Goal: Task Accomplishment & Management: Use online tool/utility

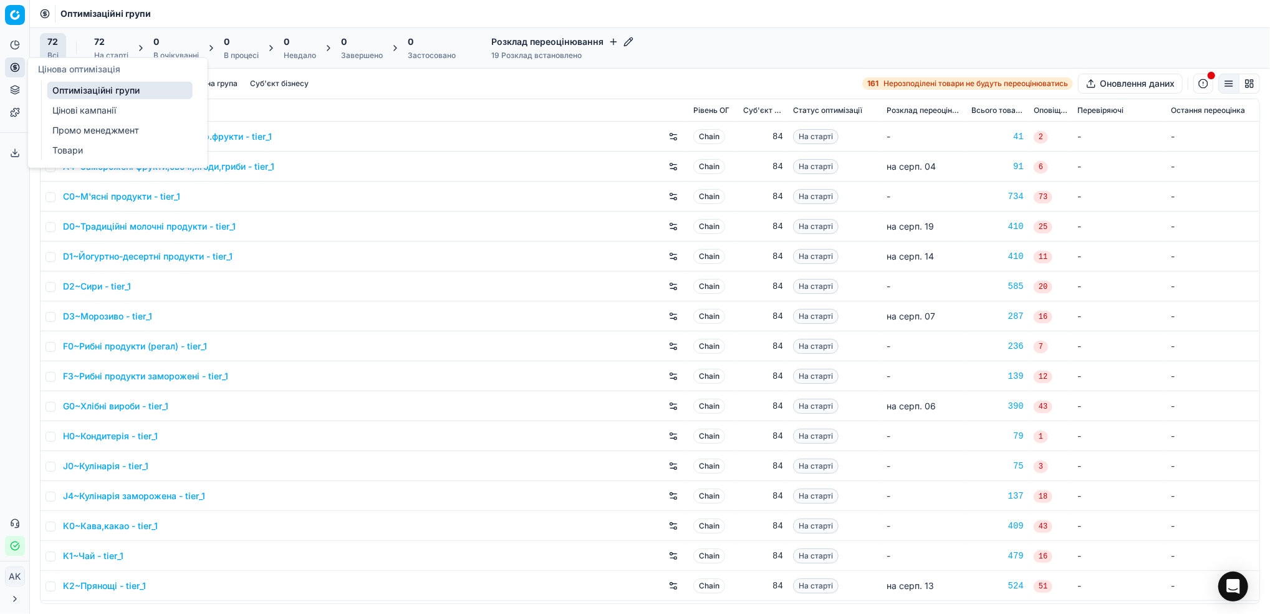
click at [75, 107] on link "Цінові кампанії" at bounding box center [119, 110] width 145 height 17
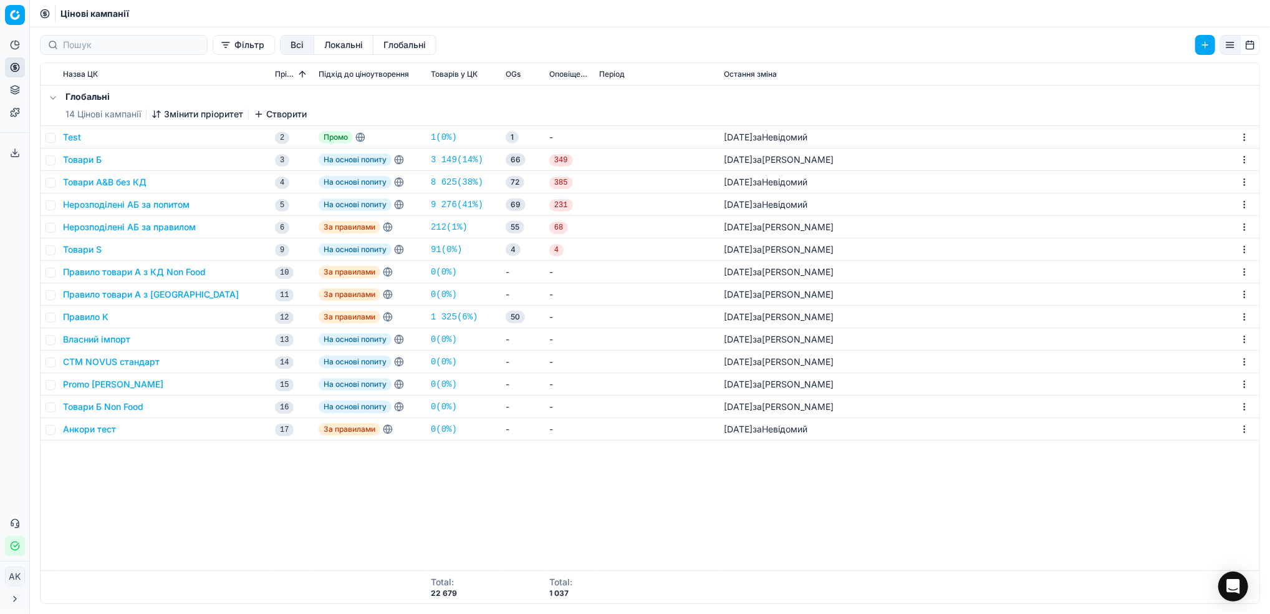
click at [99, 293] on button "Правило товари А з [GEOGRAPHIC_DATA]" at bounding box center [151, 294] width 176 height 12
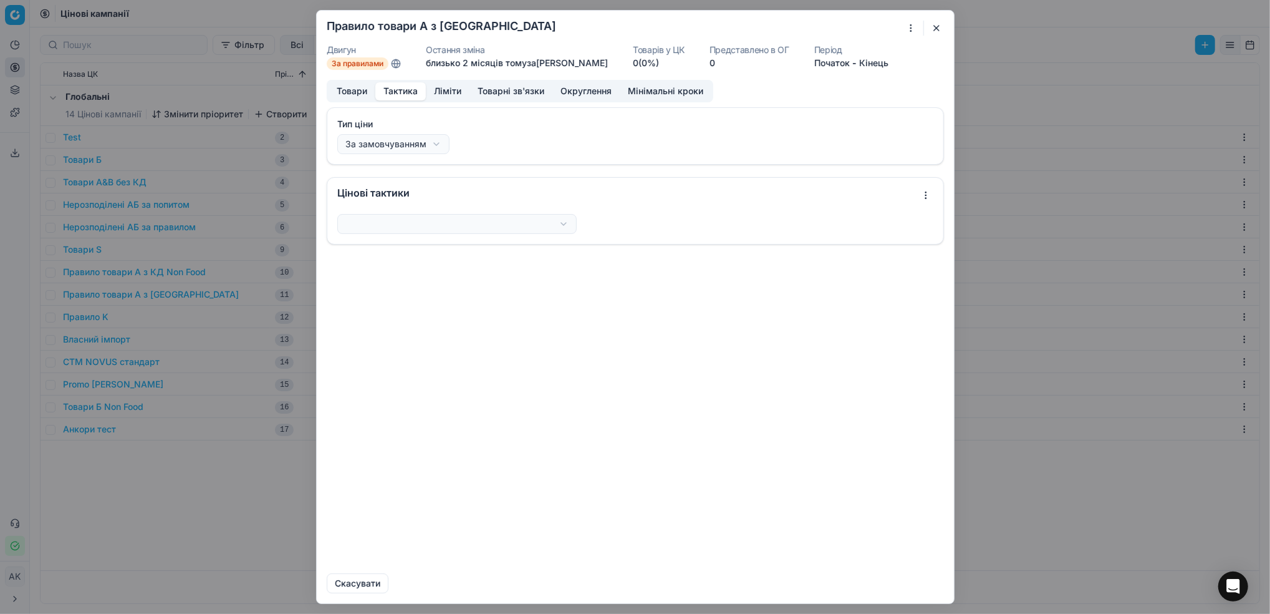
click at [384, 95] on button "Тактика" at bounding box center [400, 91] width 51 height 18
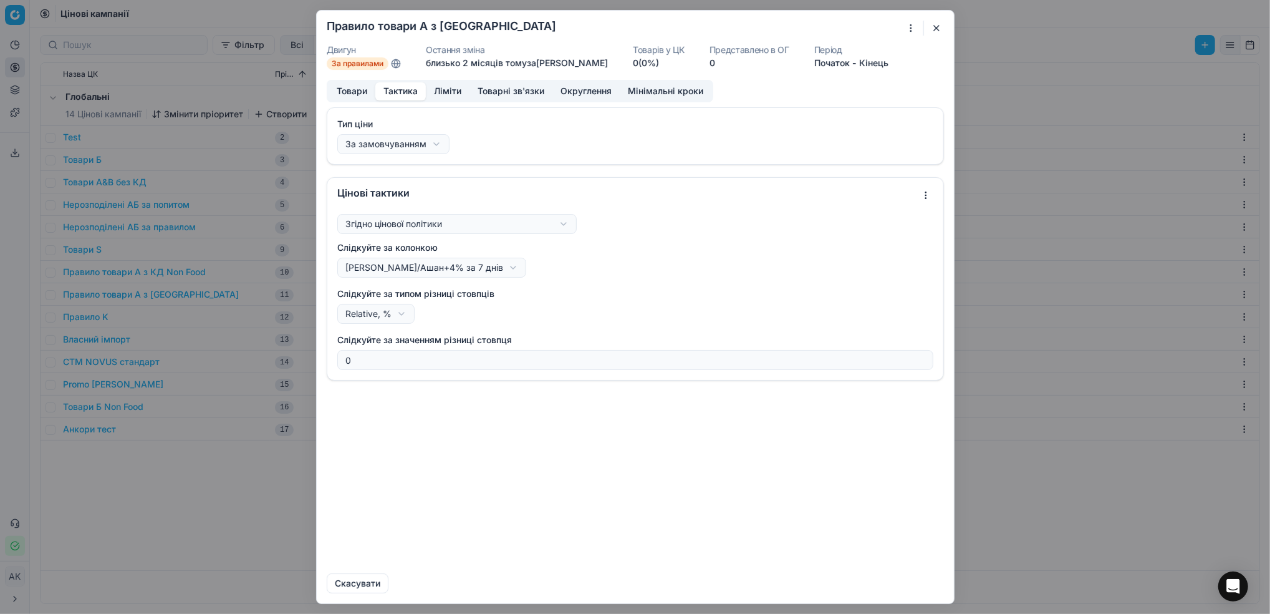
click at [445, 95] on button "Ліміти" at bounding box center [448, 91] width 44 height 18
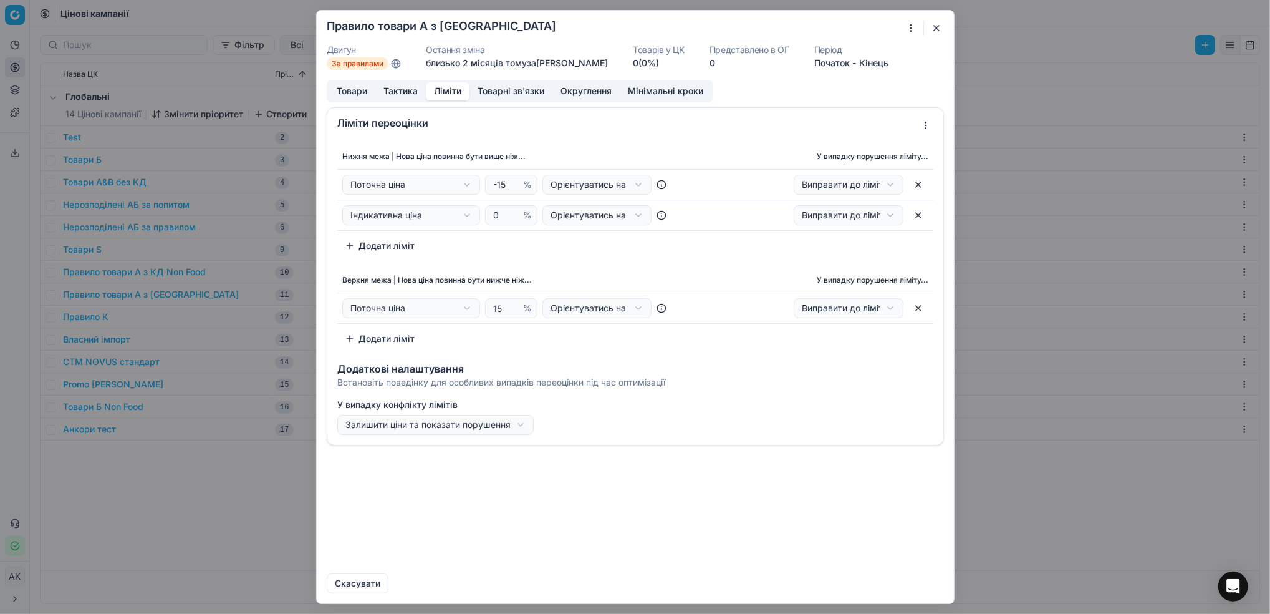
click at [940, 27] on button "button" at bounding box center [936, 28] width 15 height 15
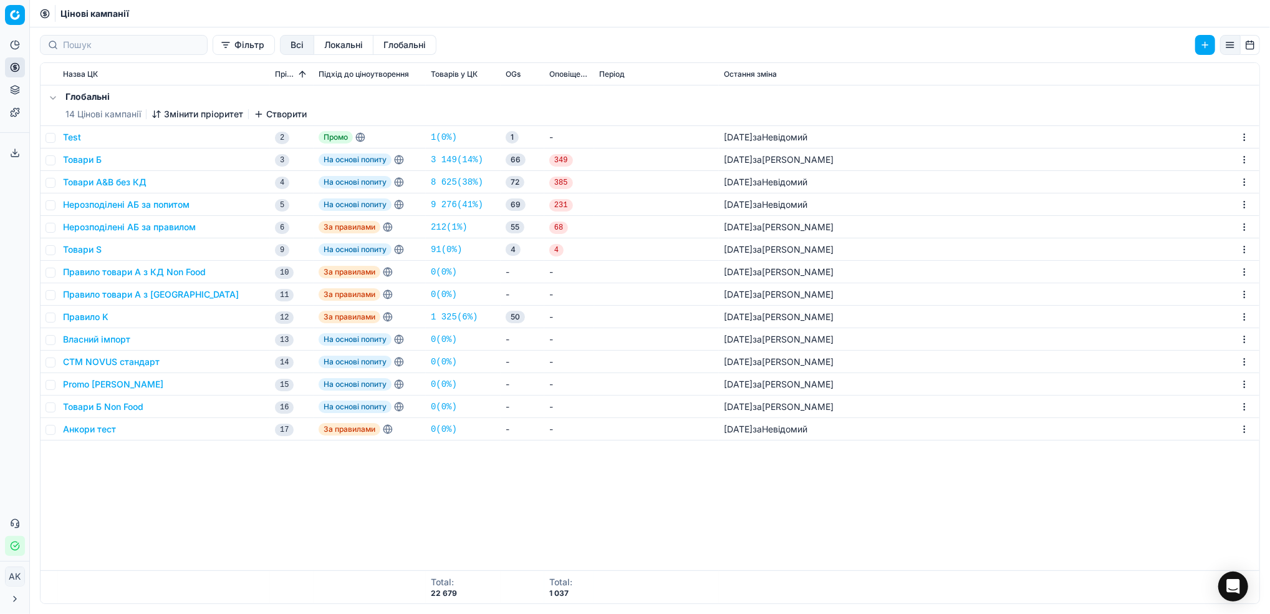
click at [89, 162] on button "Товари Б" at bounding box center [82, 159] width 39 height 12
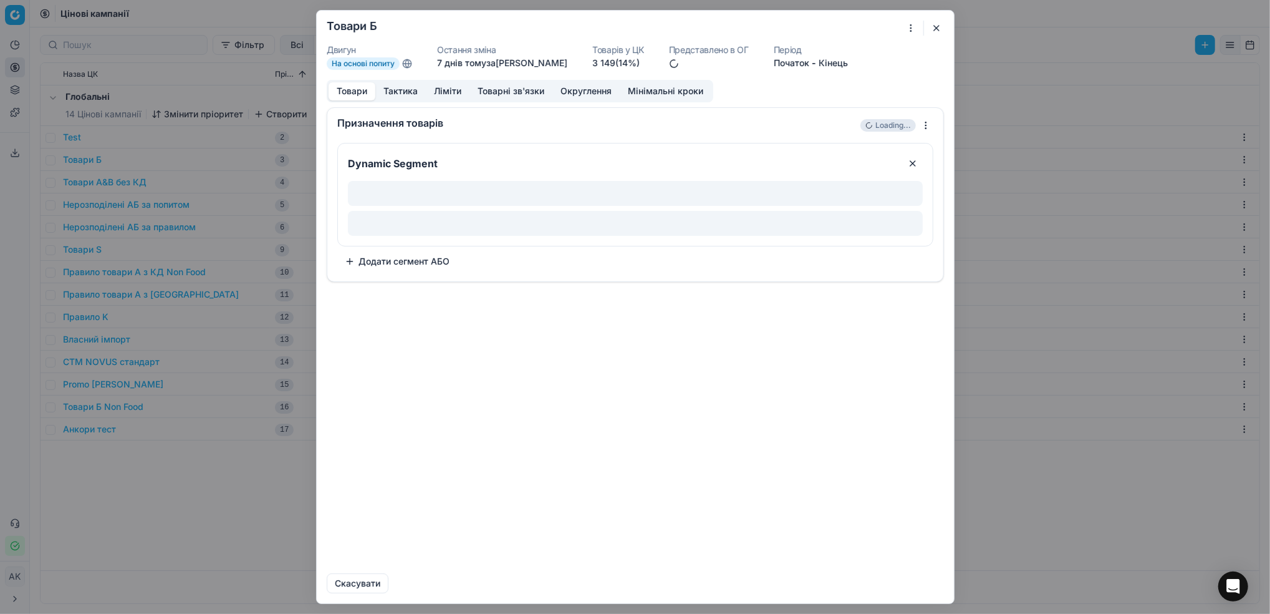
click at [398, 91] on button "Тактика" at bounding box center [400, 91] width 51 height 18
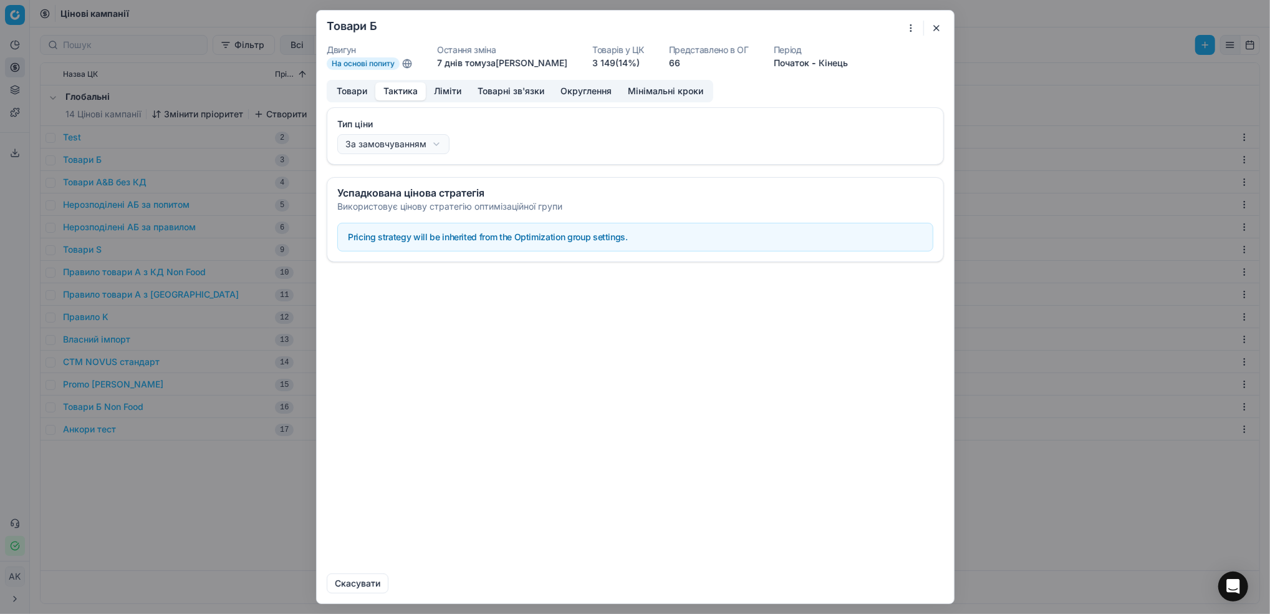
click at [362, 90] on button "Товари" at bounding box center [352, 91] width 47 height 18
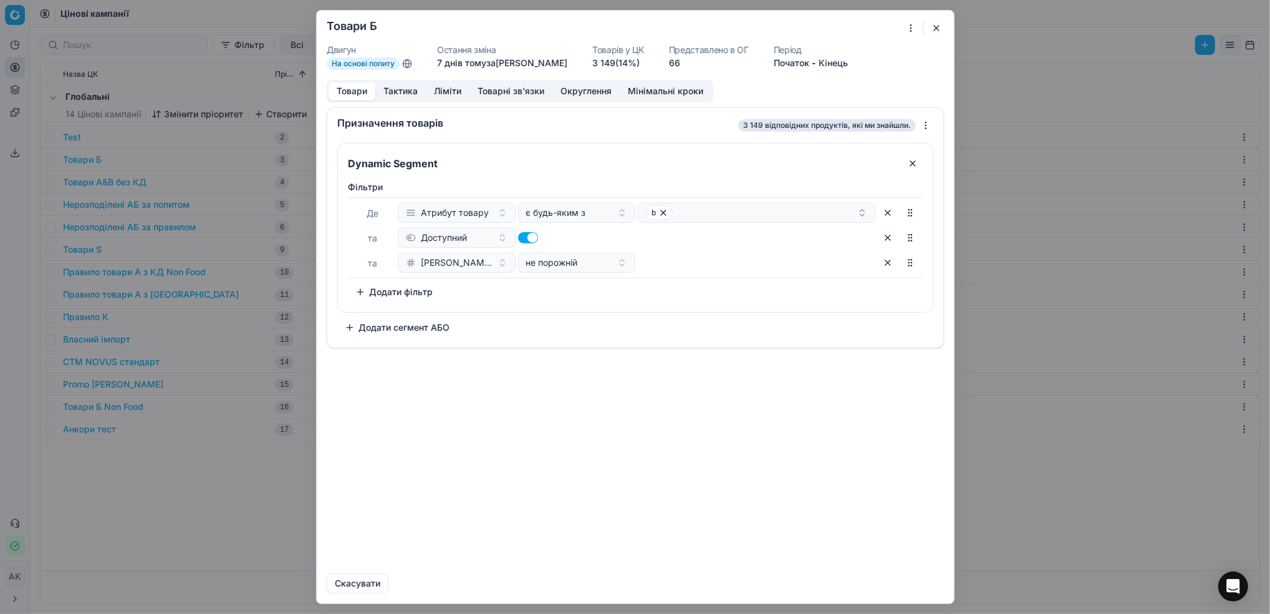
click at [442, 95] on button "Ліміти" at bounding box center [448, 91] width 44 height 18
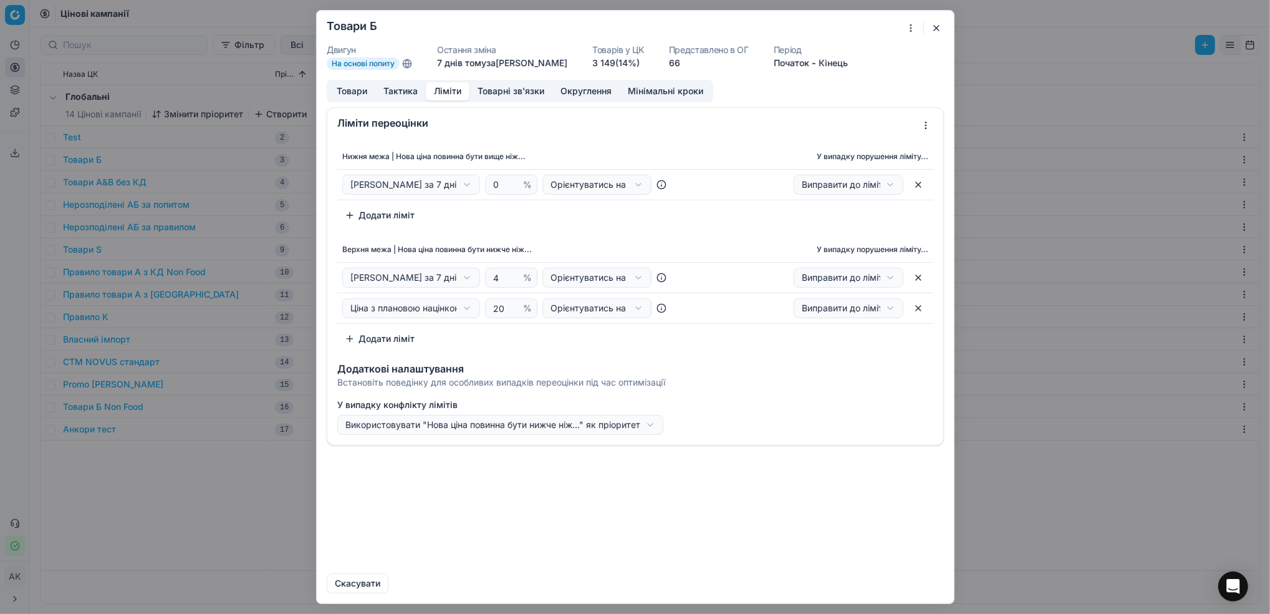
click at [356, 96] on button "Товари" at bounding box center [352, 91] width 47 height 18
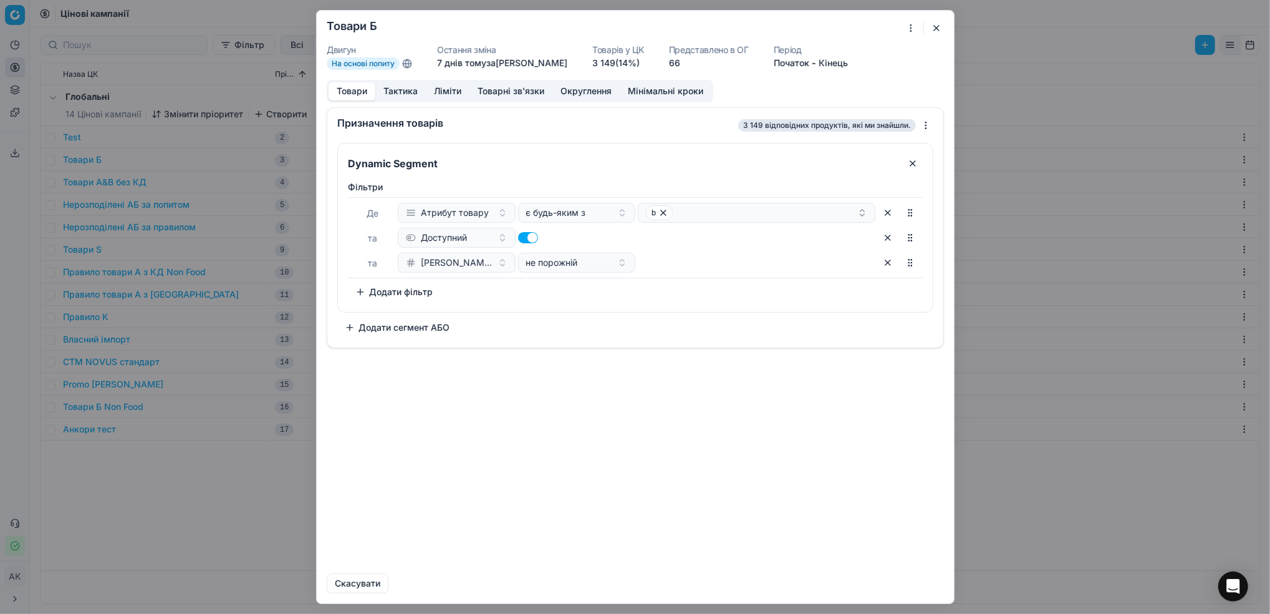
click at [359, 297] on button "Додати фільтр" at bounding box center [394, 292] width 92 height 20
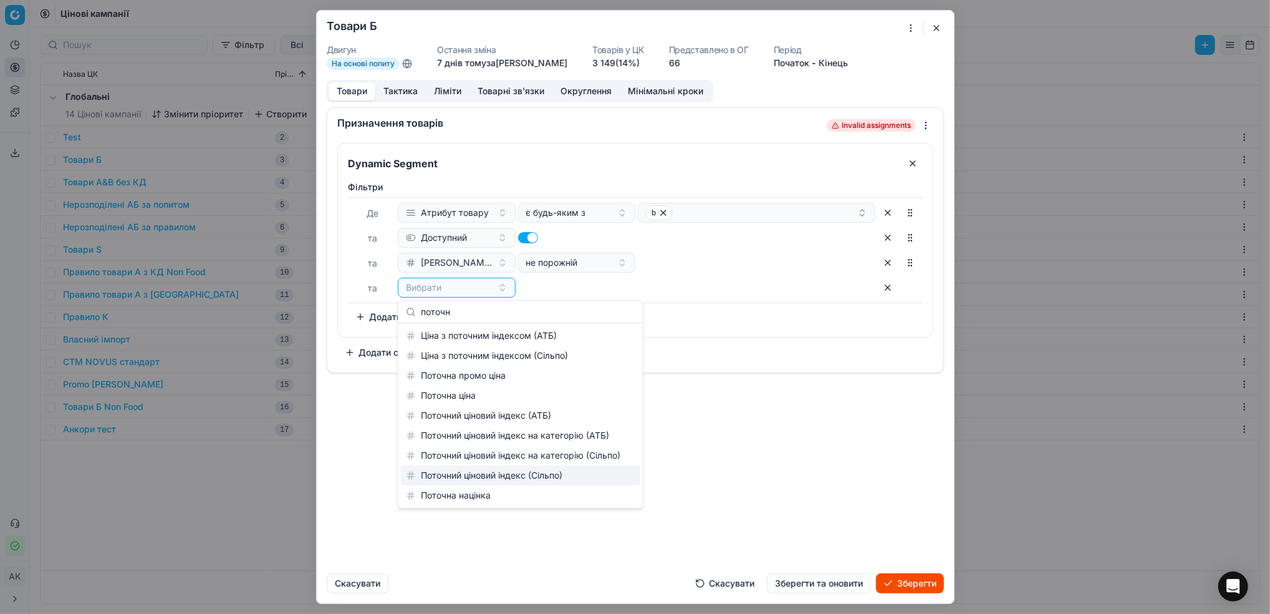
type input "поточн"
click at [544, 476] on div "Поточний ціновий індекс (Сільпо)" at bounding box center [520, 475] width 239 height 20
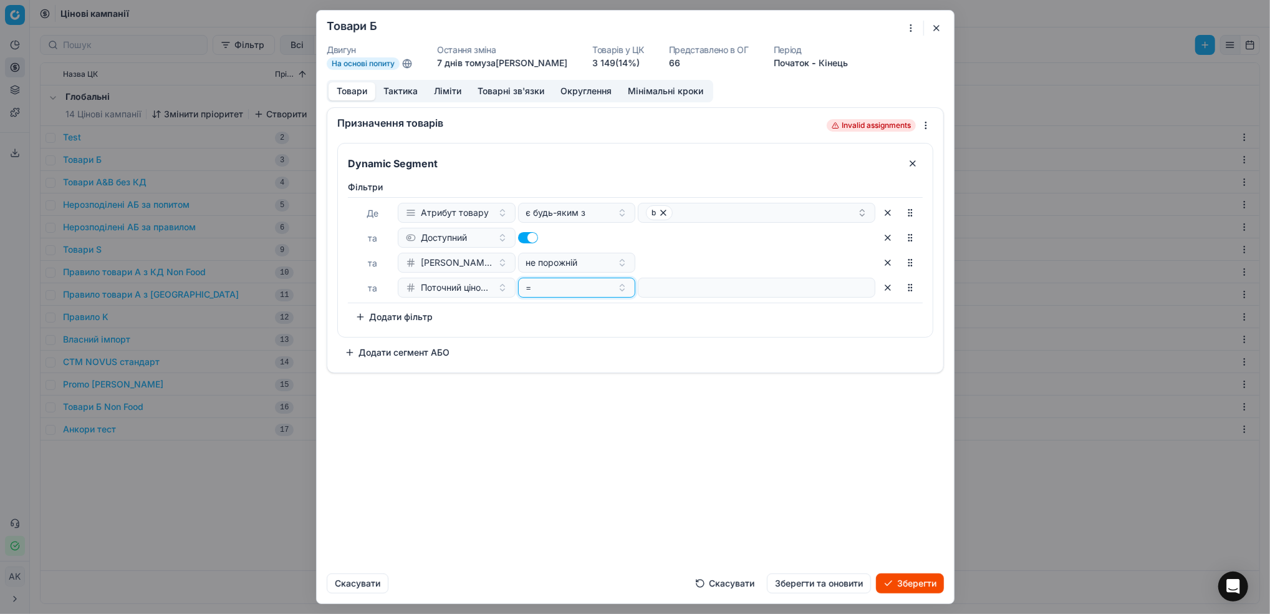
click at [620, 289] on button "=" at bounding box center [577, 288] width 118 height 20
click at [559, 427] on div "≤" at bounding box center [602, 435] width 162 height 20
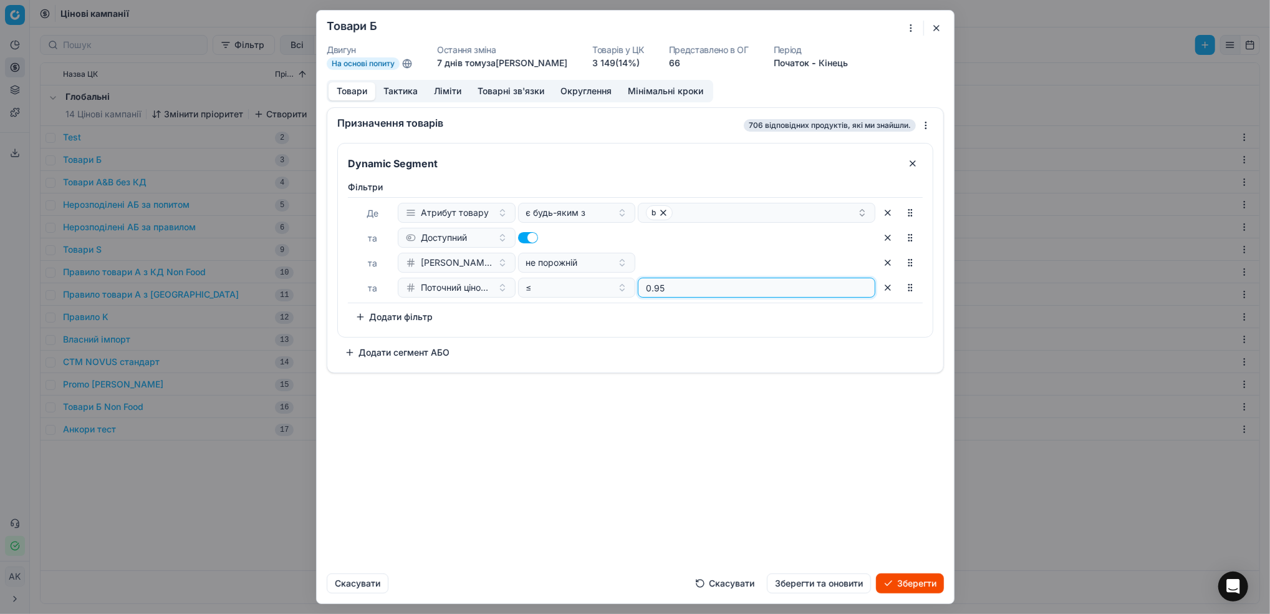
type input "0.95"
click at [398, 324] on button "Додати фільтр" at bounding box center [394, 317] width 92 height 20
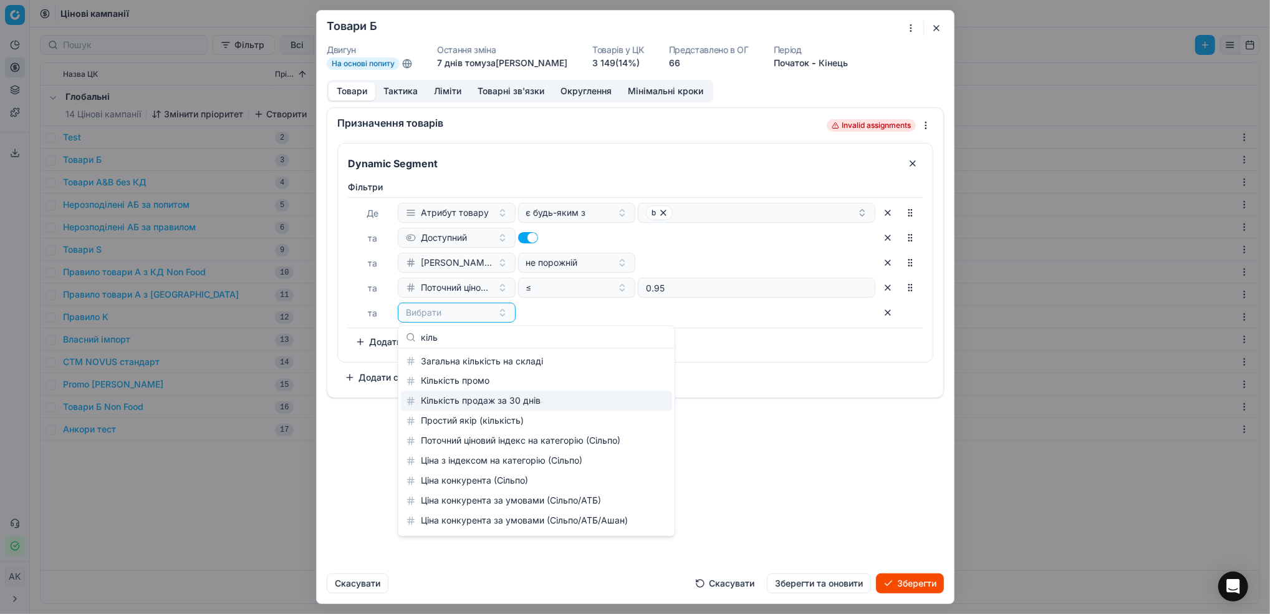
type input "кіль"
click at [526, 403] on div "Кількість продаж за 30 днів" at bounding box center [536, 401] width 271 height 20
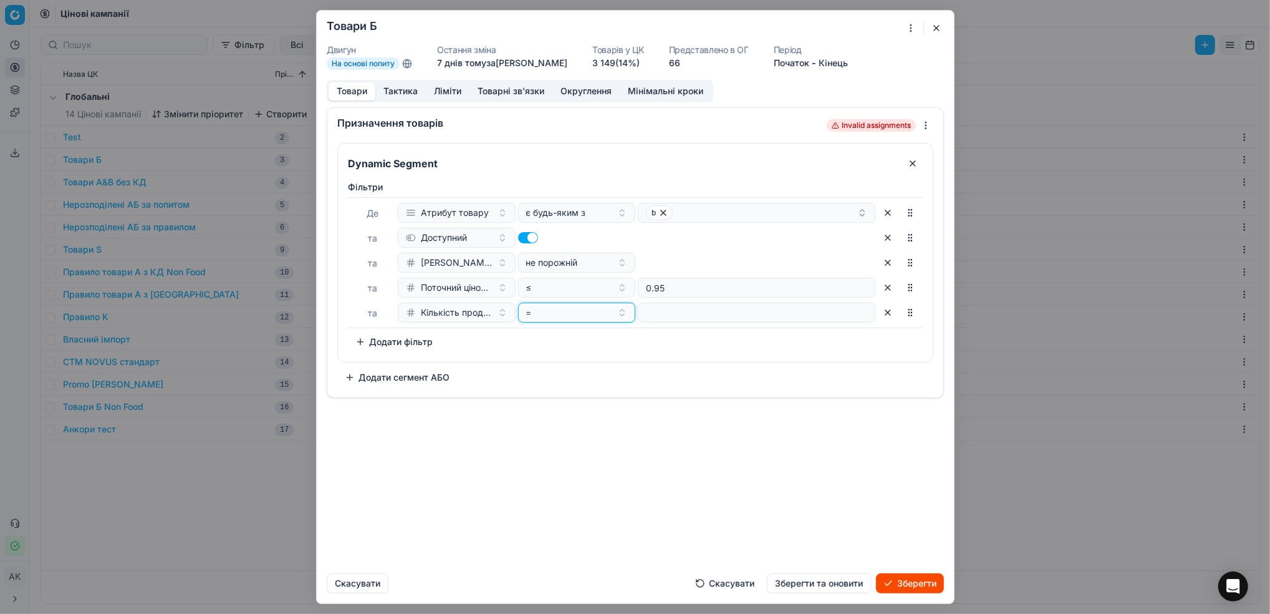
click at [620, 316] on button "=" at bounding box center [577, 312] width 118 height 20
click at [584, 405] on div ">" at bounding box center [602, 401] width 162 height 20
type input "5"
click at [397, 99] on button "Тактика" at bounding box center [400, 91] width 51 height 18
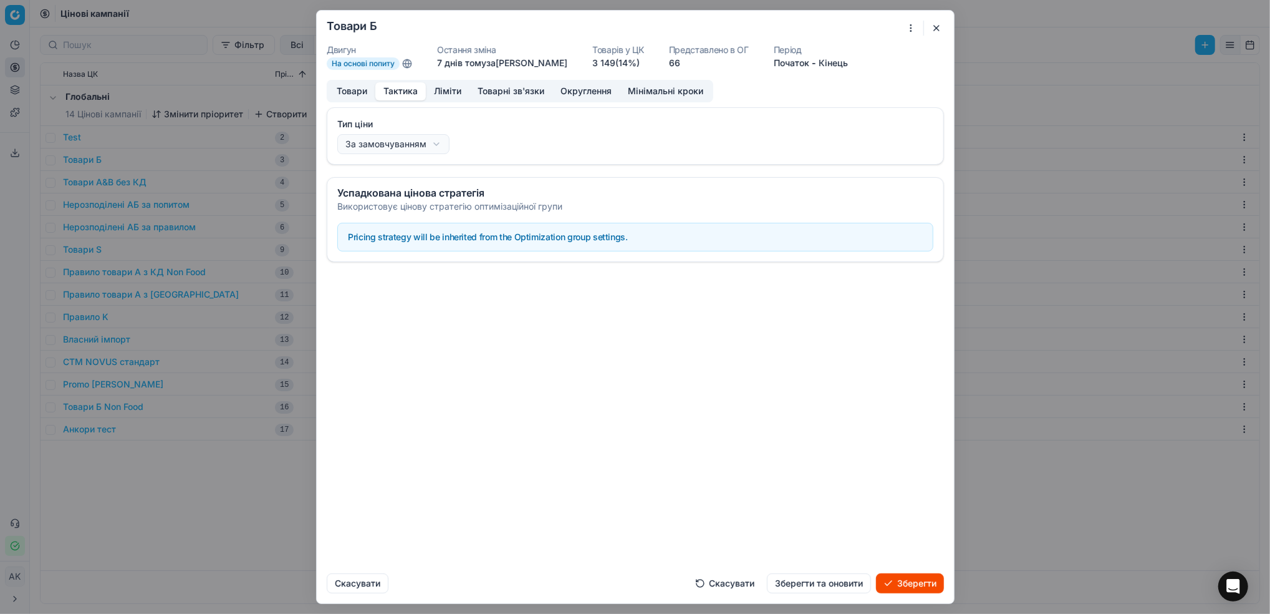
click at [435, 90] on button "Ліміти" at bounding box center [448, 91] width 44 height 18
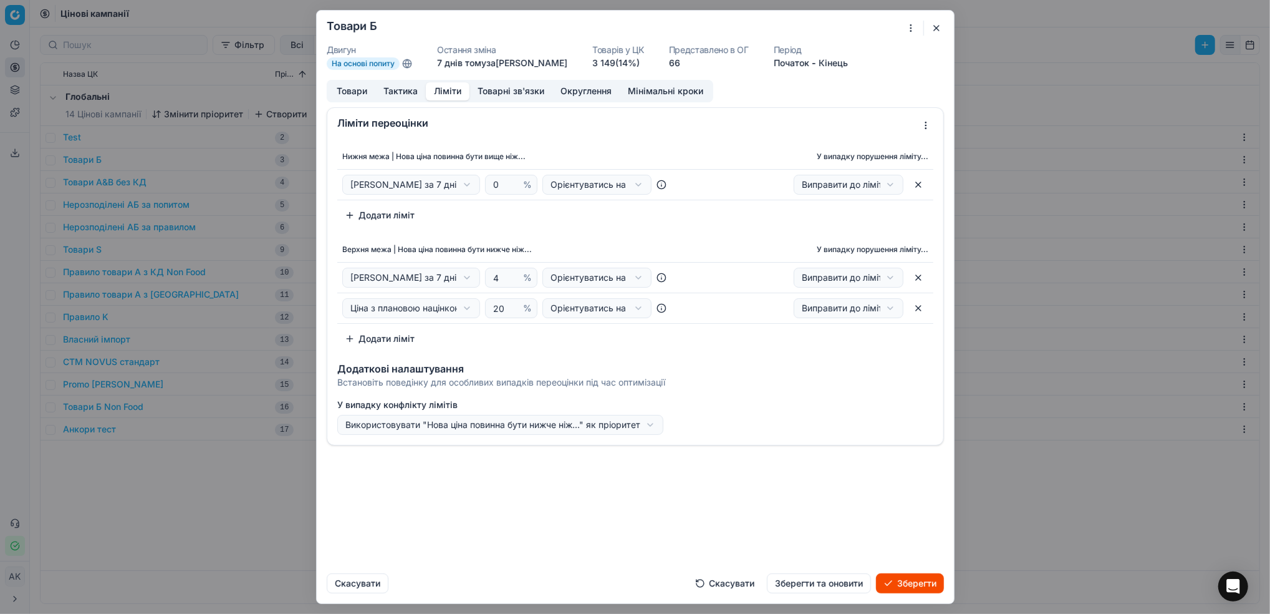
click at [347, 95] on button "Товари" at bounding box center [352, 91] width 47 height 18
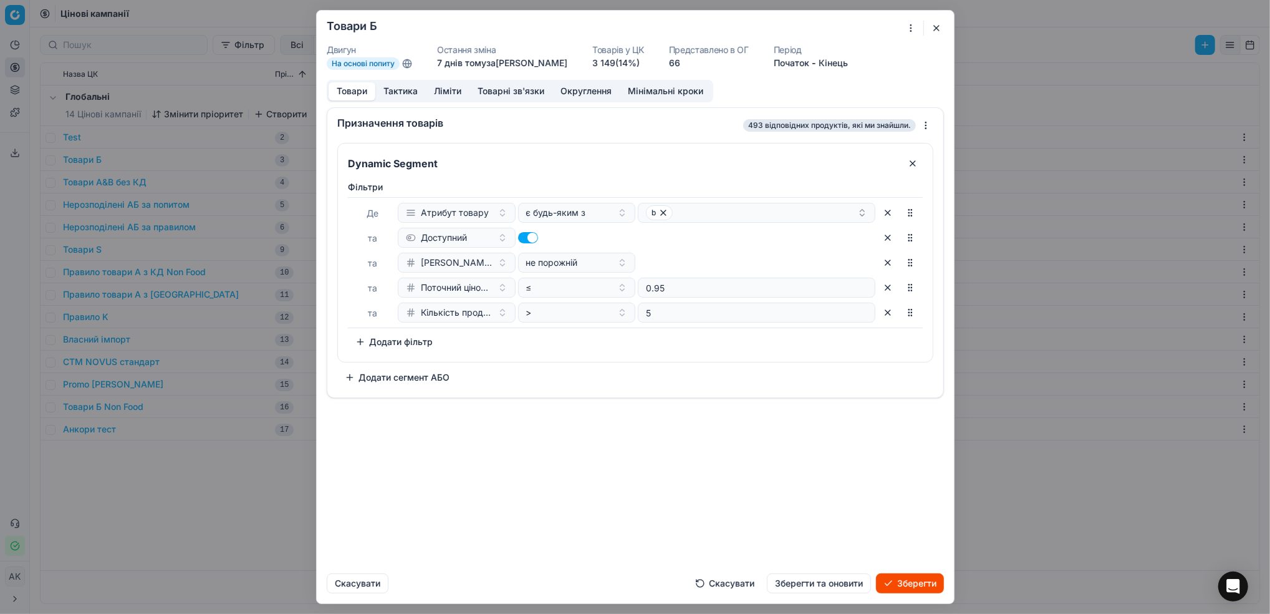
click at [934, 25] on button "button" at bounding box center [936, 28] width 15 height 15
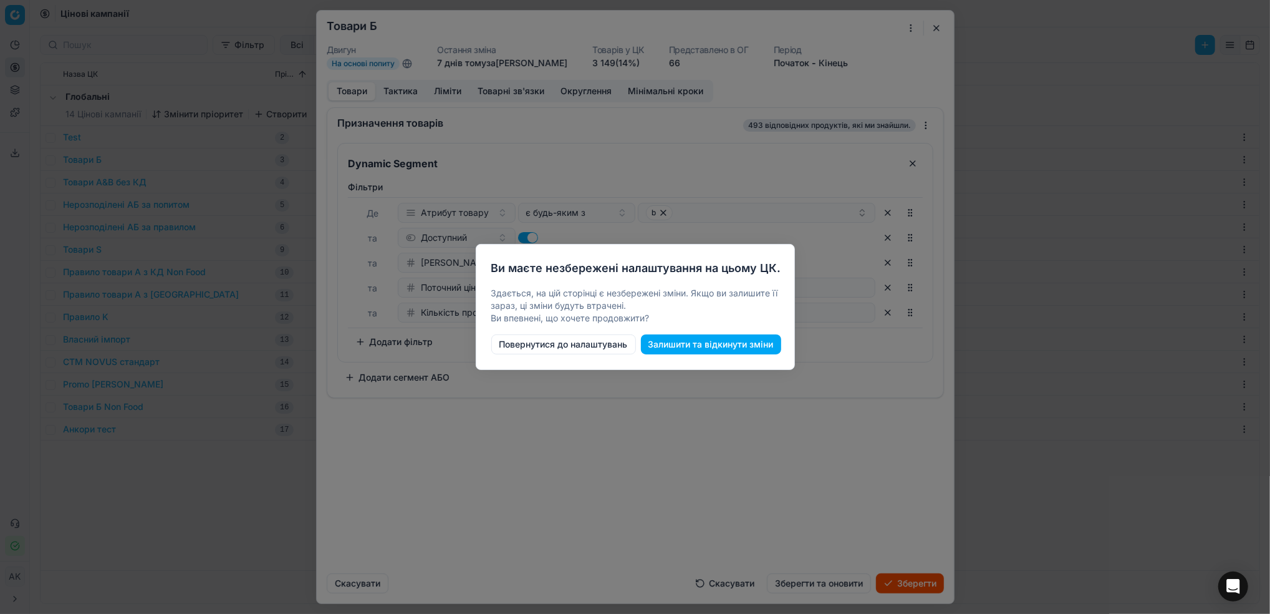
click at [531, 345] on button "Повернутися до налаштувань" at bounding box center [563, 344] width 145 height 20
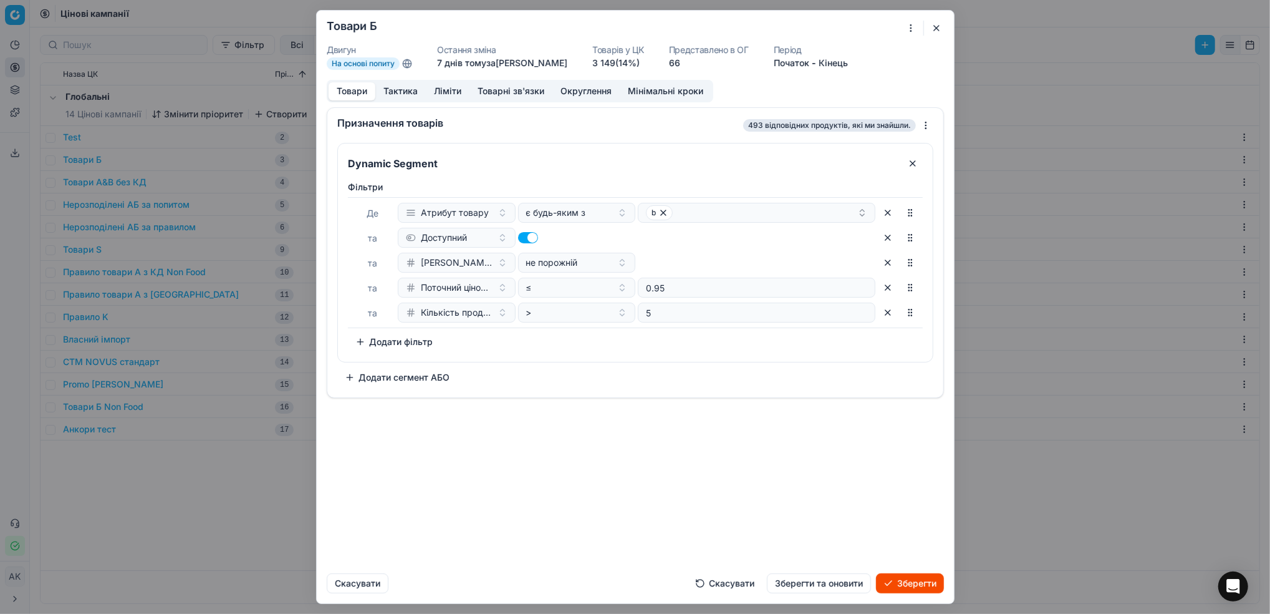
click at [709, 586] on button "Скасувати" at bounding box center [725, 583] width 74 height 20
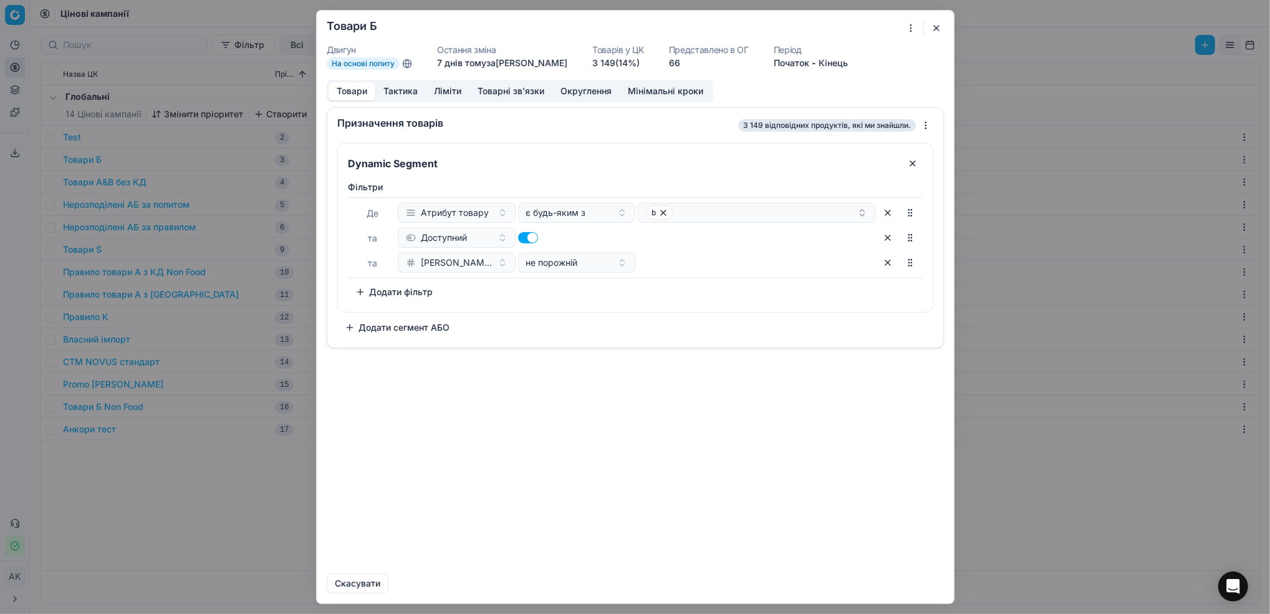
click at [939, 22] on button "button" at bounding box center [936, 28] width 15 height 15
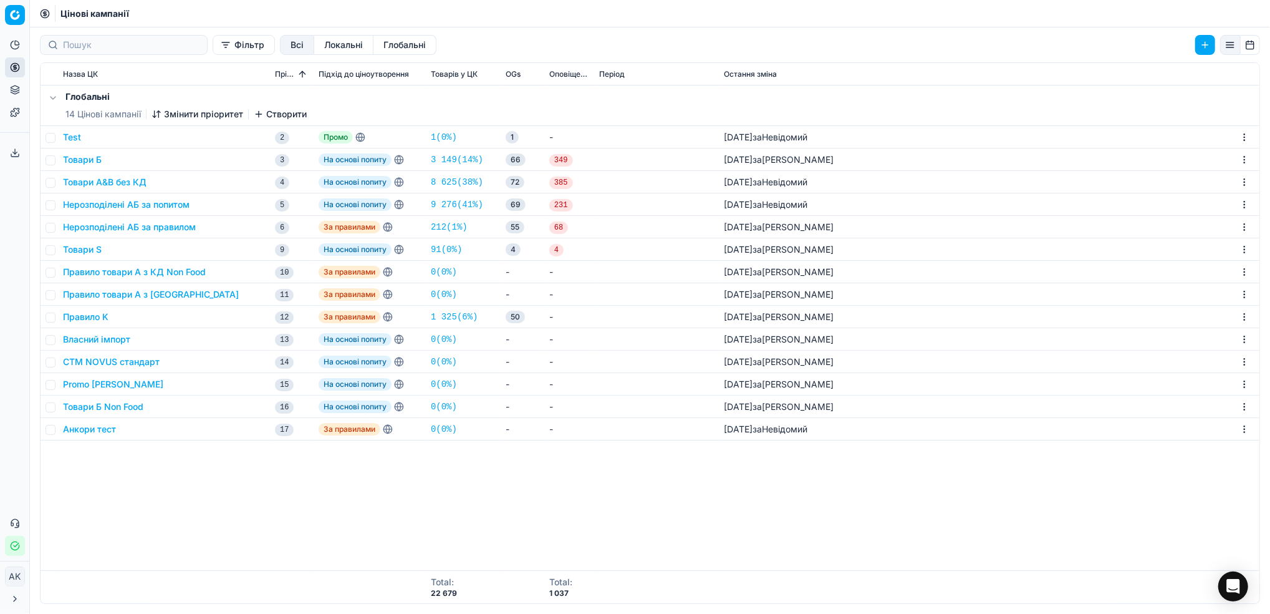
click at [89, 160] on button "Товари Б" at bounding box center [82, 159] width 39 height 12
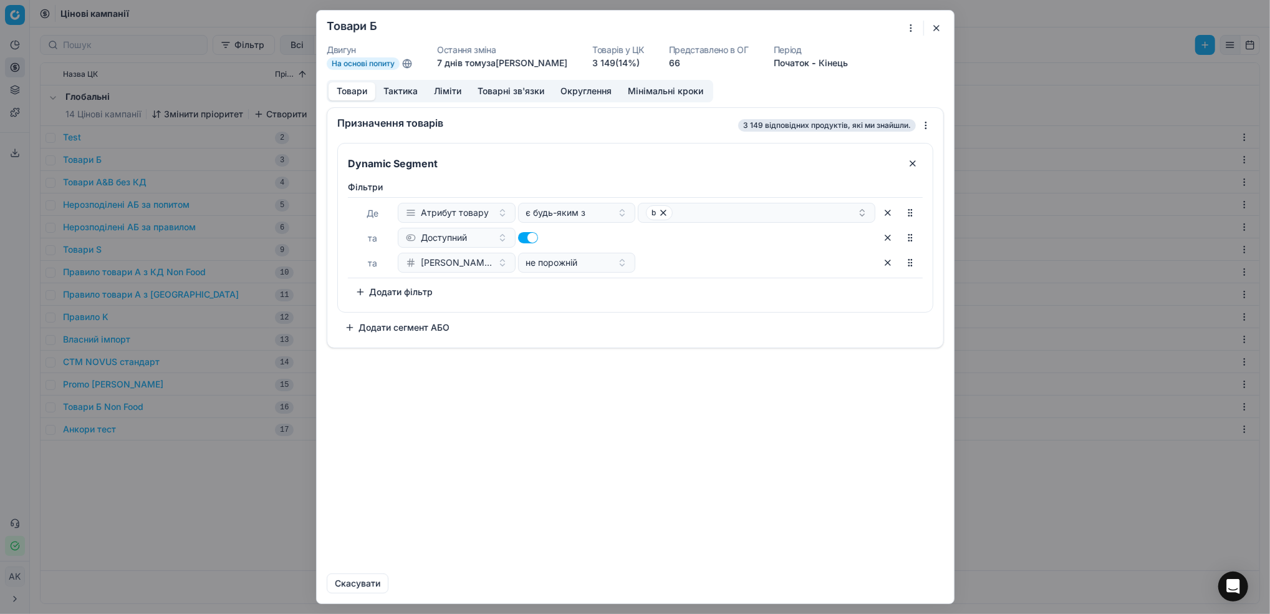
click at [390, 287] on button "Додати фільтр" at bounding box center [394, 292] width 92 height 20
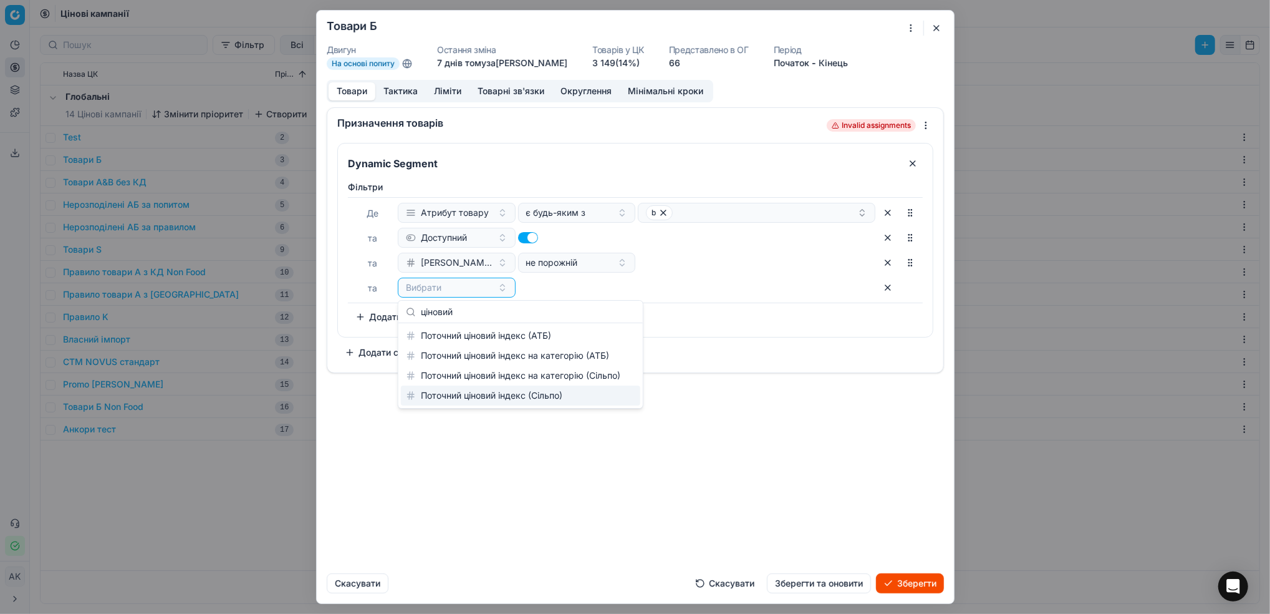
type input "ціновий"
click at [493, 395] on div "Поточний ціновий індекс (Сільпо)" at bounding box center [520, 395] width 239 height 20
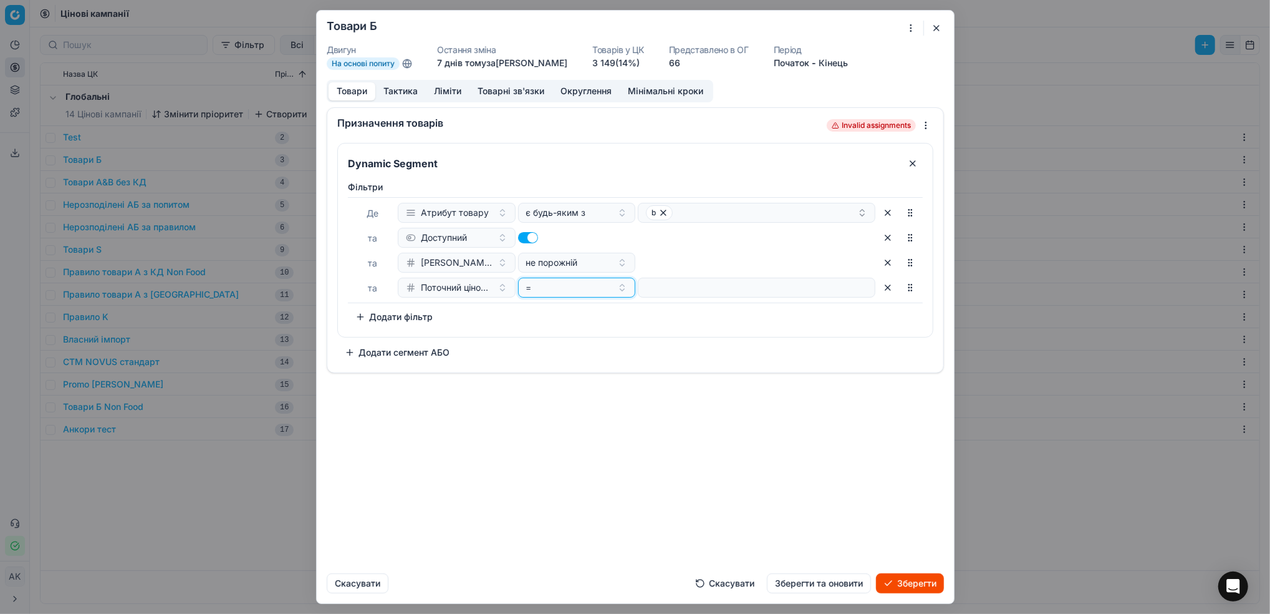
click at [624, 291] on button "=" at bounding box center [577, 288] width 118 height 20
click at [572, 403] on div "≥" at bounding box center [602, 395] width 162 height 20
click at [620, 292] on button "≥" at bounding box center [577, 288] width 118 height 20
click at [559, 428] on div "≤" at bounding box center [602, 435] width 162 height 20
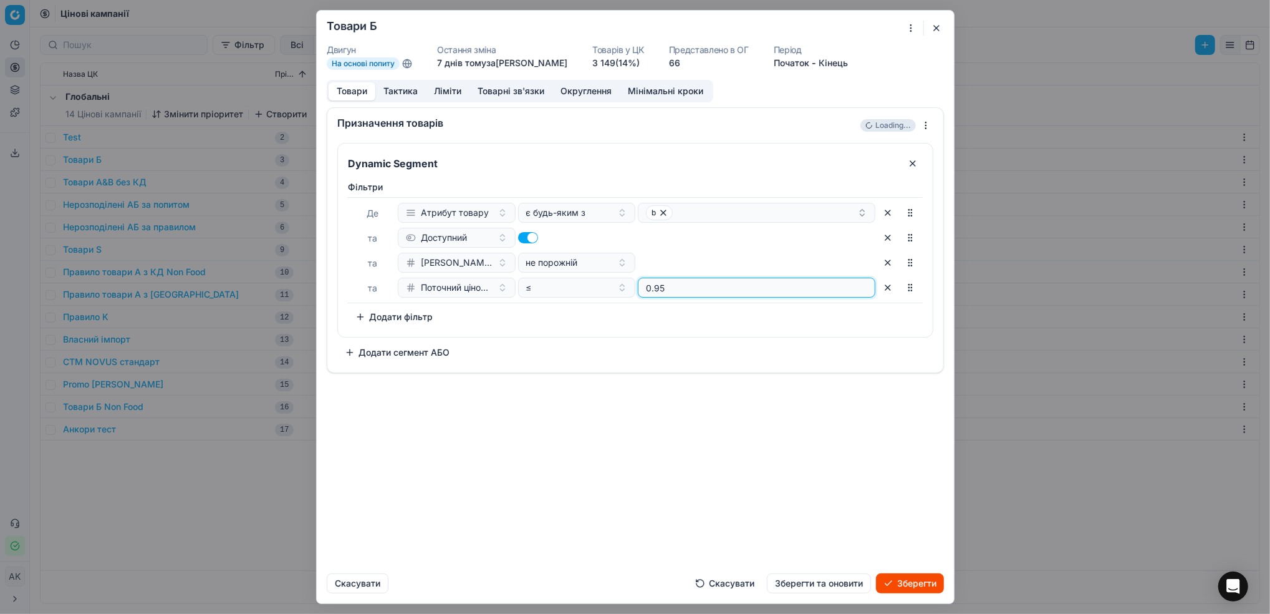
type input "0.95"
click at [400, 318] on button "Додати фільтр" at bounding box center [394, 317] width 92 height 20
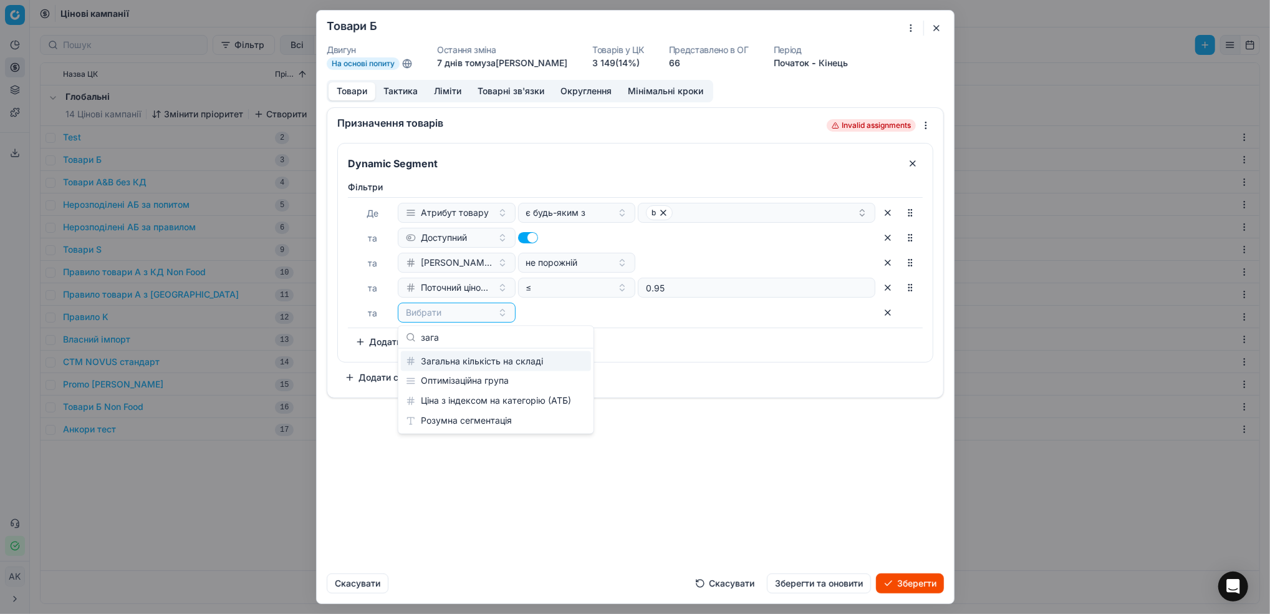
type input "зага"
click at [531, 360] on div "Загальна кількість на складі" at bounding box center [496, 361] width 190 height 20
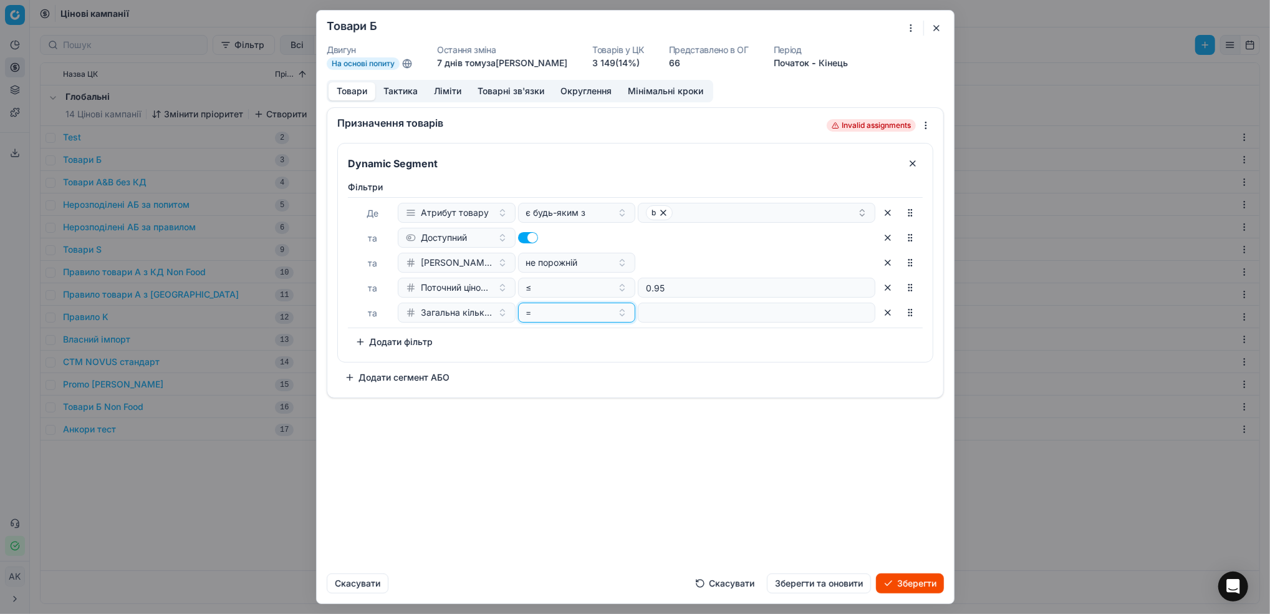
click at [623, 316] on button "=" at bounding box center [577, 312] width 118 height 20
click at [582, 402] on div ">" at bounding box center [602, 401] width 162 height 20
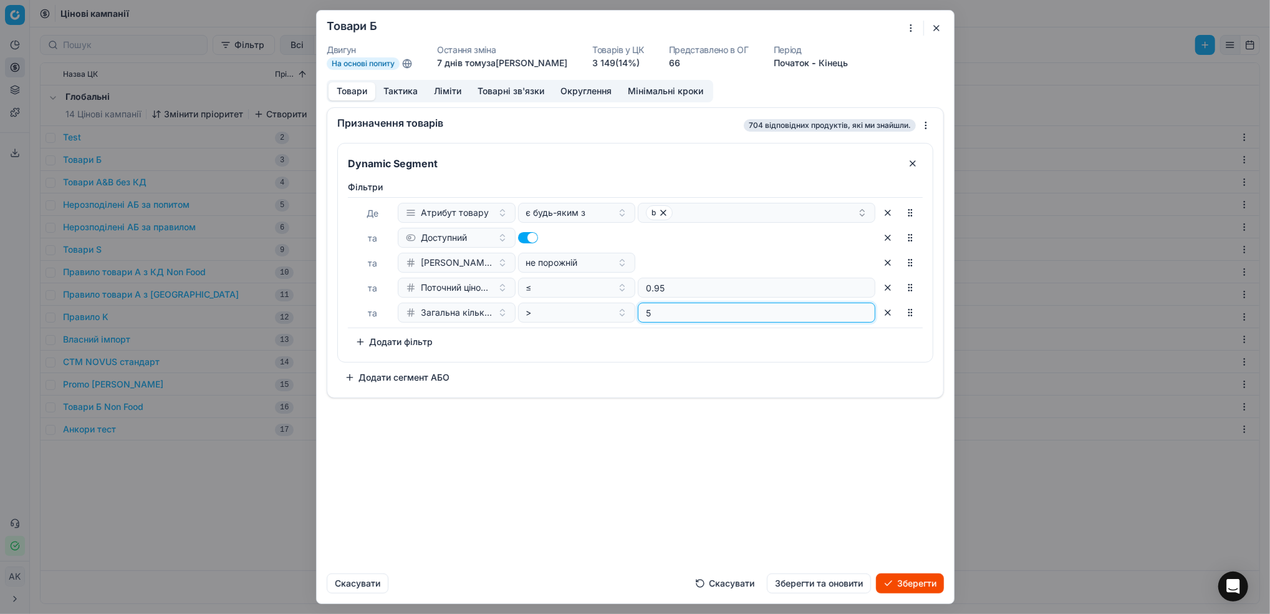
type input "5"
click at [634, 448] on div "Призначення товарів 704 відповідних продуктів, які ми знайшли. Dynamic Segment …" at bounding box center [635, 335] width 637 height 456
click at [403, 347] on button "Додати фільтр" at bounding box center [394, 342] width 92 height 20
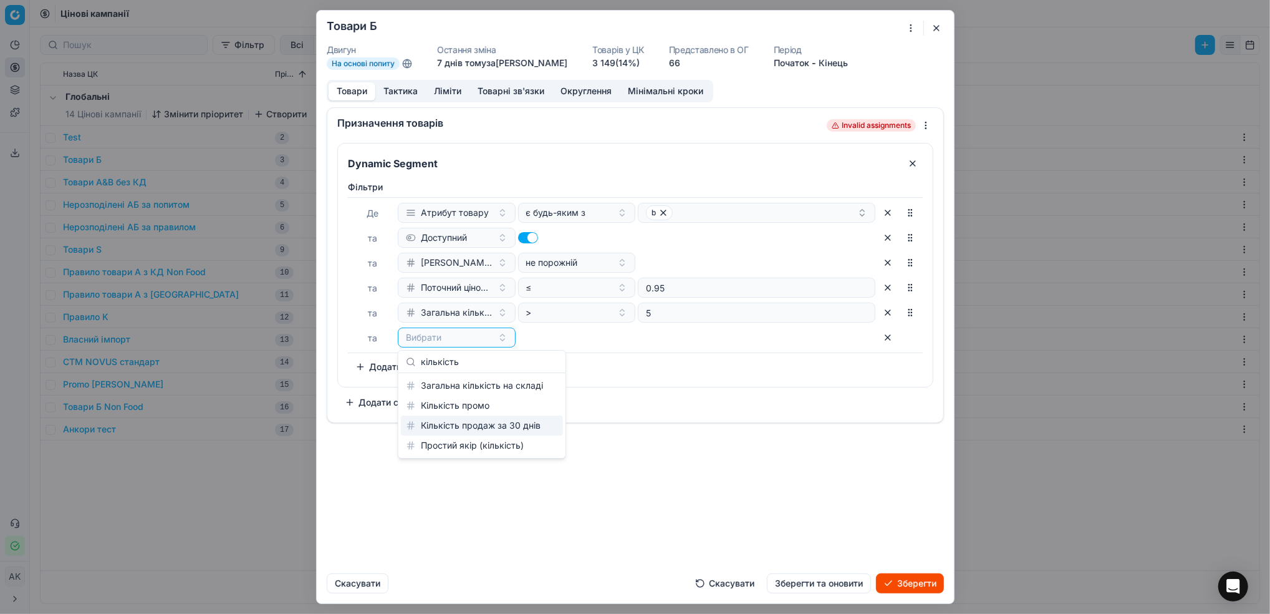
type input "кількість"
click at [460, 423] on div "Кількість продаж за 30 днів" at bounding box center [482, 425] width 162 height 20
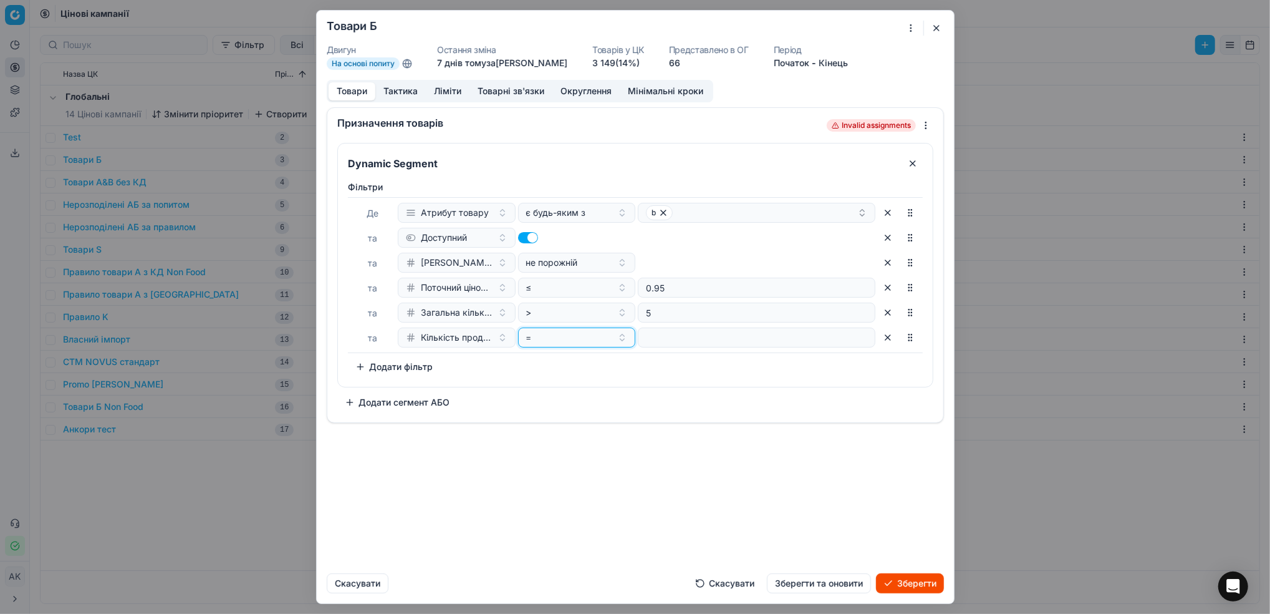
click at [622, 341] on button "=" at bounding box center [577, 337] width 118 height 20
click at [565, 468] on div "<" at bounding box center [602, 465] width 162 height 20
click at [619, 339] on button "<" at bounding box center [577, 337] width 118 height 20
click at [579, 420] on div ">" at bounding box center [602, 425] width 162 height 20
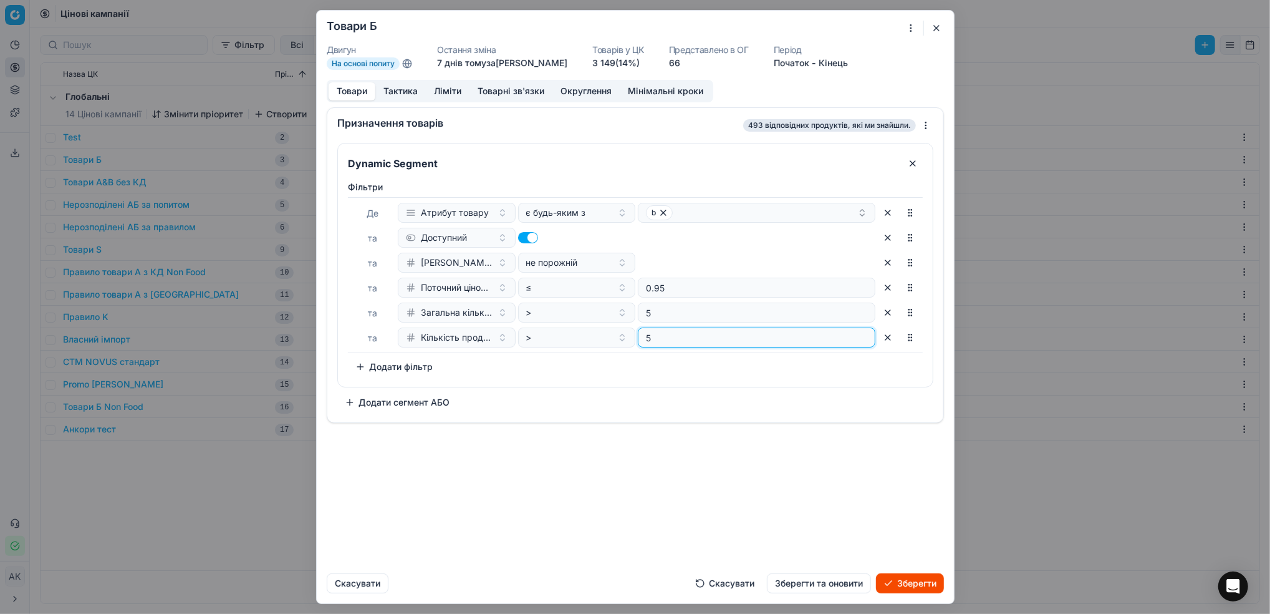
type input "5"
click at [883, 338] on button "button" at bounding box center [888, 337] width 20 height 20
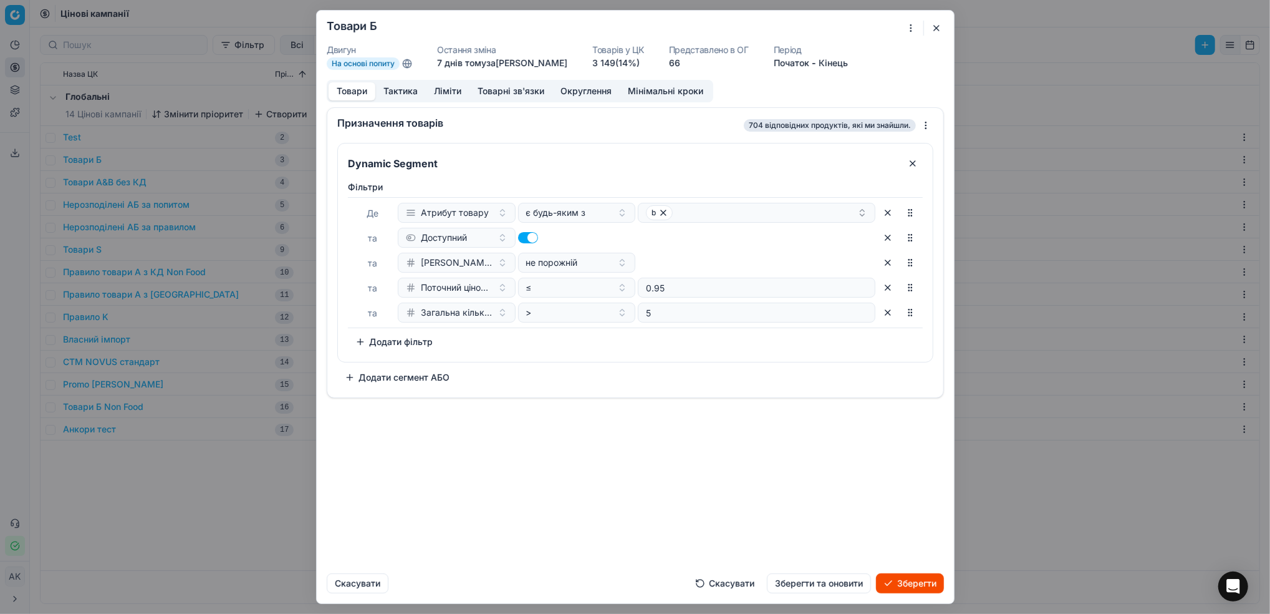
click at [710, 588] on button "Скасувати" at bounding box center [725, 583] width 74 height 20
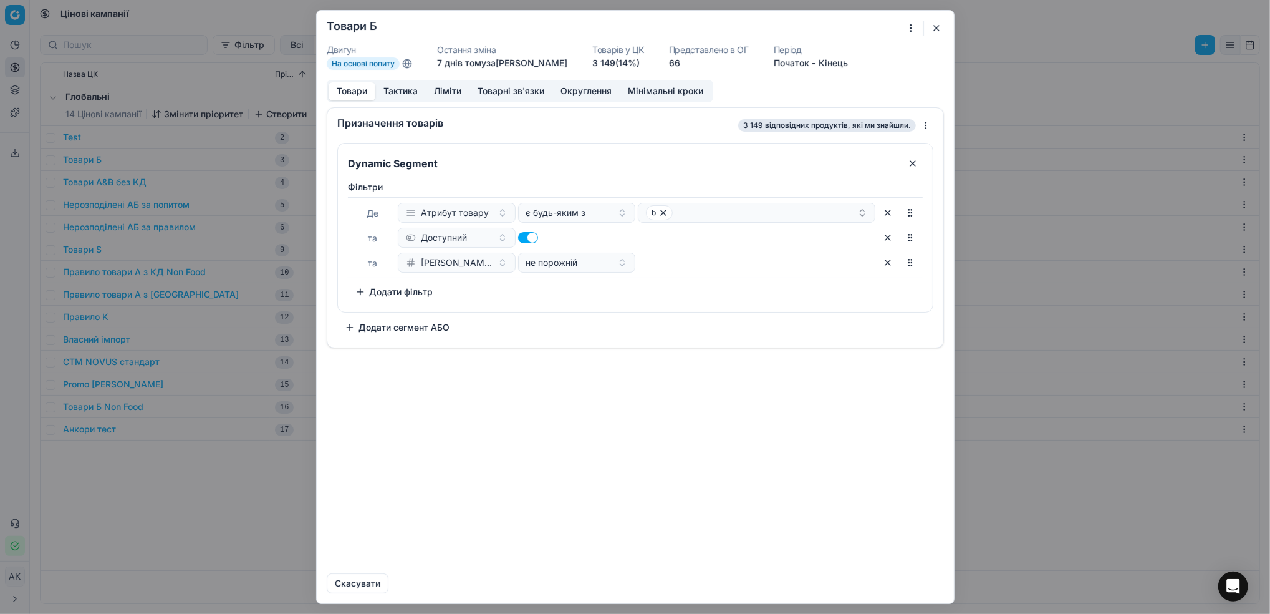
click at [939, 31] on button "button" at bounding box center [936, 28] width 15 height 15
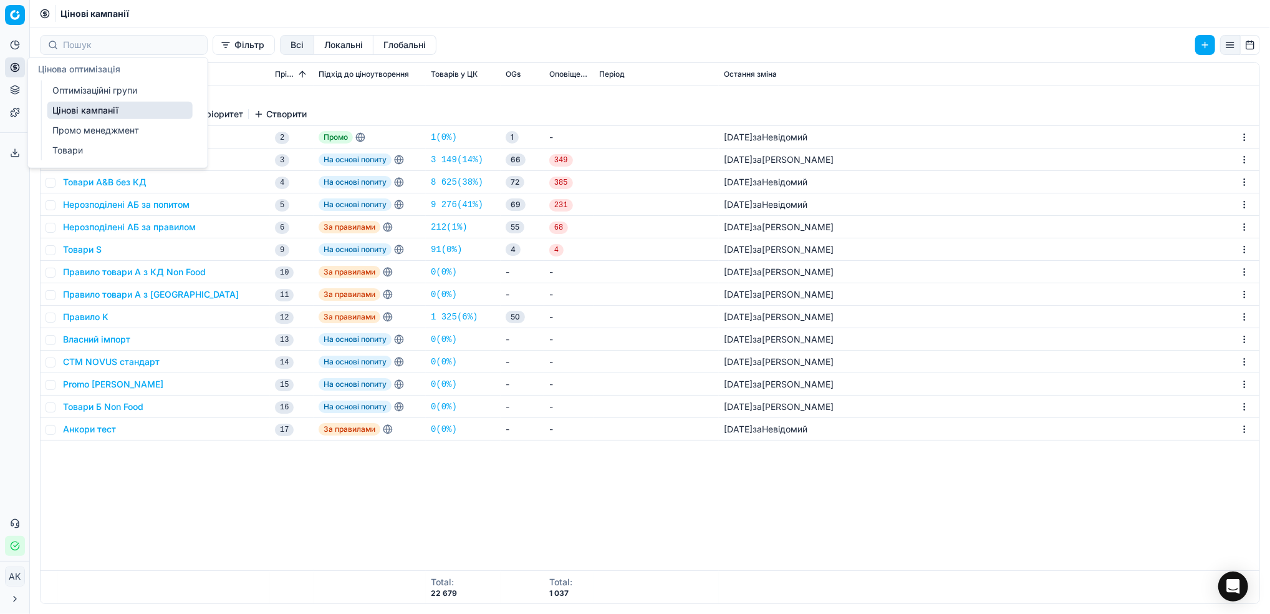
click at [98, 95] on link "Оптимізаційні групи" at bounding box center [119, 90] width 145 height 17
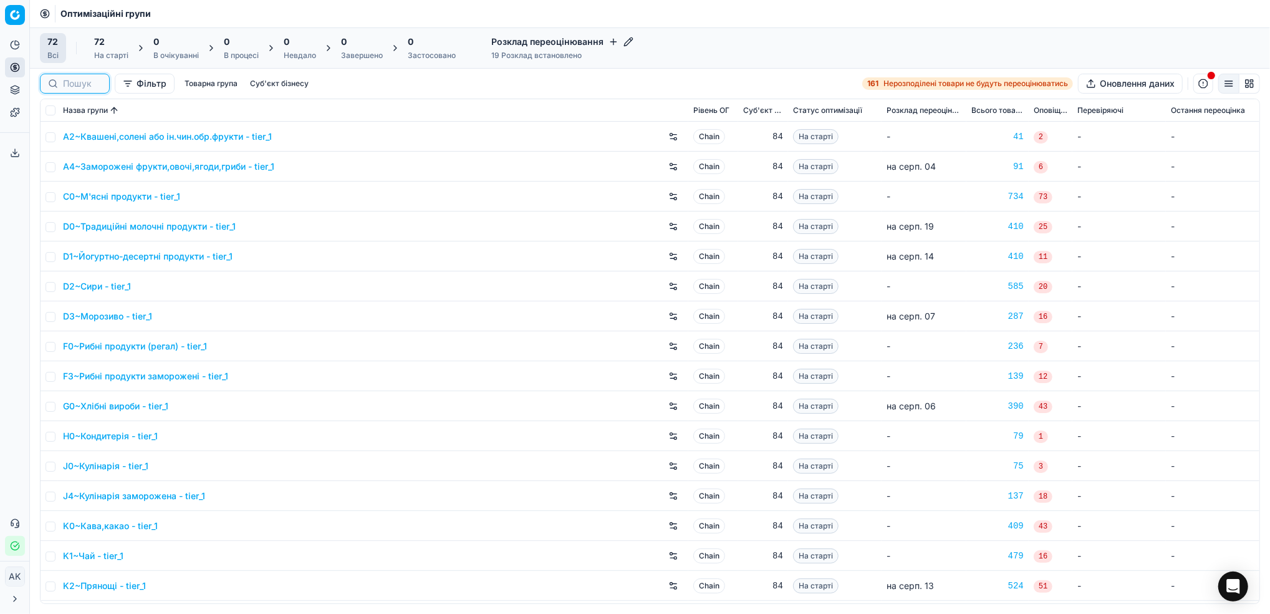
drag, startPoint x: 84, startPoint y: 84, endPoint x: 118, endPoint y: 94, distance: 35.1
click at [84, 84] on input at bounding box center [82, 83] width 39 height 12
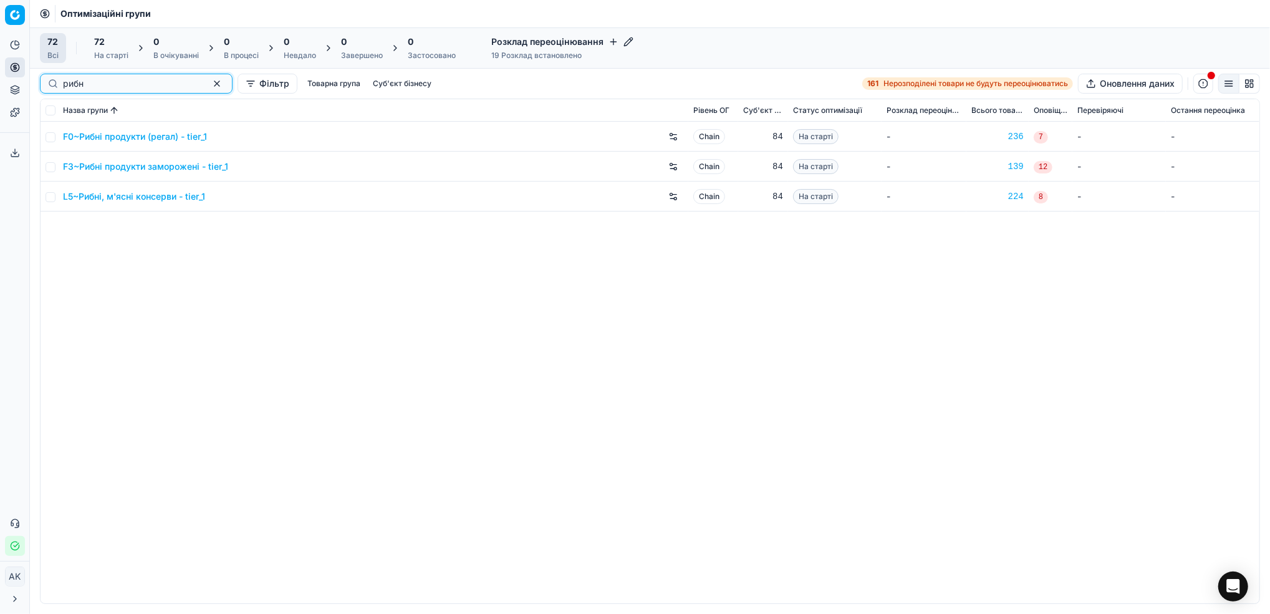
type input "рибн"
click at [52, 198] on input "checkbox" at bounding box center [51, 197] width 10 height 10
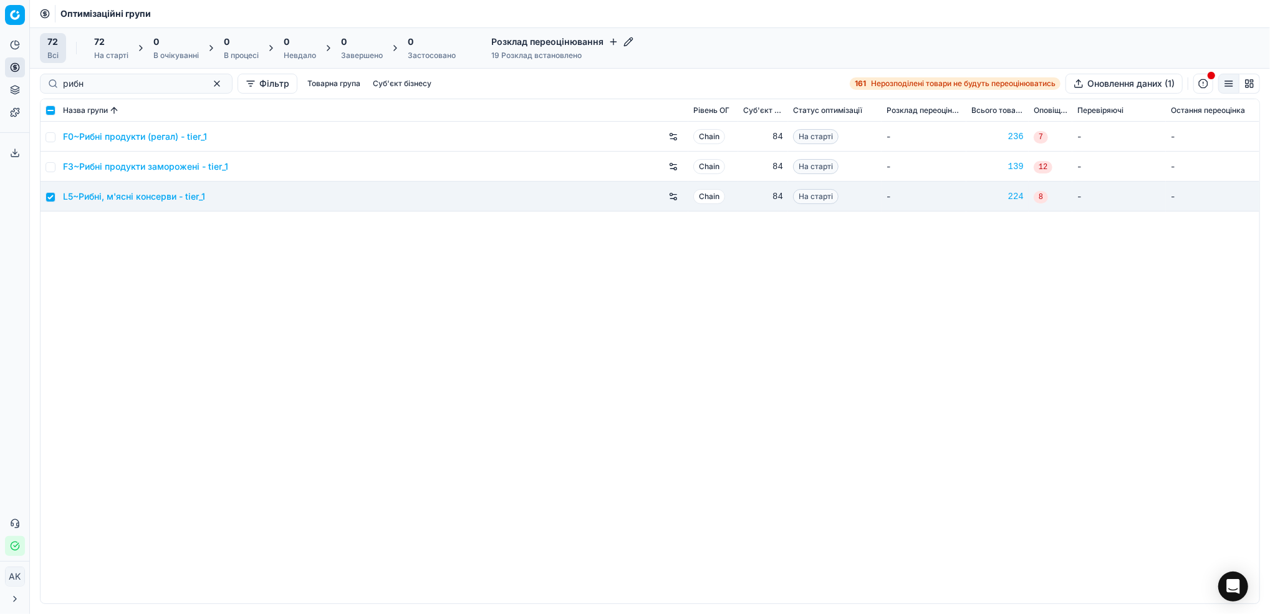
click at [118, 52] on div "На старті" at bounding box center [111, 56] width 34 height 10
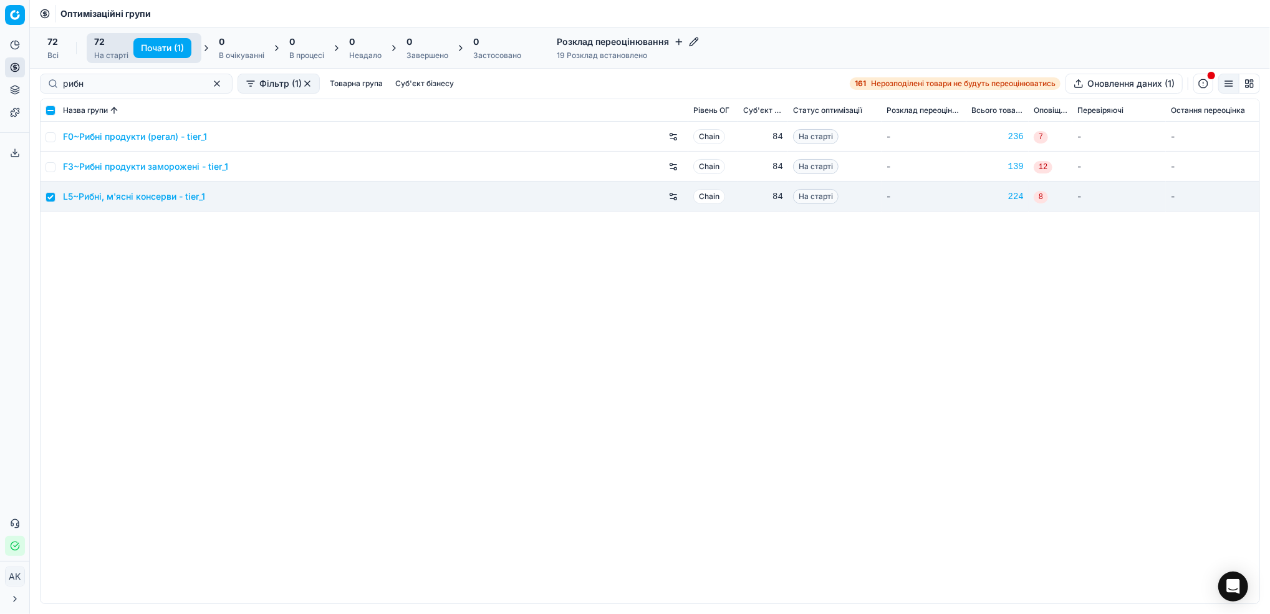
click at [154, 49] on button "Почати (1)" at bounding box center [162, 48] width 58 height 20
checkbox input "false"
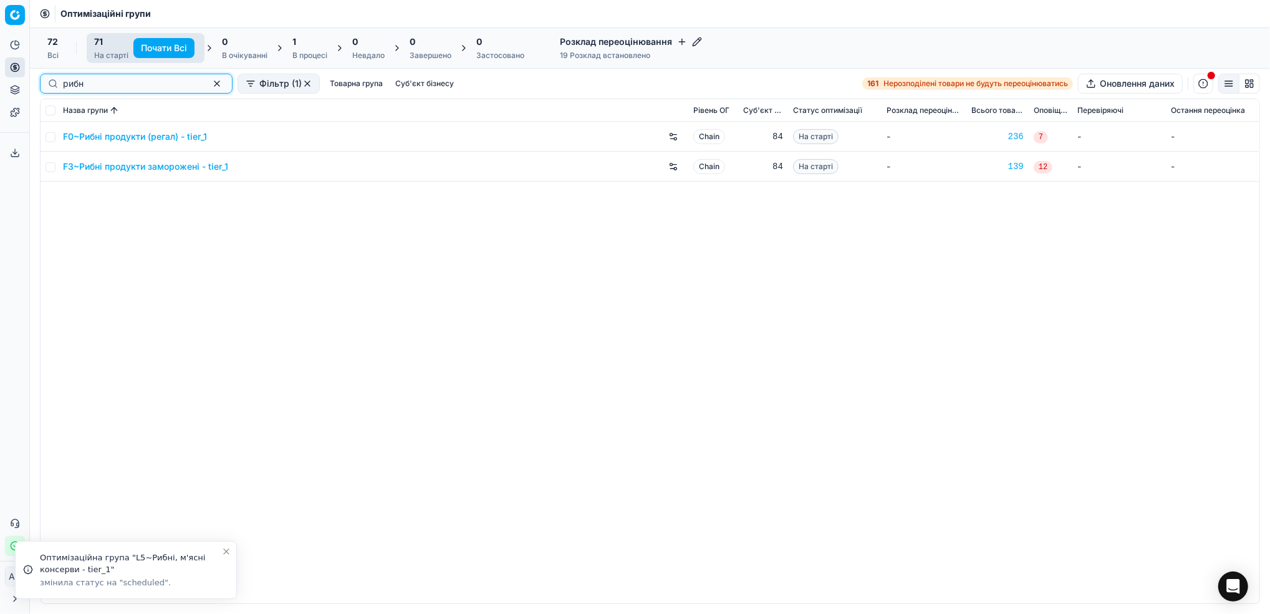
click at [210, 80] on button "button" at bounding box center [217, 83] width 15 height 15
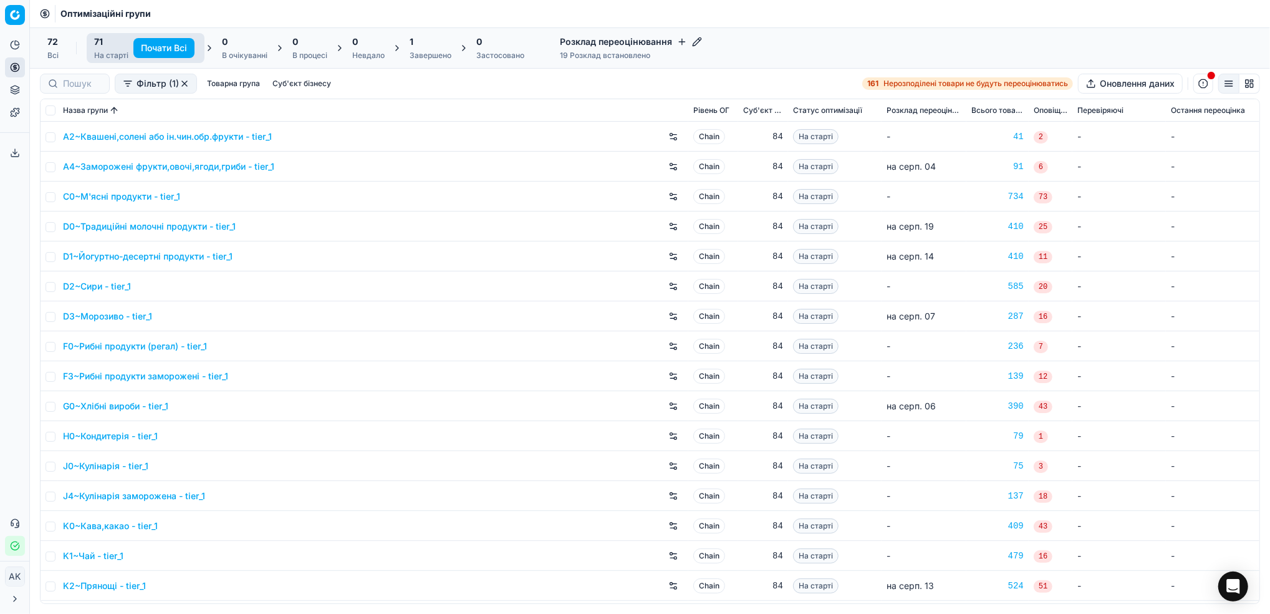
click at [422, 47] on div "1" at bounding box center [431, 42] width 42 height 12
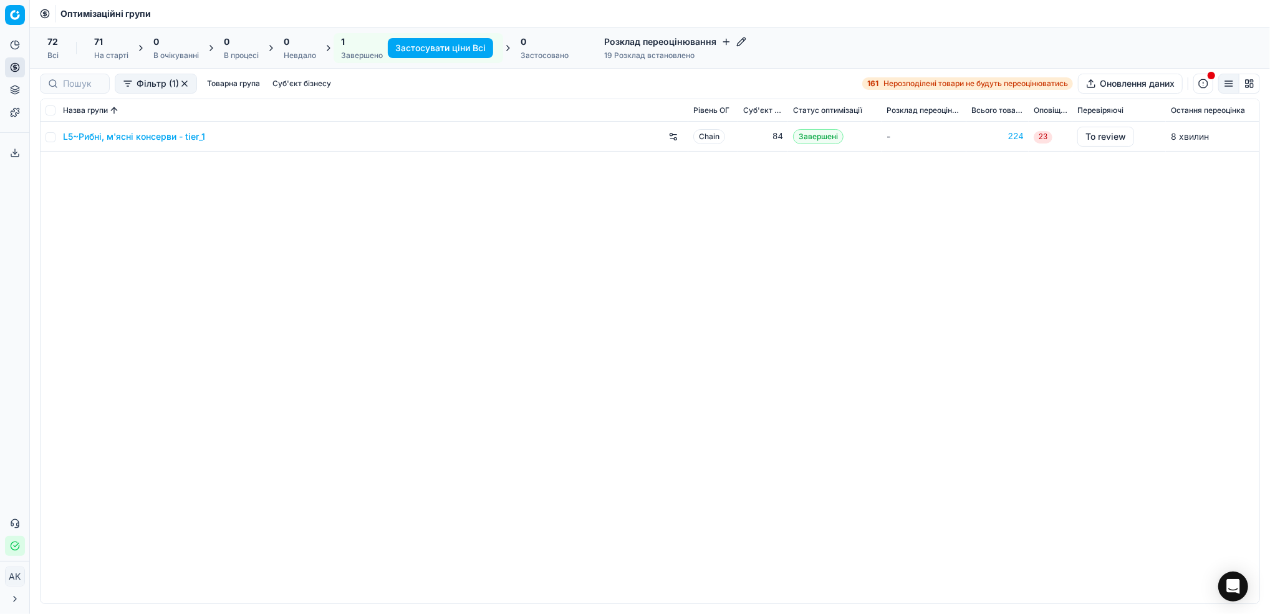
click at [143, 135] on link "L5~Рибні, м'ясні консерви - tier_1" at bounding box center [134, 136] width 142 height 12
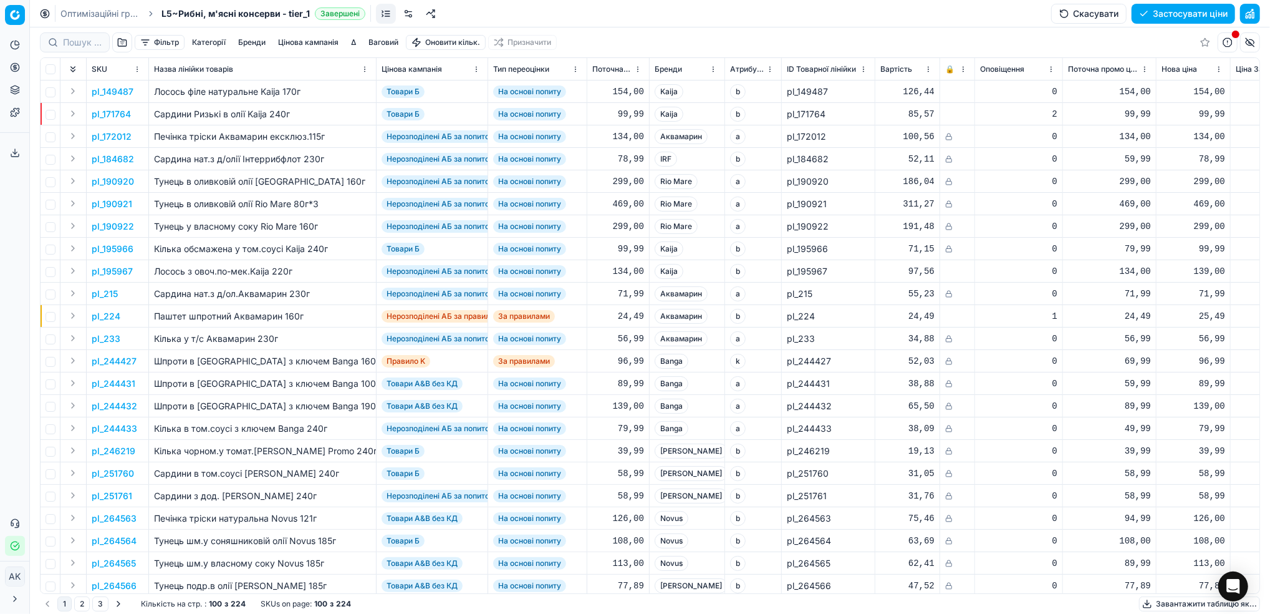
click at [1248, 19] on button "button" at bounding box center [1250, 14] width 20 height 20
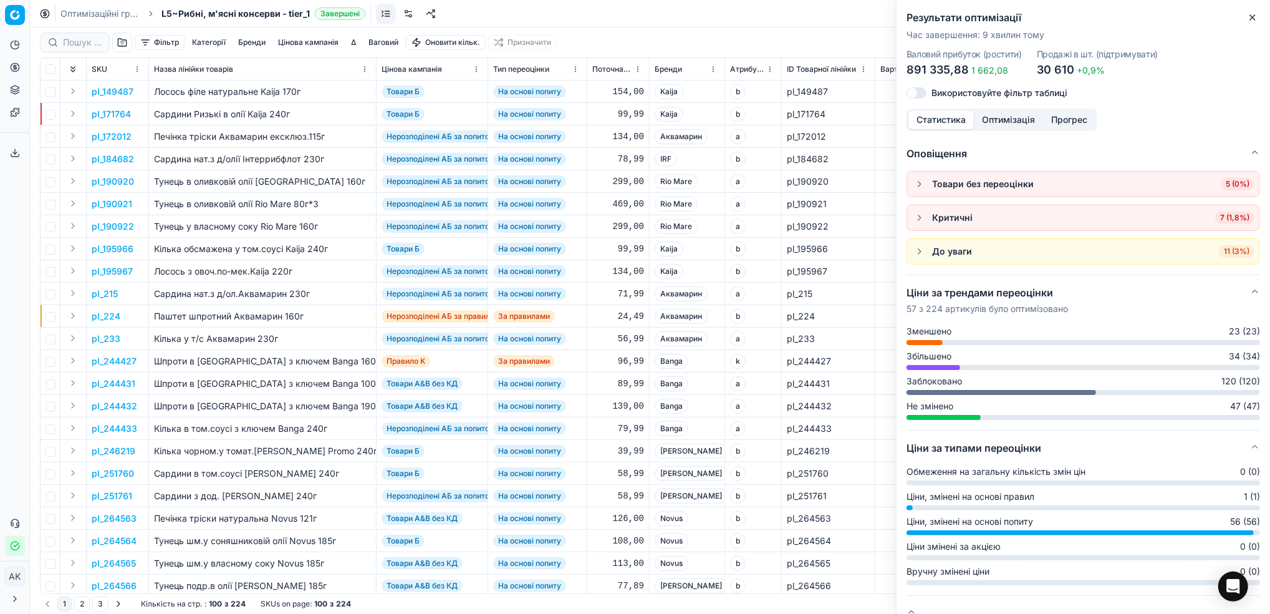
click at [915, 220] on button "button" at bounding box center [919, 217] width 15 height 15
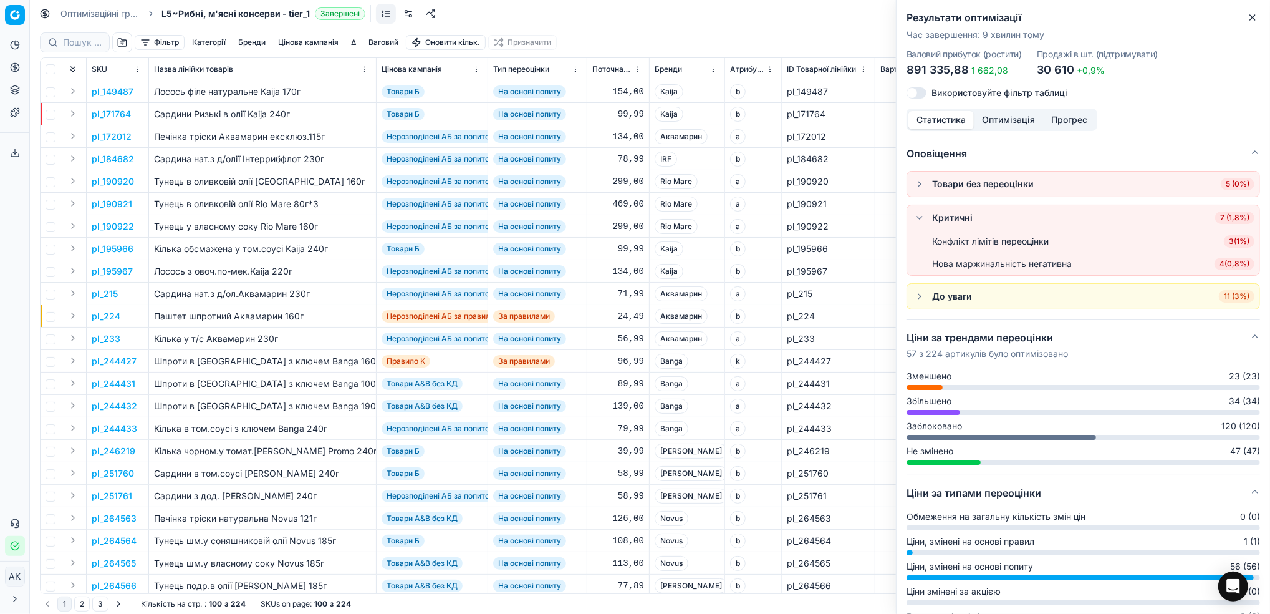
click at [913, 197] on ul "Товари без переоцінки 5 (0%)" at bounding box center [1084, 184] width 354 height 26
click at [1224, 263] on span "4 ( 0,8% )" at bounding box center [1235, 264] width 40 height 12
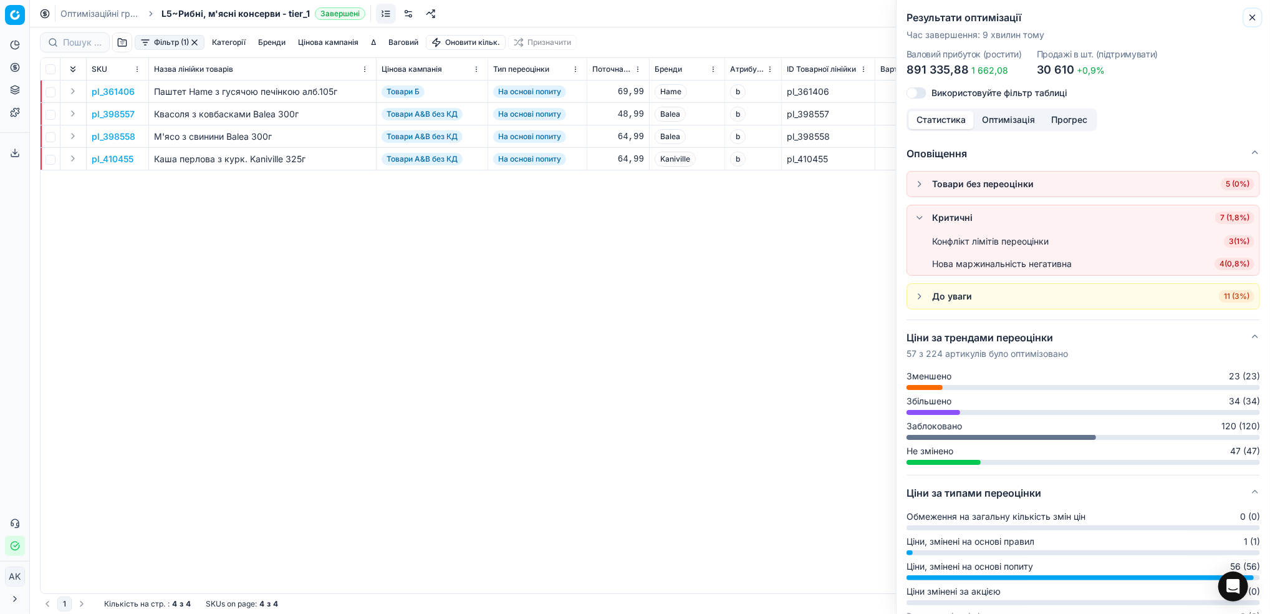
click at [1253, 22] on button "Close" at bounding box center [1252, 17] width 15 height 15
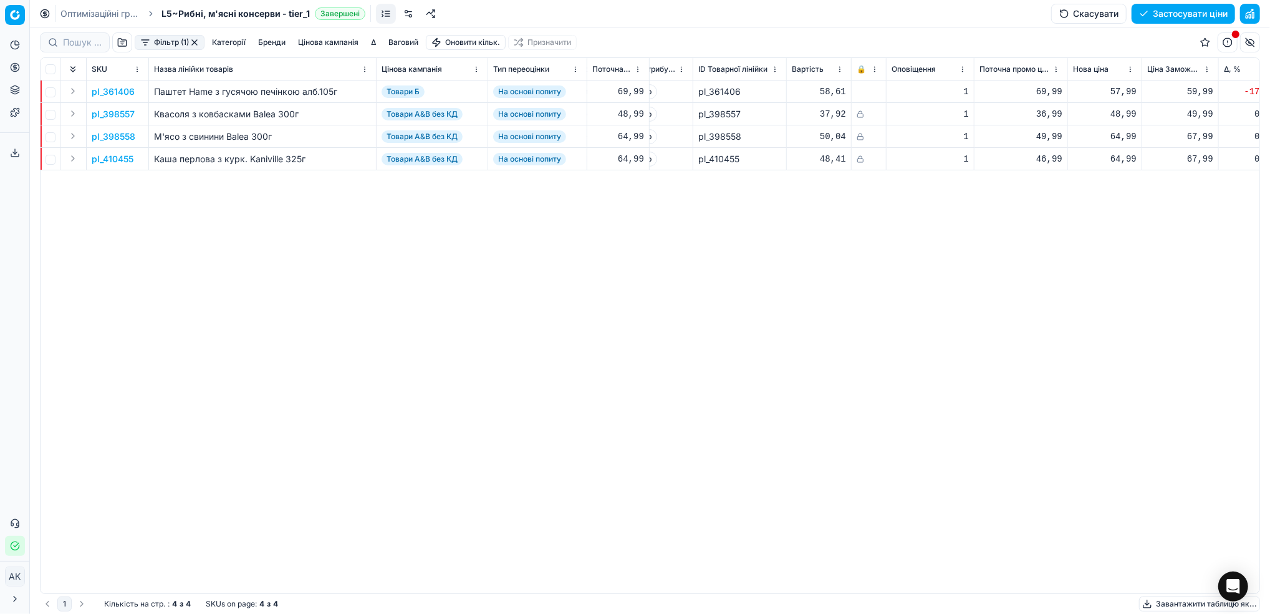
scroll to position [0, 256]
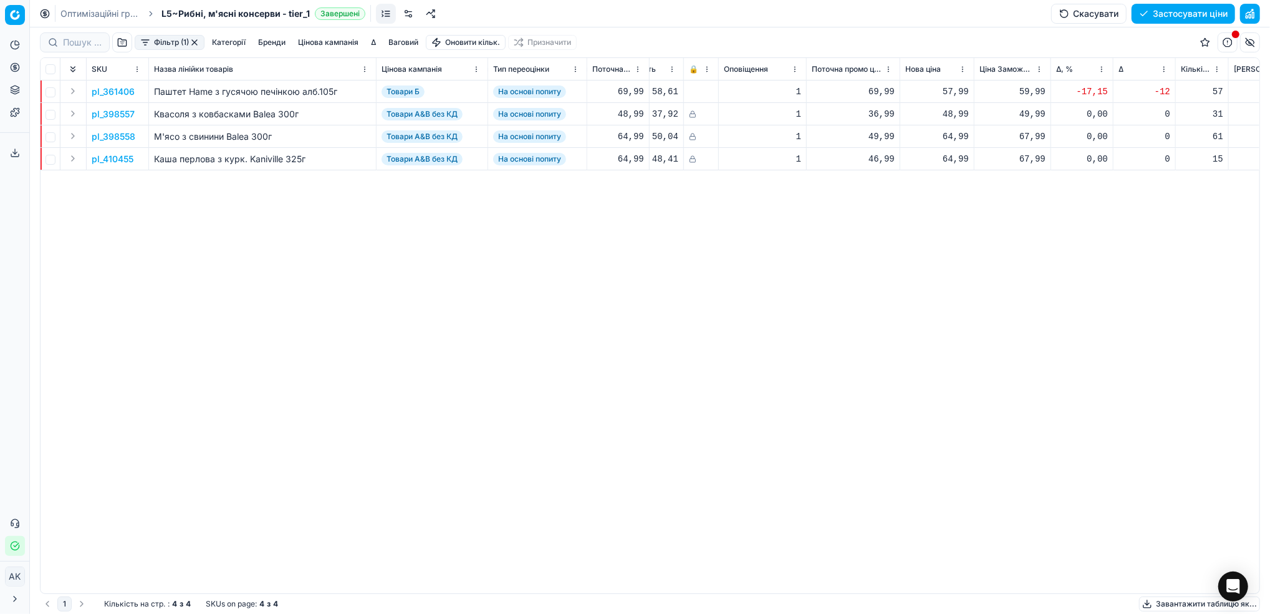
click at [1248, 13] on button "button" at bounding box center [1250, 14] width 20 height 20
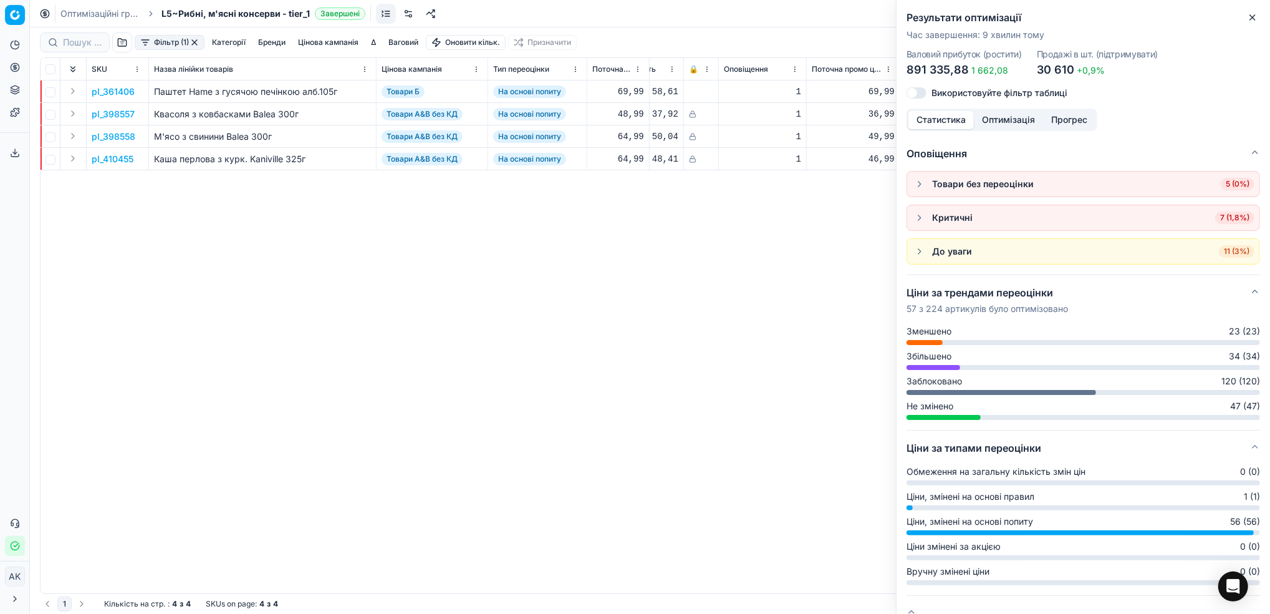
click at [918, 187] on button "button" at bounding box center [919, 183] width 15 height 15
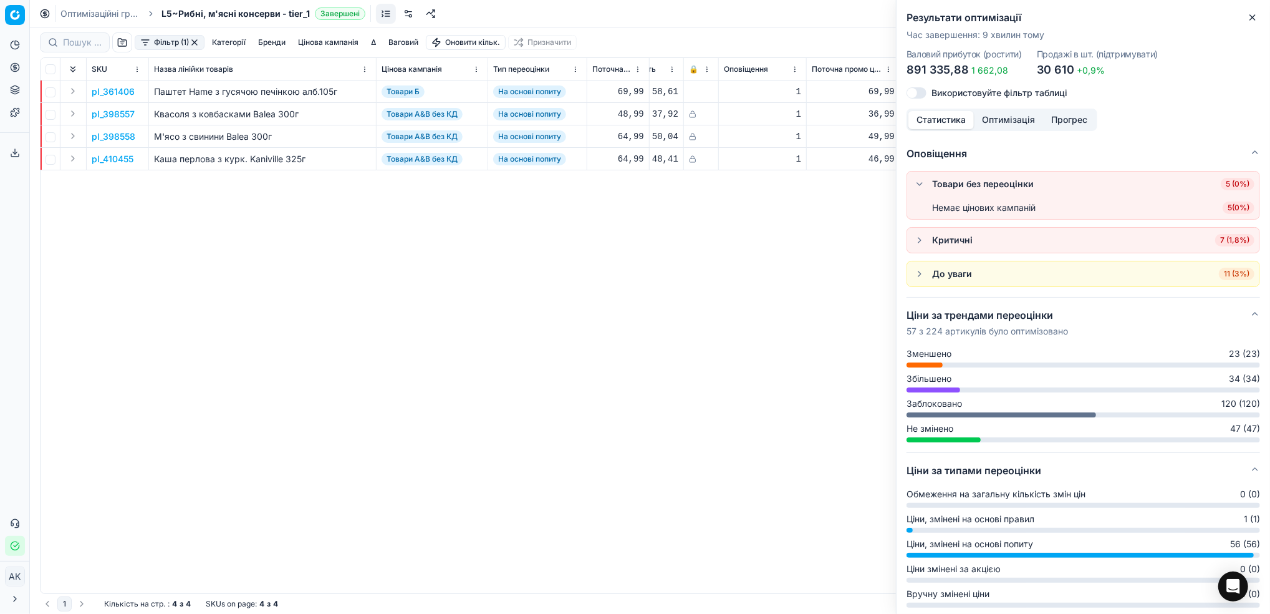
click at [1223, 209] on span "5 ( 0% )" at bounding box center [1239, 207] width 32 height 12
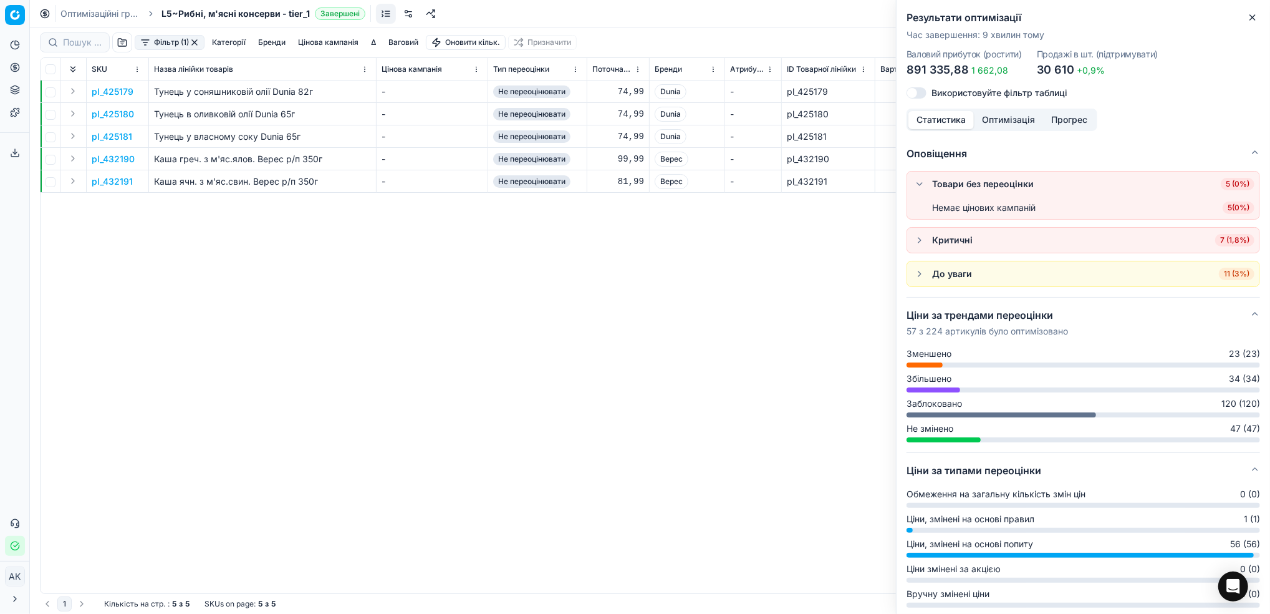
click at [915, 277] on button "button" at bounding box center [919, 273] width 15 height 15
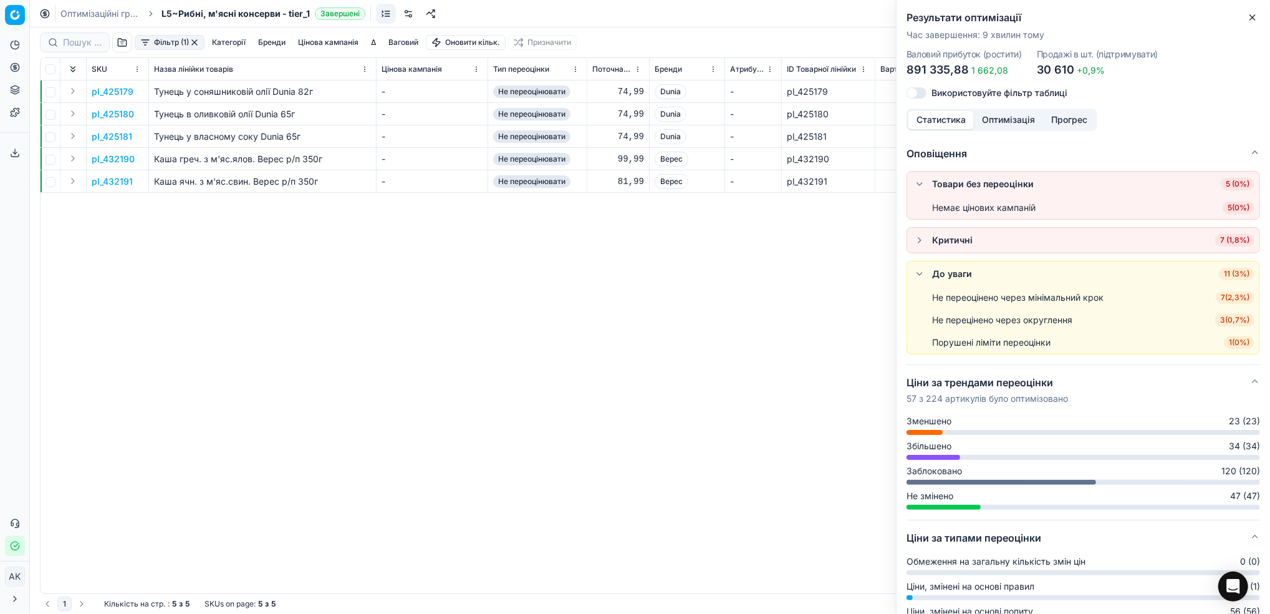
click at [1225, 343] on span "1 ( 0% )" at bounding box center [1239, 342] width 31 height 12
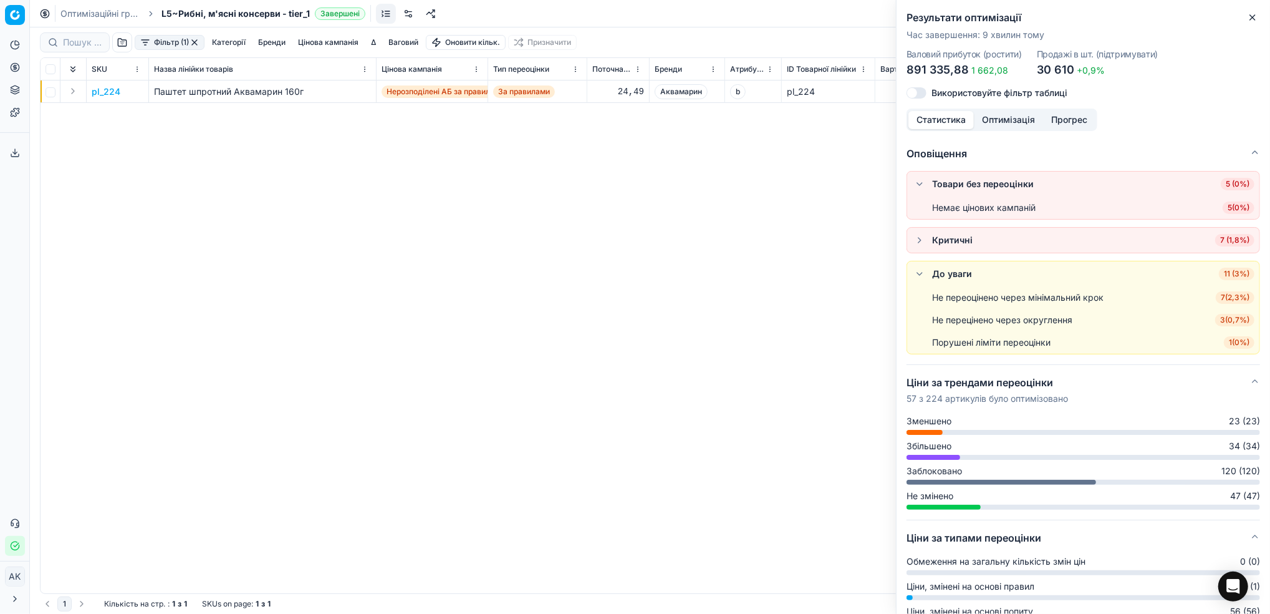
click at [923, 246] on button "button" at bounding box center [919, 240] width 15 height 15
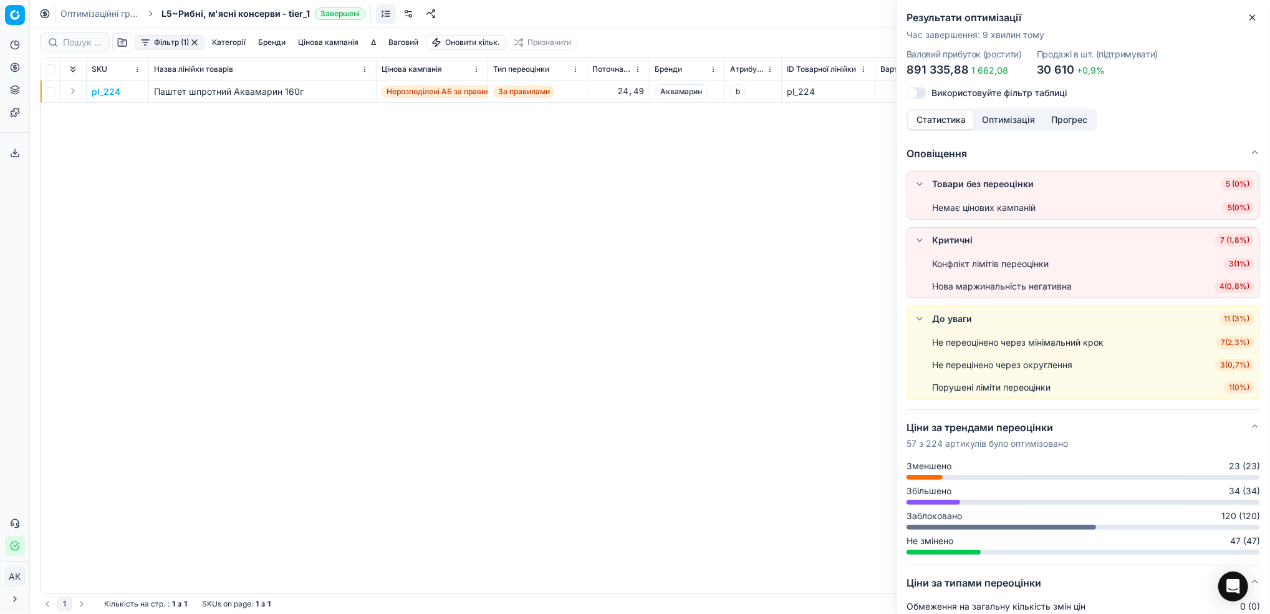
click at [1224, 266] on span "3 ( 1% )" at bounding box center [1239, 264] width 31 height 12
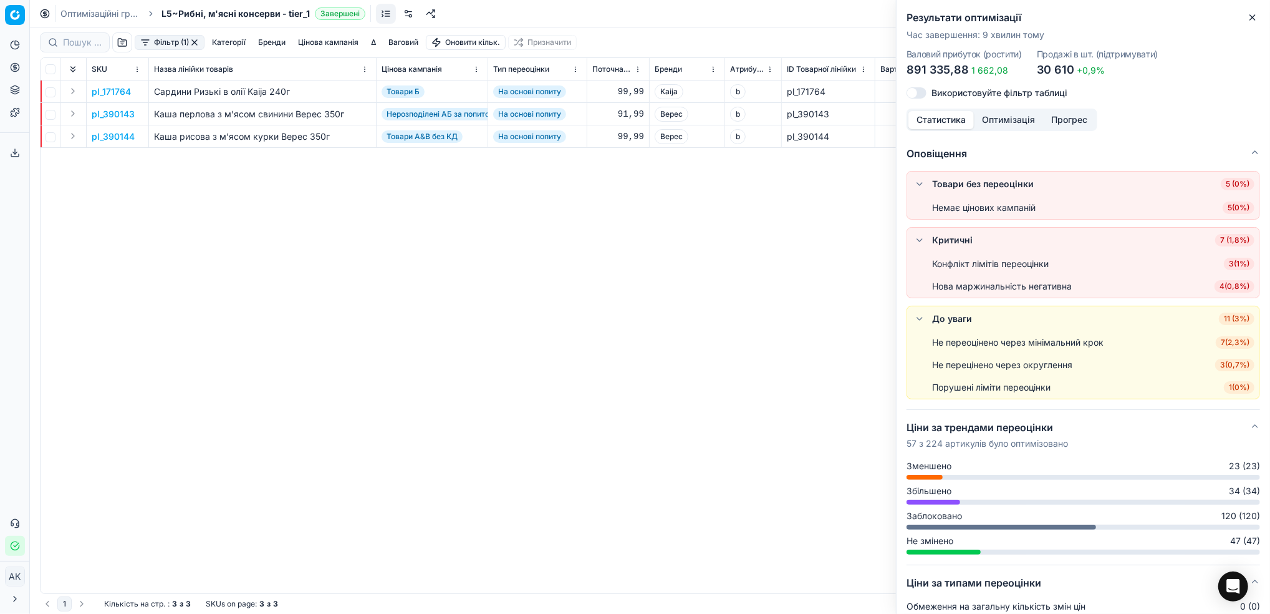
click at [1222, 281] on span "4 ( 0,8% )" at bounding box center [1235, 286] width 40 height 12
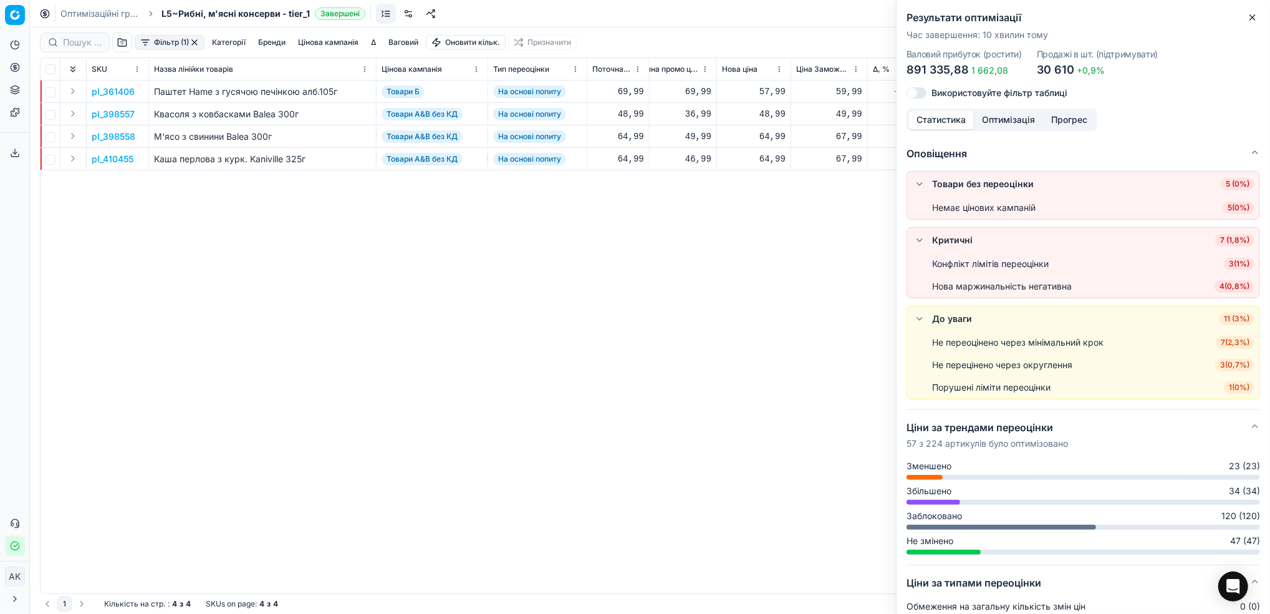
scroll to position [0, 602]
click at [1258, 19] on icon "button" at bounding box center [1253, 17] width 10 height 10
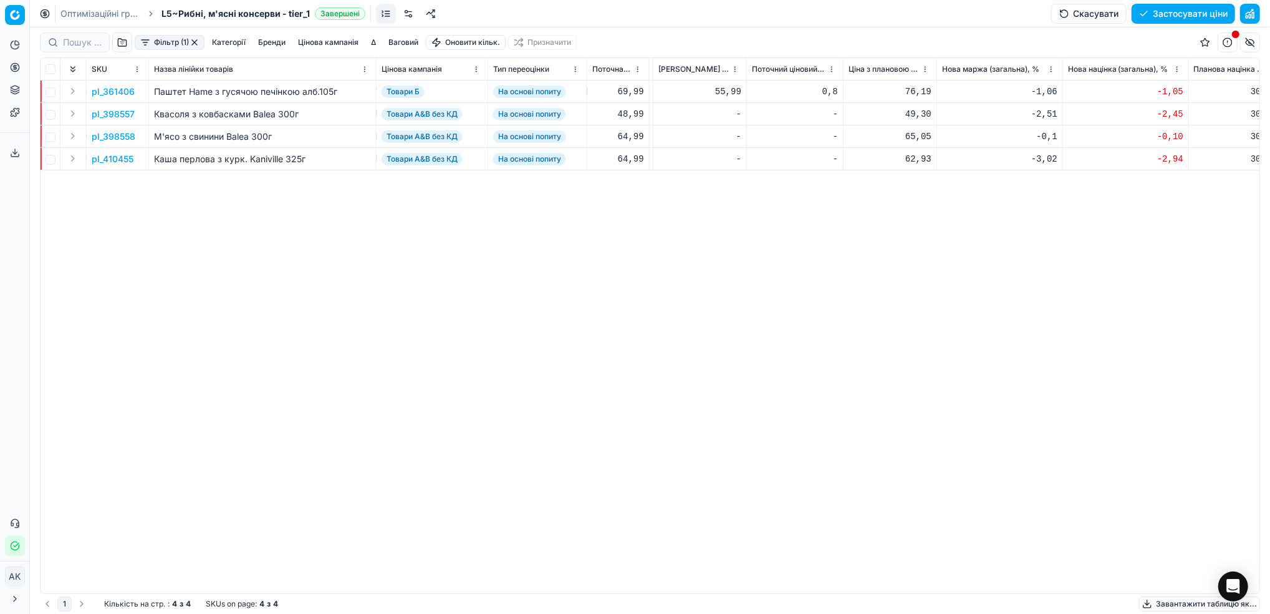
scroll to position [0, 842]
drag, startPoint x: 297, startPoint y: 580, endPoint x: 148, endPoint y: 581, distance: 148.4
click at [148, 581] on div "SKU Назва лінійки товарів Цінова кампанія Тип переоцінки Поточна ціна Бренди Ат…" at bounding box center [650, 325] width 1219 height 535
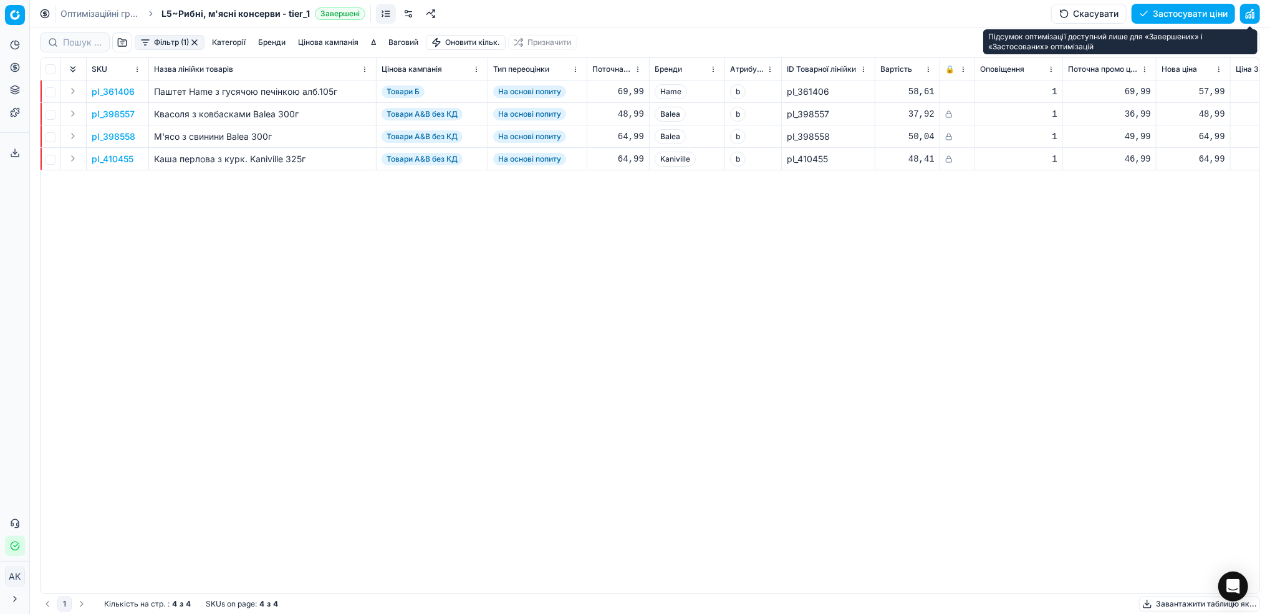
click at [1252, 14] on button "button" at bounding box center [1250, 14] width 20 height 20
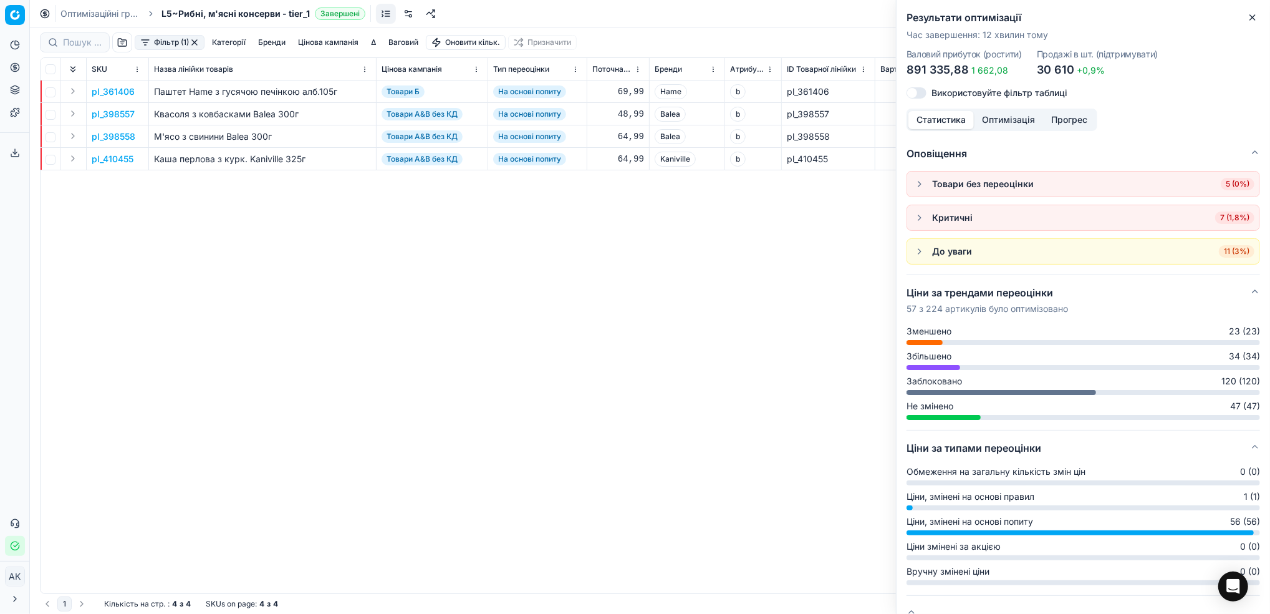
click at [915, 219] on button "button" at bounding box center [919, 217] width 15 height 15
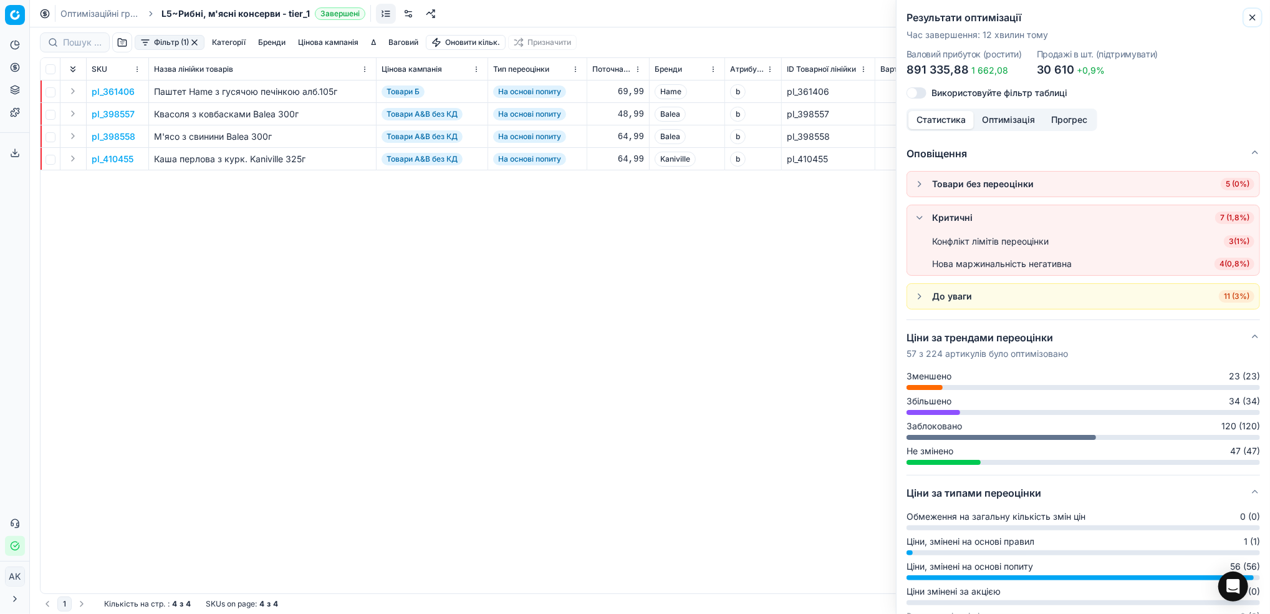
click at [1250, 23] on button "Close" at bounding box center [1252, 17] width 15 height 15
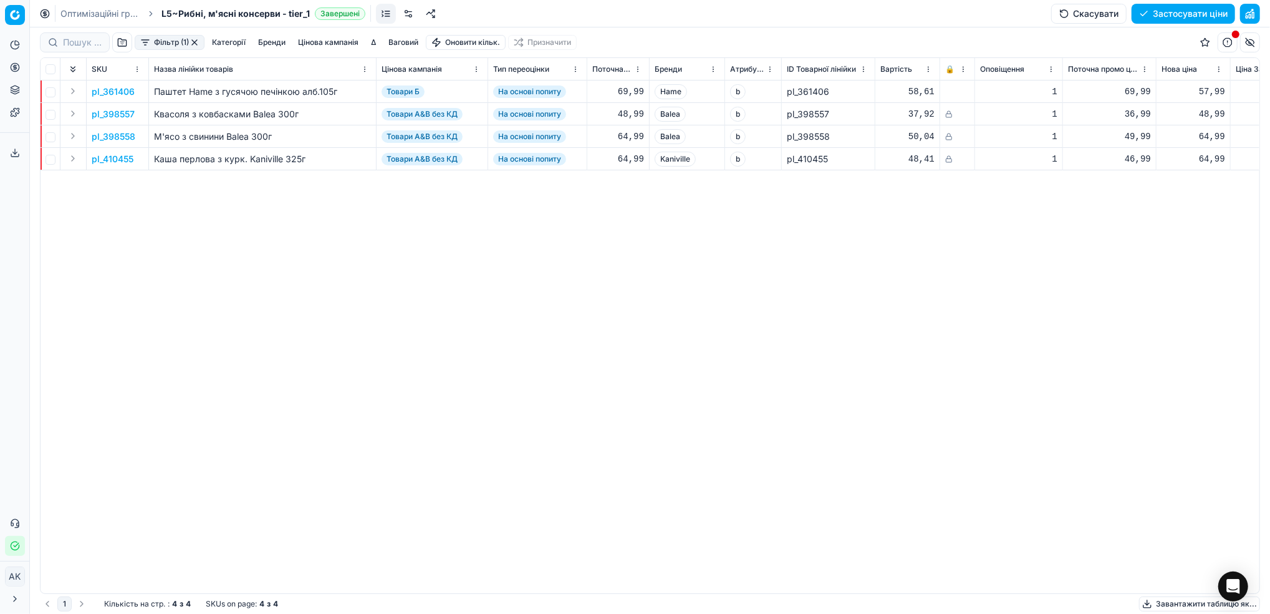
click at [1248, 17] on button "button" at bounding box center [1250, 14] width 20 height 20
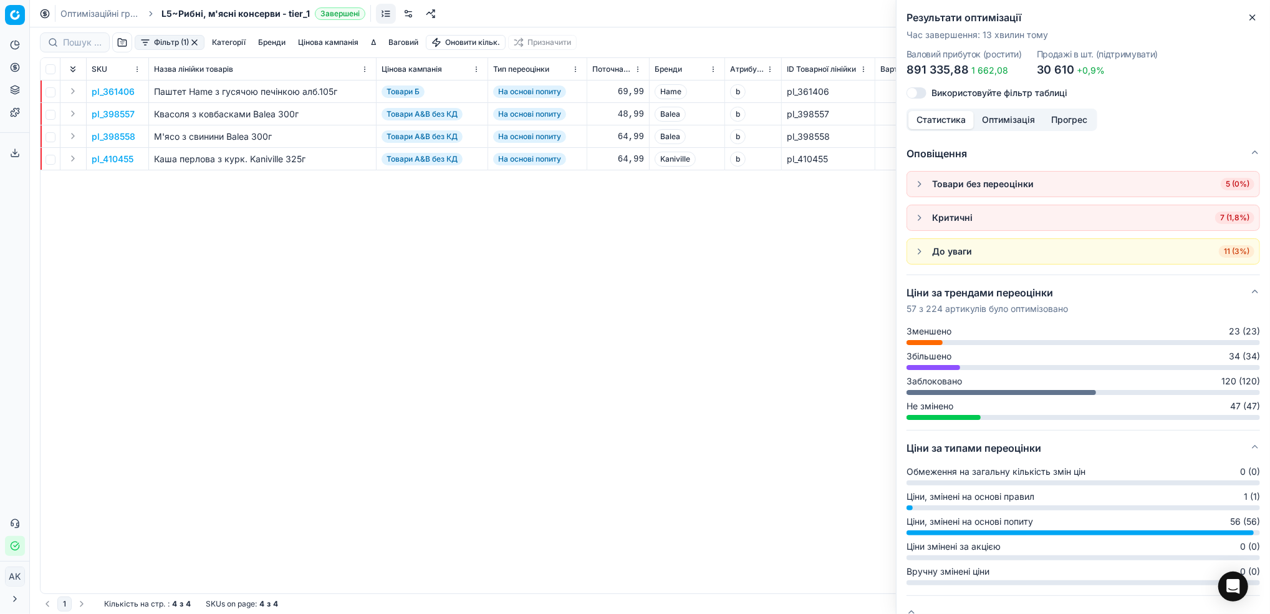
click at [921, 224] on button "button" at bounding box center [919, 217] width 15 height 15
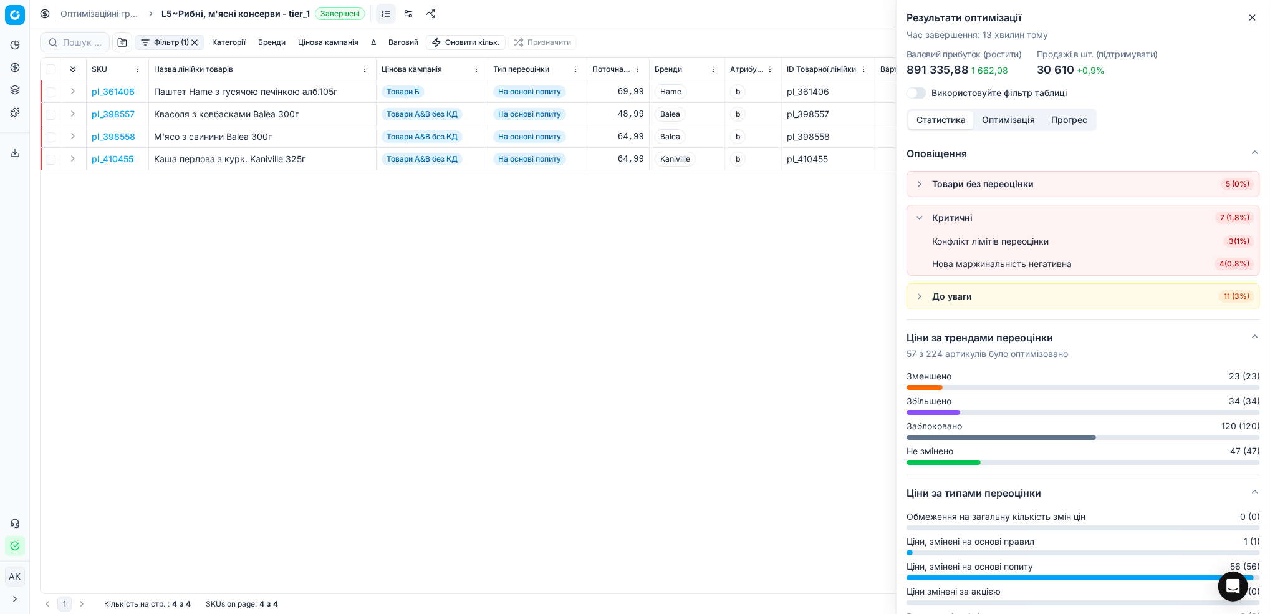
click at [1223, 267] on span "4 ( 0,8% )" at bounding box center [1235, 264] width 40 height 12
click at [1219, 260] on span "4 ( 0,8% )" at bounding box center [1235, 264] width 40 height 12
click at [1252, 18] on icon "button" at bounding box center [1252, 17] width 5 height 5
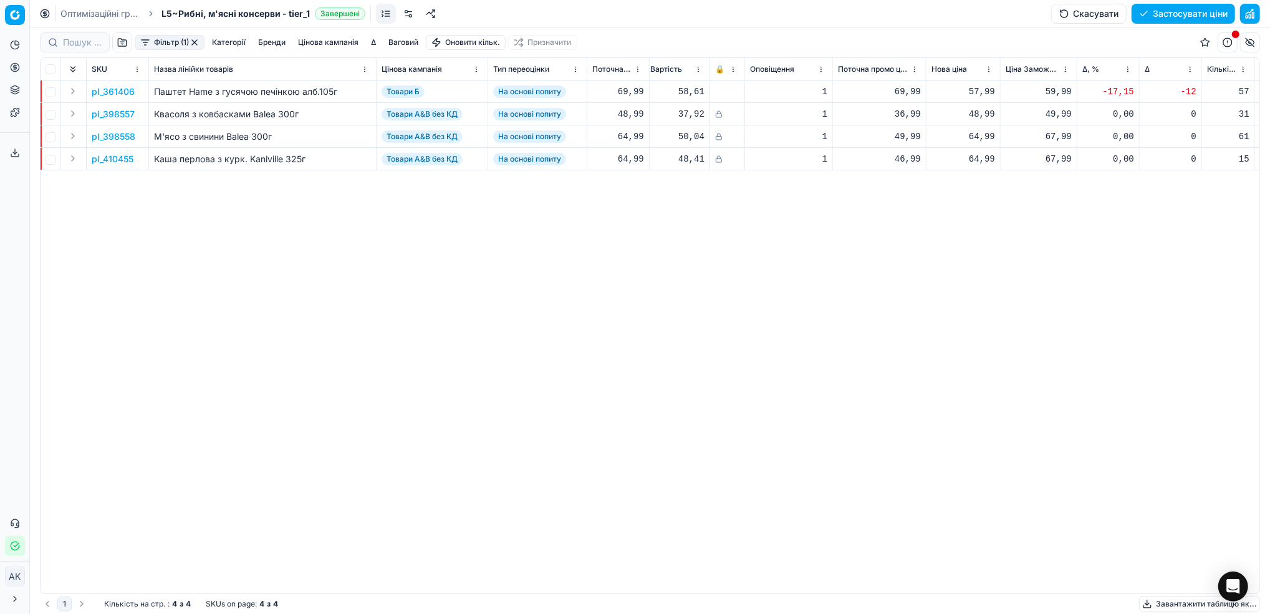
scroll to position [0, 266]
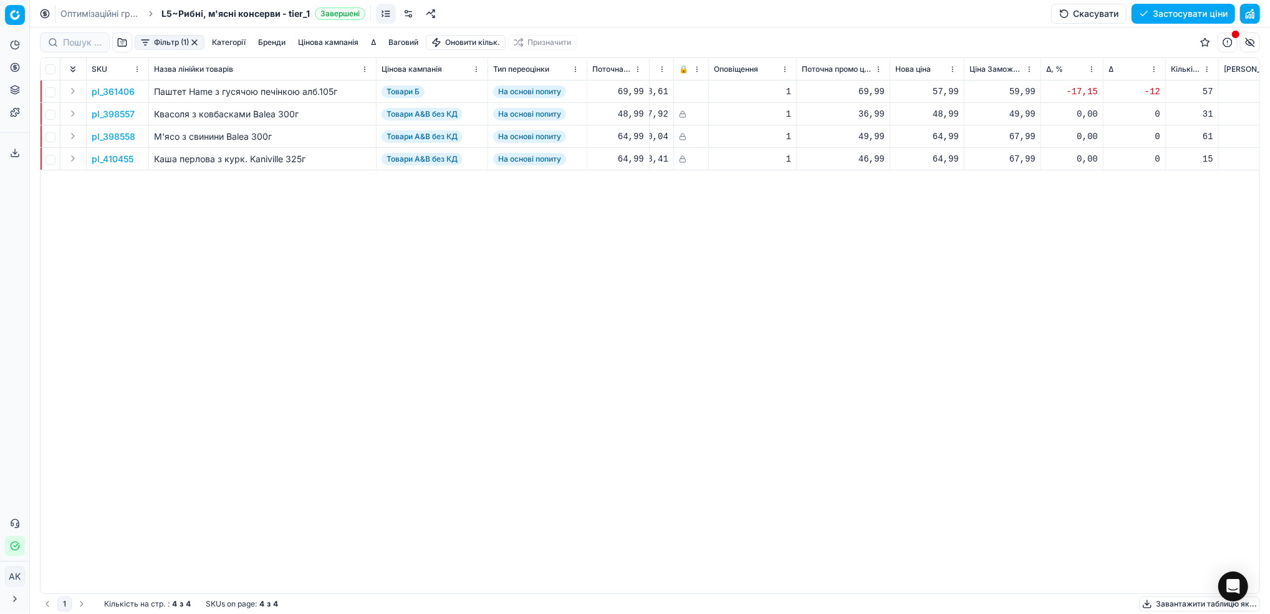
drag, startPoint x: 80, startPoint y: 10, endPoint x: 295, endPoint y: 159, distance: 261.7
click at [80, 10] on link "Оптимізаційні групи" at bounding box center [100, 13] width 80 height 12
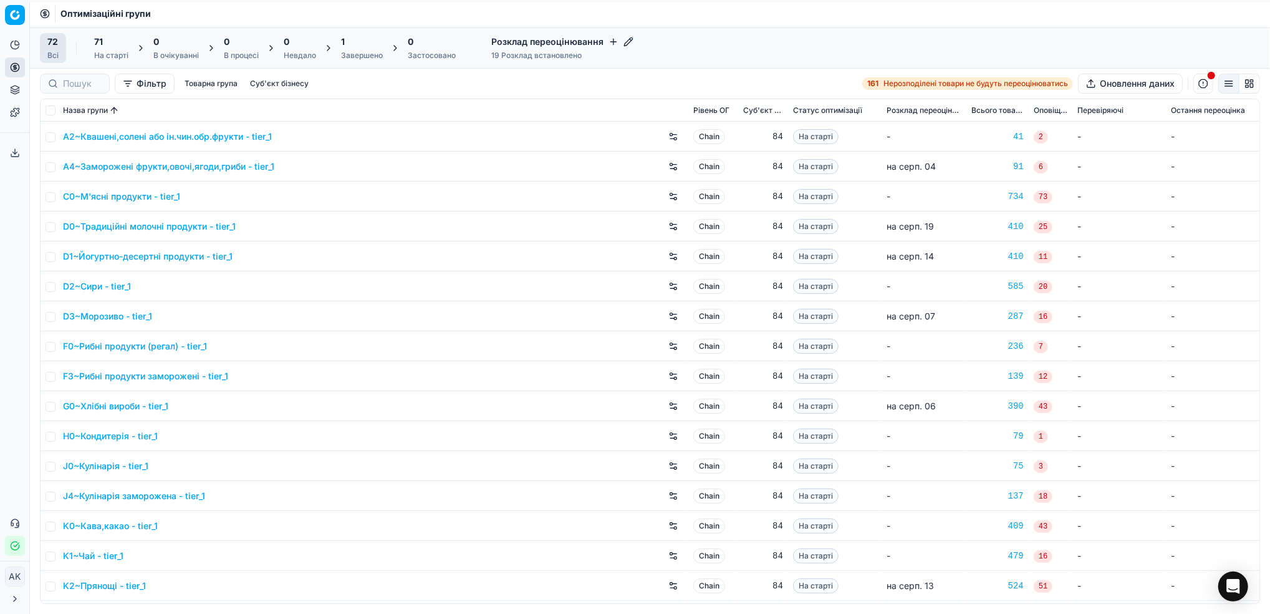
click at [363, 52] on div "Завершено" at bounding box center [362, 56] width 42 height 10
click at [356, 55] on div "Завершено" at bounding box center [362, 56] width 42 height 10
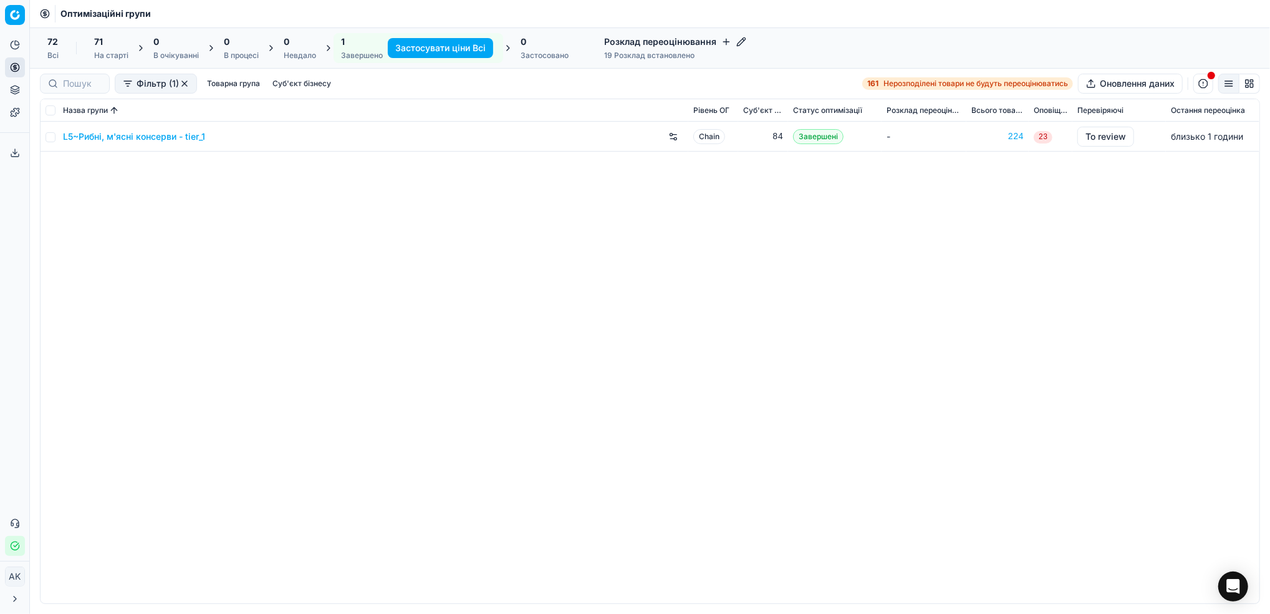
click at [125, 136] on link "L5~Рибні, м'ясні консерви - tier_1" at bounding box center [134, 136] width 142 height 12
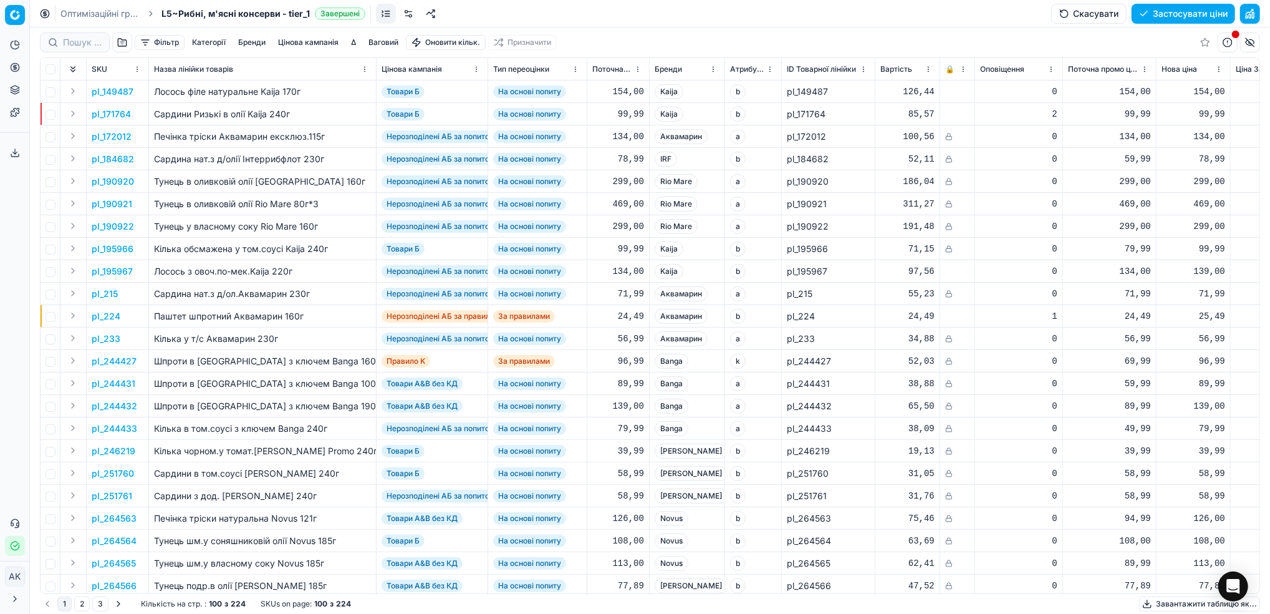
click at [302, 44] on button "Цінова кампанія" at bounding box center [308, 42] width 70 height 15
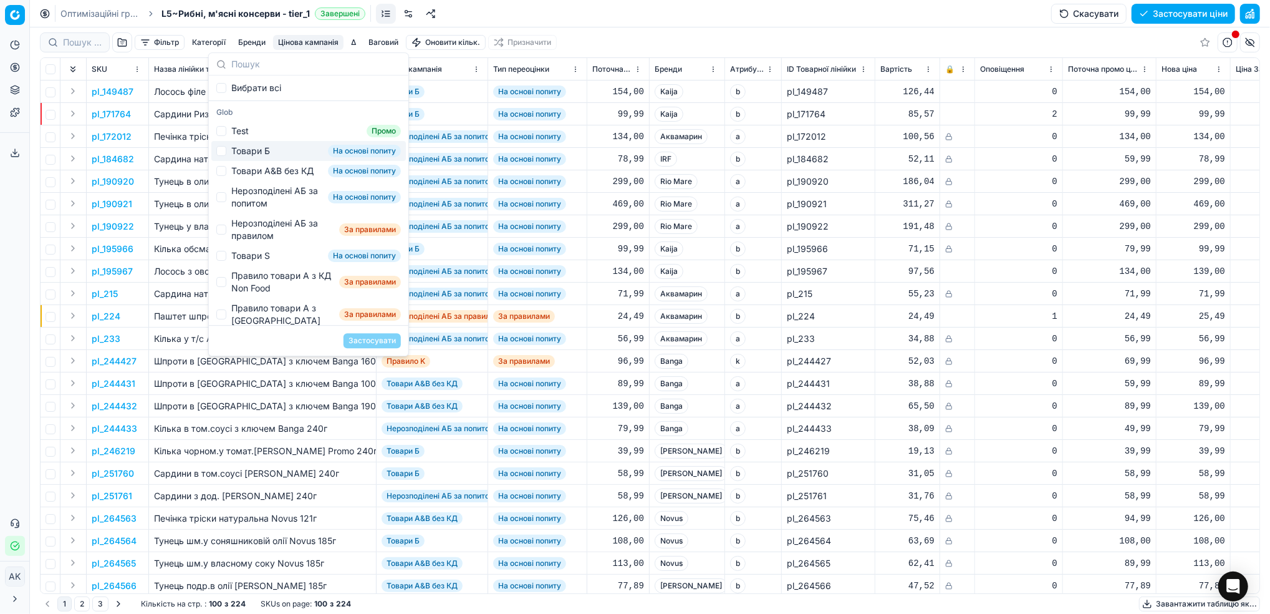
click at [241, 148] on div "Товари Б" at bounding box center [250, 151] width 39 height 12
checkbox input "true"
click at [365, 340] on button "Застосувати" at bounding box center [372, 340] width 57 height 15
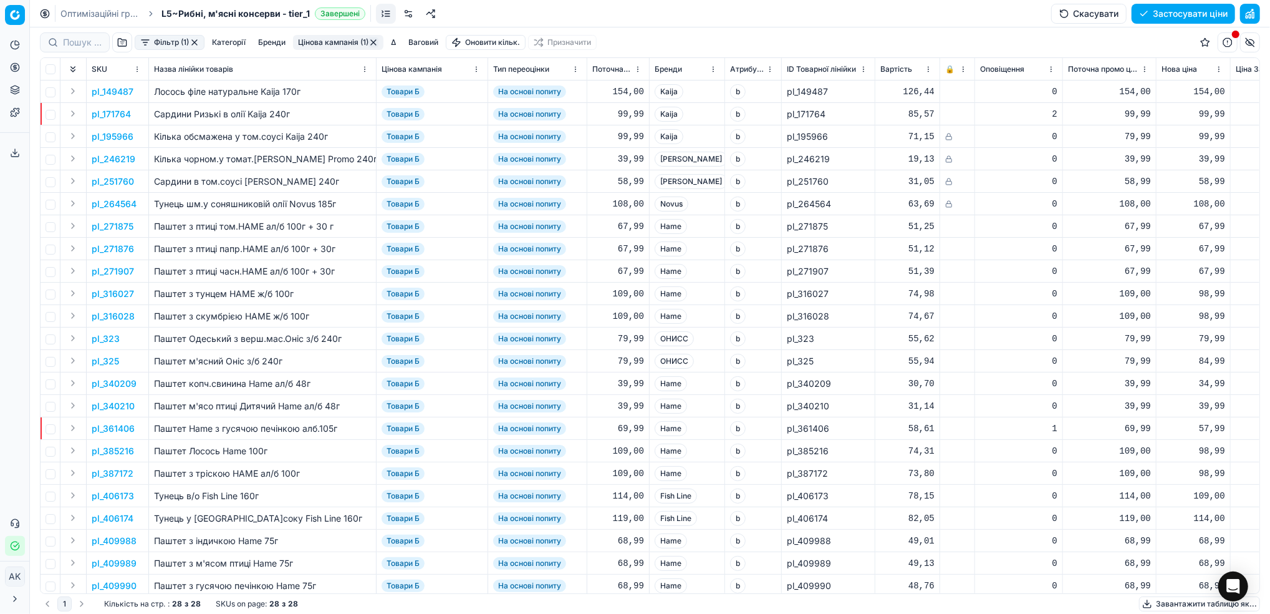
click at [354, 45] on button "Цінова кампанія (1)" at bounding box center [338, 42] width 90 height 15
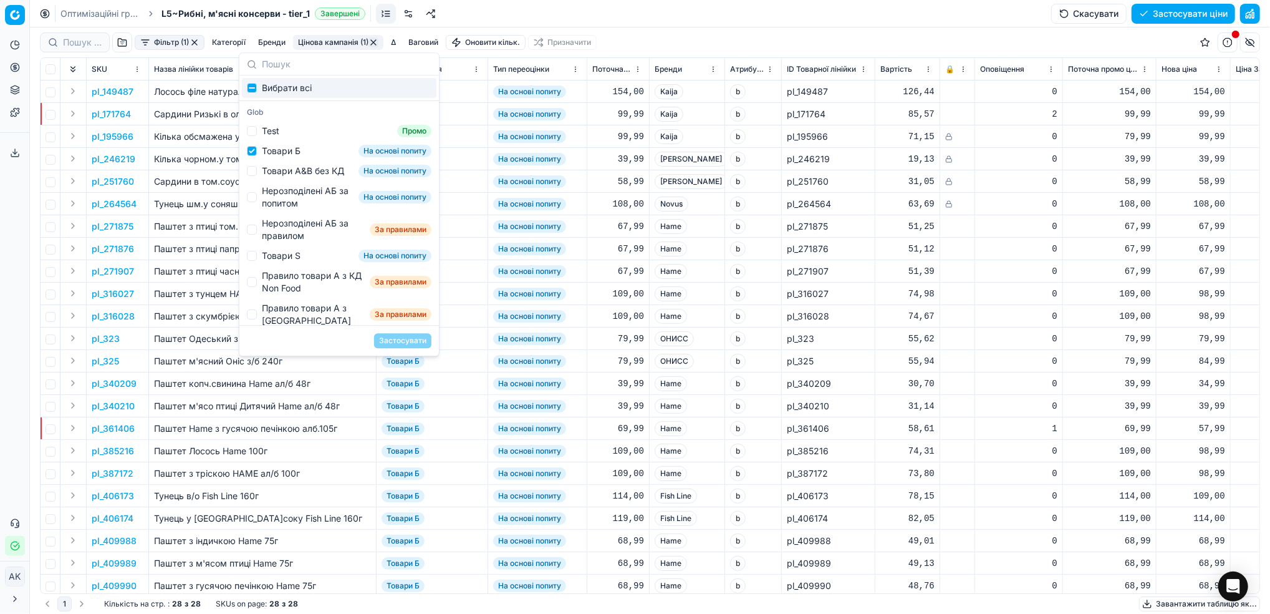
click at [354, 45] on button "Цінова кампанія (1)" at bounding box center [338, 42] width 90 height 15
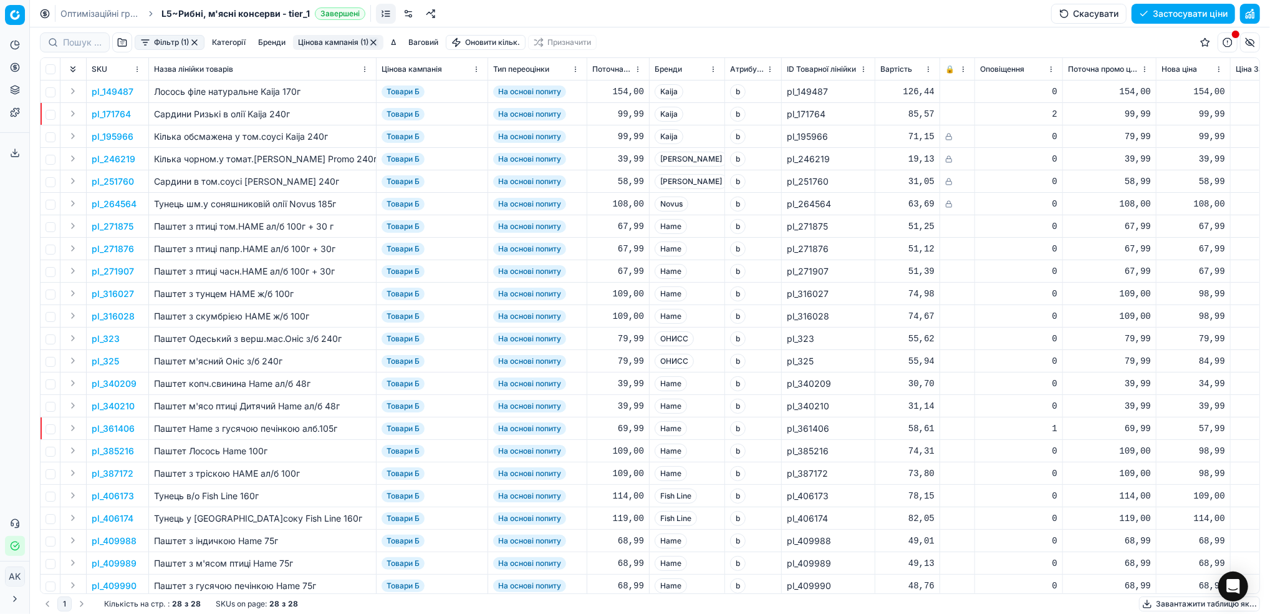
click at [174, 43] on button "Фільтр (1)" at bounding box center [170, 42] width 70 height 15
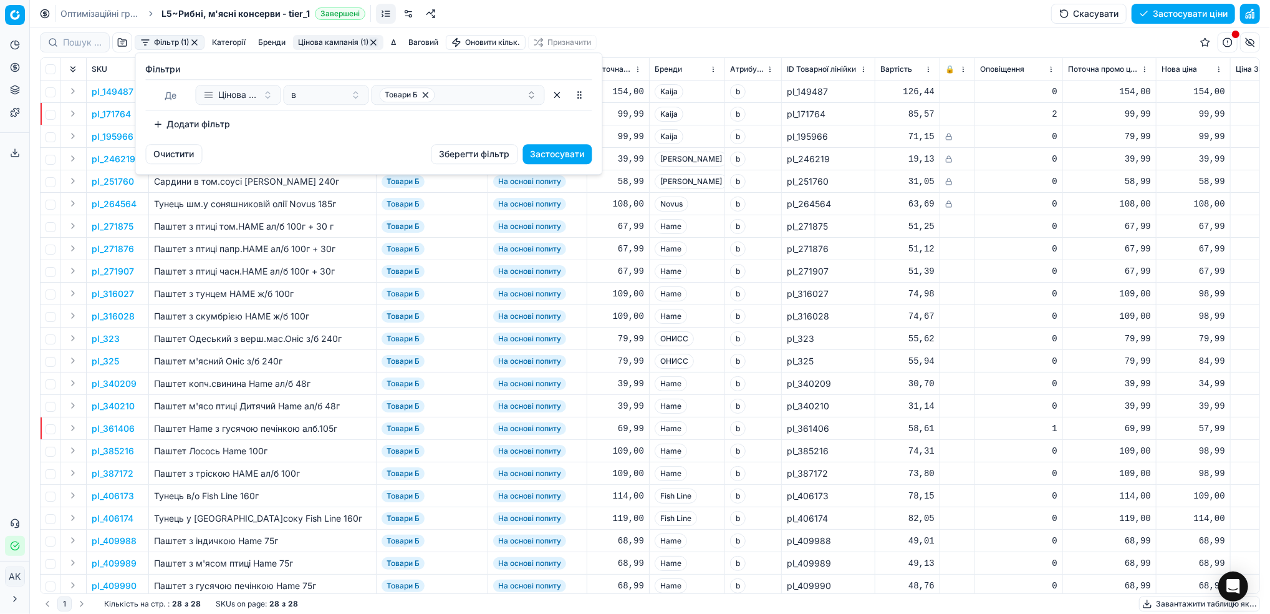
click at [200, 125] on button "Додати фільтр" at bounding box center [192, 124] width 92 height 20
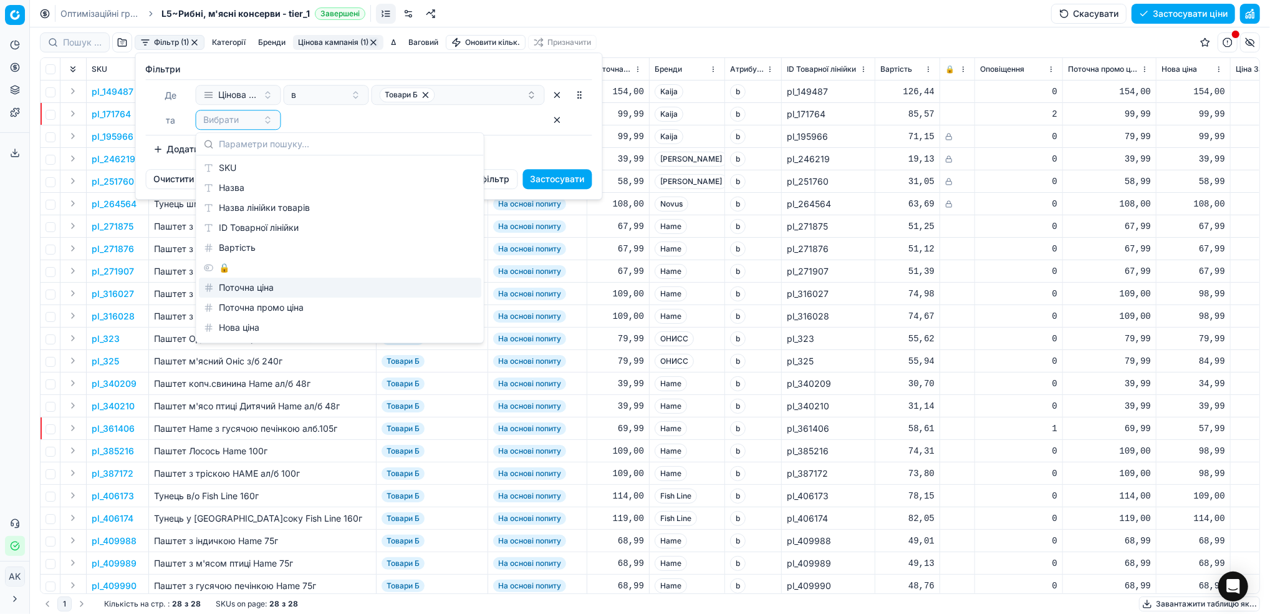
click at [229, 273] on div "🔒" at bounding box center [340, 268] width 282 height 20
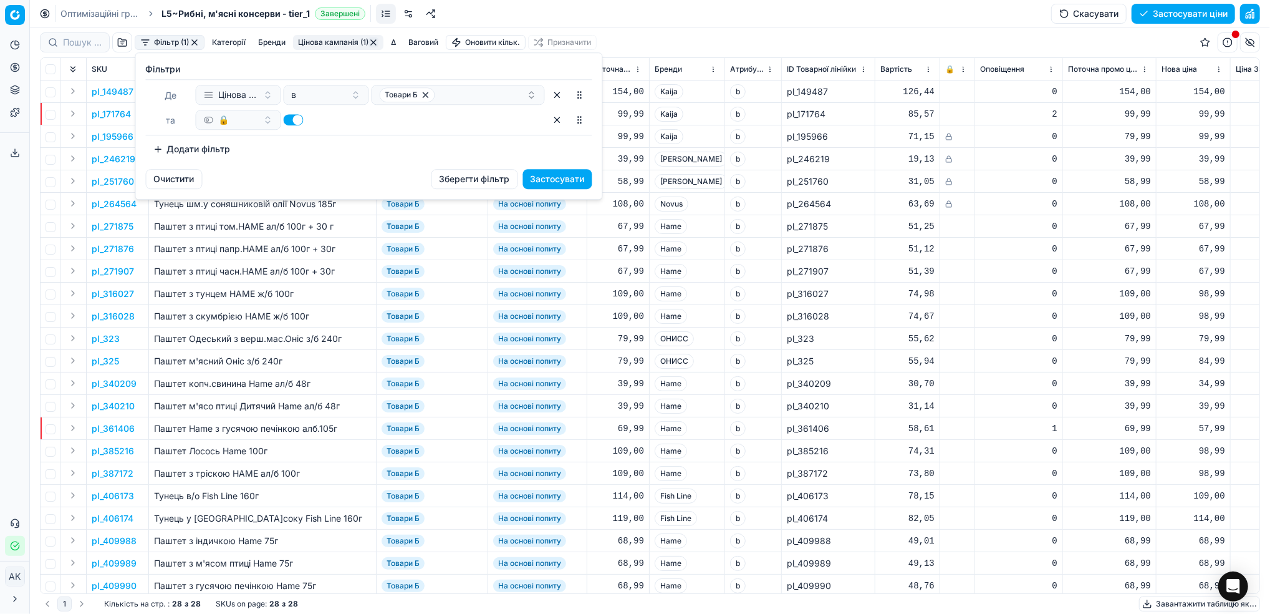
click at [296, 119] on button "button" at bounding box center [294, 119] width 20 height 11
checkbox input "false"
click at [574, 181] on button "Застосувати" at bounding box center [557, 179] width 69 height 20
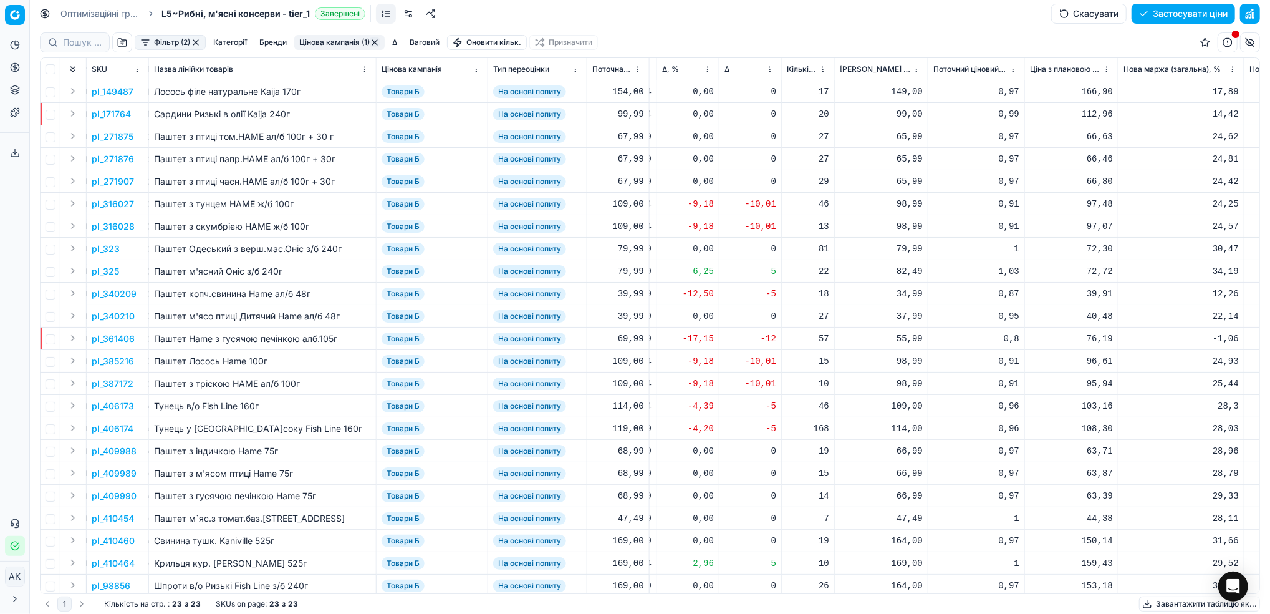
scroll to position [0, 655]
click at [701, 69] on html "Pricing platform Аналітика Цінова оптимізація Асортимент продукції Шаблони Серв…" at bounding box center [635, 307] width 1270 height 614
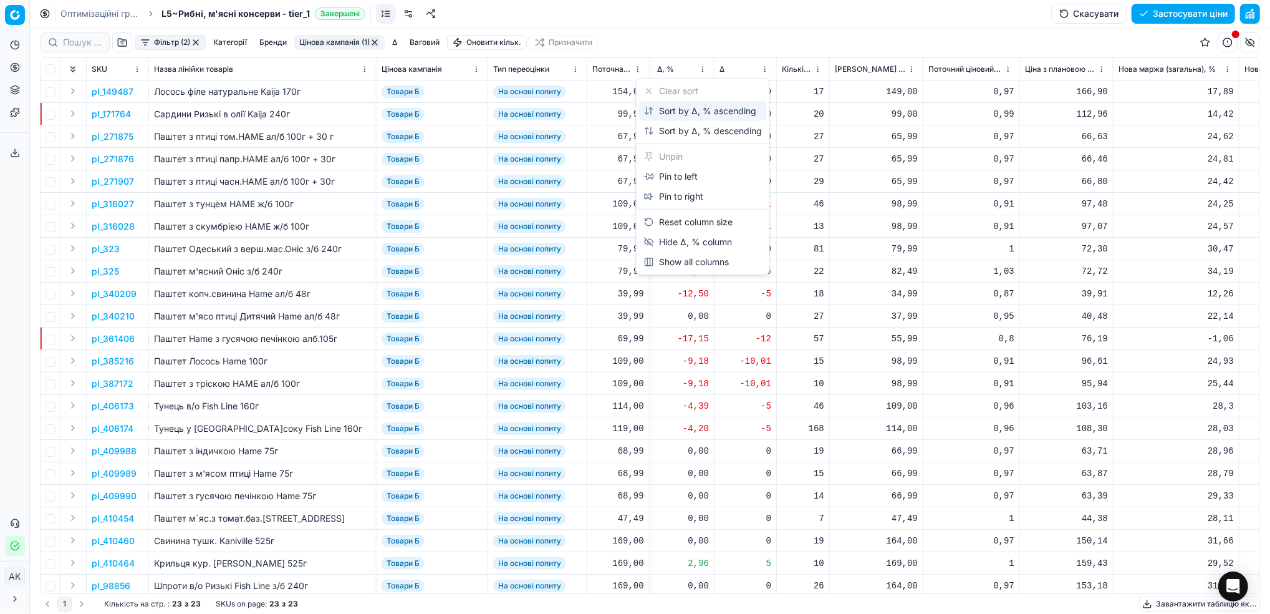
click at [688, 111] on div "Sort by Δ, % ascending" at bounding box center [700, 111] width 112 height 12
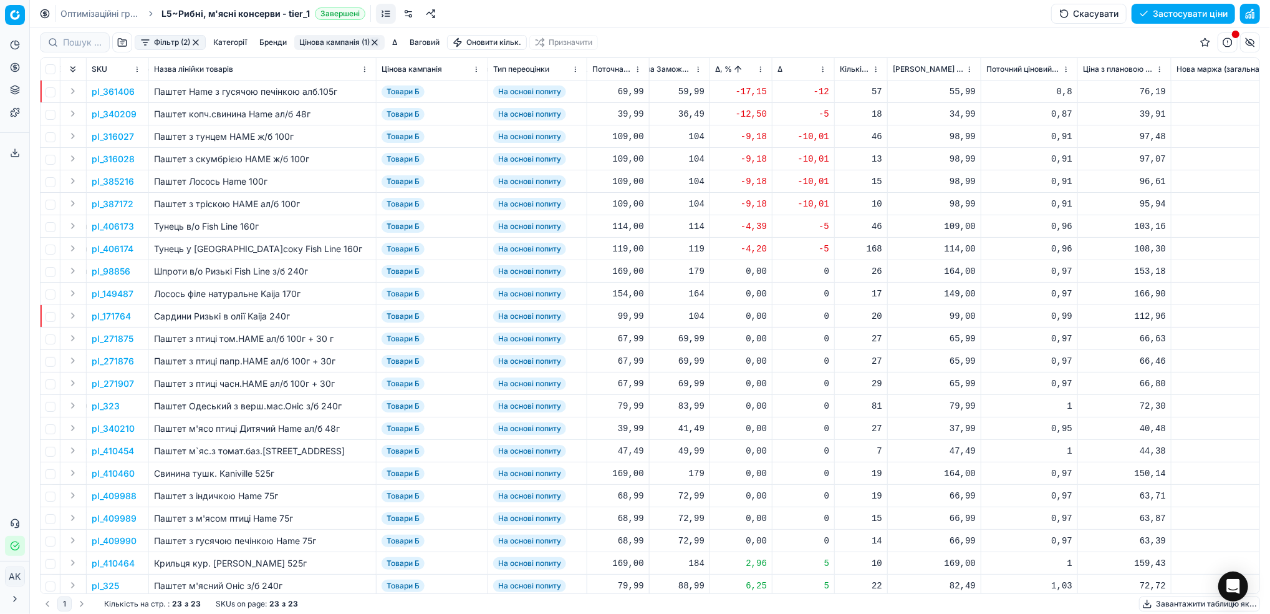
scroll to position [0, 460]
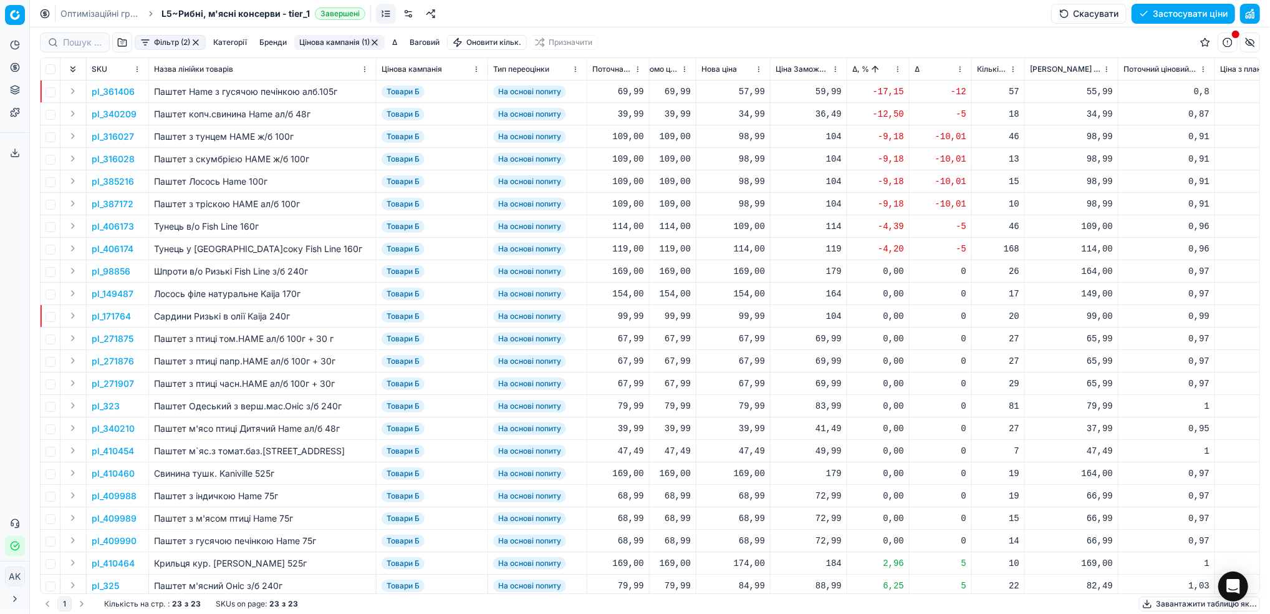
click at [114, 88] on p "pl_361406" at bounding box center [113, 91] width 43 height 12
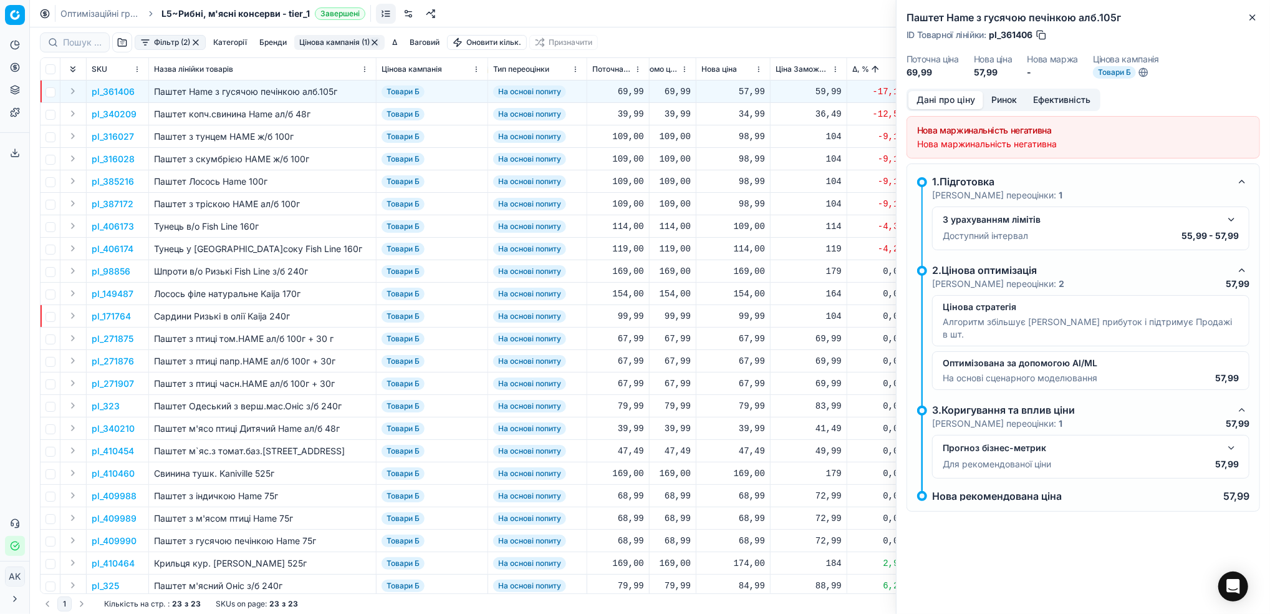
click at [1001, 99] on button "Ринок" at bounding box center [1004, 100] width 42 height 18
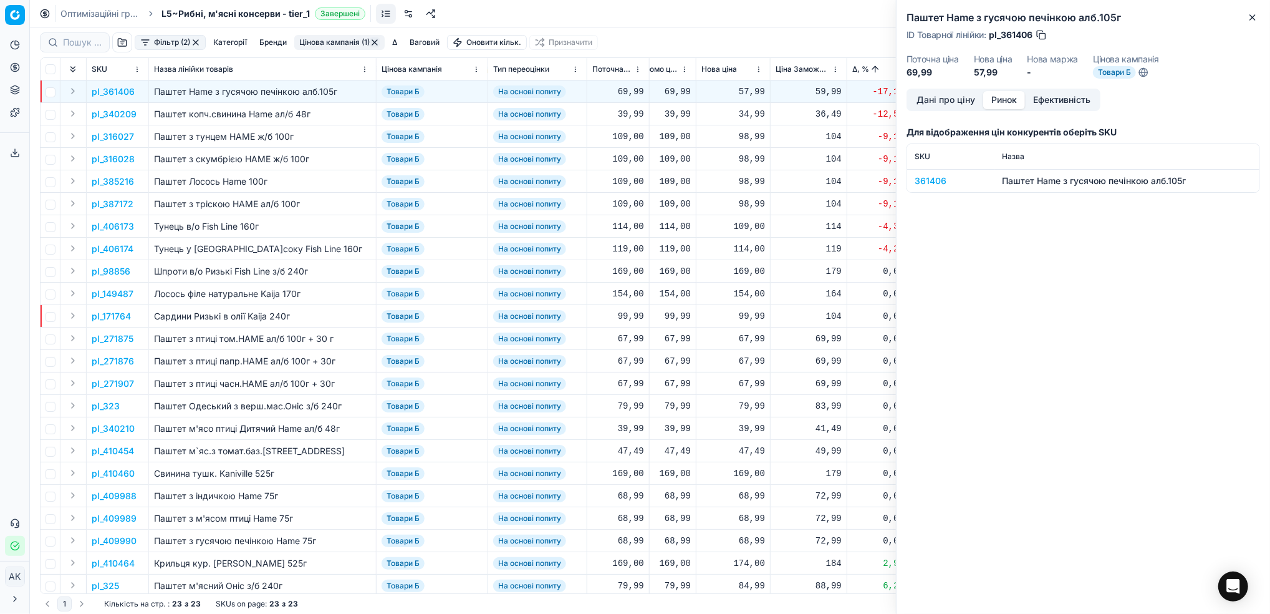
click at [925, 185] on div "361406" at bounding box center [951, 181] width 72 height 12
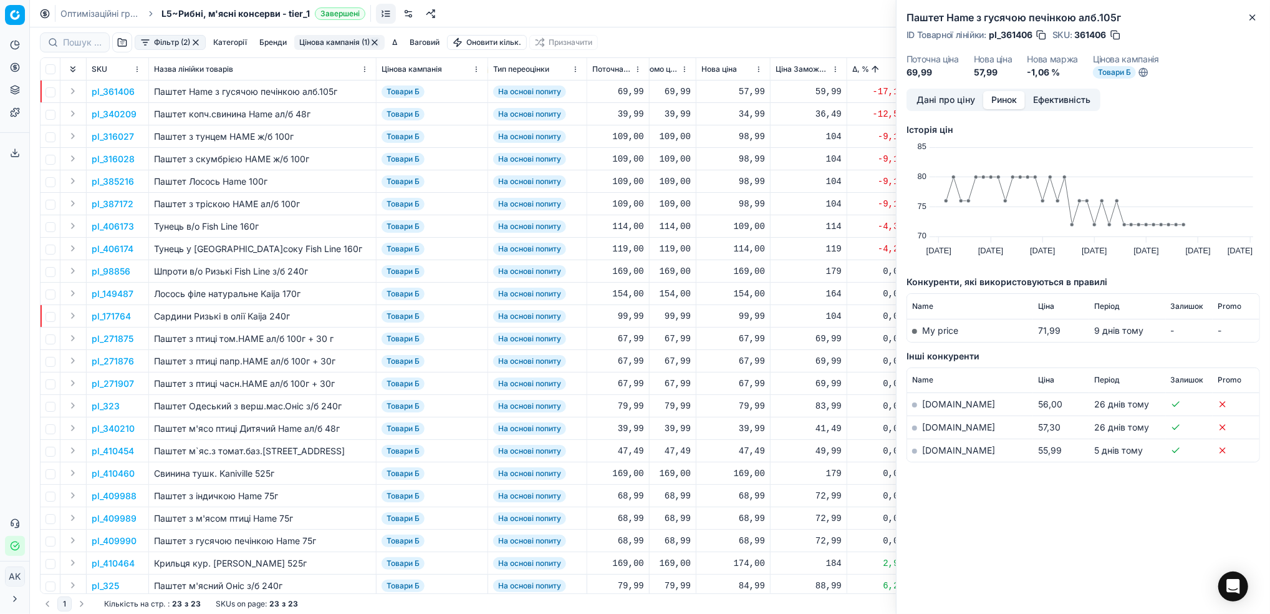
click at [935, 454] on link "silpo.ua" at bounding box center [958, 450] width 73 height 11
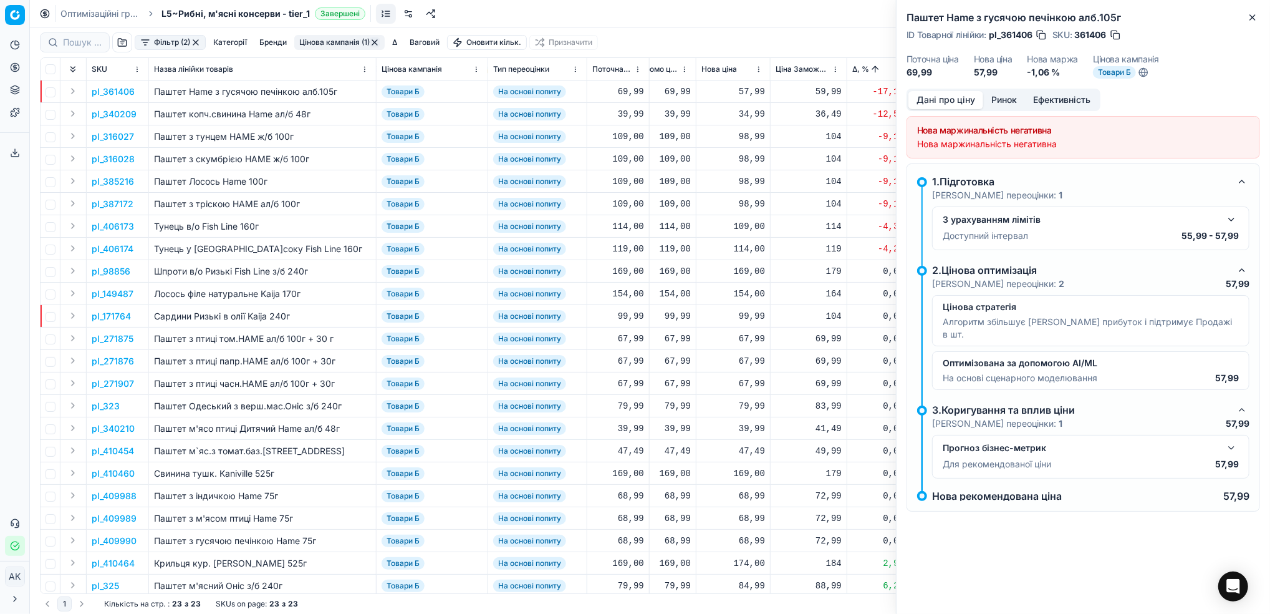
click at [933, 101] on button "Дані про ціну" at bounding box center [946, 100] width 75 height 18
click at [1232, 218] on button "button" at bounding box center [1231, 219] width 15 height 15
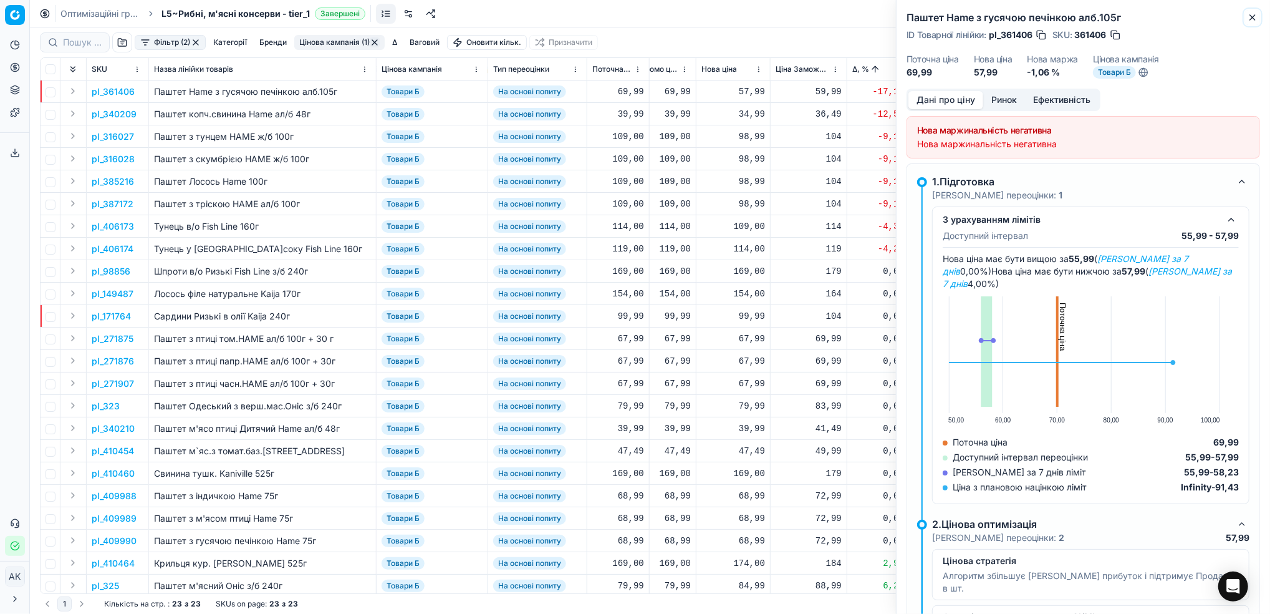
click at [1246, 17] on button "Close" at bounding box center [1252, 17] width 15 height 15
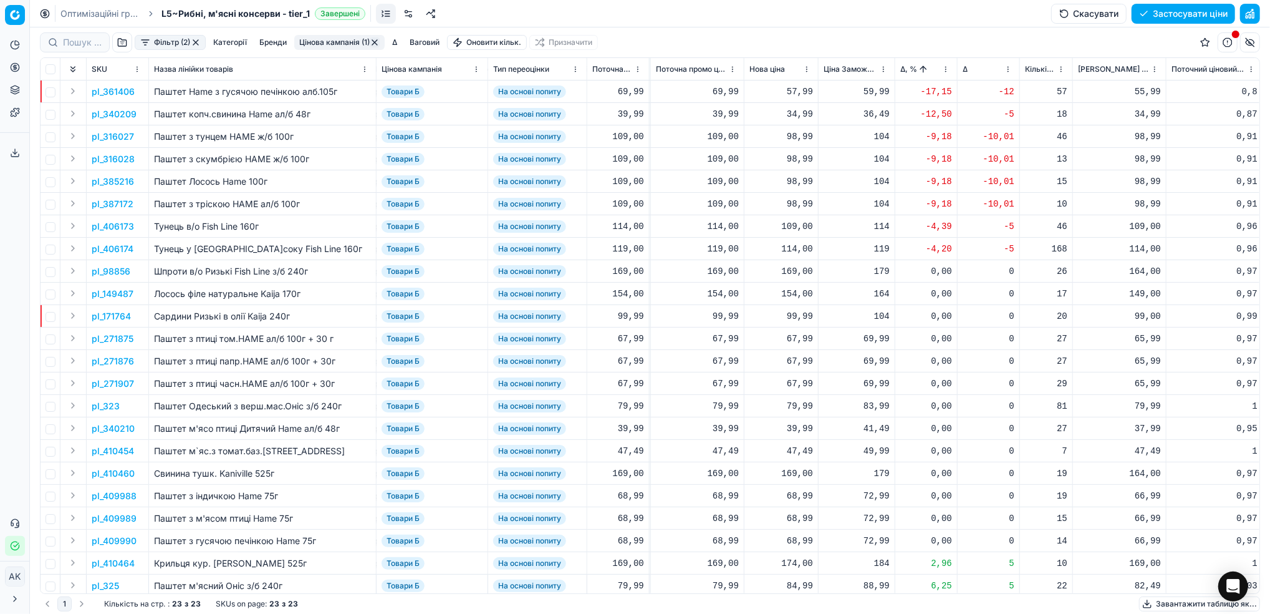
scroll to position [0, 428]
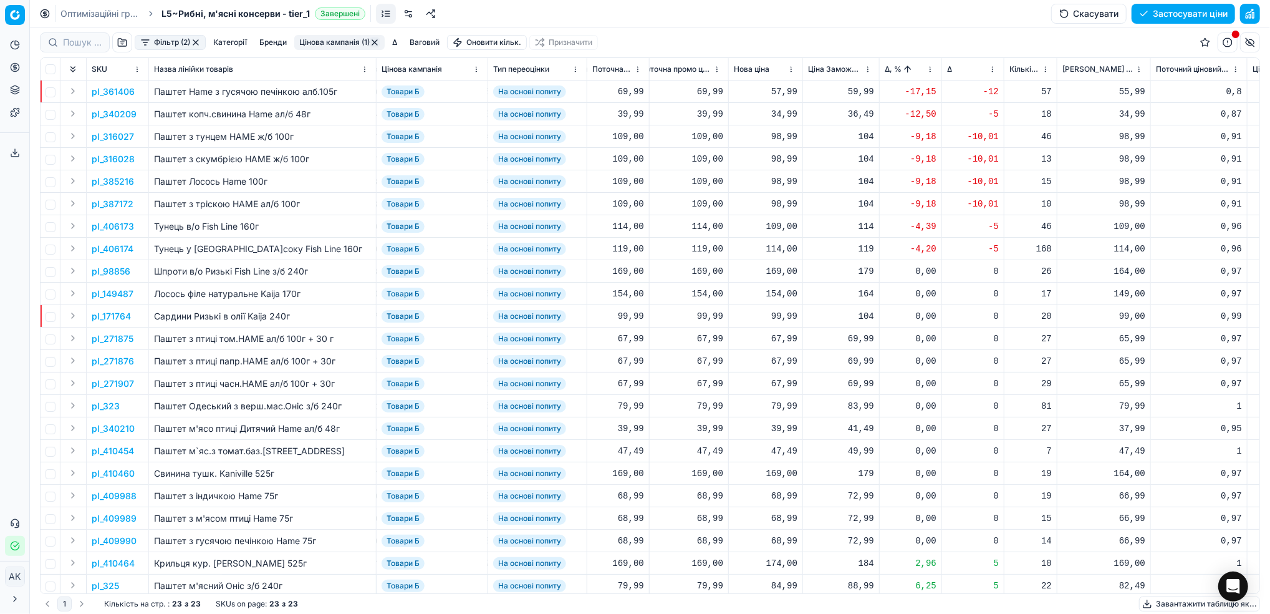
click at [99, 137] on p "pl_316027" at bounding box center [113, 136] width 42 height 12
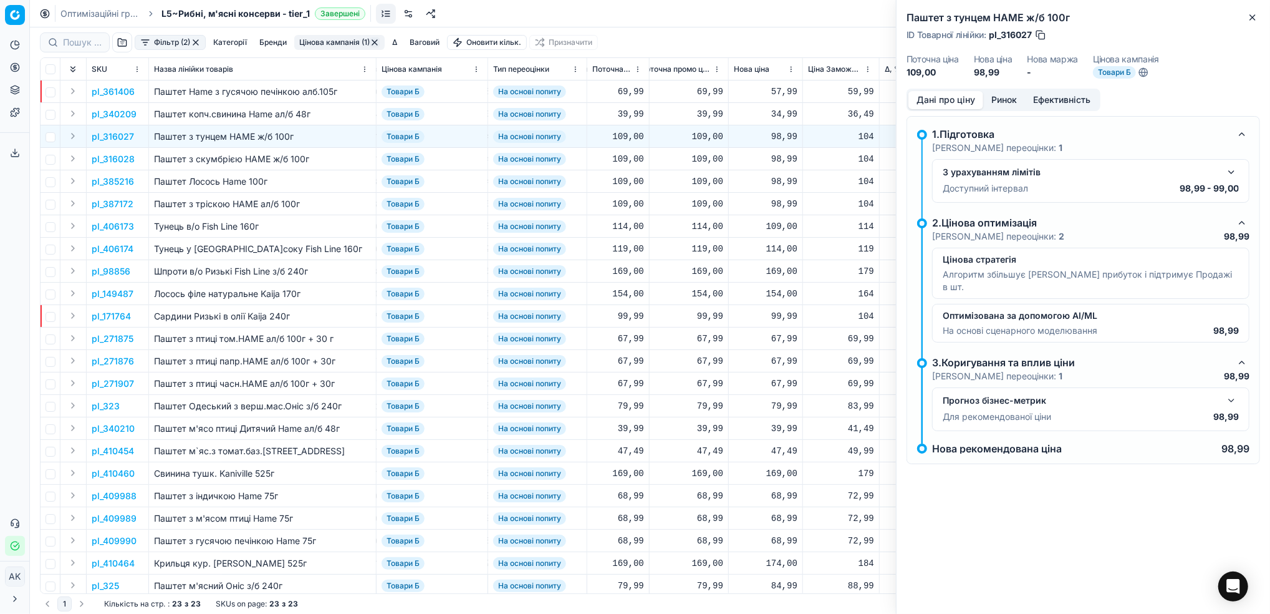
click at [995, 98] on button "Ринок" at bounding box center [1004, 100] width 42 height 18
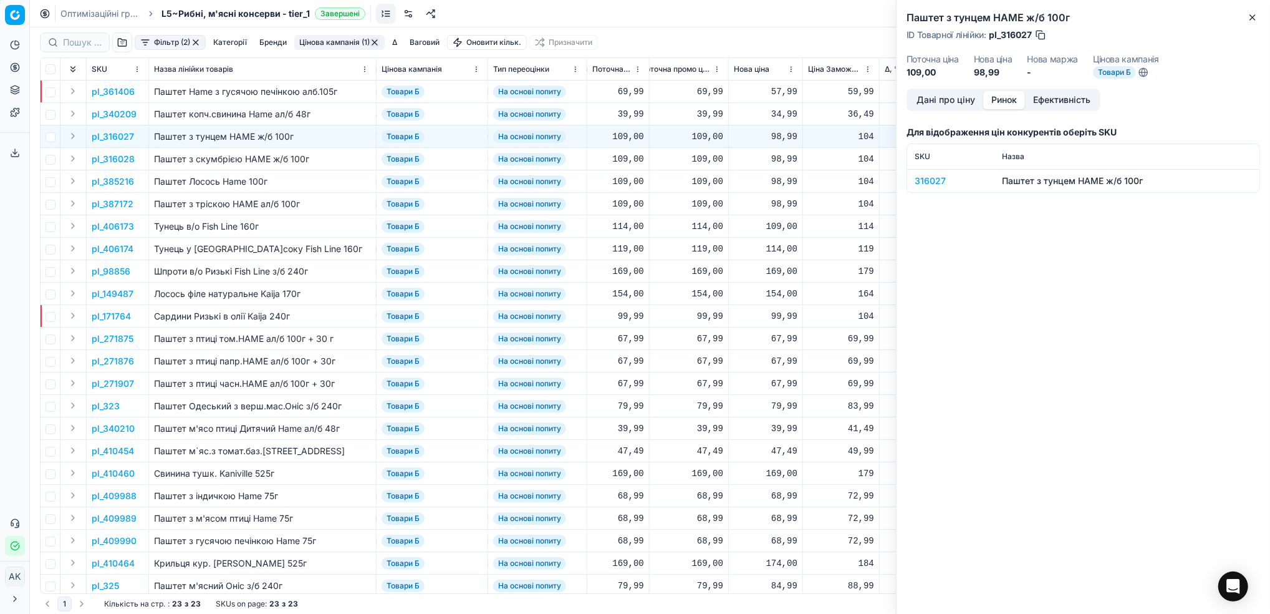
click at [939, 178] on div "316027" at bounding box center [951, 181] width 72 height 12
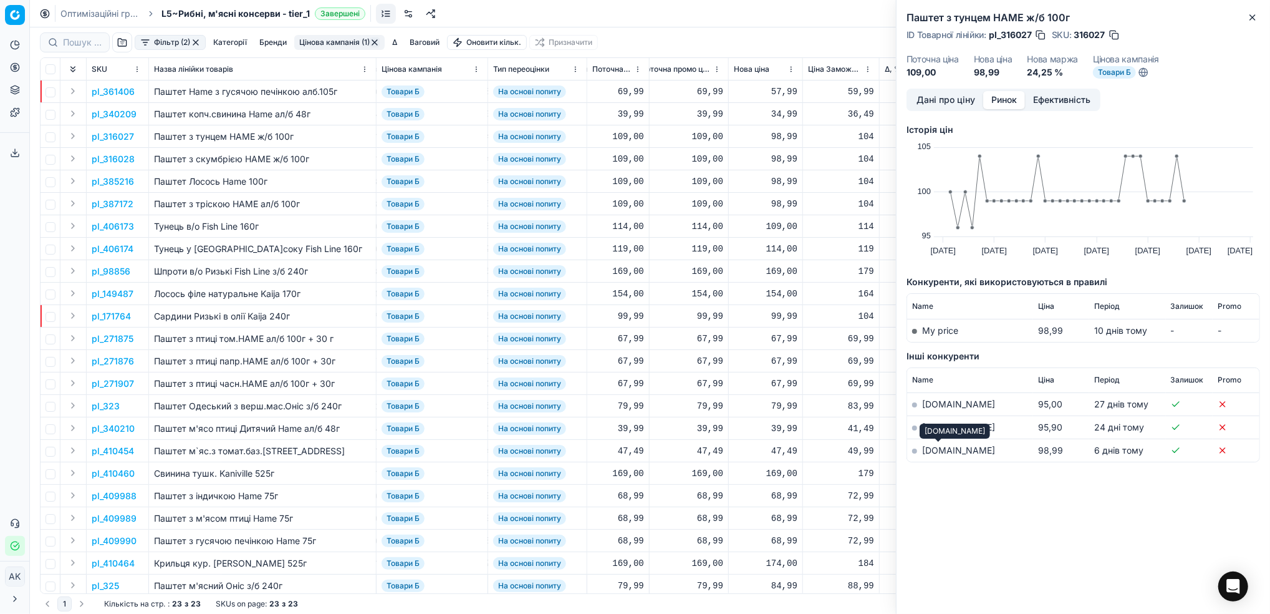
click at [940, 447] on link "silpo.ua" at bounding box center [958, 450] width 73 height 11
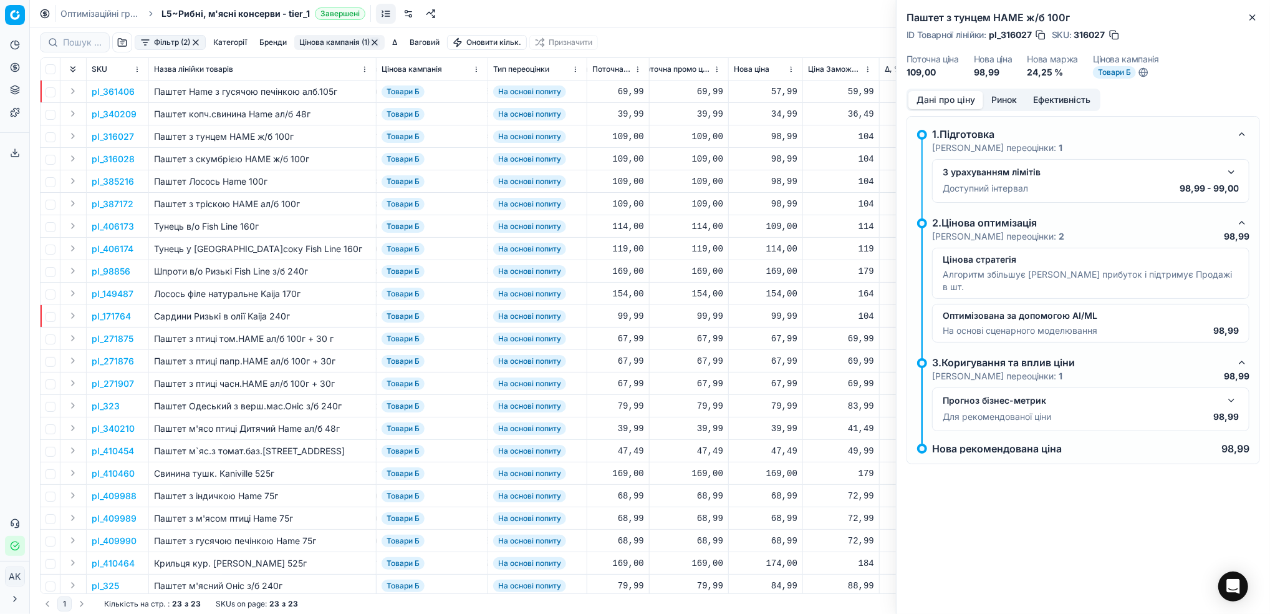
click at [940, 99] on button "Дані про ціну" at bounding box center [946, 100] width 75 height 18
click at [1253, 17] on icon "button" at bounding box center [1252, 17] width 5 height 5
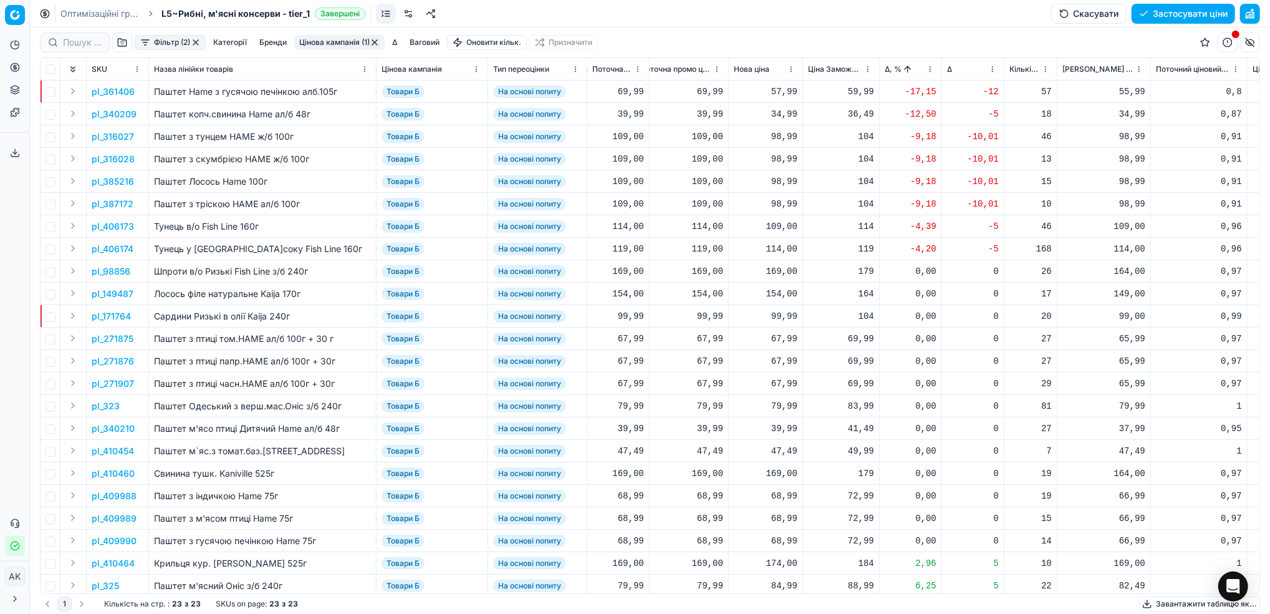
click at [106, 157] on p "pl_316028" at bounding box center [113, 159] width 43 height 12
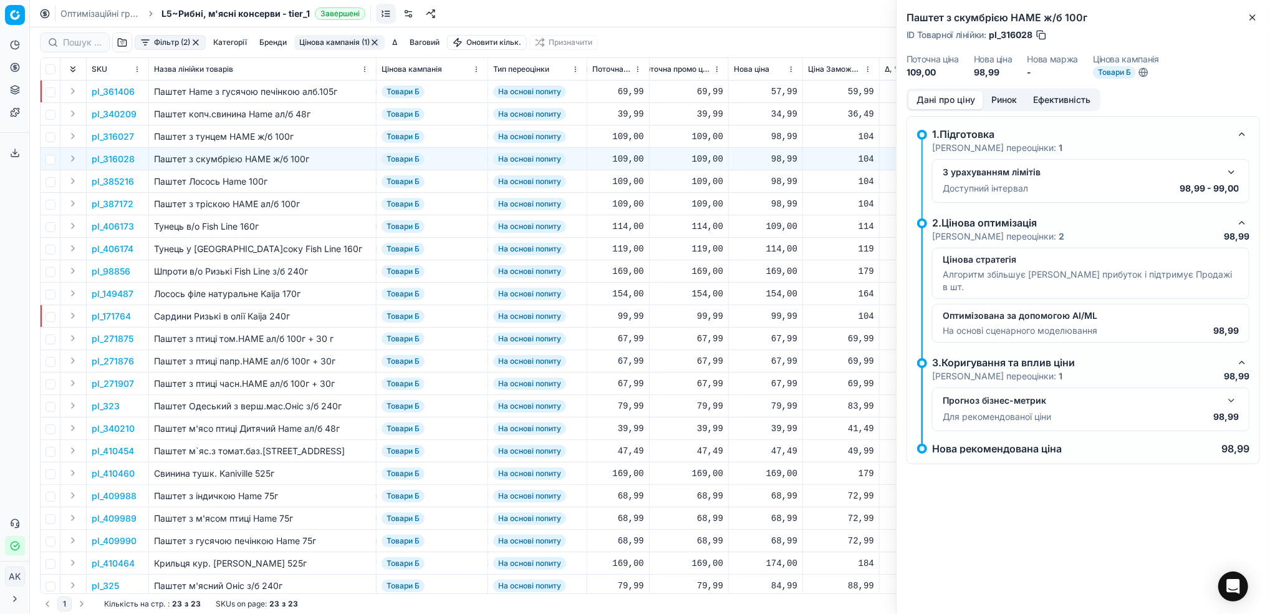
click at [999, 102] on button "Ринок" at bounding box center [1004, 100] width 42 height 18
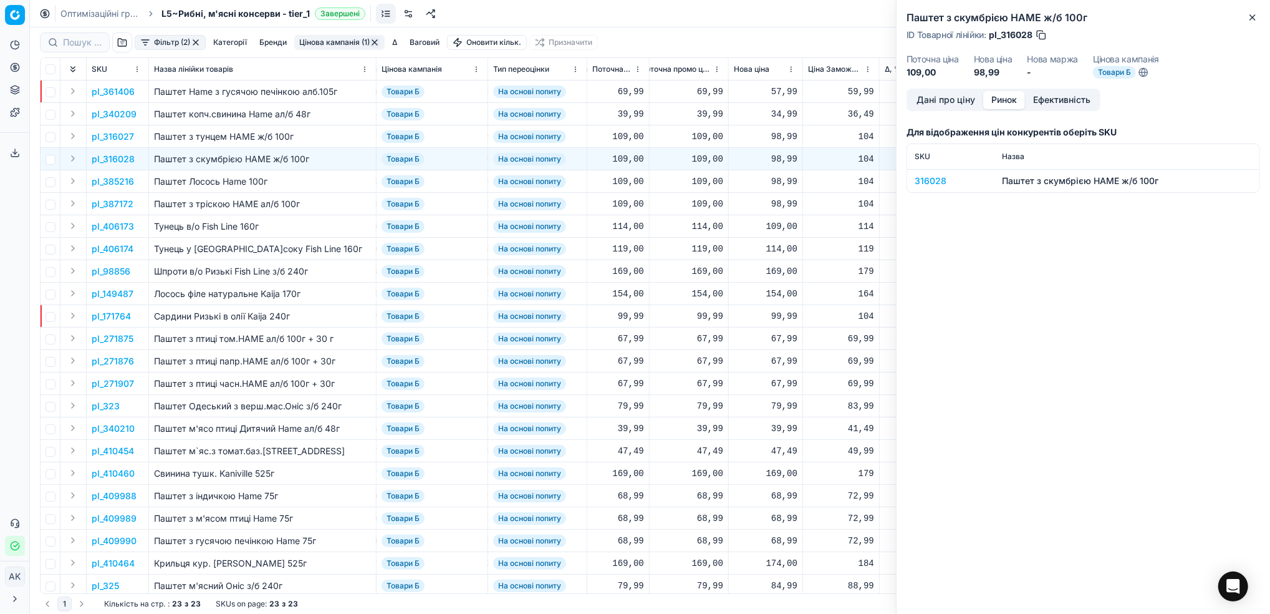
click at [918, 180] on div "316028" at bounding box center [951, 181] width 72 height 12
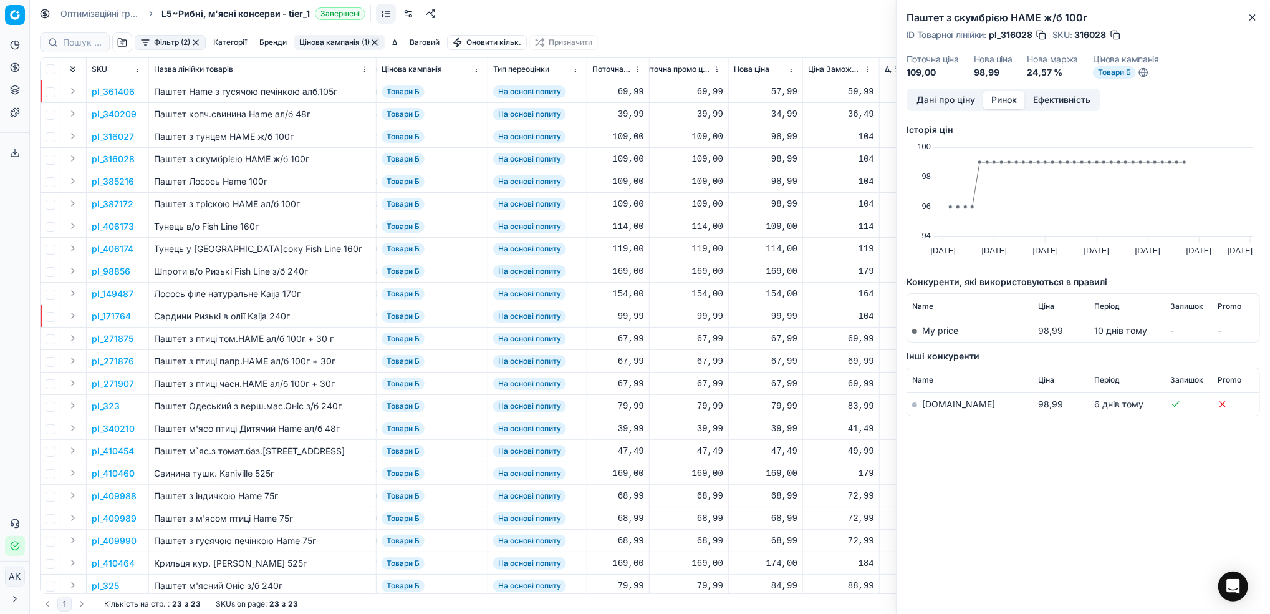
click at [929, 400] on link "silpo.ua" at bounding box center [958, 403] width 73 height 11
click at [924, 107] on button "Дані про ціну" at bounding box center [946, 100] width 75 height 18
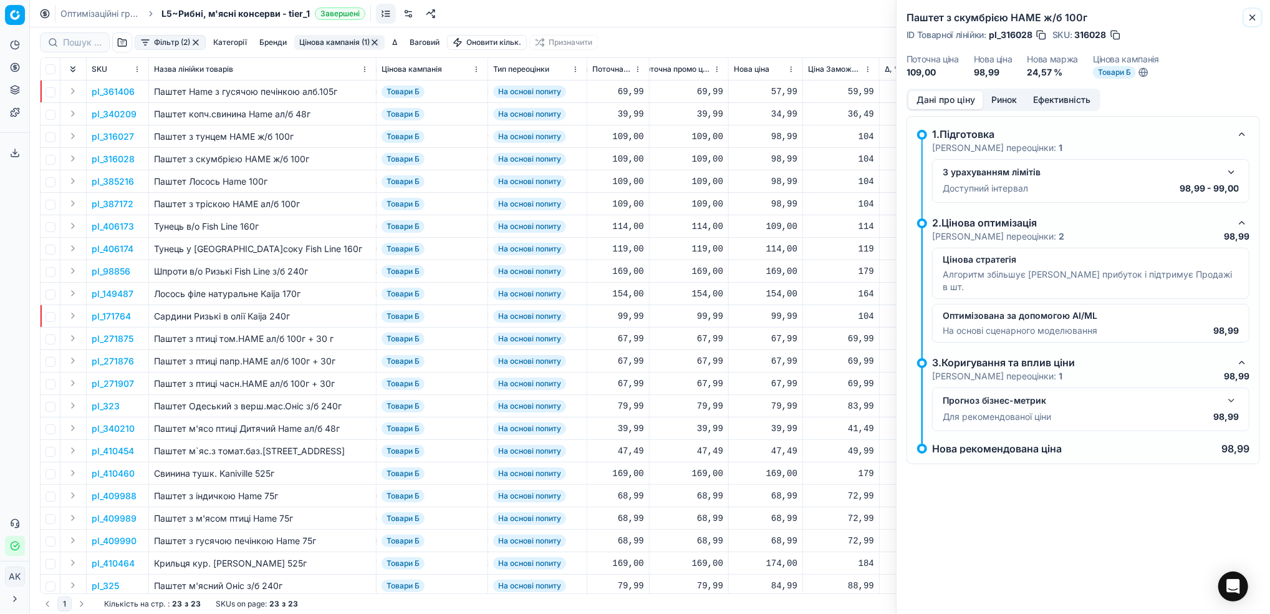
click at [1255, 21] on icon "button" at bounding box center [1253, 17] width 10 height 10
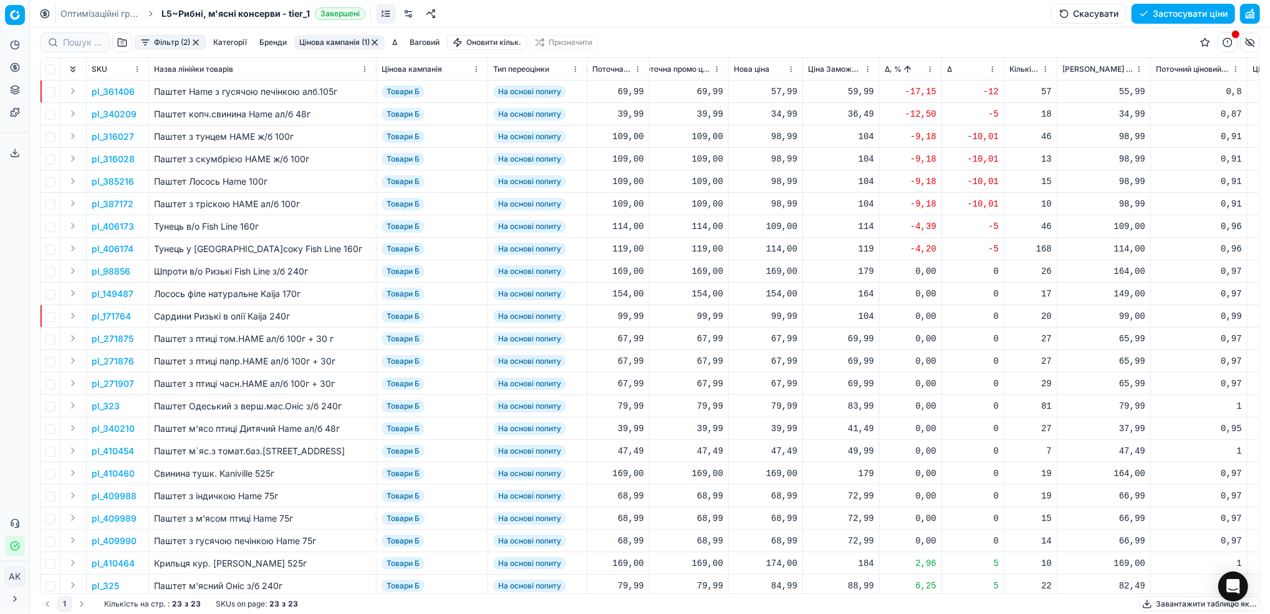
click at [783, 183] on div "98,99" at bounding box center [766, 181] width 64 height 12
drag, startPoint x: 797, startPoint y: 291, endPoint x: 725, endPoint y: 294, distance: 71.8
click at [725, 294] on dl "Поточна: 109,00 Оптимум: 98,99 Вручну: 98.99" at bounding box center [765, 266] width 180 height 81
type input "109.00"
click at [775, 155] on div "98,99" at bounding box center [766, 159] width 64 height 12
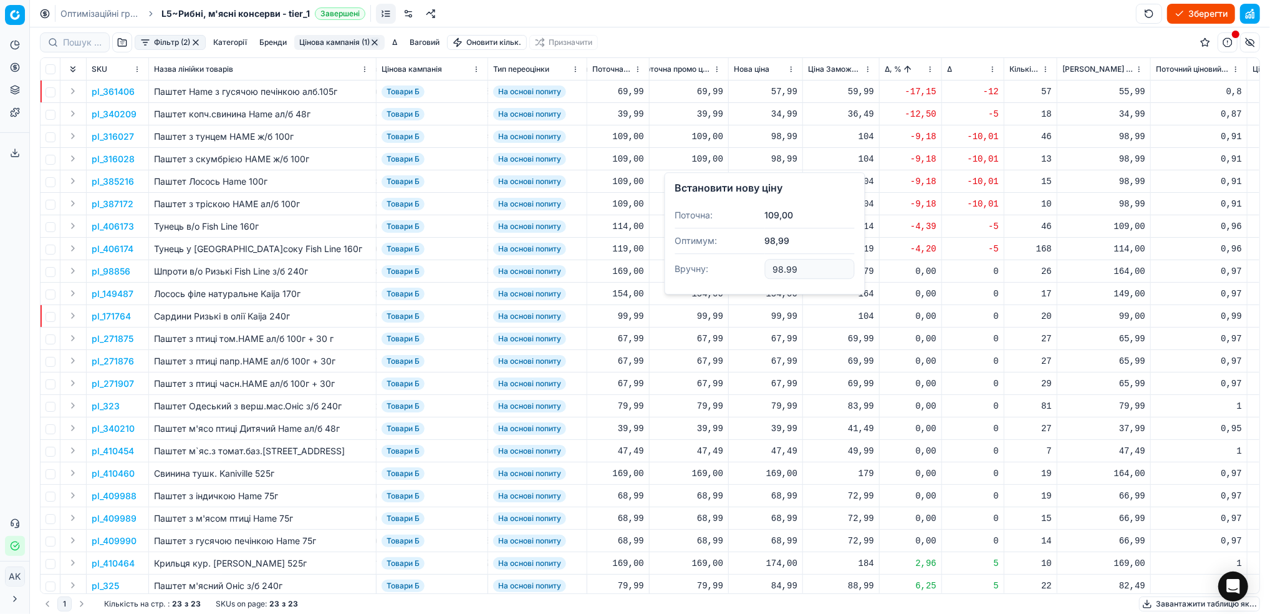
drag, startPoint x: 800, startPoint y: 266, endPoint x: 737, endPoint y: 266, distance: 63.0
click at [737, 266] on dl "Поточна: 109,00 Оптимум: 98,99 Вручну: 98.99" at bounding box center [765, 243] width 180 height 81
type input "109.00"
click at [776, 135] on div "98,99" at bounding box center [766, 136] width 64 height 12
drag, startPoint x: 809, startPoint y: 248, endPoint x: 733, endPoint y: 246, distance: 76.7
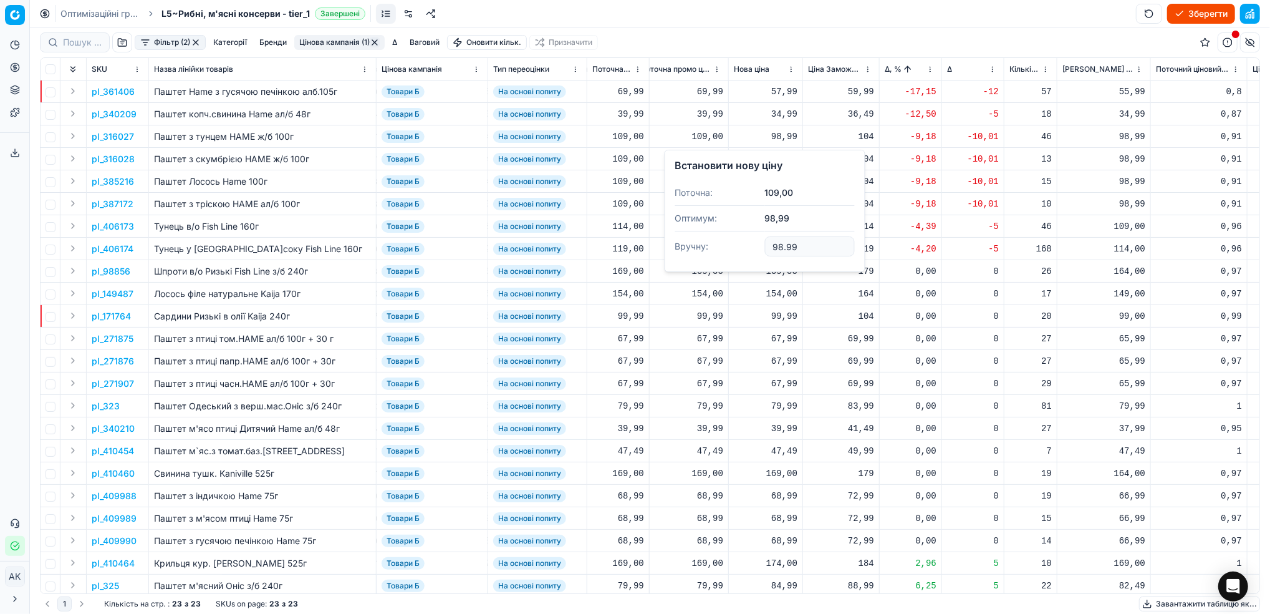
click at [733, 246] on dl "Поточна: 109,00 Оптимум: 98,99 Вручну: 98.99" at bounding box center [765, 220] width 180 height 81
type input "109.00"
click at [779, 196] on div "98,99" at bounding box center [766, 204] width 64 height 22
drag, startPoint x: 800, startPoint y: 316, endPoint x: 757, endPoint y: 316, distance: 43.0
click at [757, 316] on dl "Поточна: 109,00 Оптимум: 98,99 Вручну: 98.99" at bounding box center [765, 288] width 180 height 81
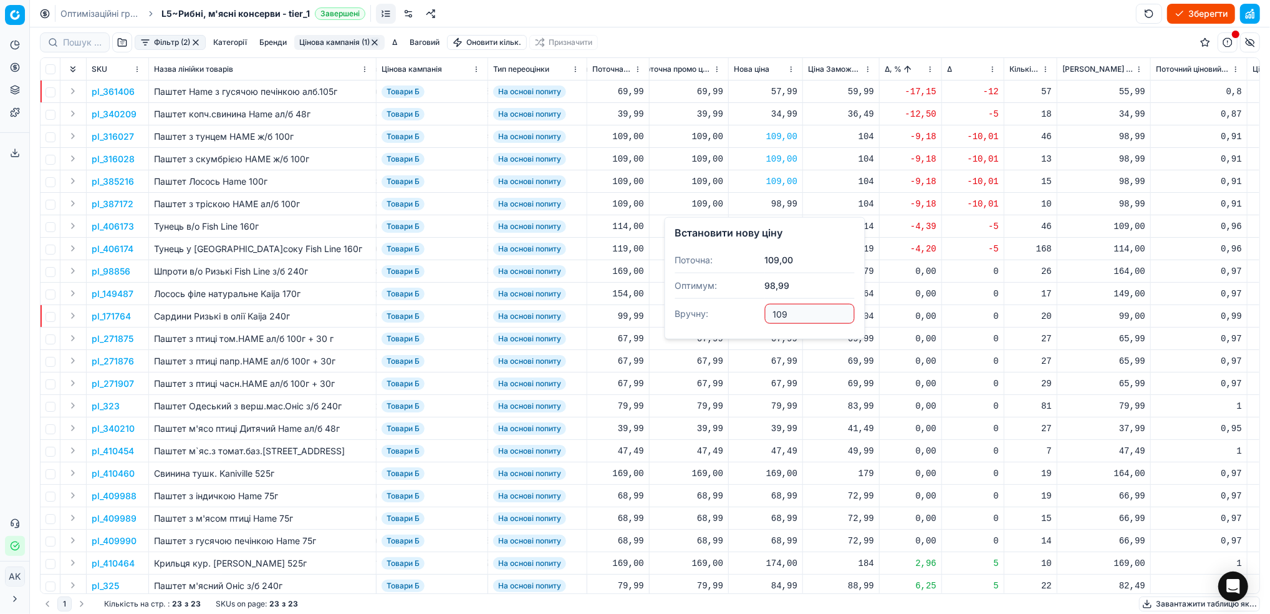
type input "109.00"
click at [108, 109] on p "pl_340209" at bounding box center [114, 114] width 45 height 12
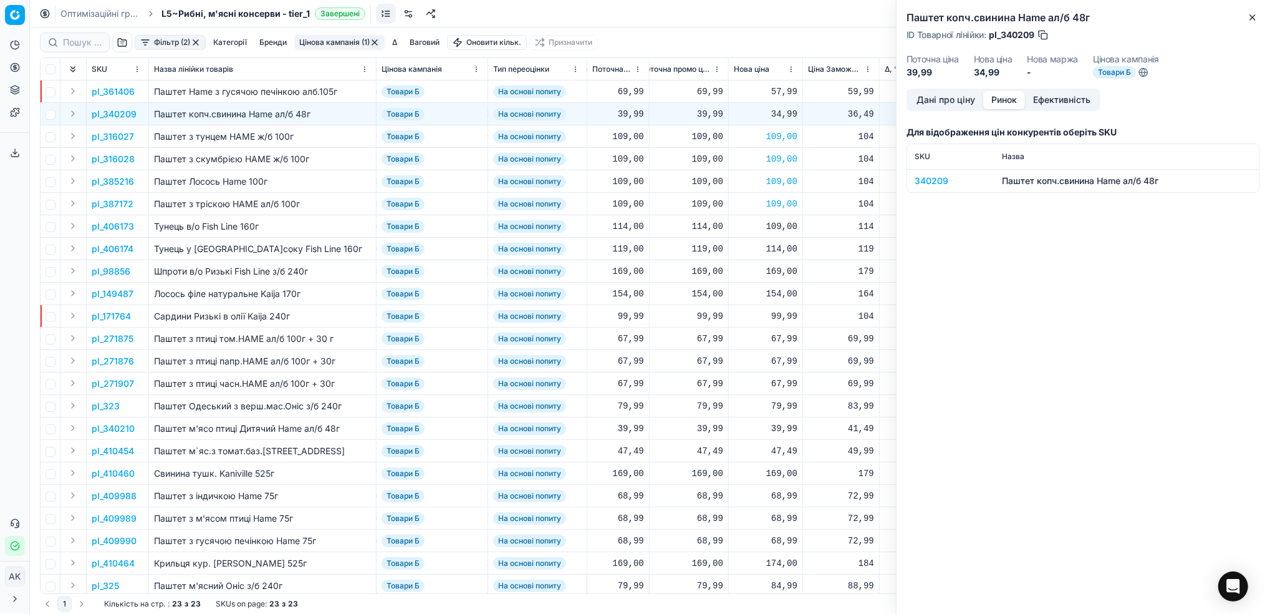
click at [1002, 98] on button "Ринок" at bounding box center [1004, 100] width 42 height 18
click at [920, 176] on div "340209" at bounding box center [951, 181] width 72 height 12
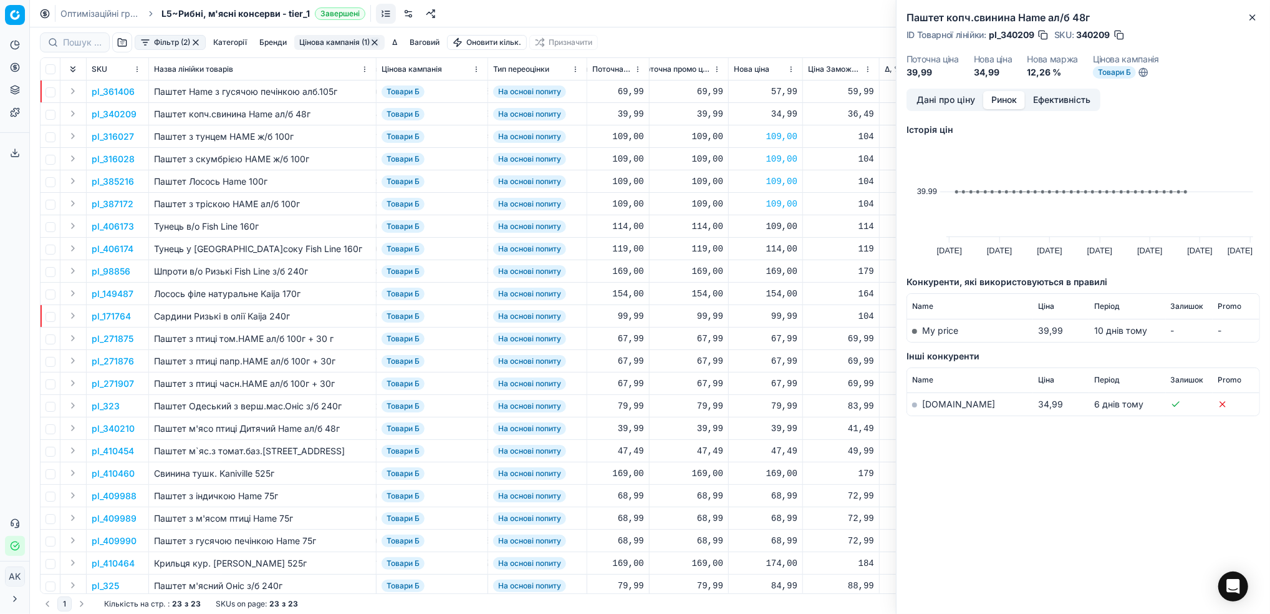
click at [932, 406] on link "silpo.ua" at bounding box center [958, 403] width 73 height 11
click at [943, 109] on button "Дані про ціну" at bounding box center [946, 100] width 75 height 18
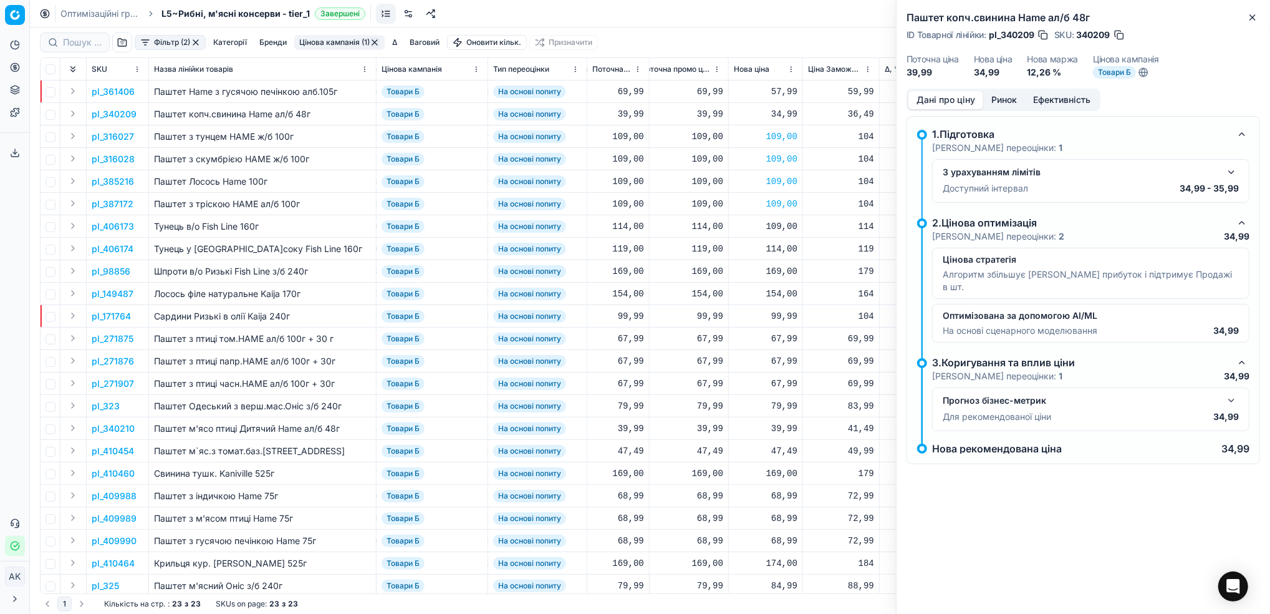
click at [1009, 100] on button "Ринок" at bounding box center [1004, 100] width 42 height 18
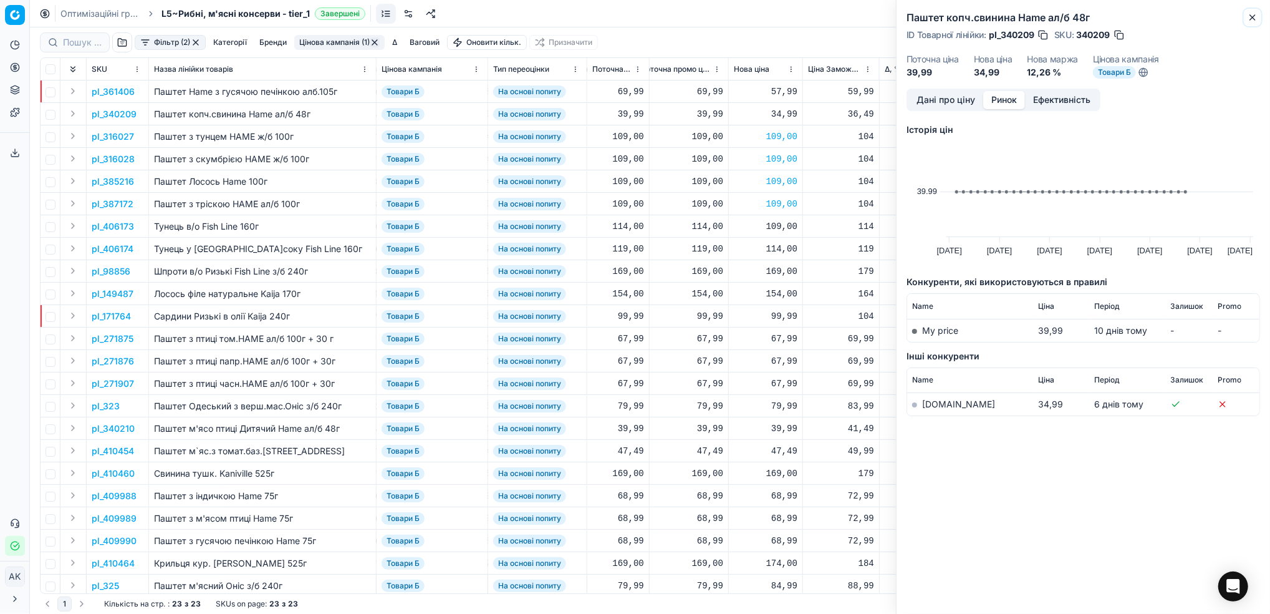
click at [1251, 17] on icon "button" at bounding box center [1253, 17] width 10 height 10
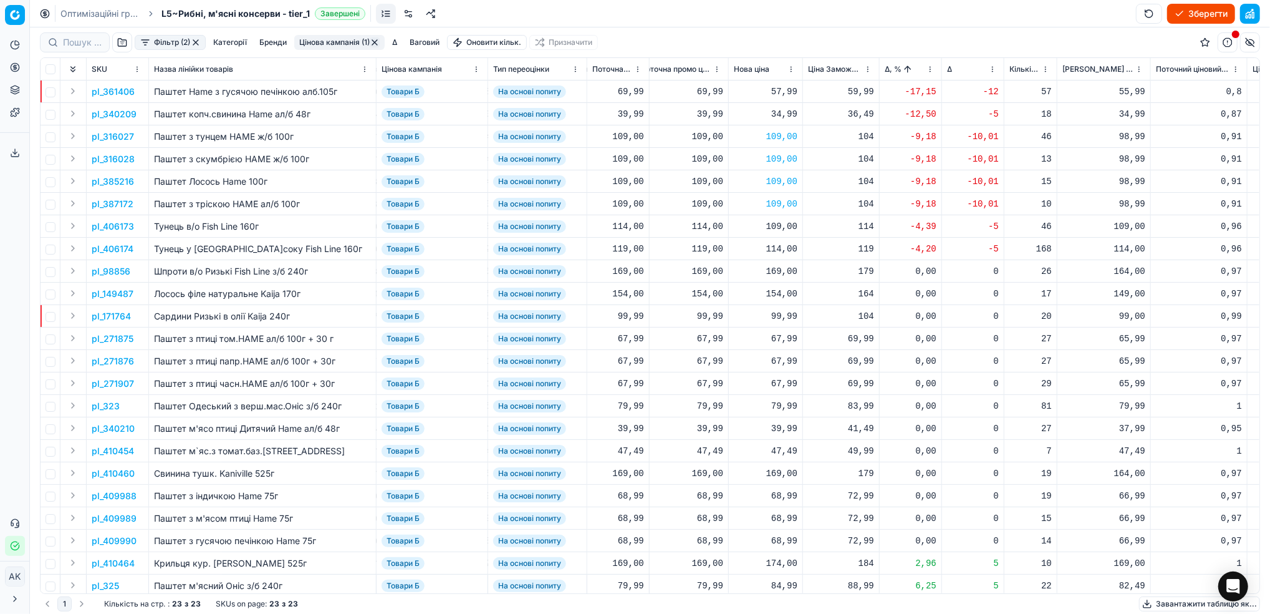
click at [108, 225] on p "pl_406173" at bounding box center [113, 226] width 42 height 12
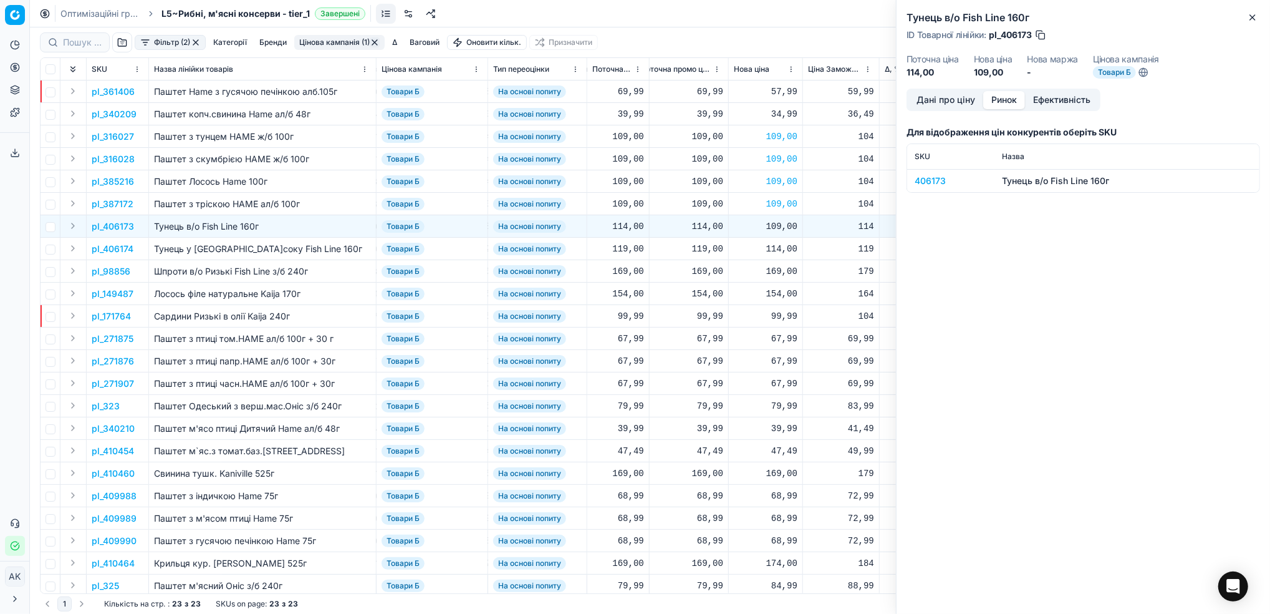
click at [1005, 99] on button "Ринок" at bounding box center [1004, 100] width 42 height 18
click at [929, 181] on div "406173" at bounding box center [951, 181] width 72 height 12
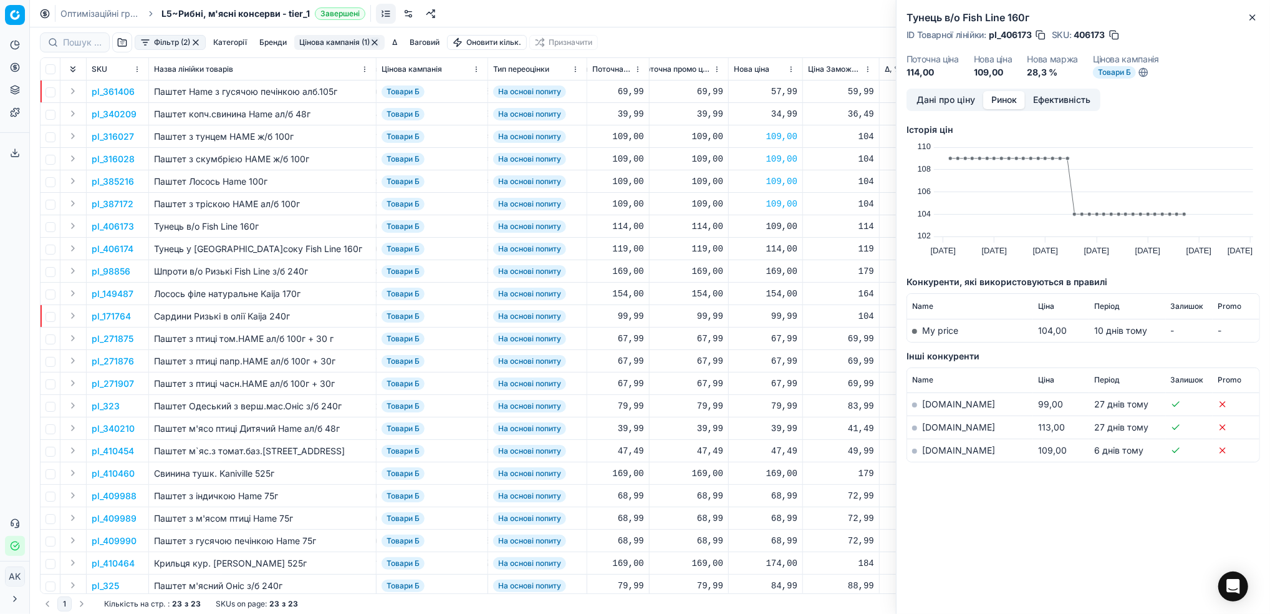
click at [930, 448] on link "silpo.ua" at bounding box center [958, 450] width 73 height 11
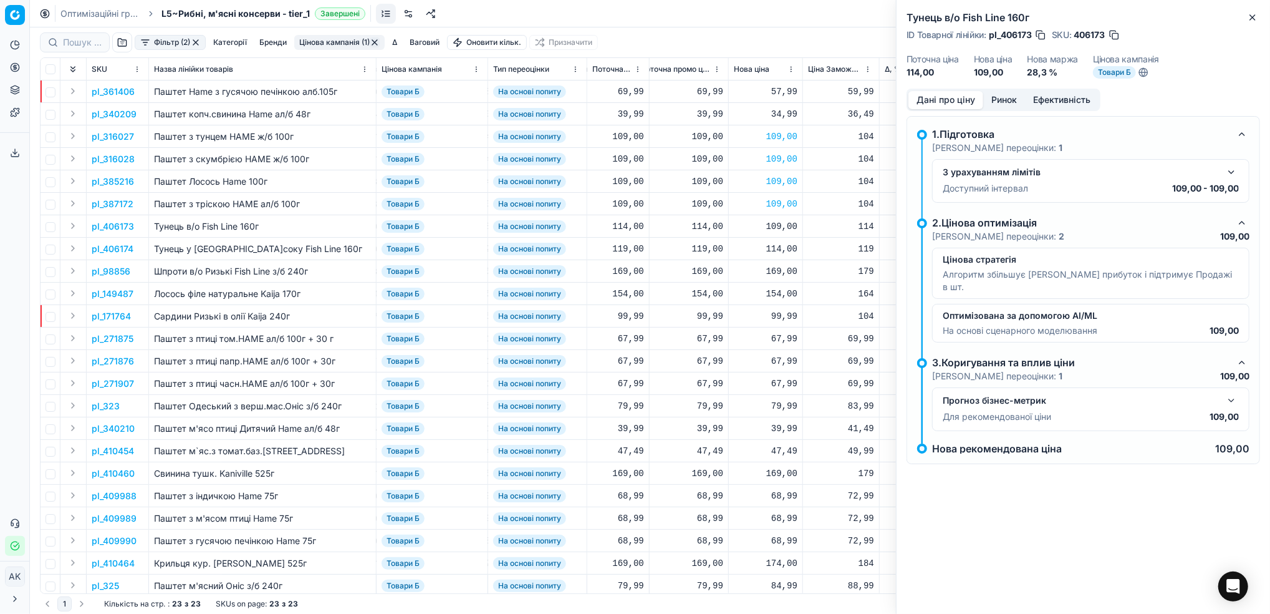
click at [935, 99] on button "Дані про ціну" at bounding box center [946, 100] width 75 height 18
click at [1225, 175] on button "button" at bounding box center [1231, 172] width 15 height 15
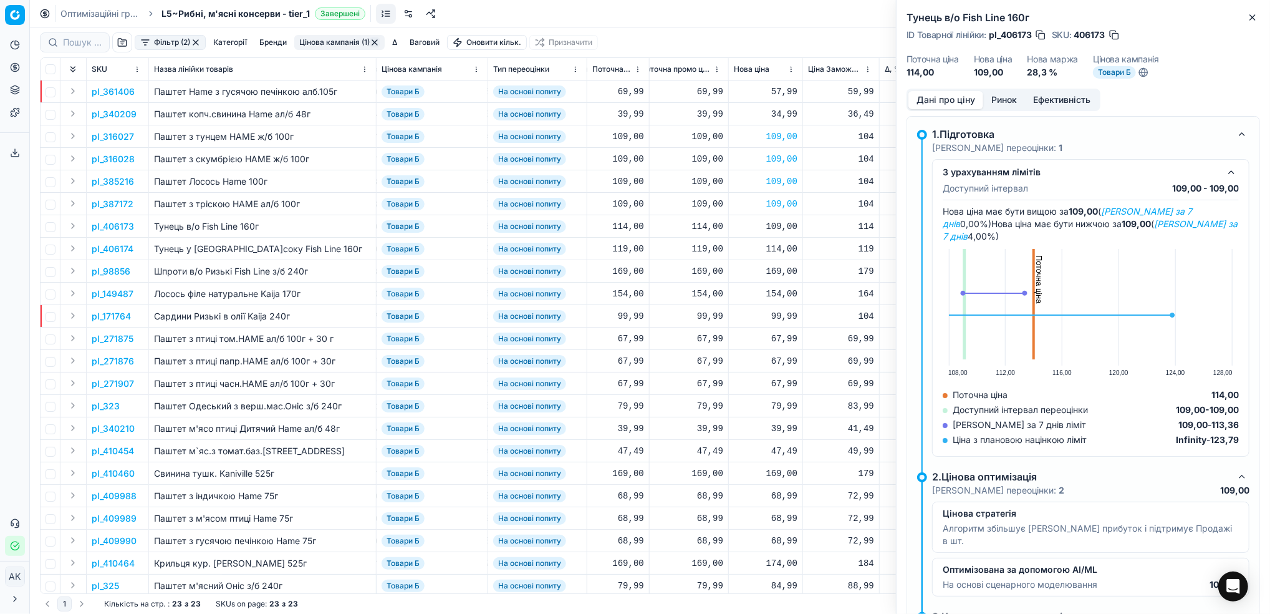
click at [1224, 175] on button "button" at bounding box center [1231, 172] width 15 height 15
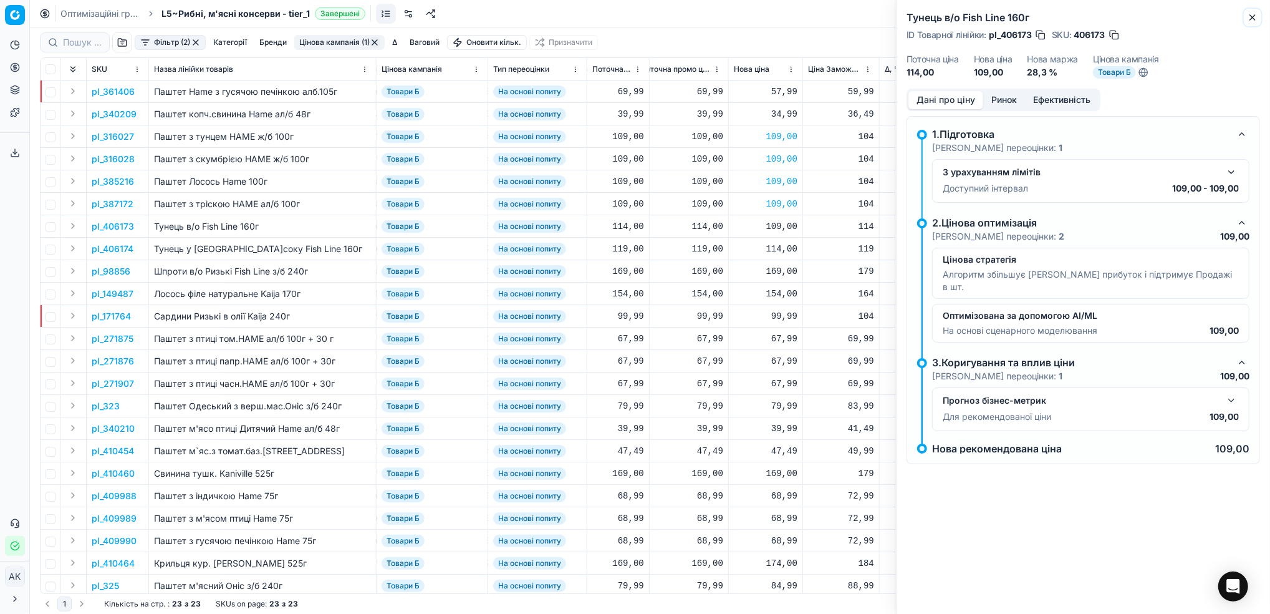
click at [1251, 19] on icon "button" at bounding box center [1252, 17] width 5 height 5
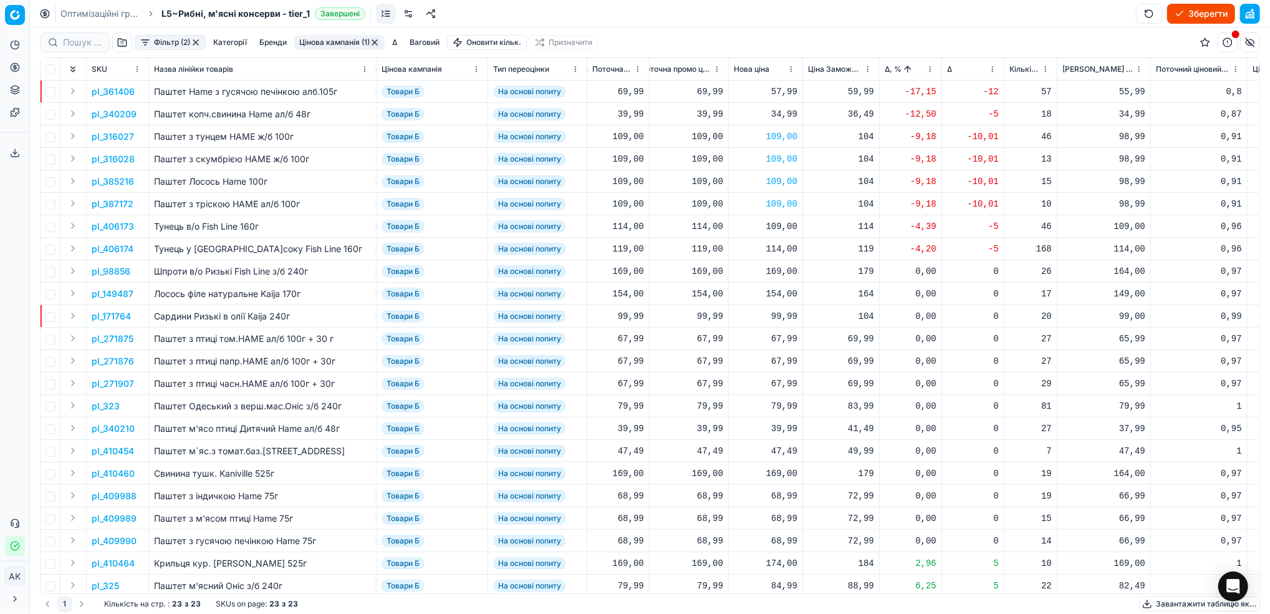
click at [107, 248] on p "pl_406174" at bounding box center [113, 249] width 42 height 12
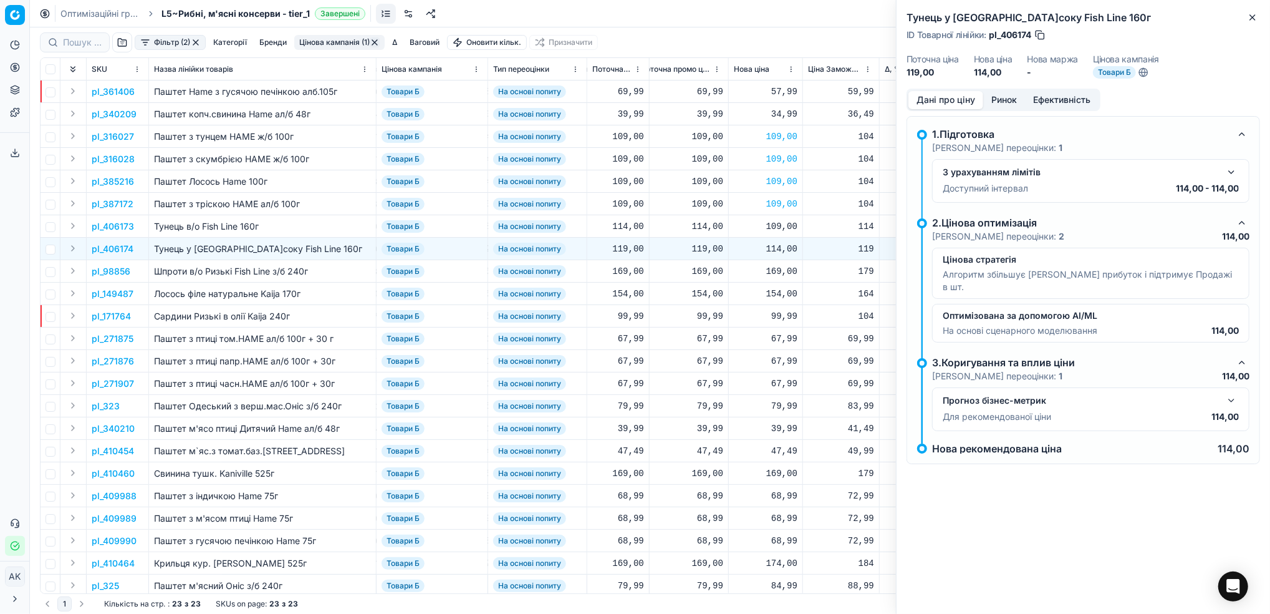
click at [998, 94] on button "Ринок" at bounding box center [1004, 100] width 42 height 18
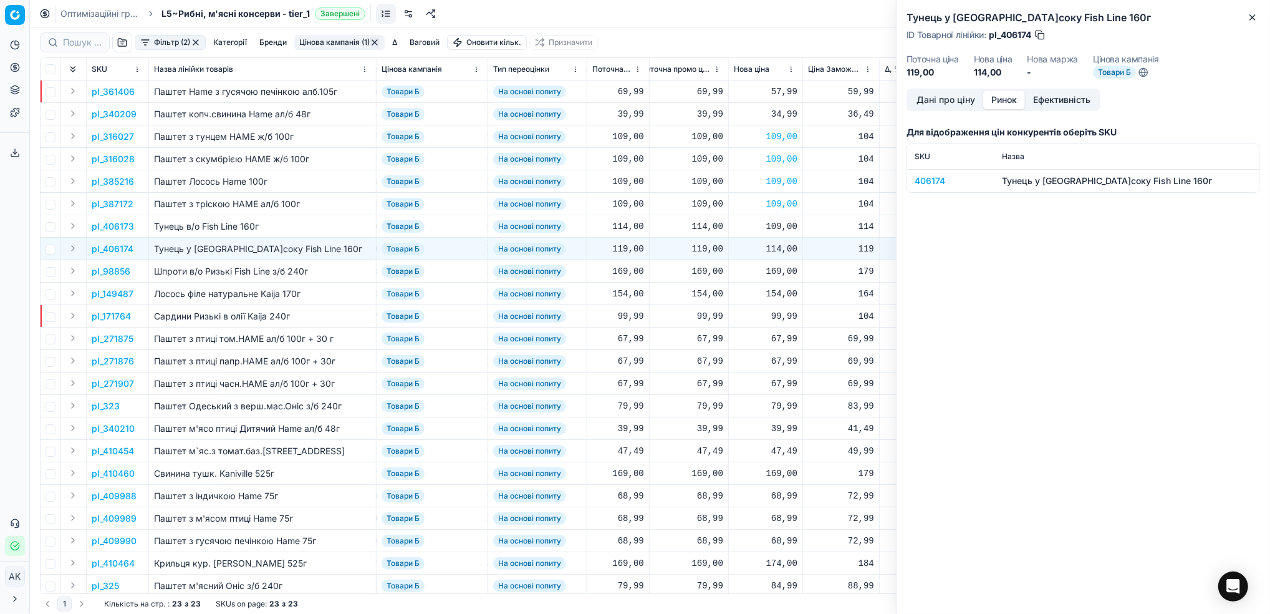
click at [929, 182] on div "406174" at bounding box center [951, 181] width 72 height 12
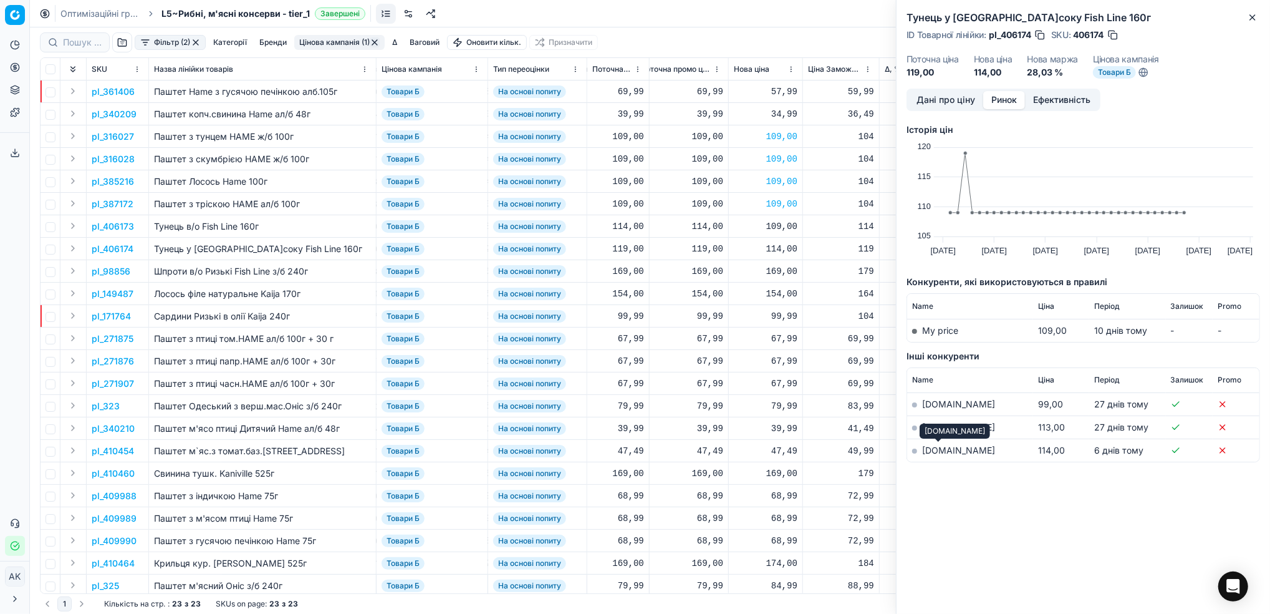
click at [932, 453] on link "silpo.ua" at bounding box center [958, 450] width 73 height 11
click at [934, 105] on button "Дані про ціну" at bounding box center [946, 100] width 75 height 18
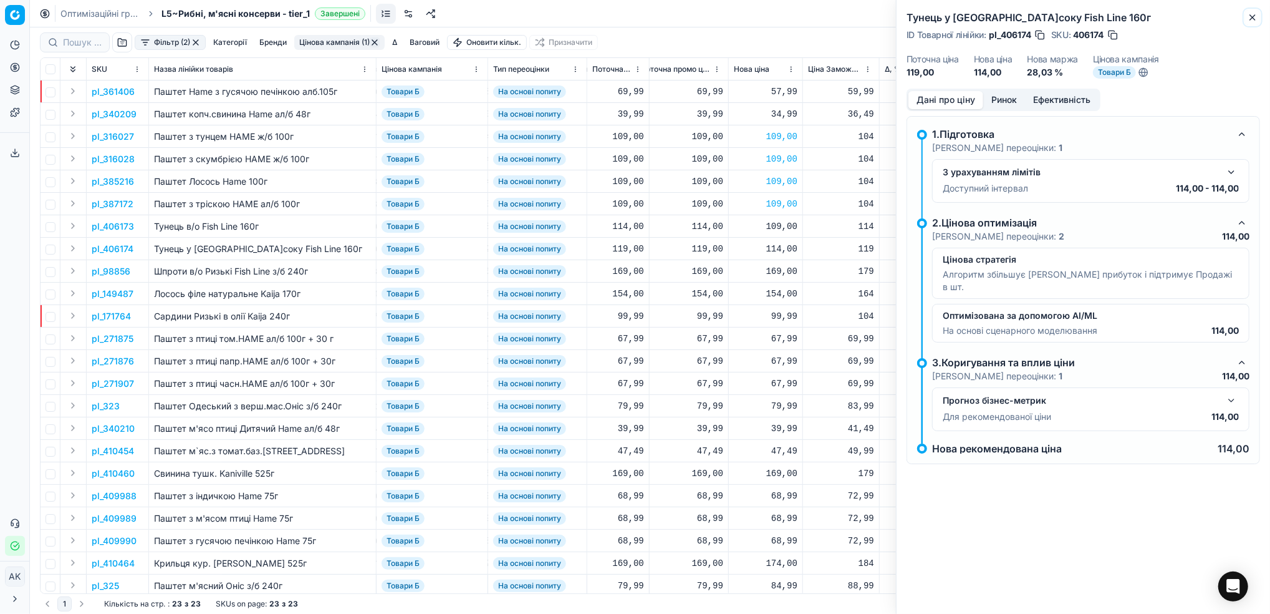
click at [1258, 18] on icon "button" at bounding box center [1253, 17] width 10 height 10
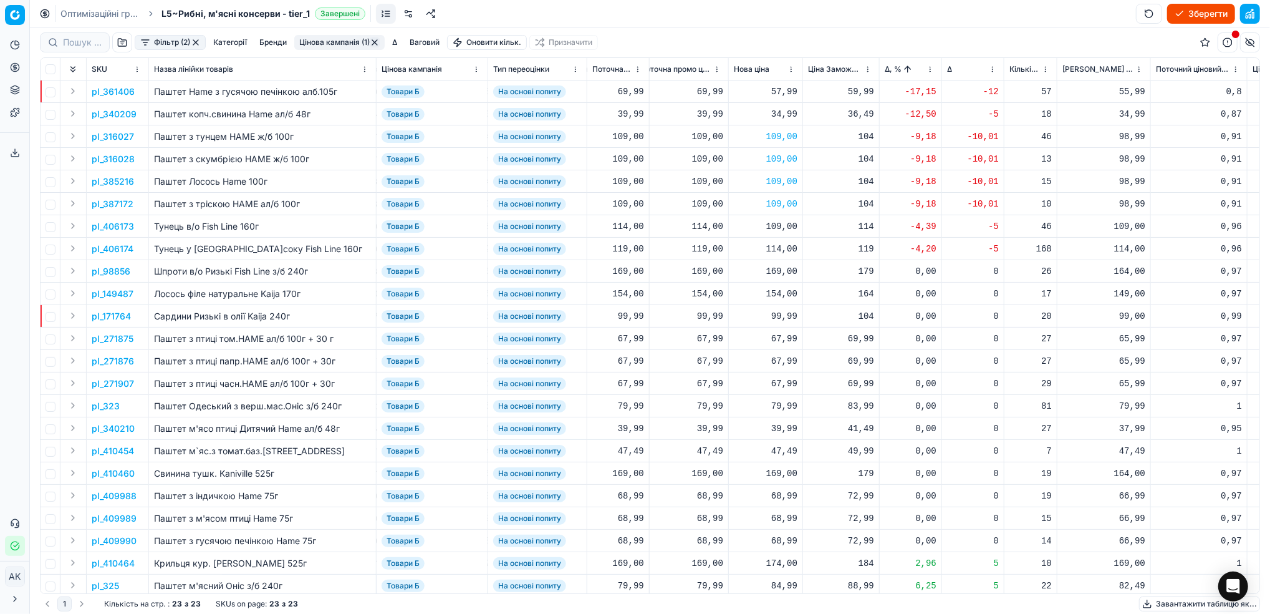
click at [780, 246] on div "114,00" at bounding box center [766, 249] width 64 height 12
click at [778, 357] on input "114.00" at bounding box center [810, 359] width 90 height 20
type input "124.00"
click at [94, 318] on p "pl_171764" at bounding box center [111, 316] width 39 height 12
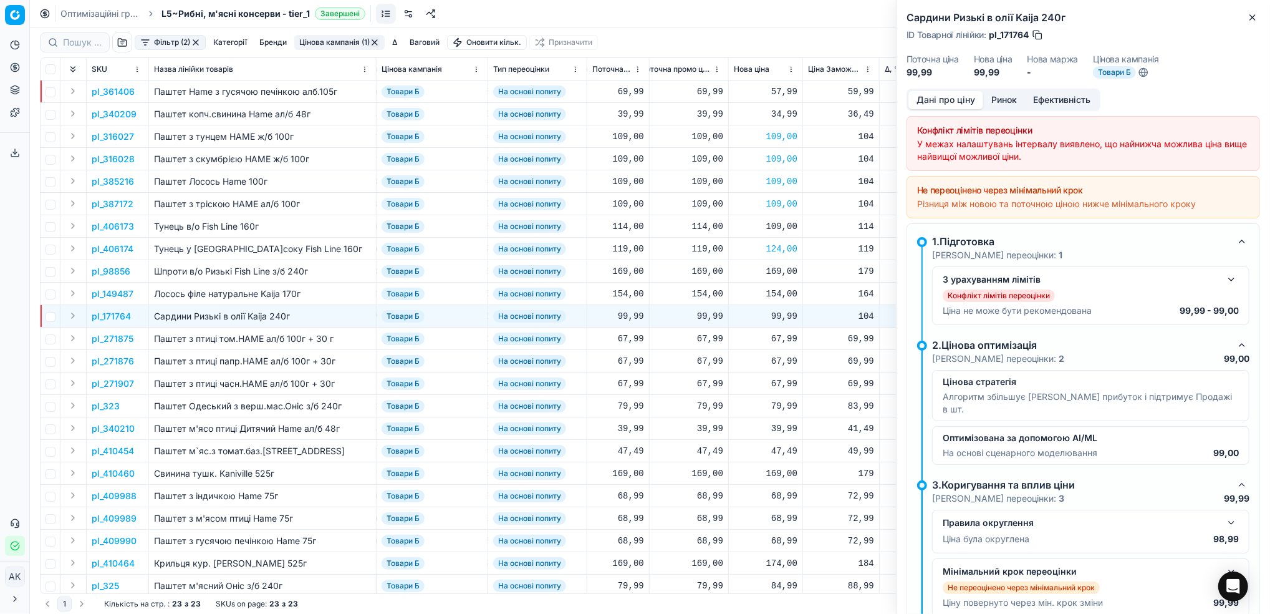
click at [1006, 97] on button "Ринок" at bounding box center [1004, 100] width 42 height 18
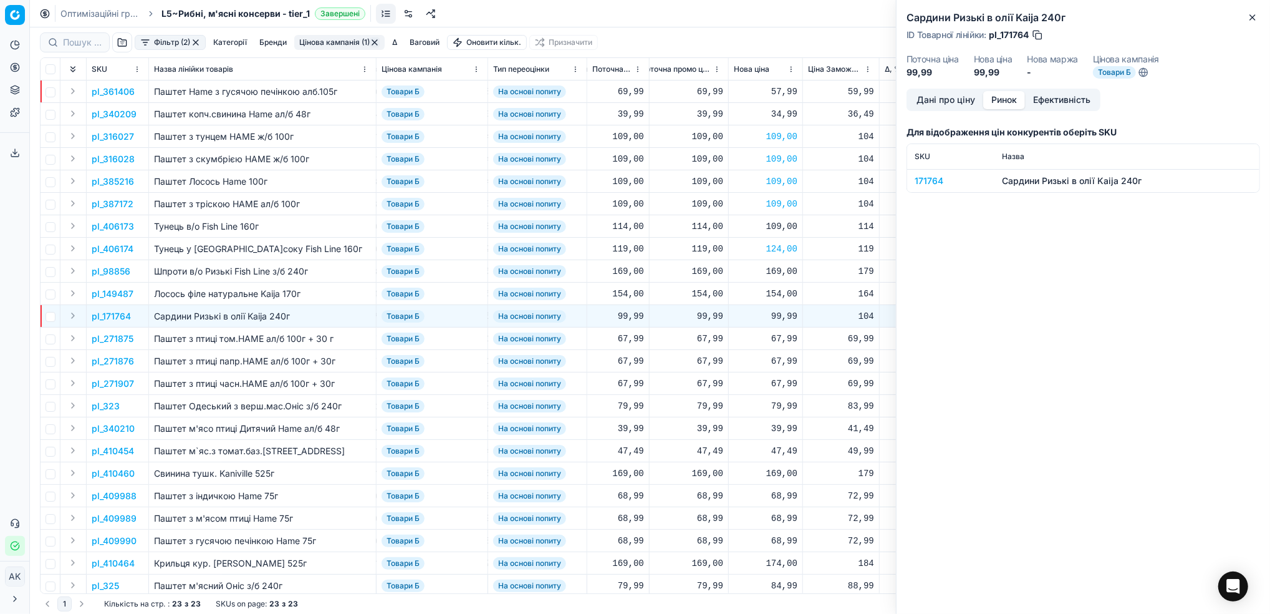
click at [915, 176] on div "171764" at bounding box center [951, 181] width 72 height 12
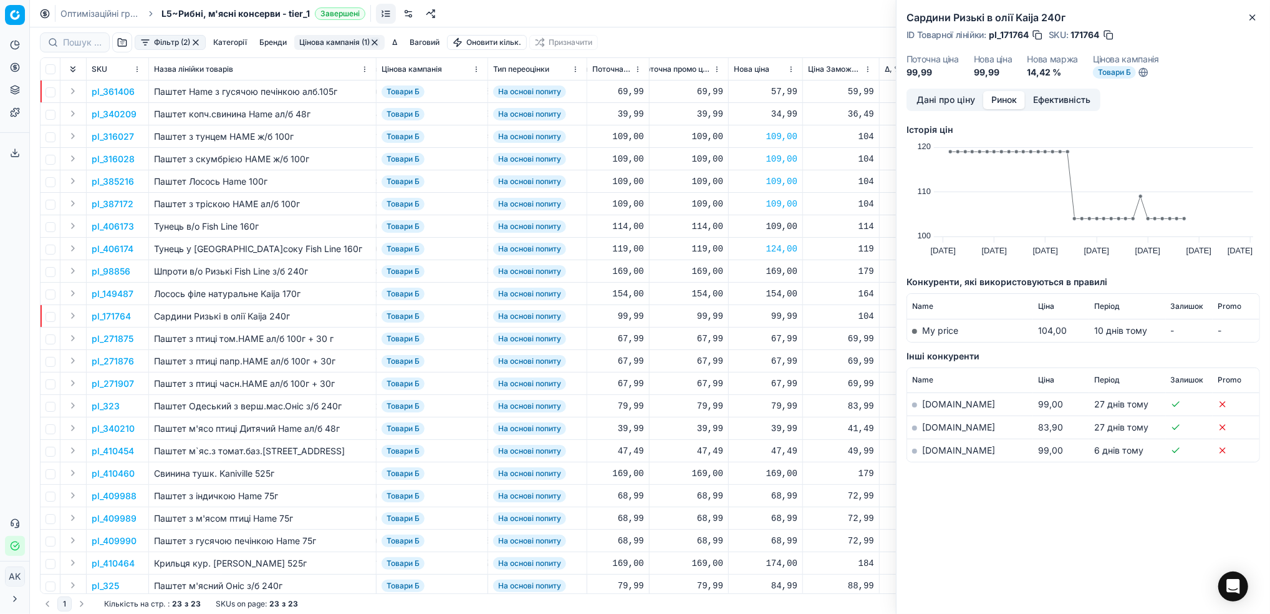
click at [945, 450] on link "silpo.ua" at bounding box center [958, 450] width 73 height 11
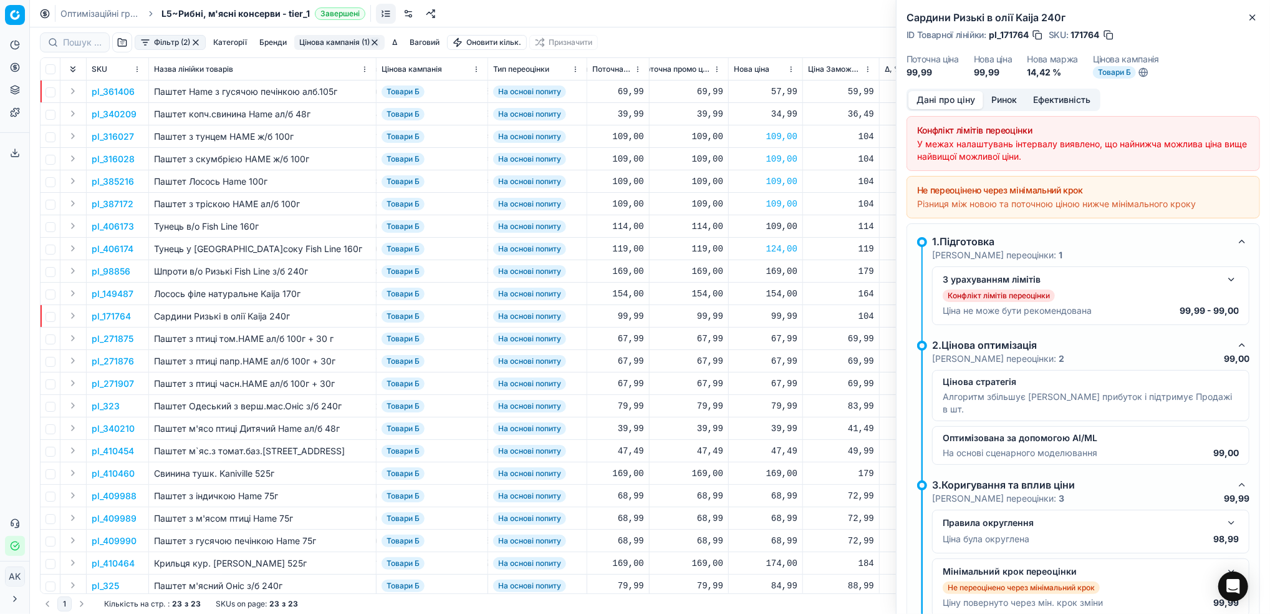
click at [935, 102] on button "Дані про ціну" at bounding box center [946, 100] width 75 height 18
click at [1252, 20] on icon "button" at bounding box center [1253, 17] width 10 height 10
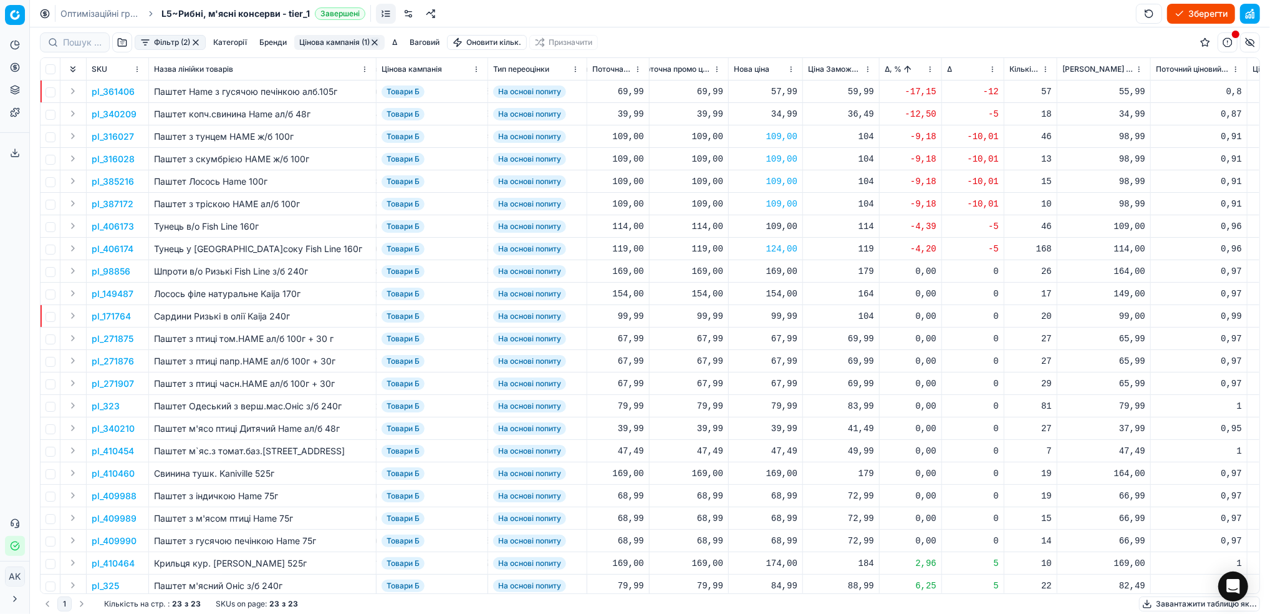
click at [773, 97] on div "57,99" at bounding box center [766, 91] width 64 height 12
drag, startPoint x: 781, startPoint y: 201, endPoint x: 773, endPoint y: 201, distance: 8.1
click at [773, 201] on input "57.99" at bounding box center [810, 202] width 90 height 20
type input "64.99"
click at [73, 41] on input at bounding box center [82, 42] width 39 height 12
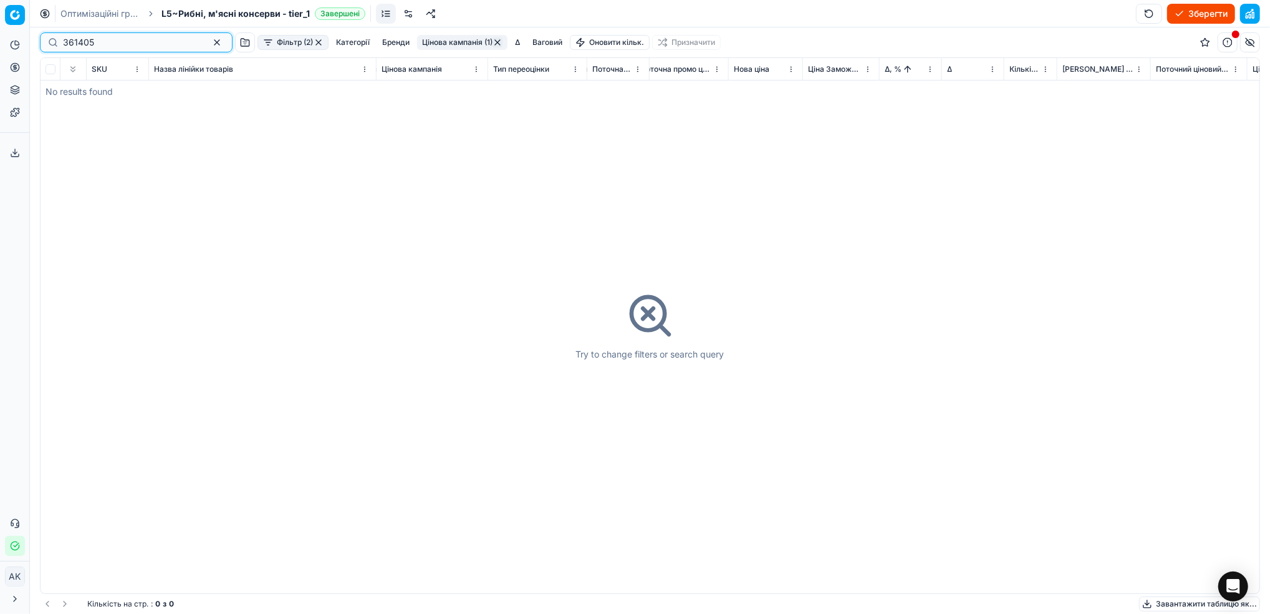
type input "361405"
click at [210, 41] on button "button" at bounding box center [217, 42] width 15 height 15
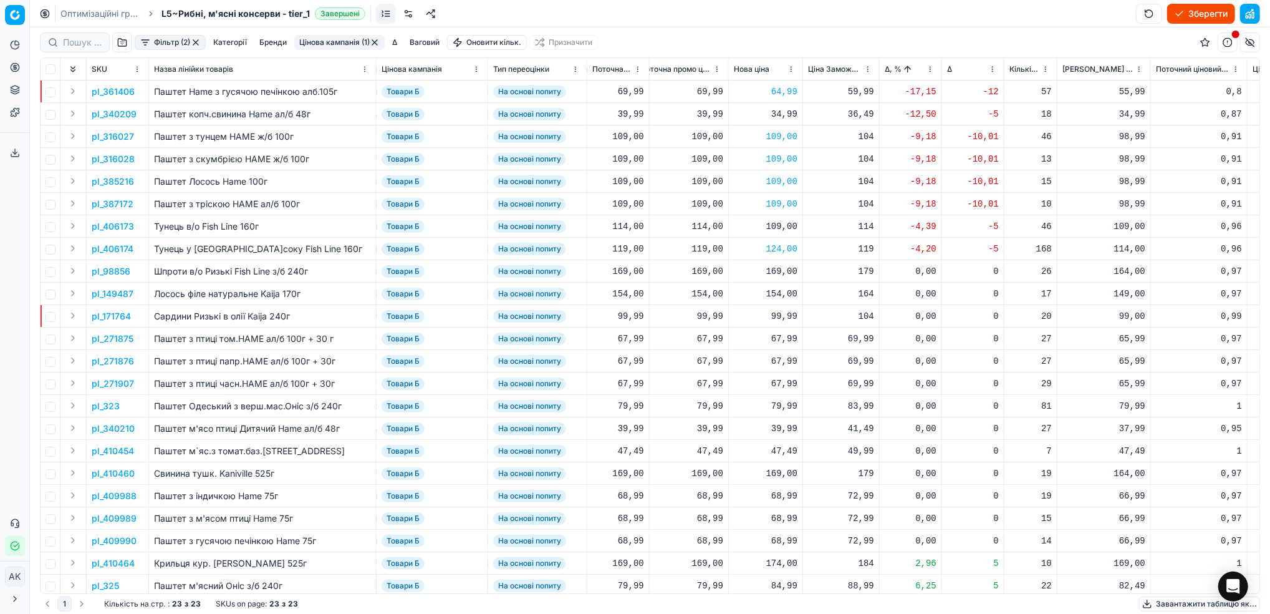
click at [375, 45] on button "button" at bounding box center [375, 42] width 10 height 10
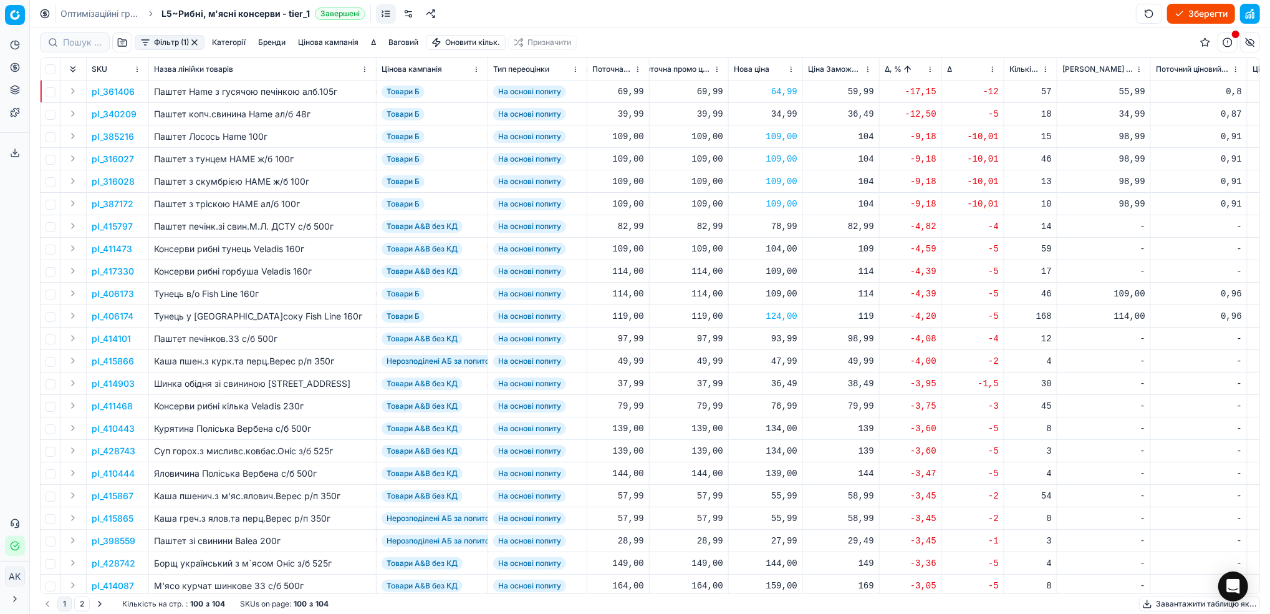
click at [197, 42] on button "button" at bounding box center [195, 42] width 10 height 10
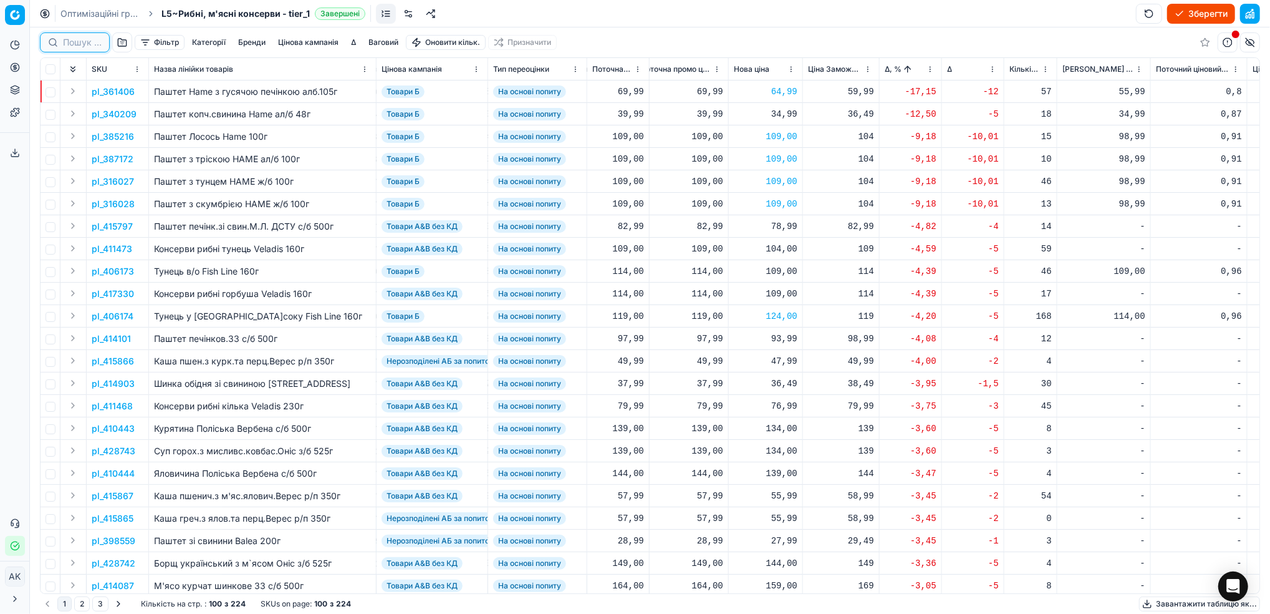
click at [84, 42] on input at bounding box center [82, 42] width 39 height 12
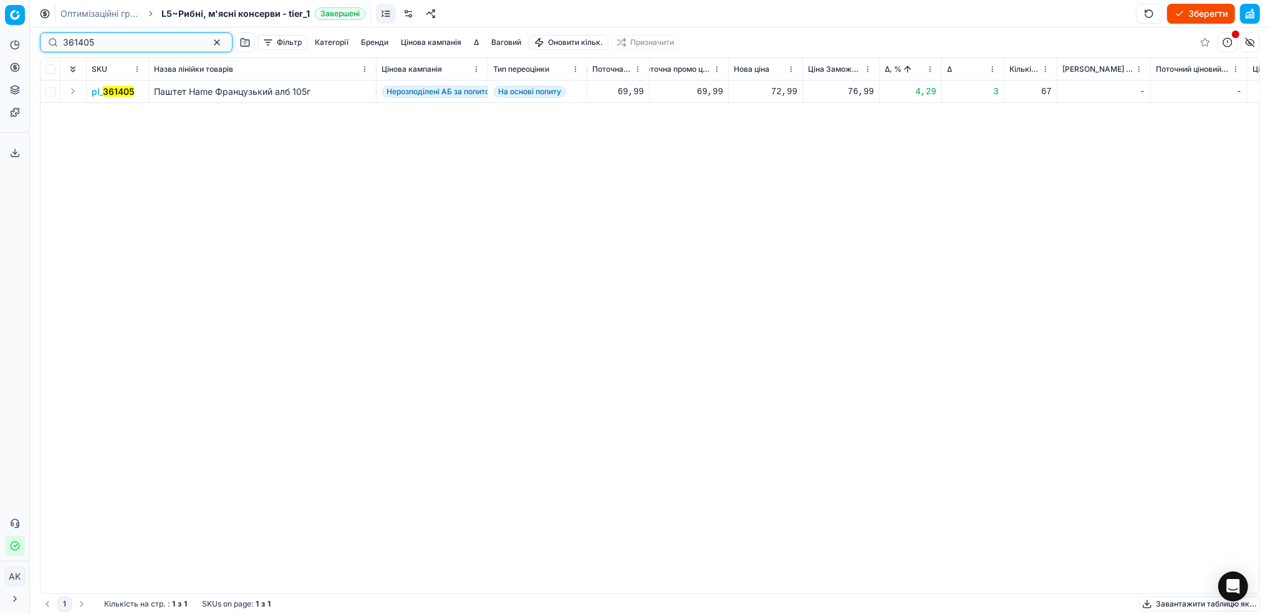
type input "361405"
drag, startPoint x: 243, startPoint y: 581, endPoint x: 276, endPoint y: 584, distance: 33.3
click at [276, 584] on div "SKU Назва лінійки товарів Цінова кампанія Тип переоцінки Поточна ціна Бренди Ат…" at bounding box center [650, 325] width 1219 height 535
click at [113, 92] on mark "361405" at bounding box center [118, 91] width 31 height 11
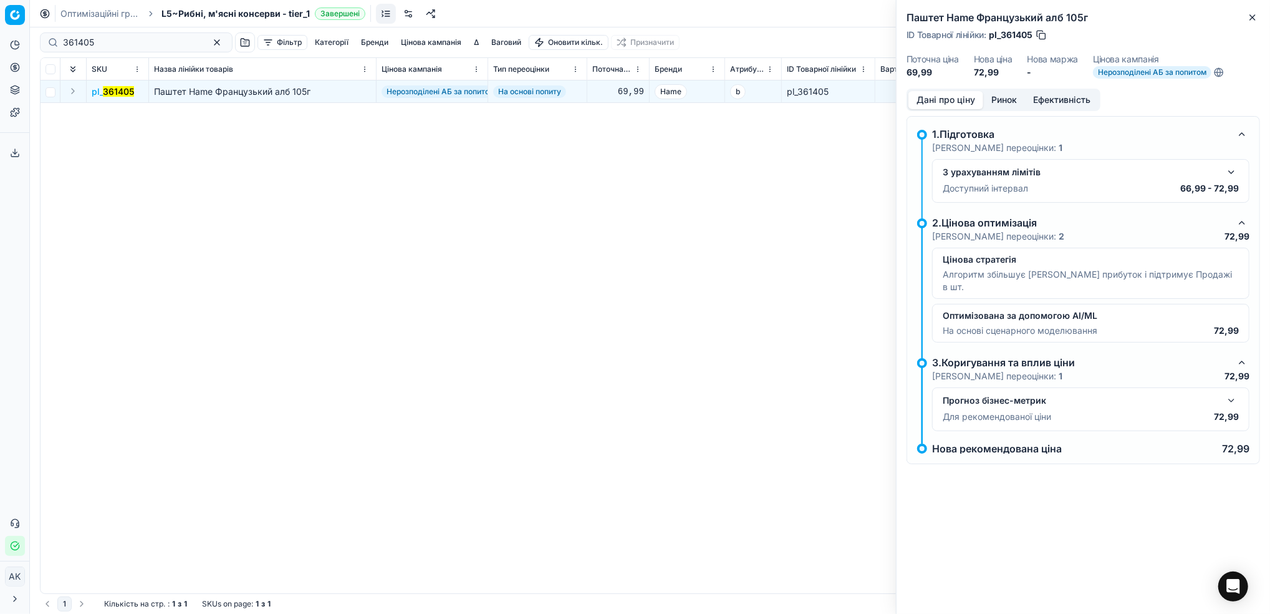
click at [1003, 97] on button "Ринок" at bounding box center [1004, 100] width 42 height 18
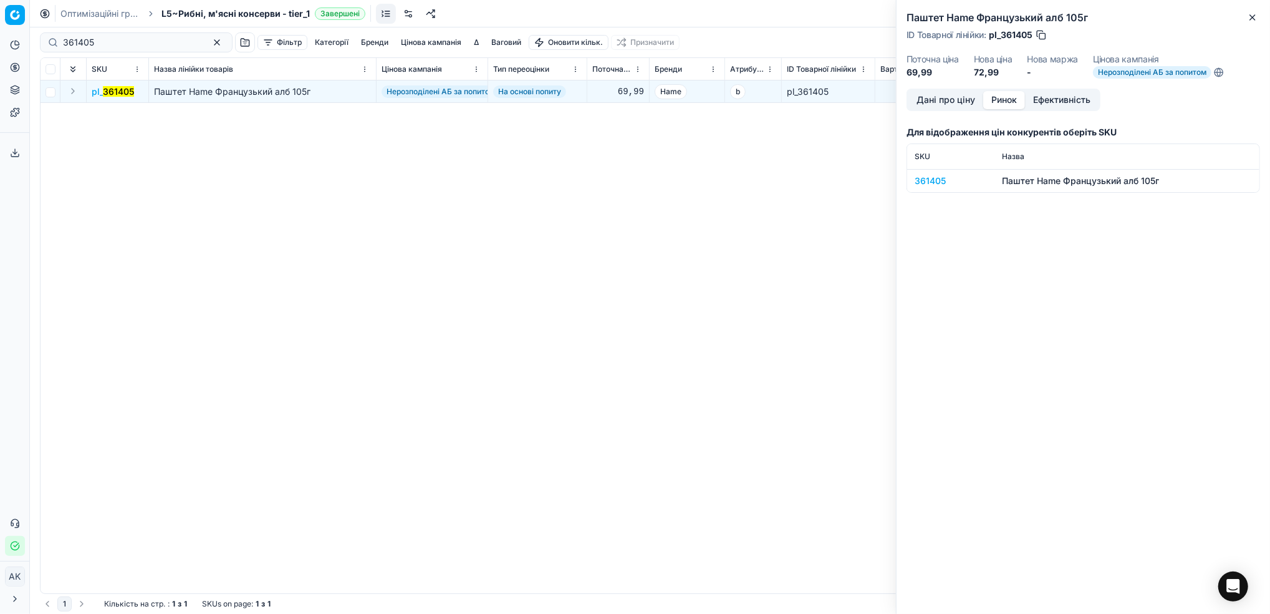
click at [927, 181] on div "361405" at bounding box center [951, 181] width 72 height 12
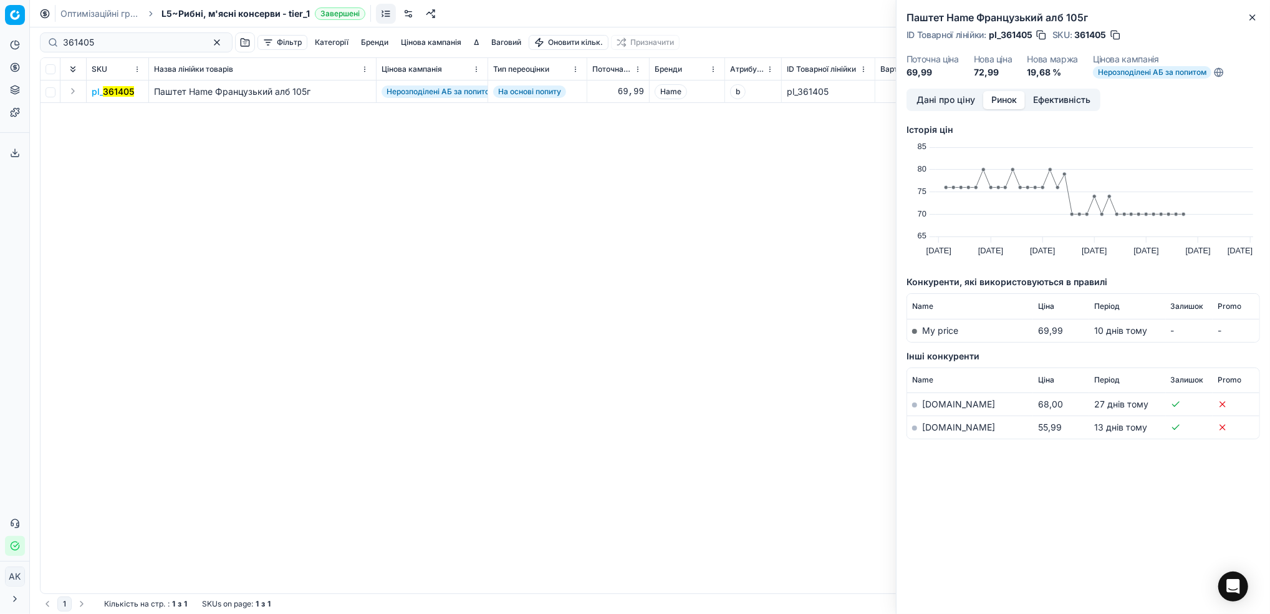
click at [929, 432] on link "silpo.ua" at bounding box center [958, 427] width 73 height 11
click at [947, 99] on button "Дані про ціну" at bounding box center [946, 100] width 75 height 18
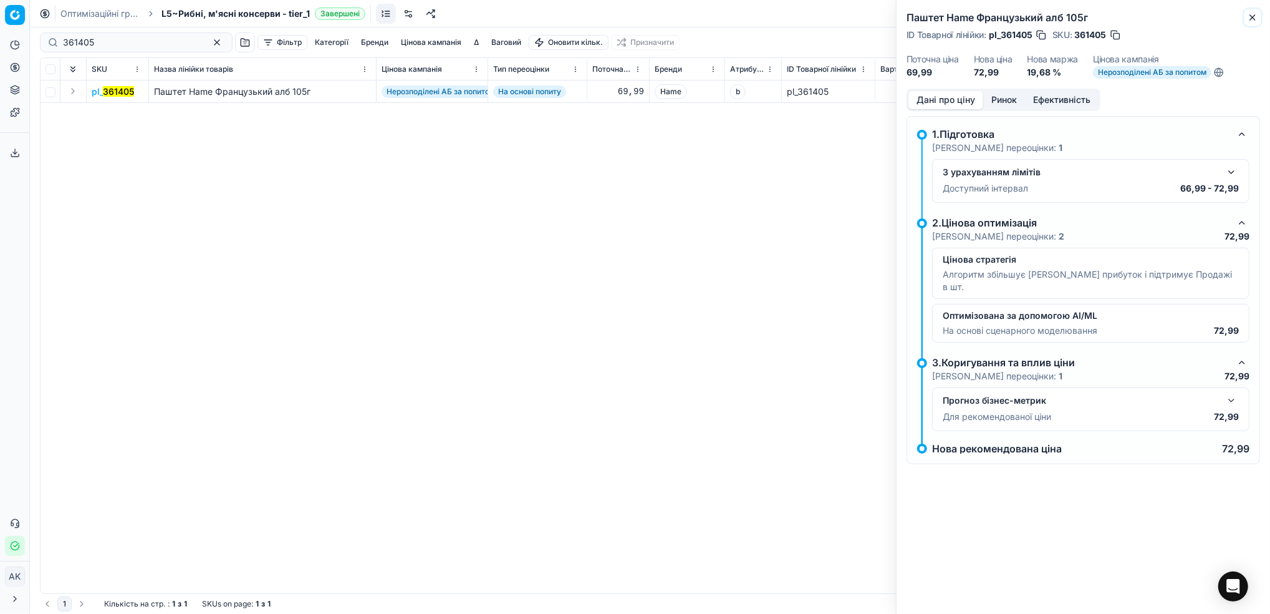
click at [1259, 19] on button "Close" at bounding box center [1252, 17] width 15 height 15
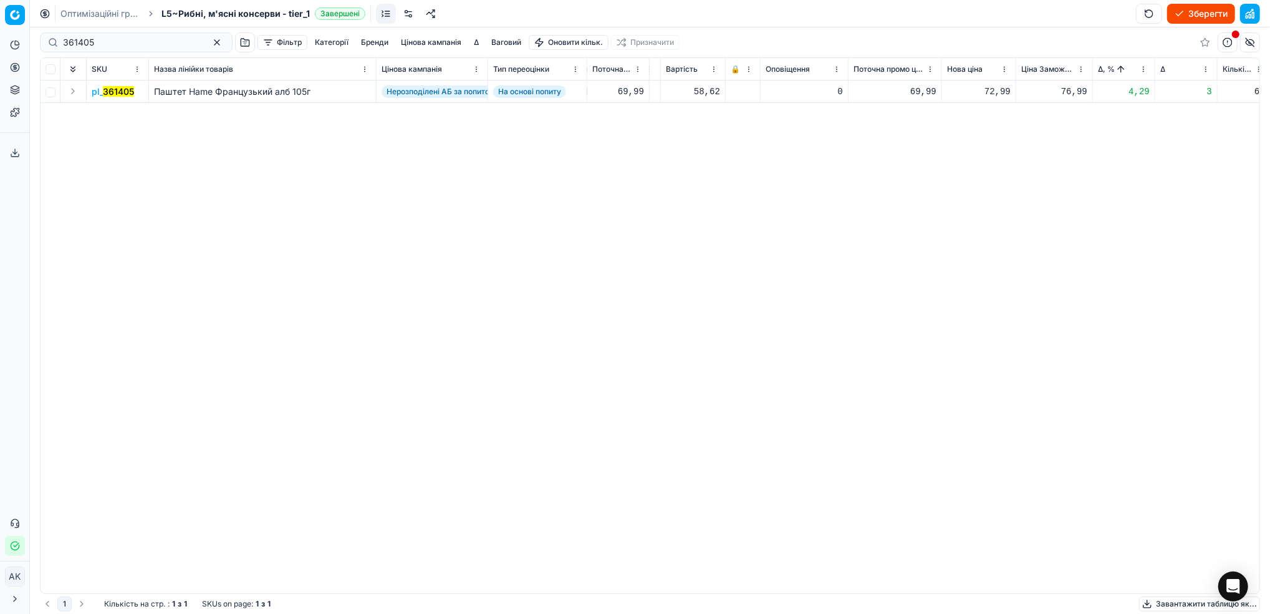
scroll to position [0, 282]
click at [210, 47] on button "button" at bounding box center [217, 42] width 15 height 15
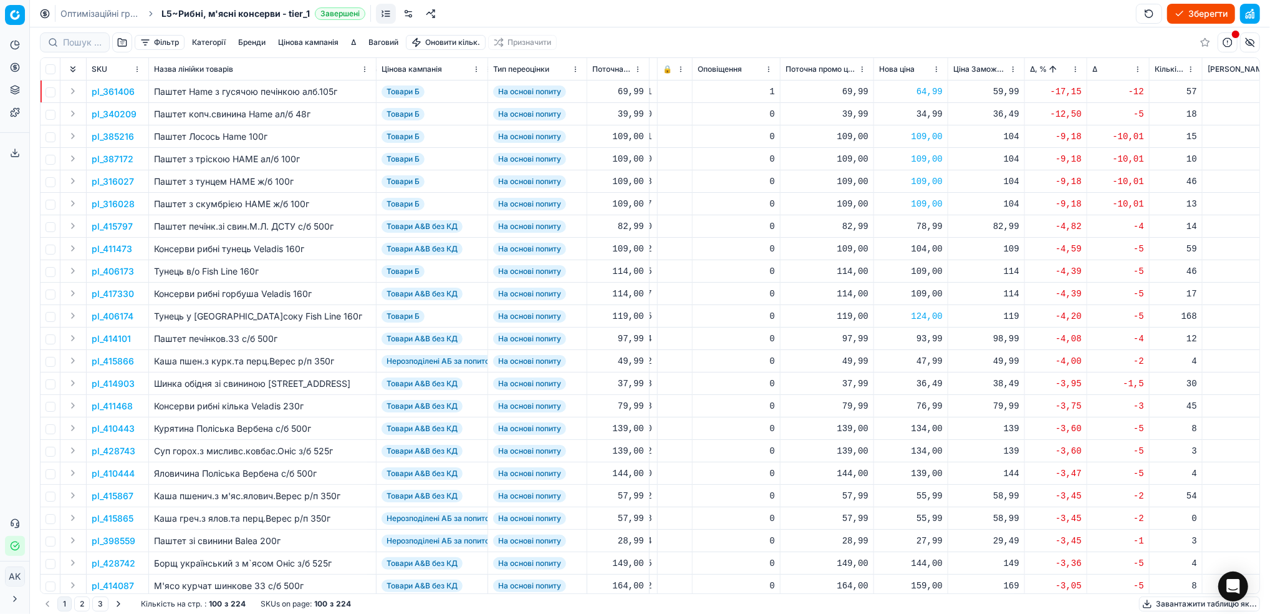
click at [319, 42] on button "Цінова кампанія" at bounding box center [308, 42] width 70 height 15
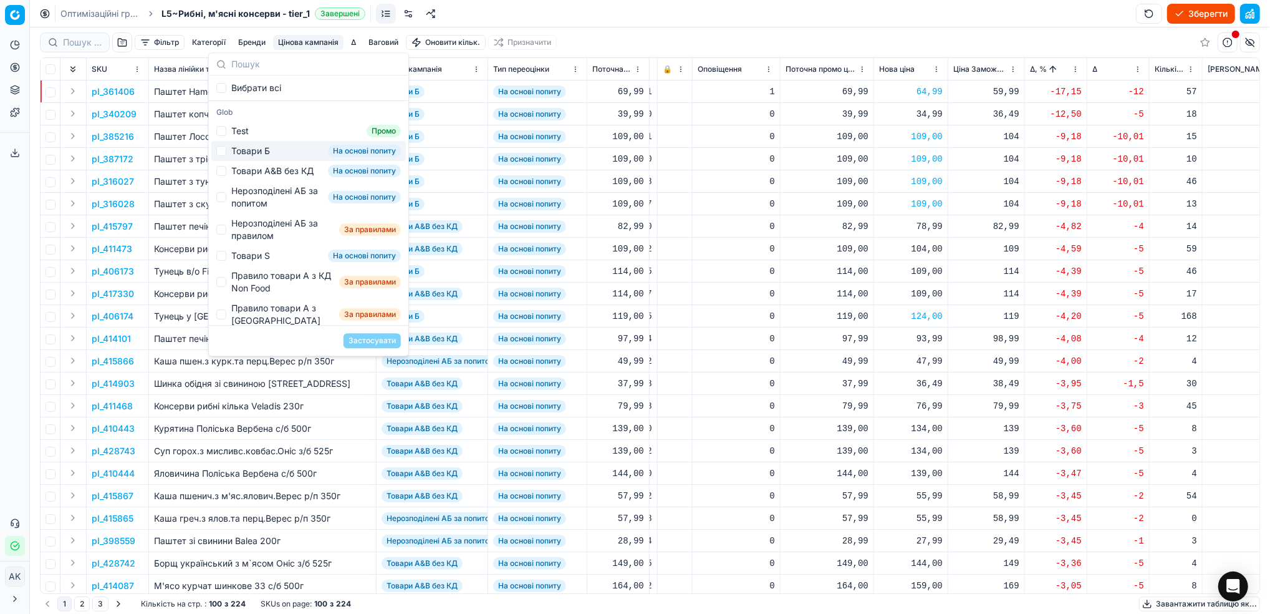
click at [248, 150] on div "Товари Б" at bounding box center [250, 151] width 39 height 12
checkbox input "true"
click at [372, 336] on button "Застосувати" at bounding box center [372, 340] width 57 height 15
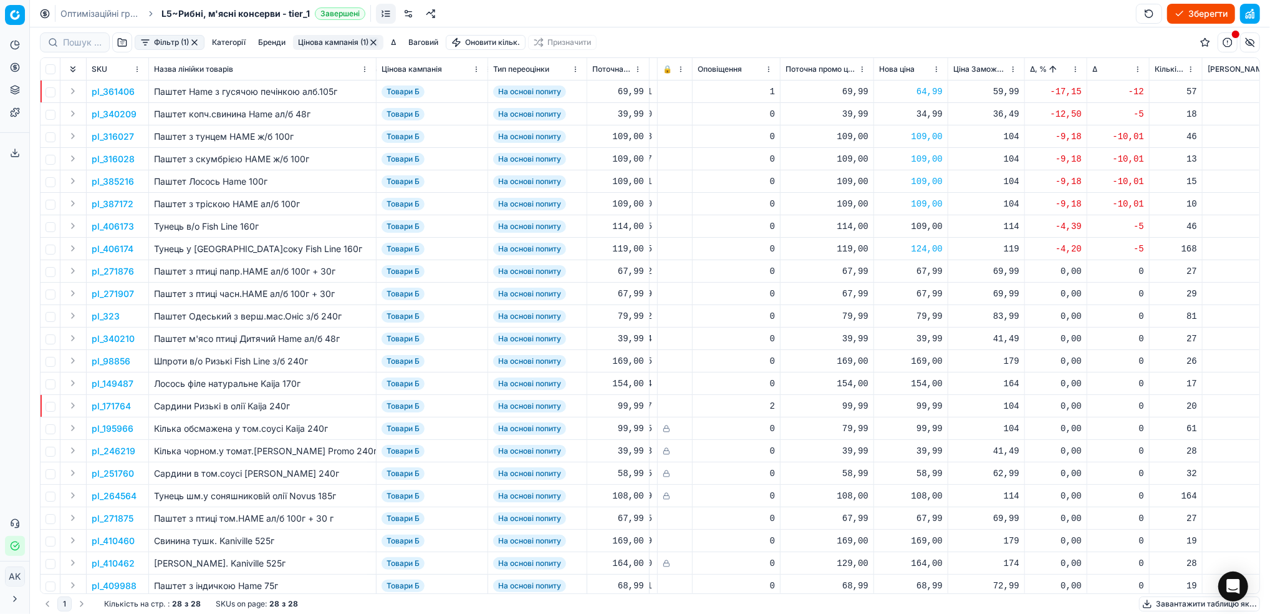
click at [172, 40] on button "Фільтр (1)" at bounding box center [170, 42] width 70 height 15
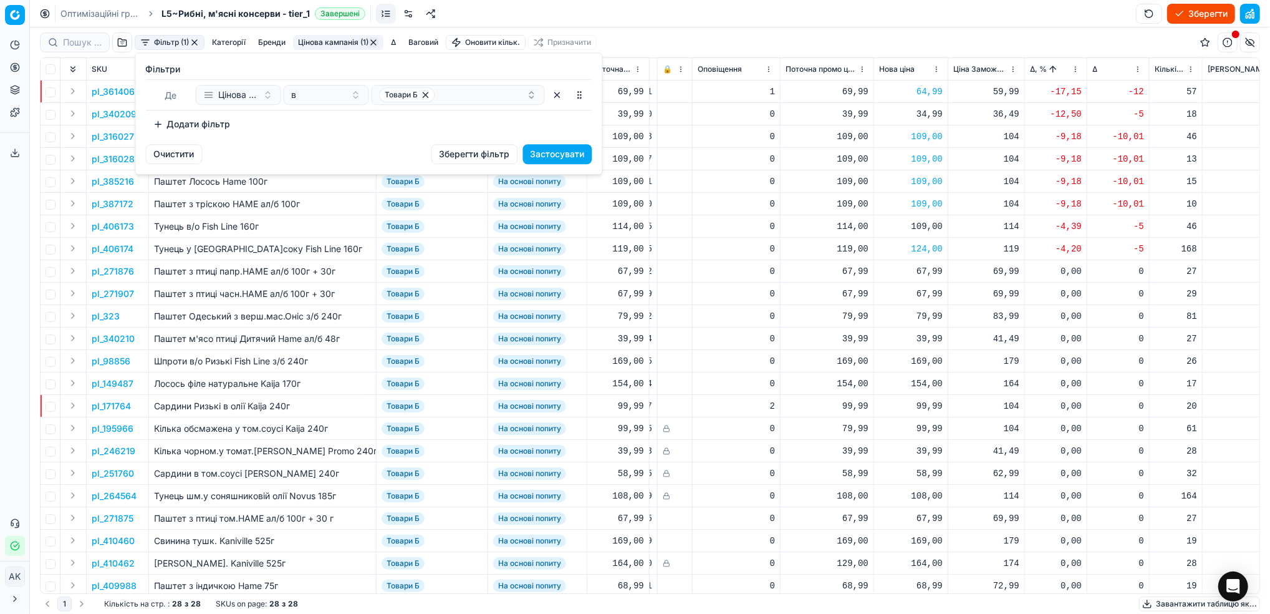
click at [168, 126] on button "Додати фільтр" at bounding box center [192, 124] width 92 height 20
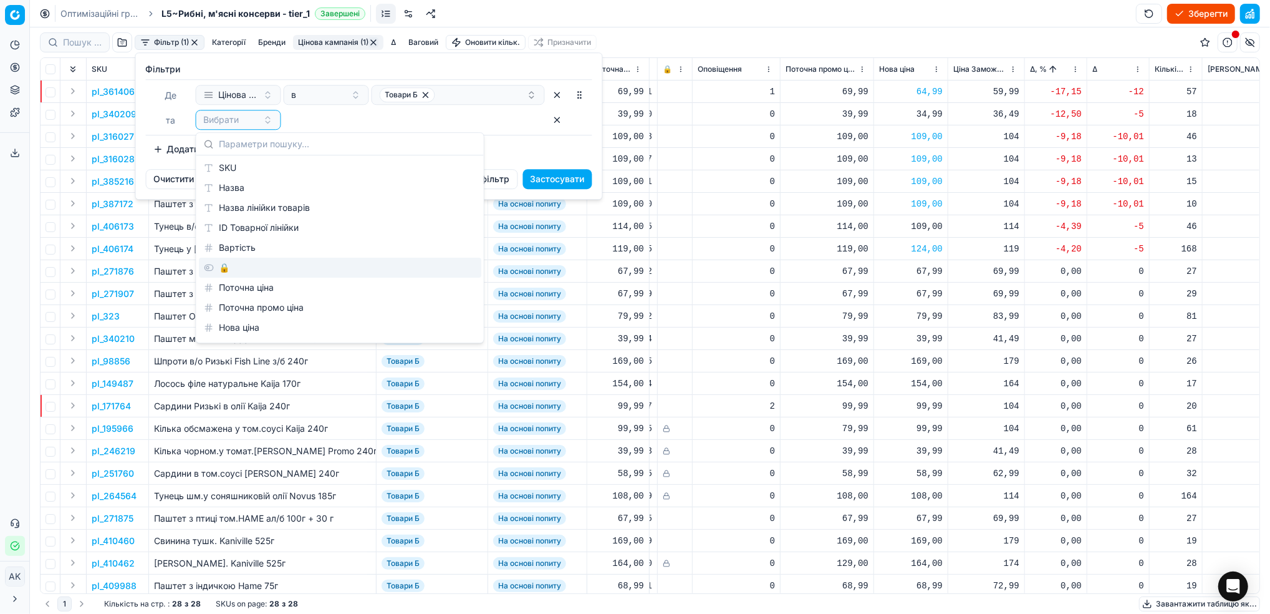
click at [233, 269] on div "🔒" at bounding box center [340, 268] width 282 height 20
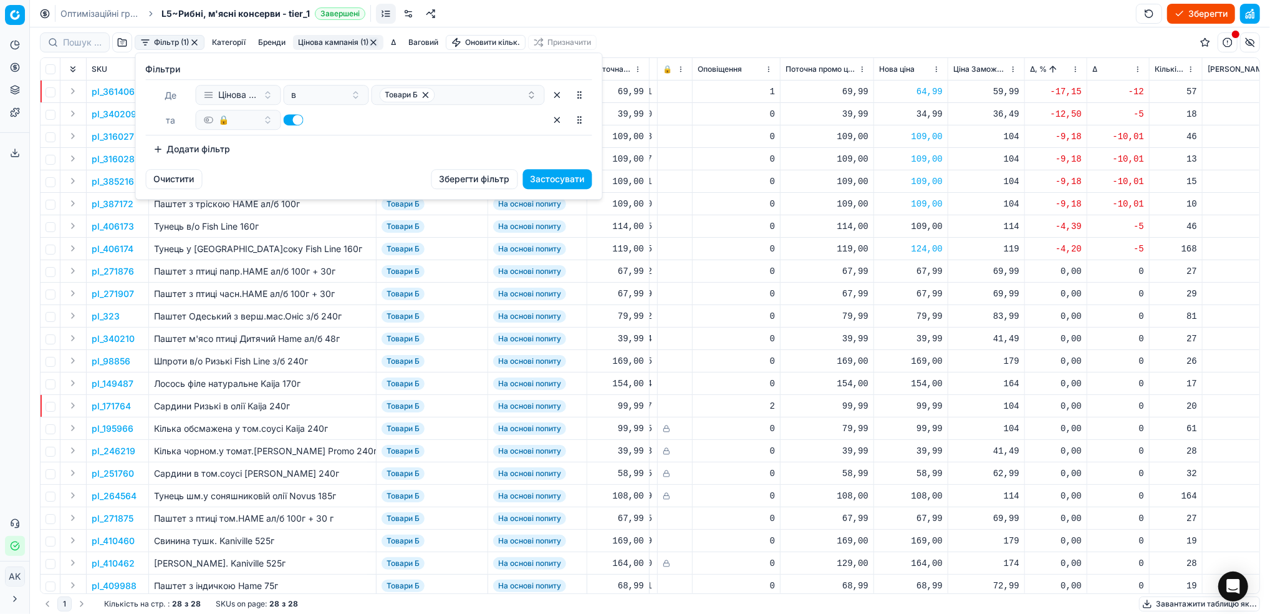
click at [294, 118] on button "button" at bounding box center [294, 119] width 20 height 11
checkbox input "false"
click at [577, 183] on button "Застосувати" at bounding box center [557, 179] width 69 height 20
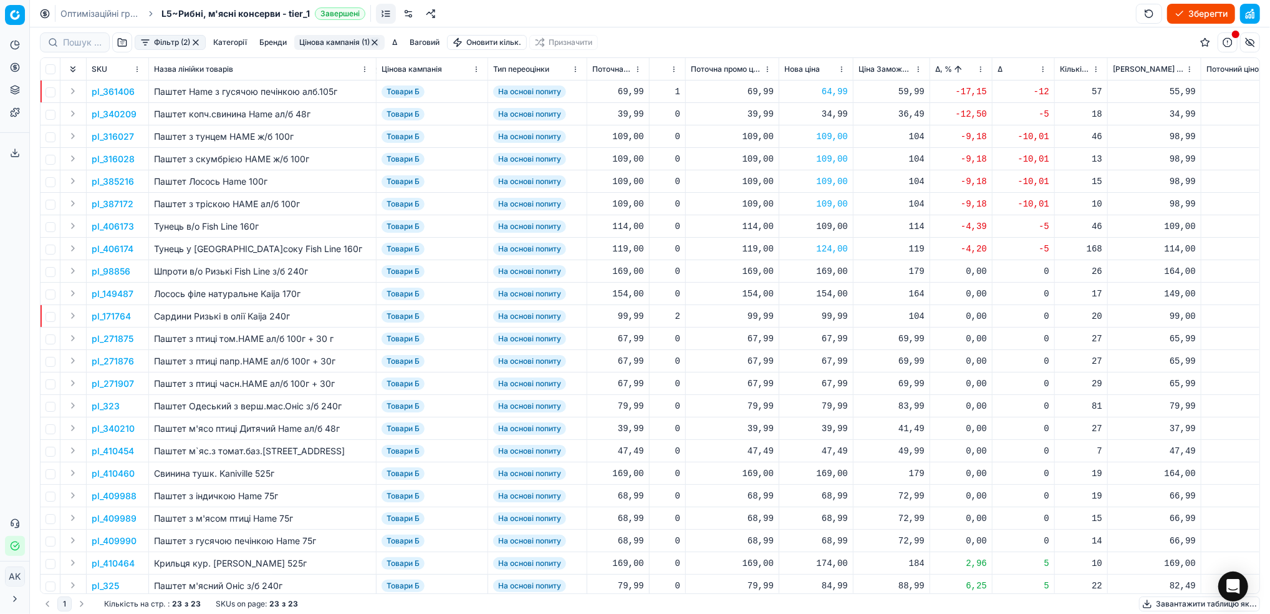
scroll to position [0, 399]
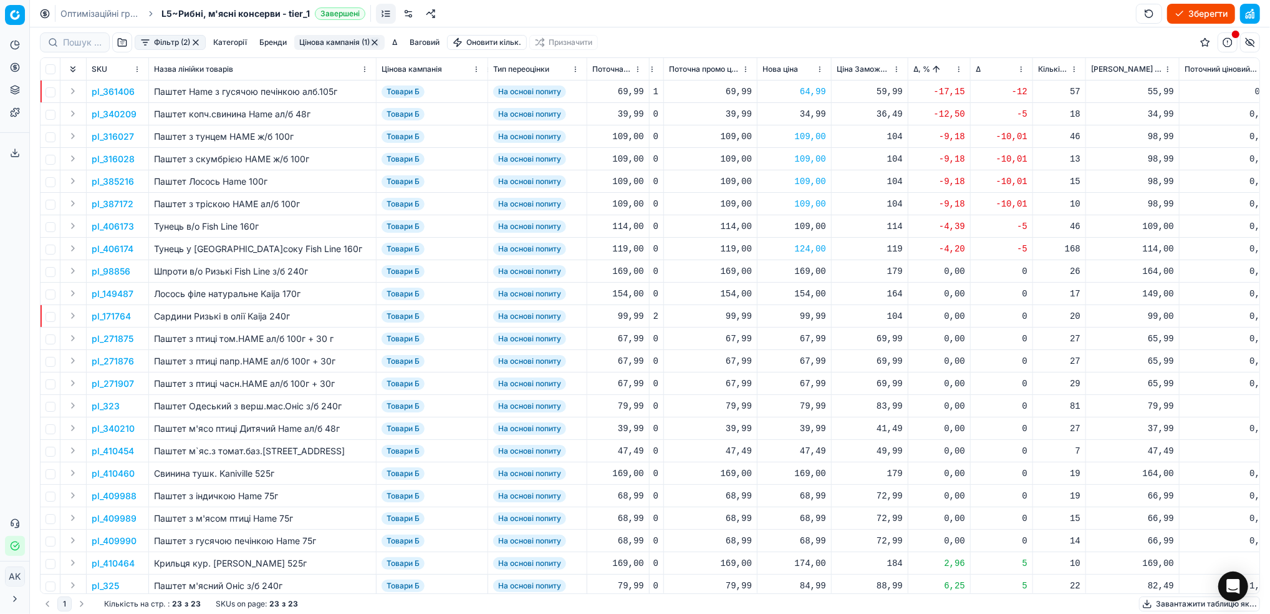
click at [813, 109] on div "34,99" at bounding box center [795, 114] width 64 height 12
click at [579, 216] on td "На основі попиту" at bounding box center [537, 226] width 99 height 22
click at [1248, 12] on button "button" at bounding box center [1250, 14] width 20 height 20
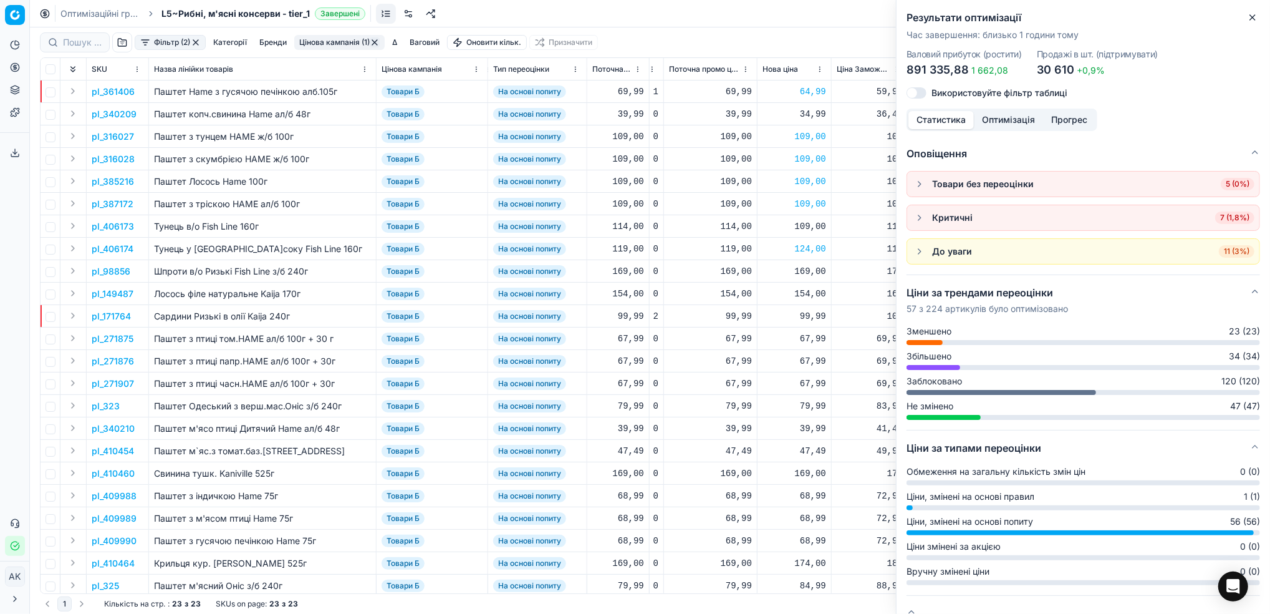
click at [926, 216] on button "button" at bounding box center [919, 217] width 15 height 15
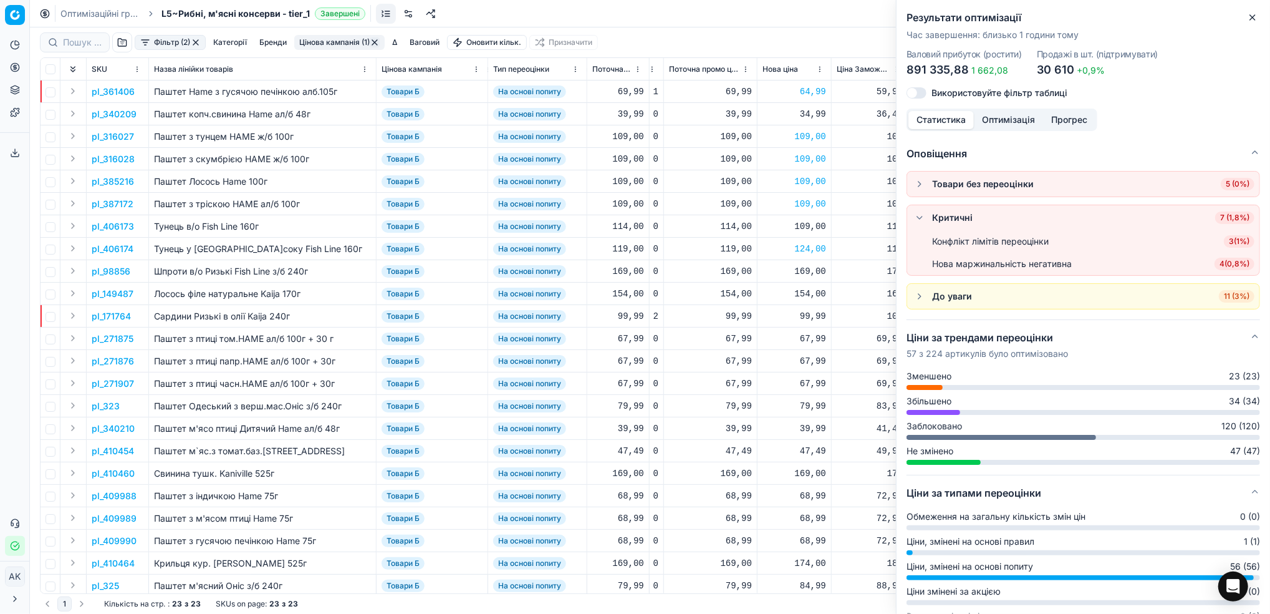
click at [1219, 266] on span "4 ( 0,8% )" at bounding box center [1235, 264] width 40 height 12
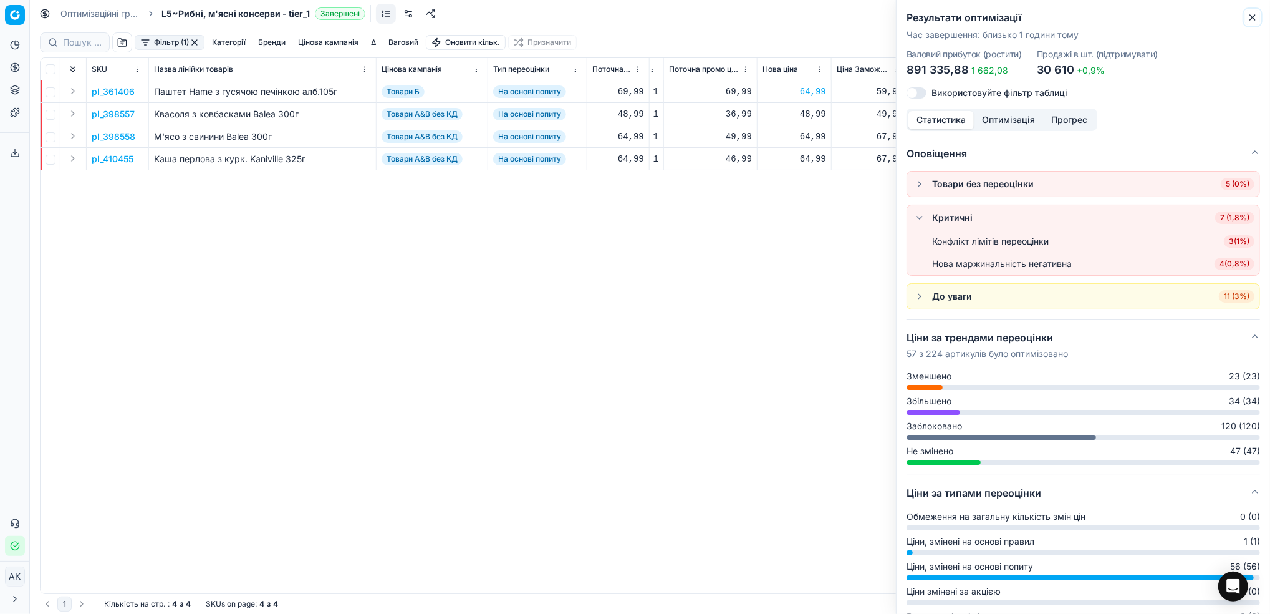
click at [1256, 16] on icon "button" at bounding box center [1253, 17] width 10 height 10
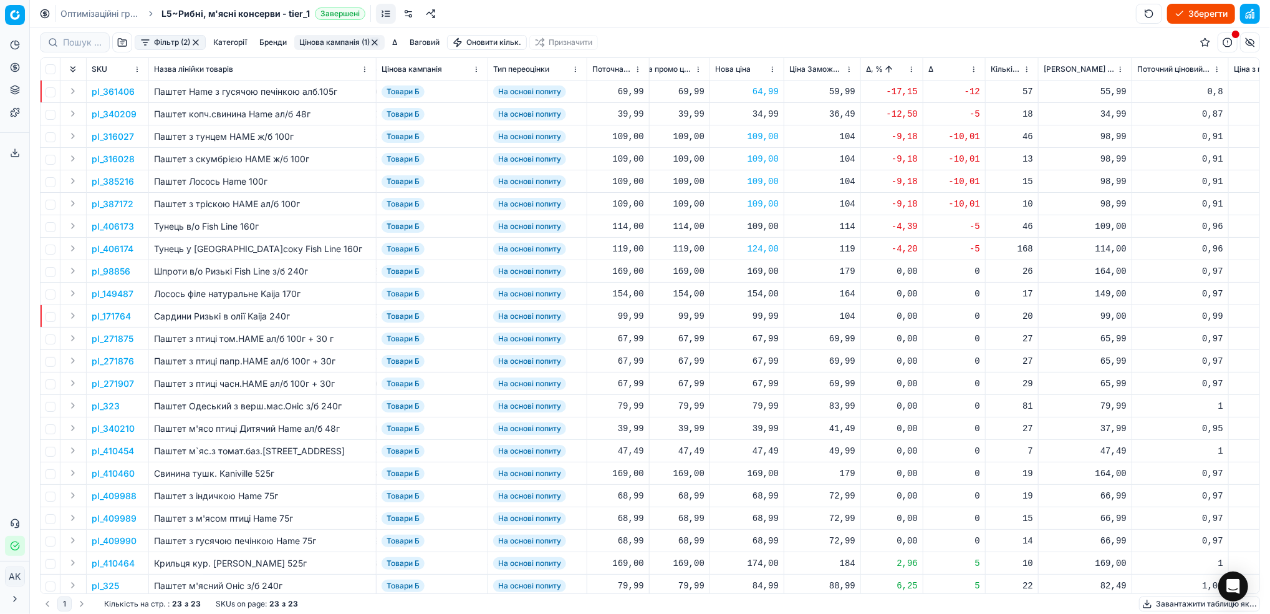
scroll to position [0, 456]
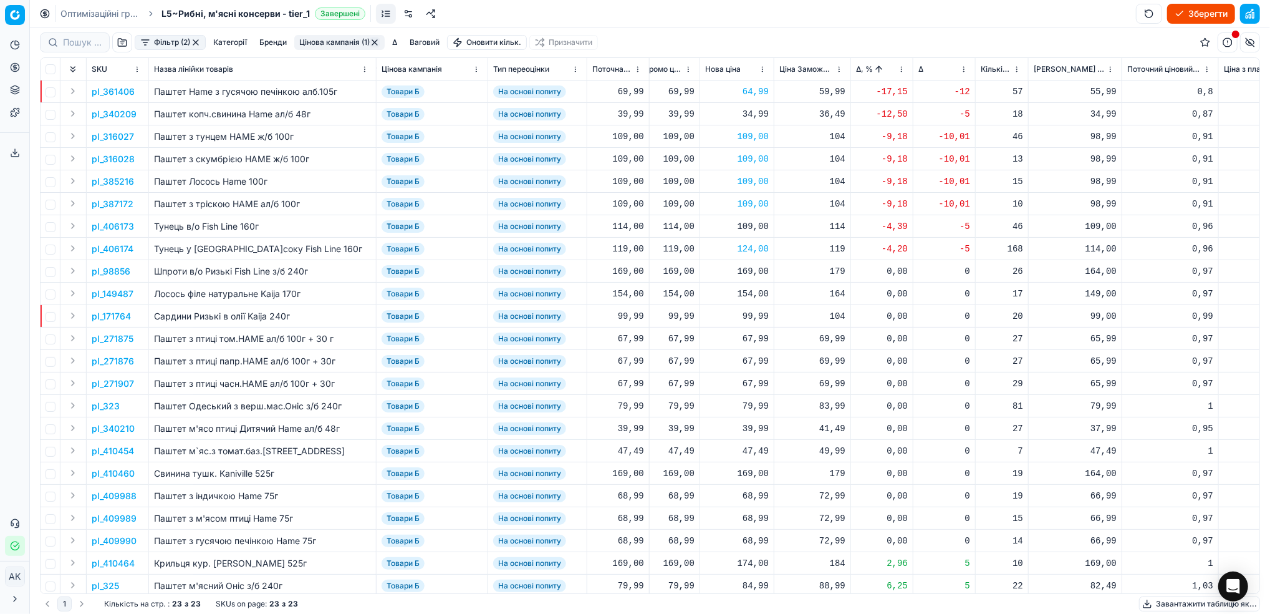
click at [748, 113] on div "34,99" at bounding box center [737, 114] width 64 height 12
click at [750, 226] on input "34.99" at bounding box center [781, 224] width 90 height 20
type input "39.99"
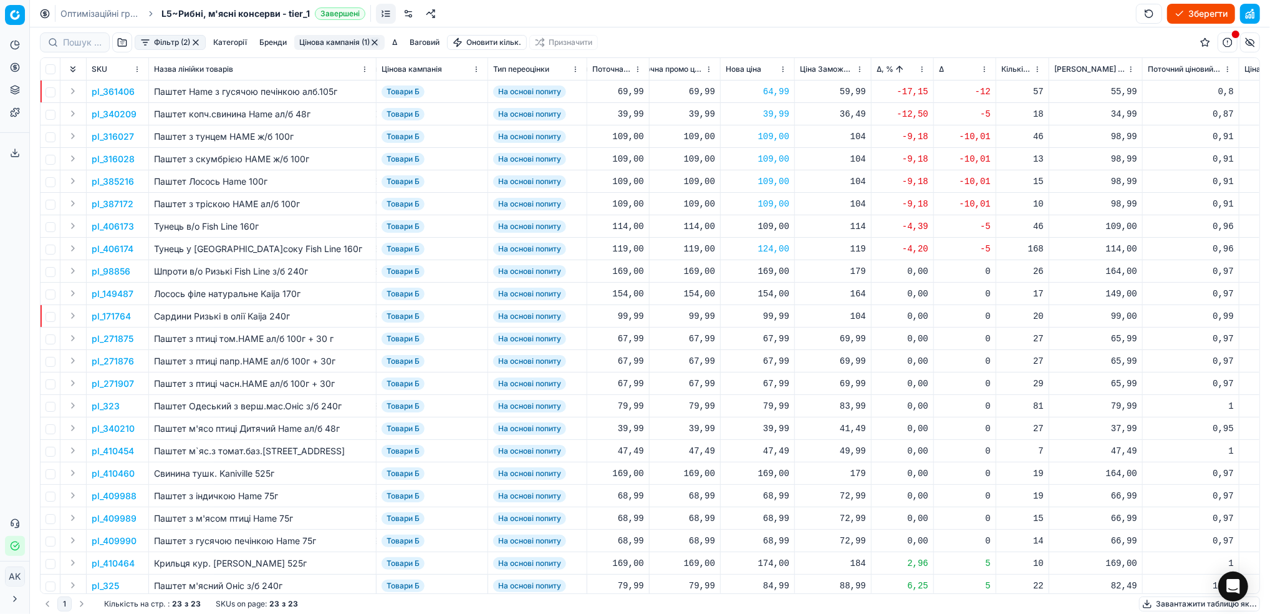
scroll to position [0, 442]
click at [113, 91] on p "pl_361406" at bounding box center [113, 91] width 43 height 12
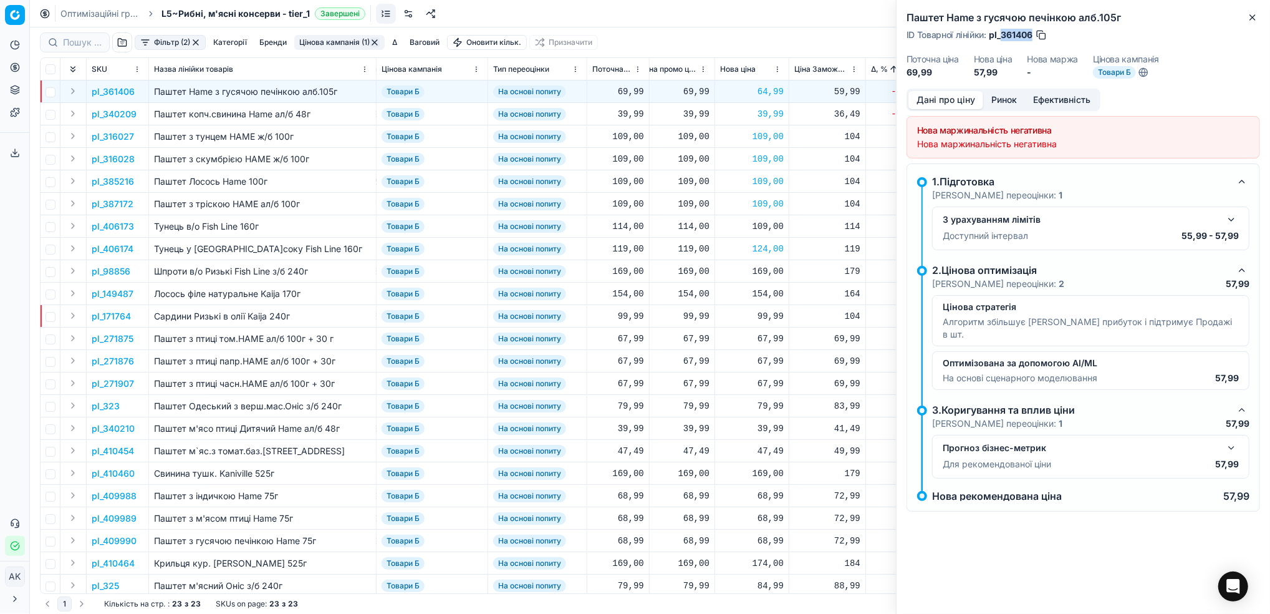
drag, startPoint x: 1033, startPoint y: 35, endPoint x: 1003, endPoint y: 37, distance: 30.0
click at [1003, 37] on span "pl_361406" at bounding box center [1011, 35] width 44 height 12
copy span "361406"
click at [1254, 19] on icon "button" at bounding box center [1253, 17] width 10 height 10
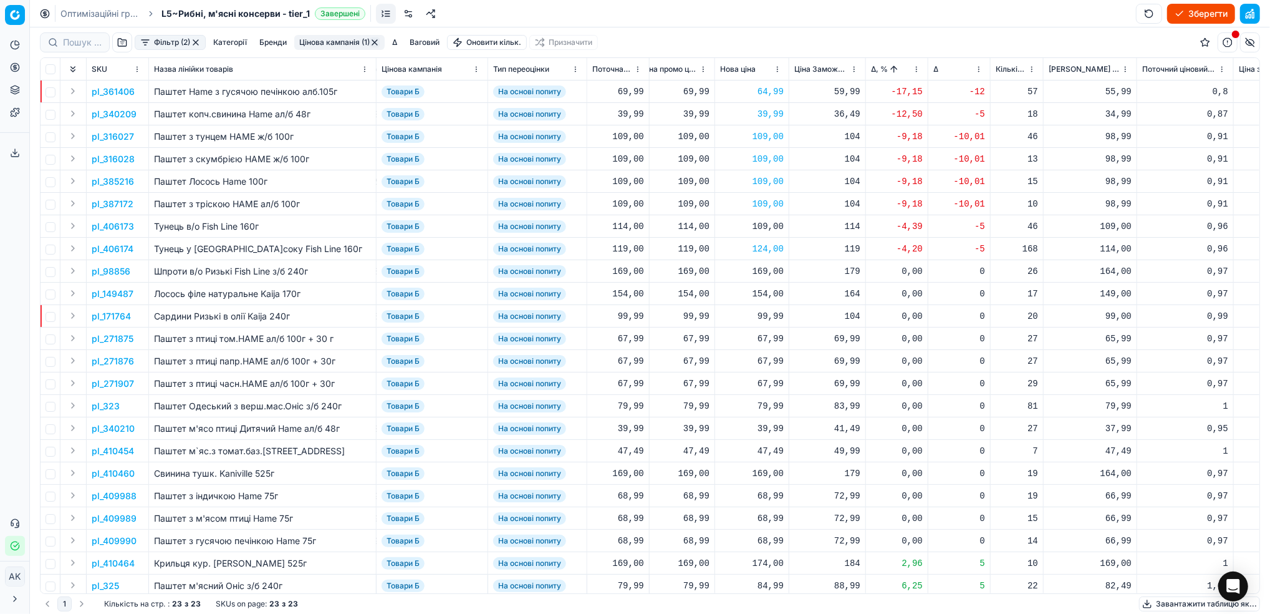
scroll to position [0, 456]
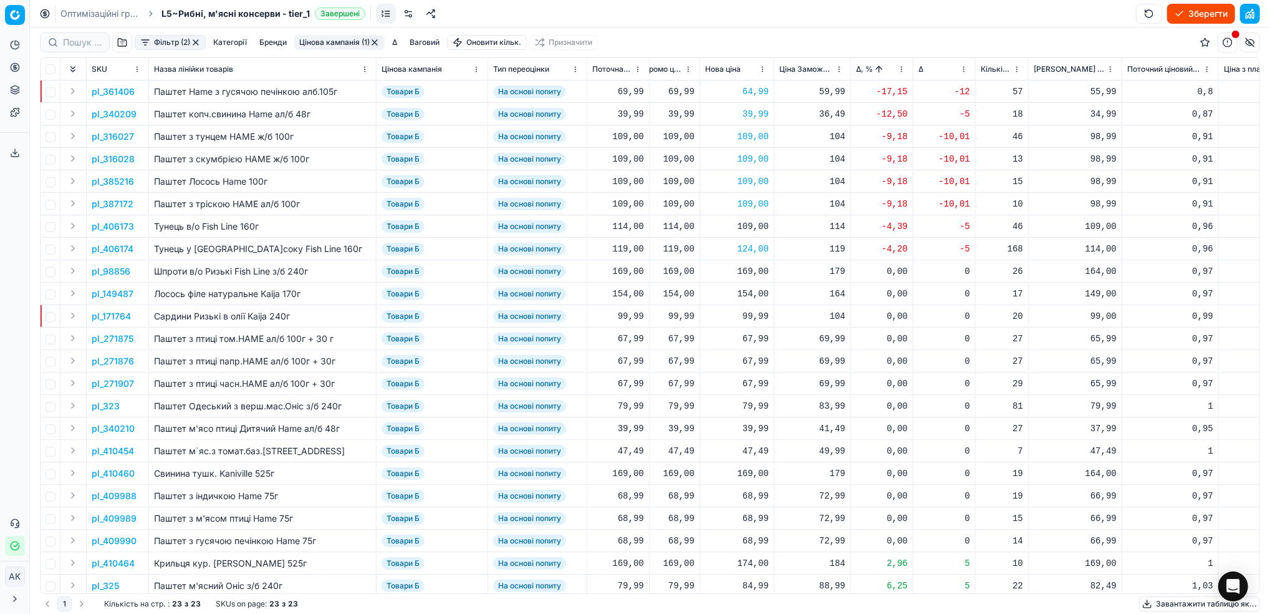
click at [195, 41] on button "button" at bounding box center [196, 42] width 10 height 10
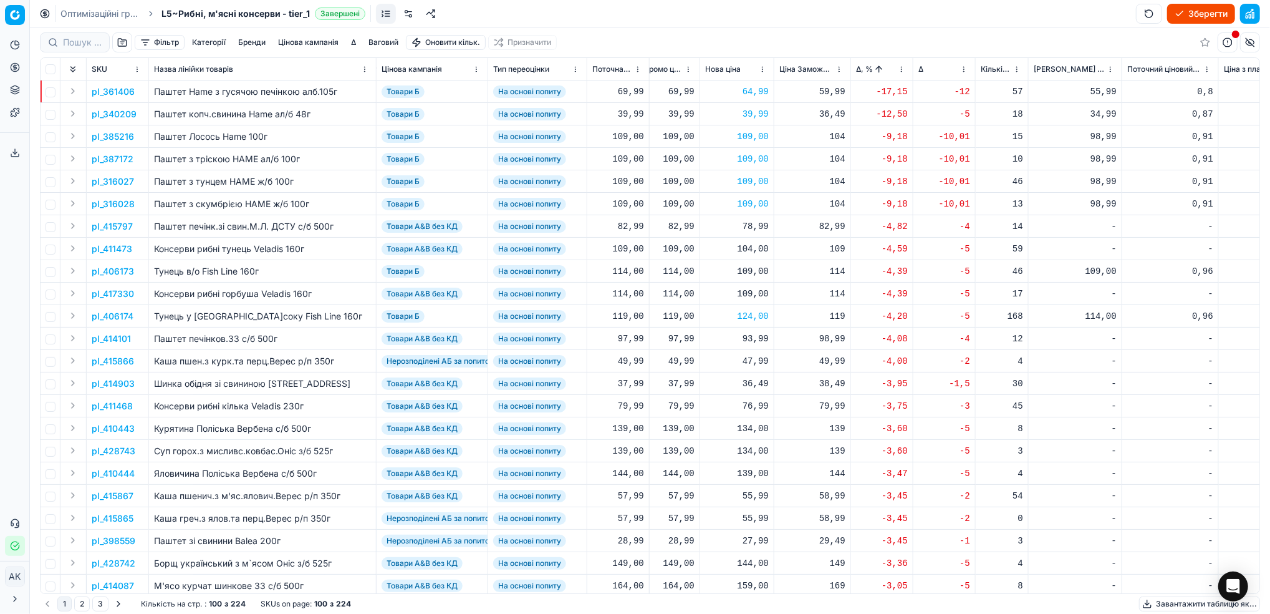
click at [250, 42] on button "Бренди" at bounding box center [251, 42] width 37 height 15
type input "ha"
click at [165, 87] on input "Suggestions" at bounding box center [165, 88] width 10 height 10
checkbox input "true"
click at [318, 122] on button "Застосувати" at bounding box center [315, 116] width 57 height 15
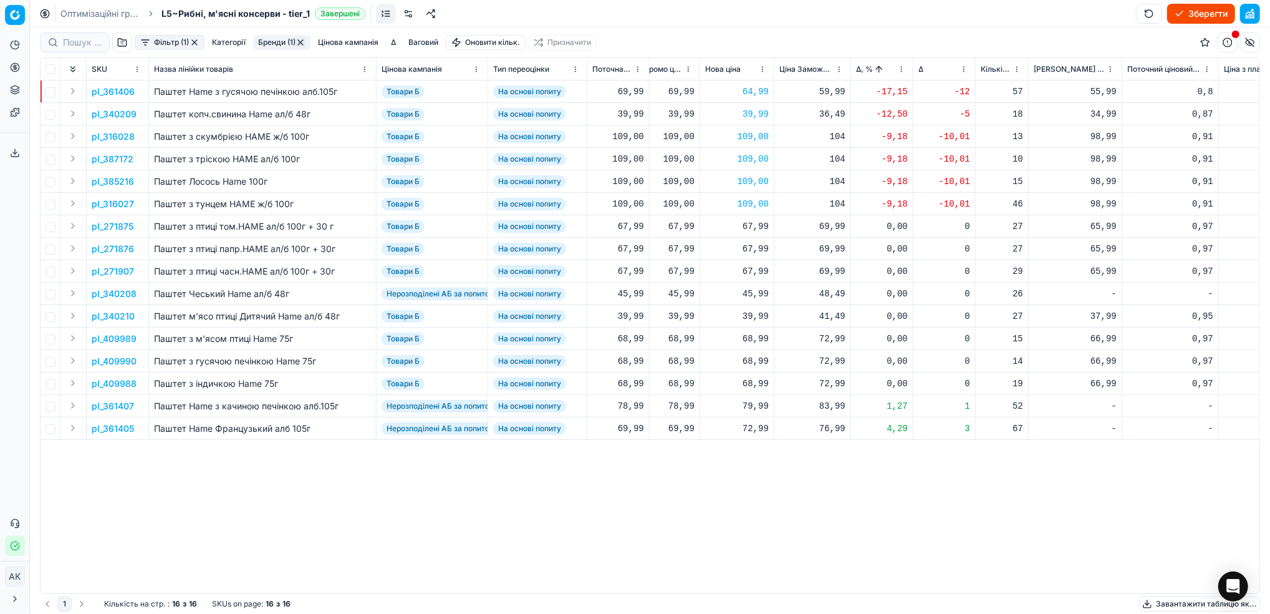
click at [364, 68] on html "Pricing platform Аналітика Цінова оптимізація Асортимент продукції Шаблони Серв…" at bounding box center [635, 307] width 1270 height 614
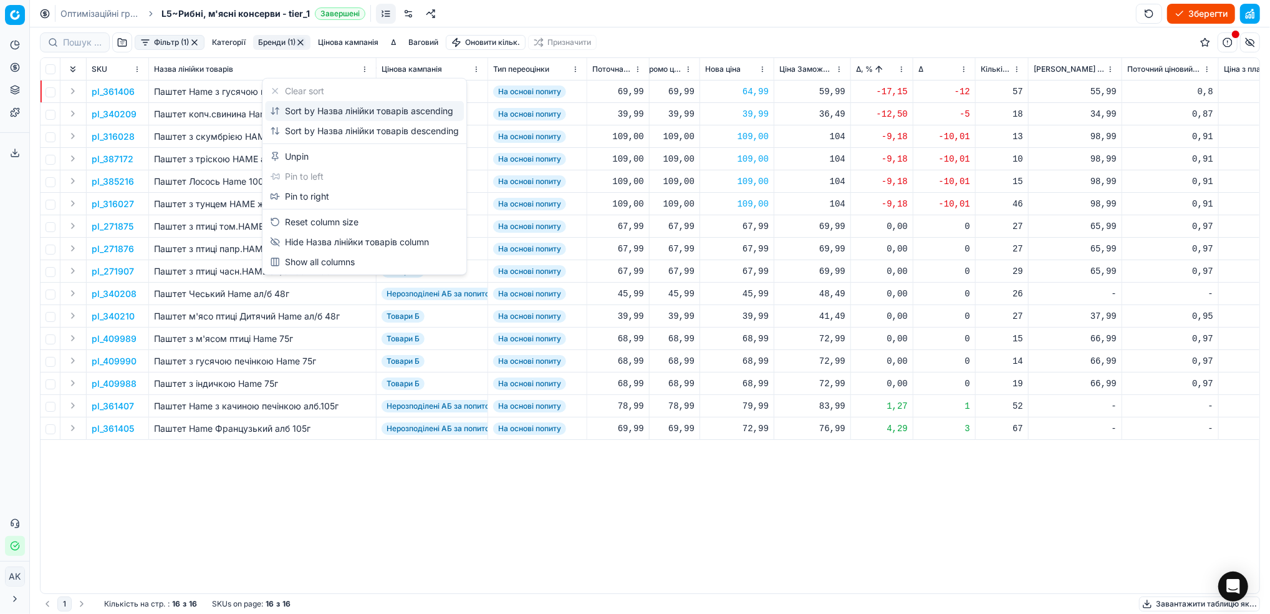
click at [343, 107] on div "Sort by Назва лінійки товарів ascending" at bounding box center [361, 111] width 183 height 12
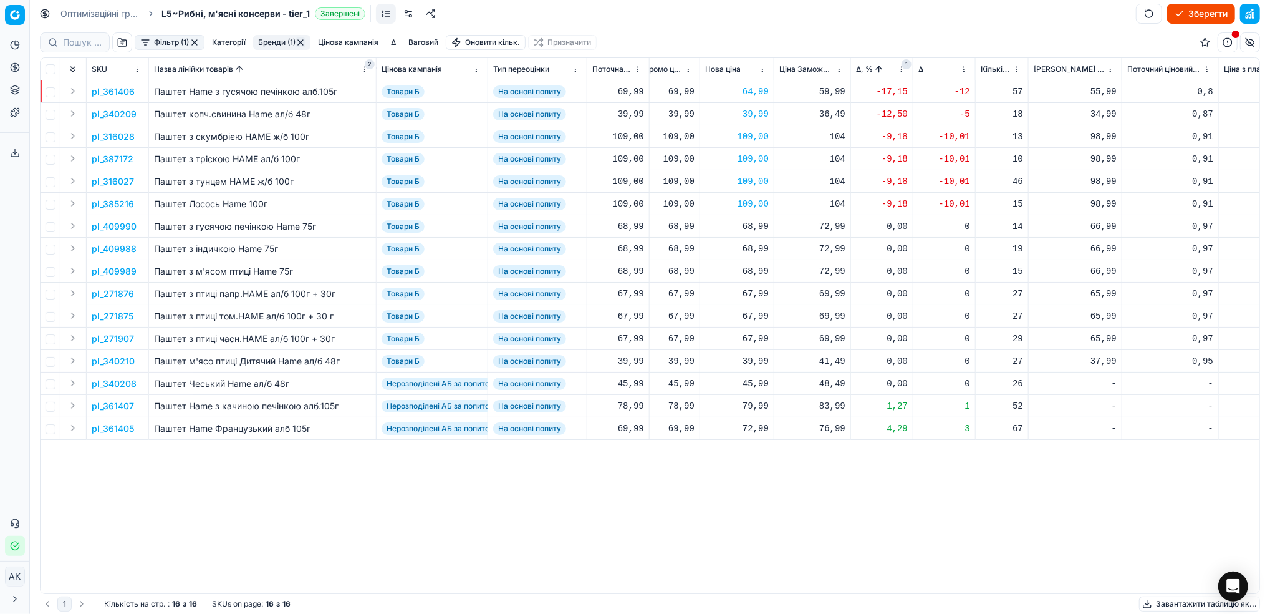
click at [367, 68] on span "2" at bounding box center [370, 64] width 10 height 10
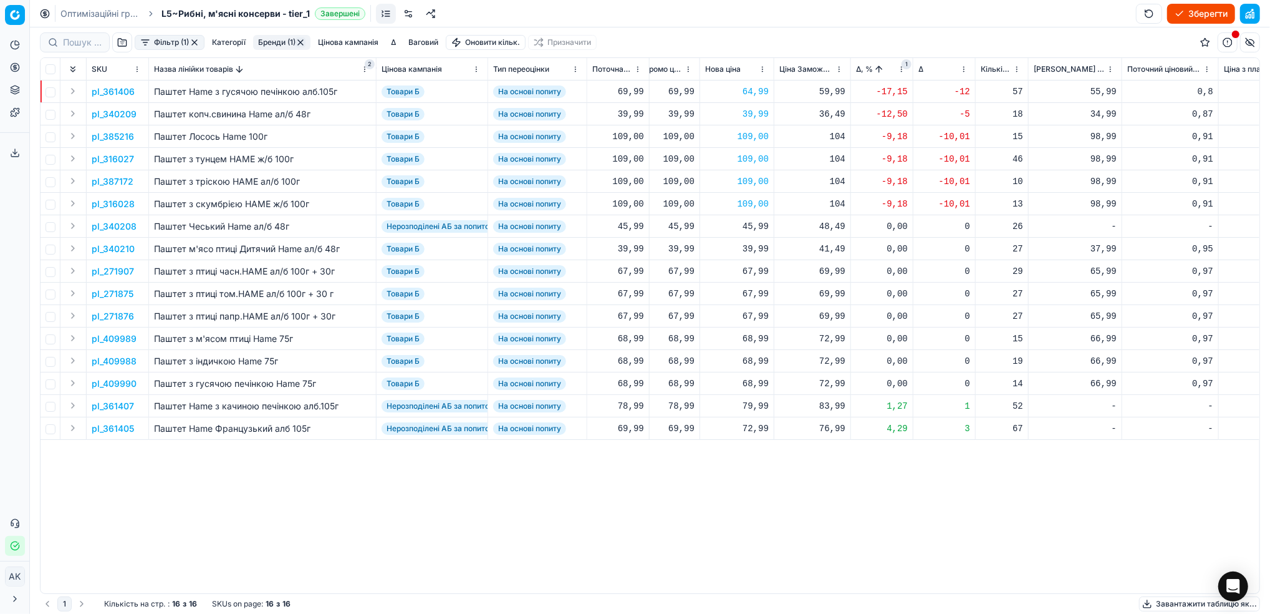
click at [363, 64] on html "Pricing platform Аналітика Цінова оптимізація Асортимент продукції Шаблони Серв…" at bounding box center [635, 307] width 1270 height 614
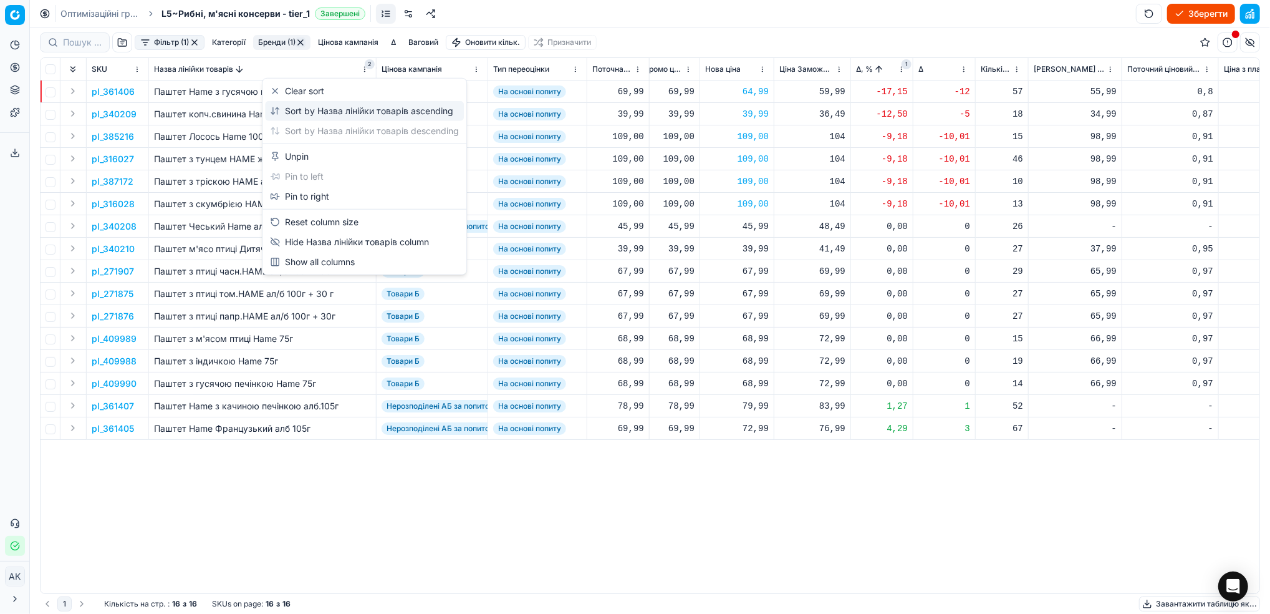
click at [349, 111] on div "Sort by Назва лінійки товарів ascending" at bounding box center [361, 111] width 183 height 12
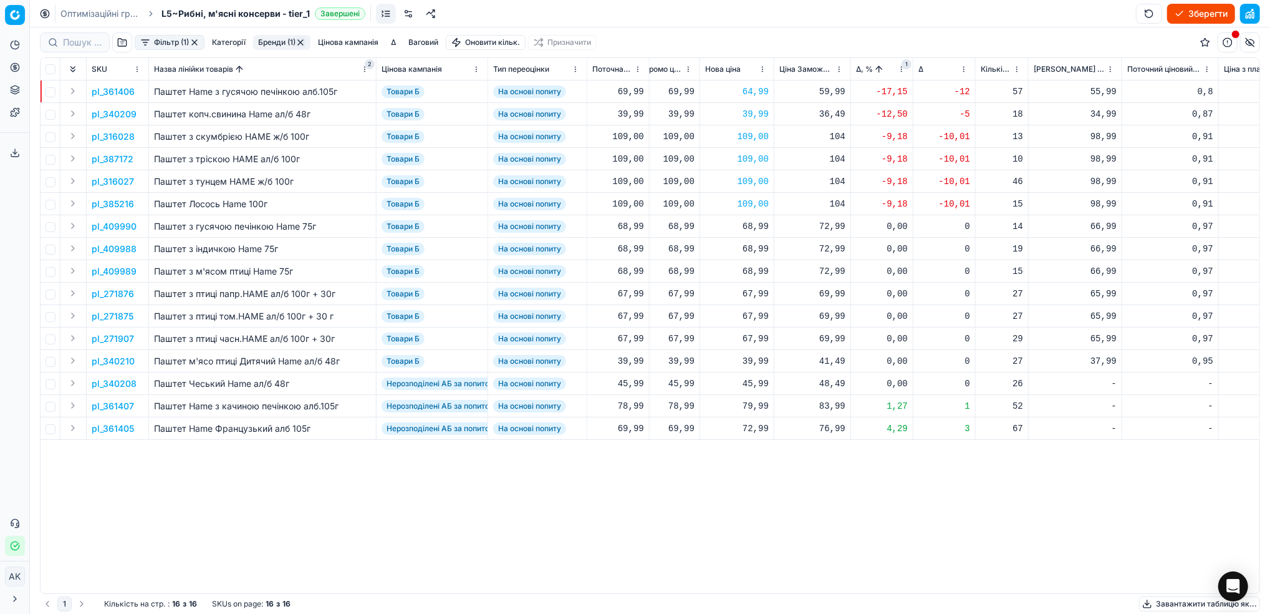
click at [366, 67] on span "2" at bounding box center [370, 64] width 10 height 10
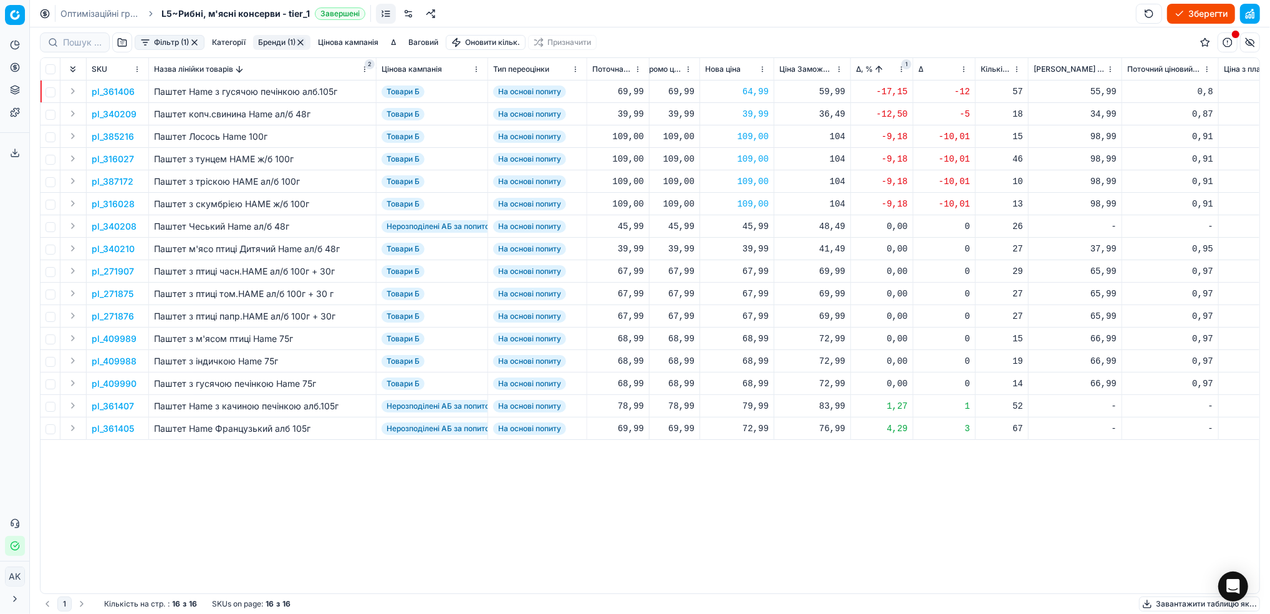
click at [367, 63] on span "2" at bounding box center [370, 64] width 10 height 10
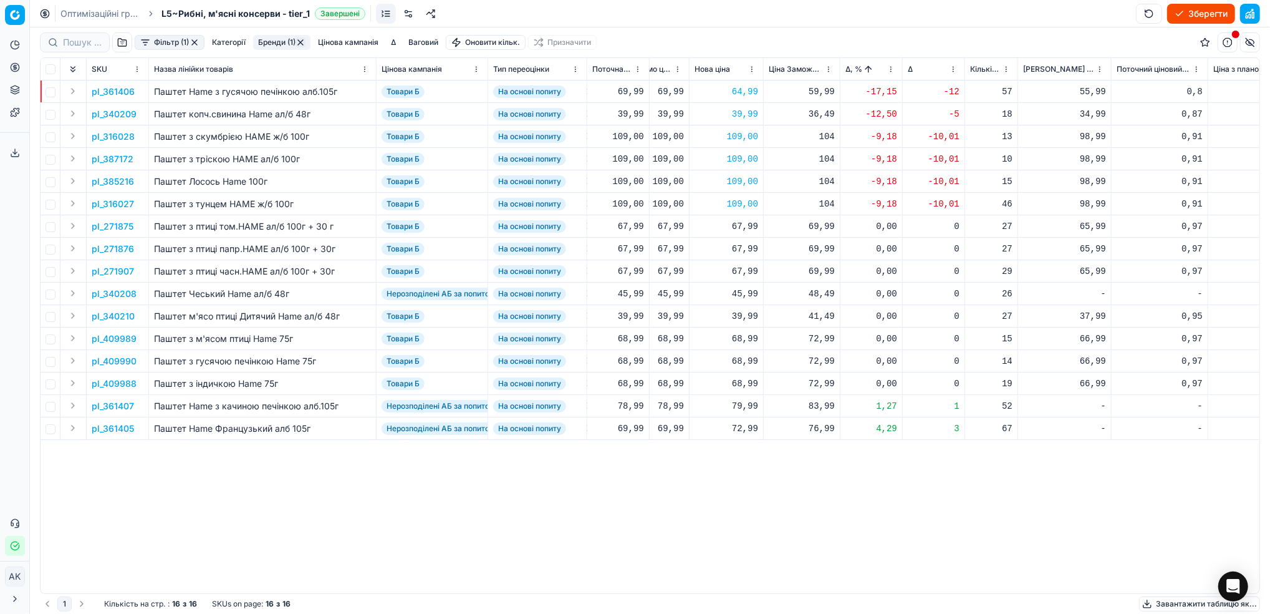
scroll to position [0, 483]
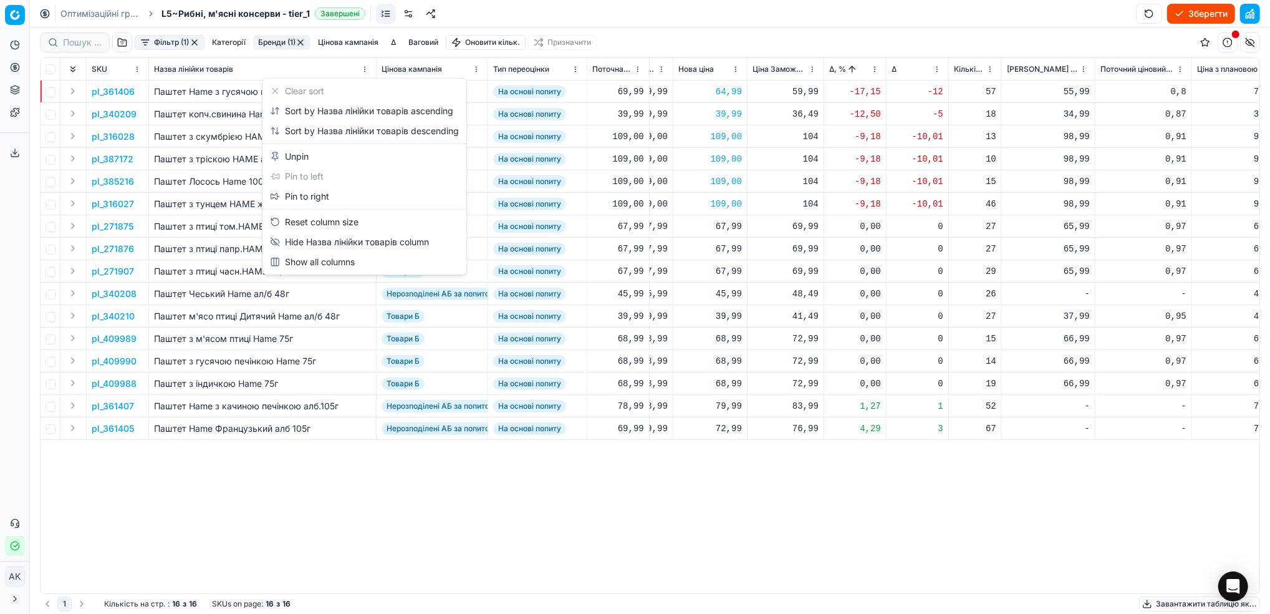
click at [364, 71] on html "Pricing platform Аналітика Цінова оптимізація Асортимент продукції Шаблони Серв…" at bounding box center [635, 307] width 1270 height 614
click at [353, 108] on div "Sort by Назва лінійки товарів ascending" at bounding box center [361, 111] width 183 height 12
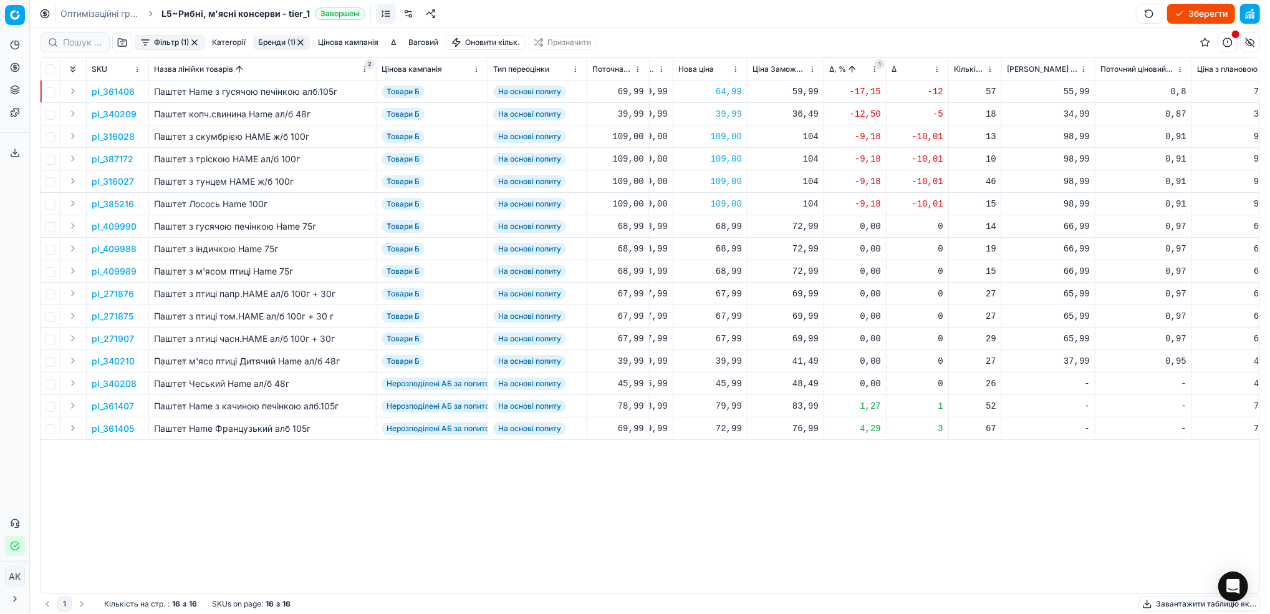
click at [876, 70] on html "Pricing platform Аналітика Цінова оптимізація Асортимент продукції Шаблони Серв…" at bounding box center [635, 307] width 1270 height 614
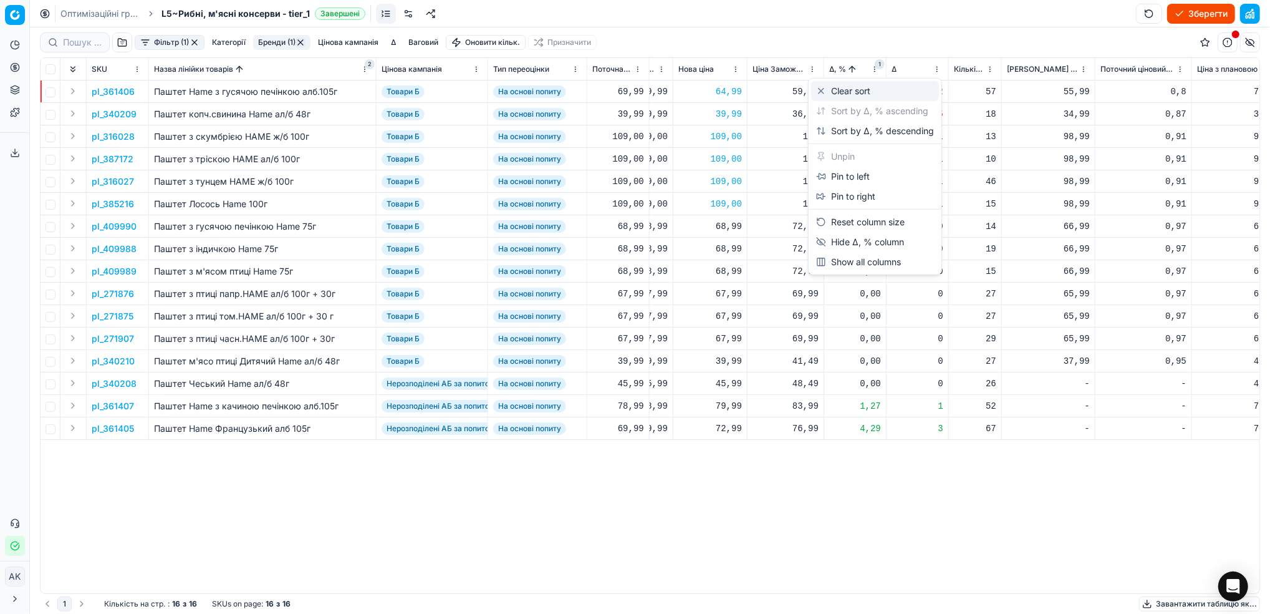
click at [862, 93] on div "Clear sort" at bounding box center [843, 91] width 54 height 12
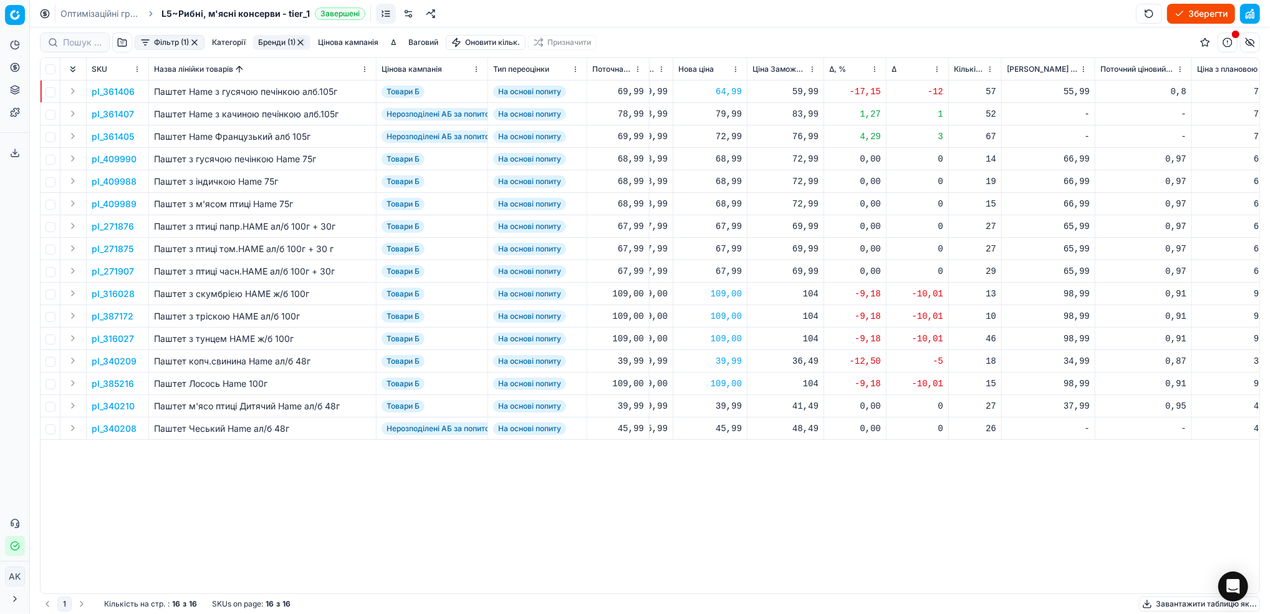
click at [365, 69] on html "Pricing platform Аналітика Цінова оптимізація Асортимент продукції Шаблони Серв…" at bounding box center [635, 307] width 1270 height 614
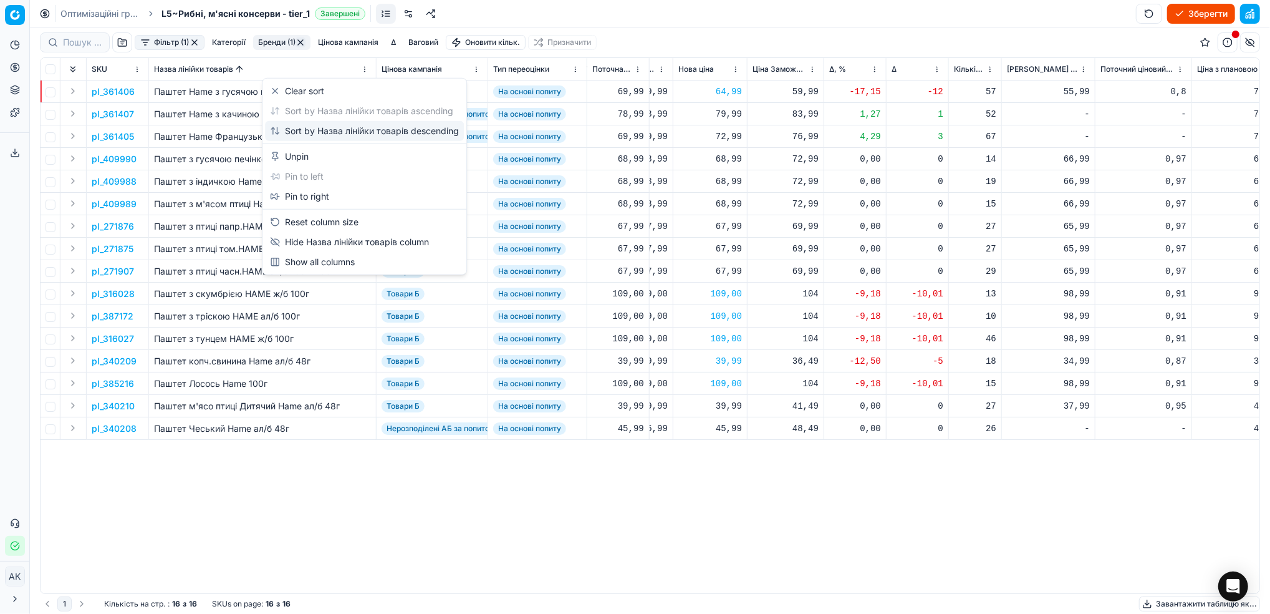
click at [331, 130] on div "Sort by Назва лінійки товарів descending" at bounding box center [364, 131] width 189 height 12
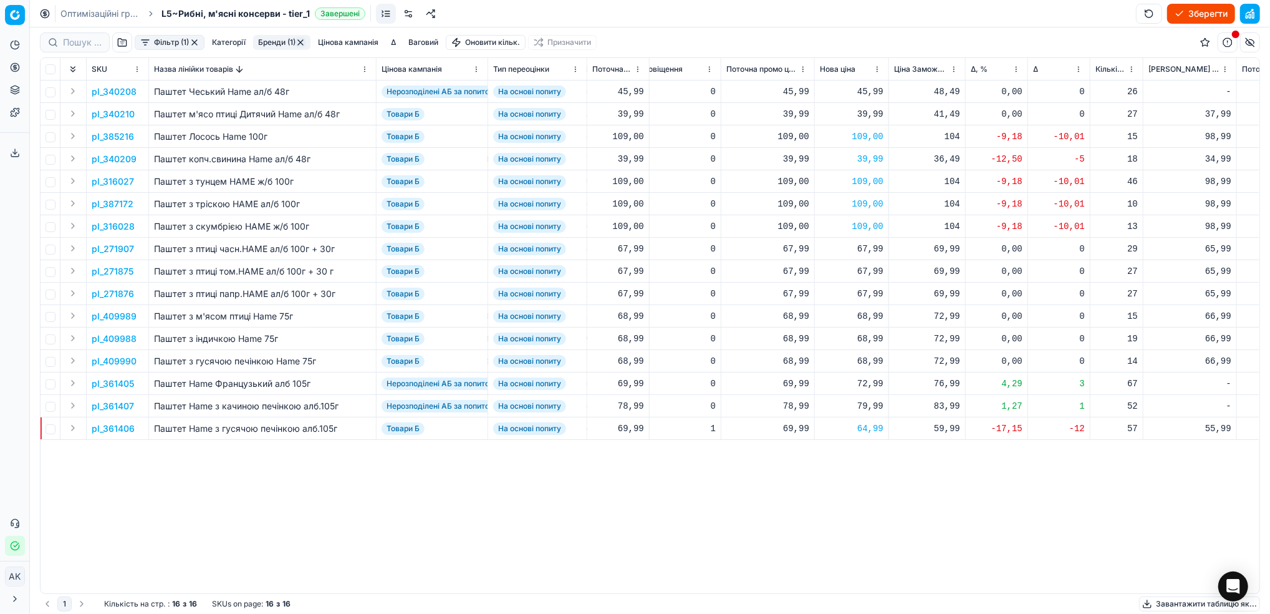
scroll to position [0, 394]
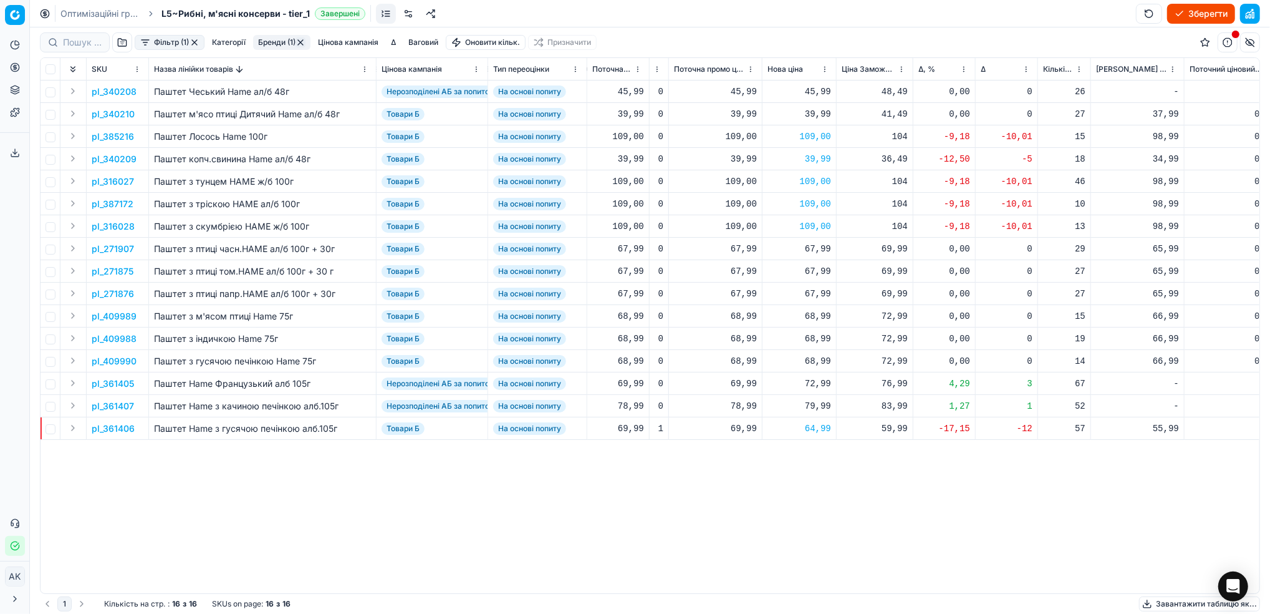
click at [239, 574] on div "pl_340208 Паштет Чеський Нame ал/б 48г Нерозподілені АБ за попитом На основі по…" at bounding box center [255, 336] width 1219 height 513
click at [112, 91] on p "pl_340208" at bounding box center [114, 91] width 45 height 12
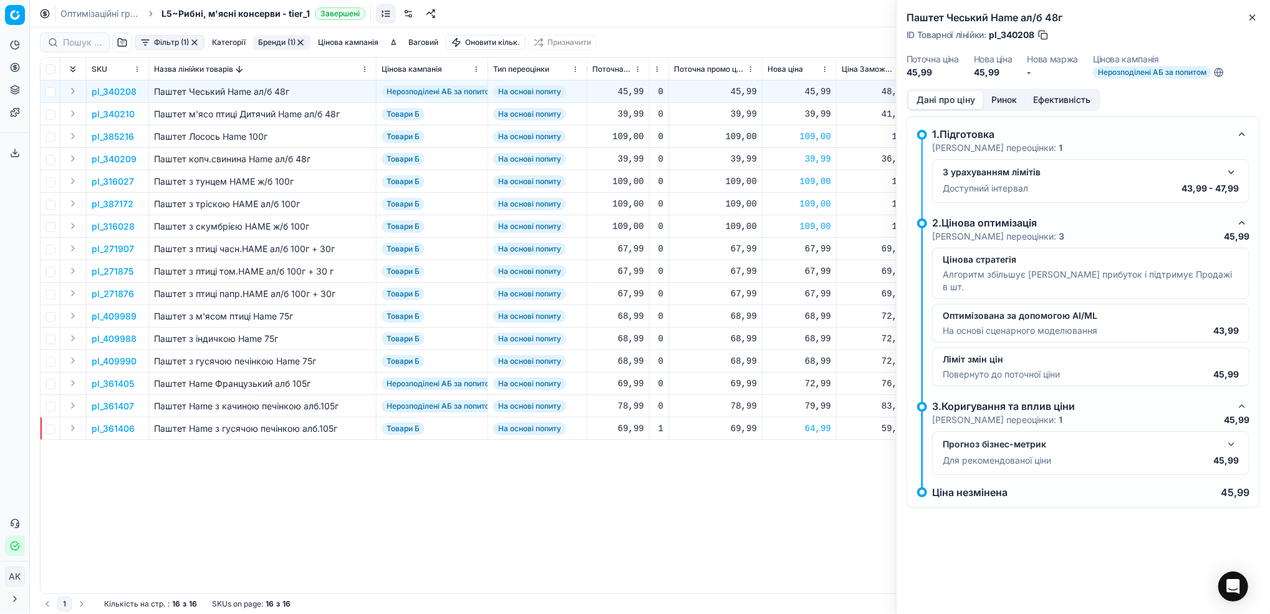
click at [1010, 102] on button "Ринок" at bounding box center [1004, 100] width 42 height 18
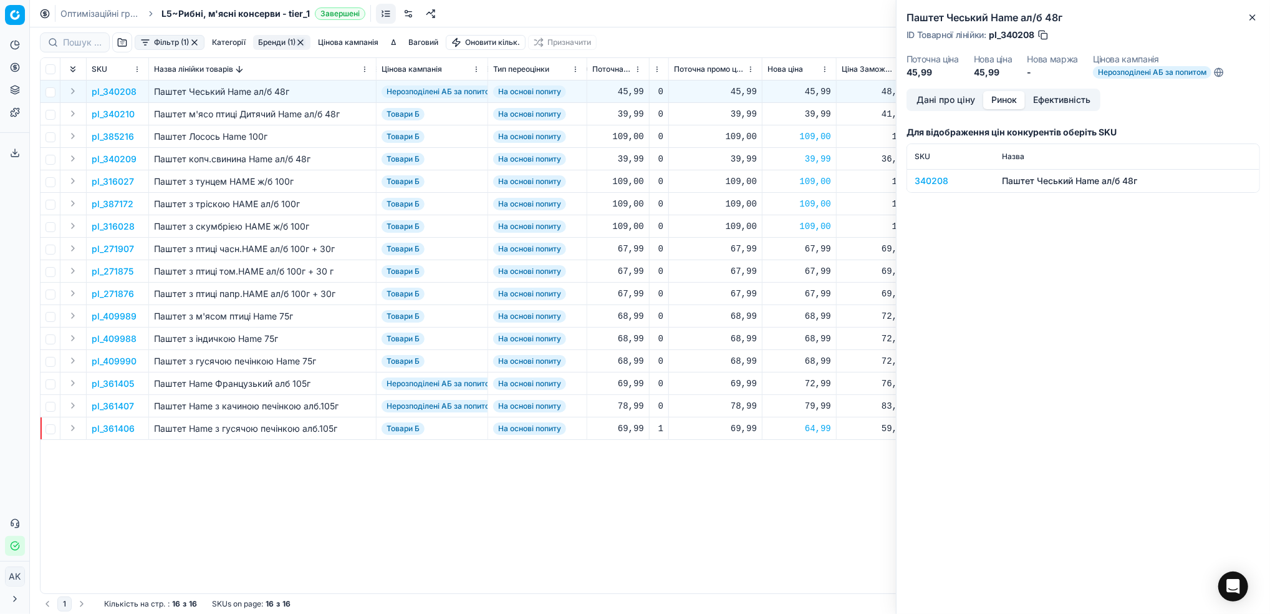
click at [922, 178] on div "340208" at bounding box center [951, 181] width 72 height 12
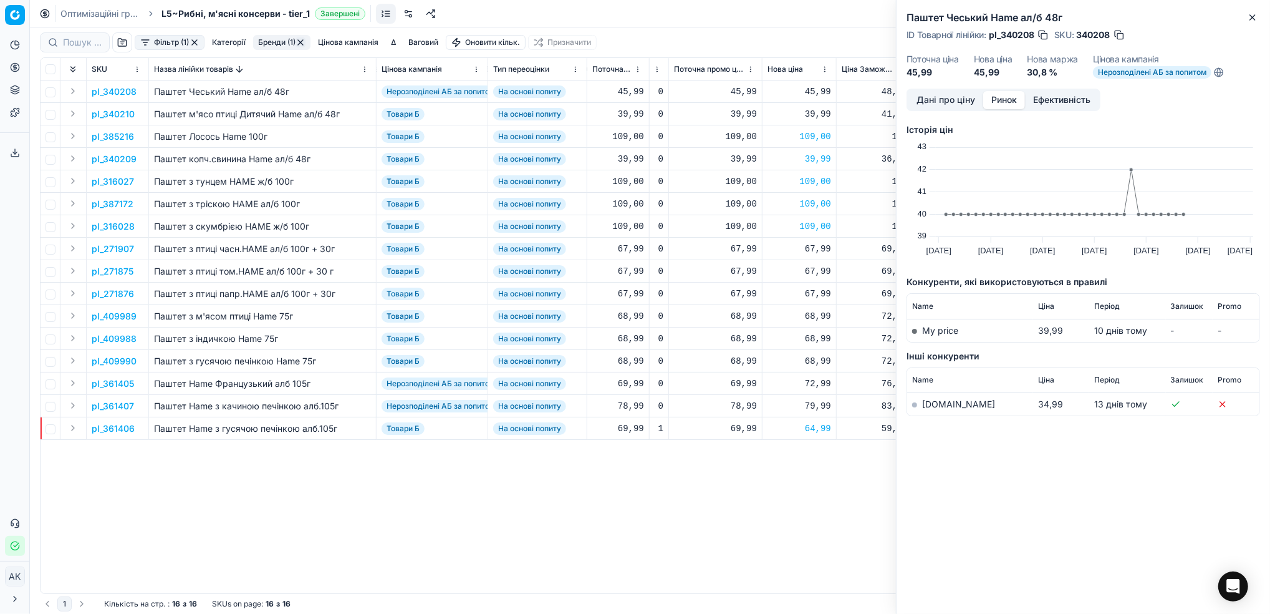
click at [925, 408] on link "silpo.ua" at bounding box center [958, 403] width 73 height 11
click at [1259, 22] on button "Close" at bounding box center [1252, 17] width 15 height 15
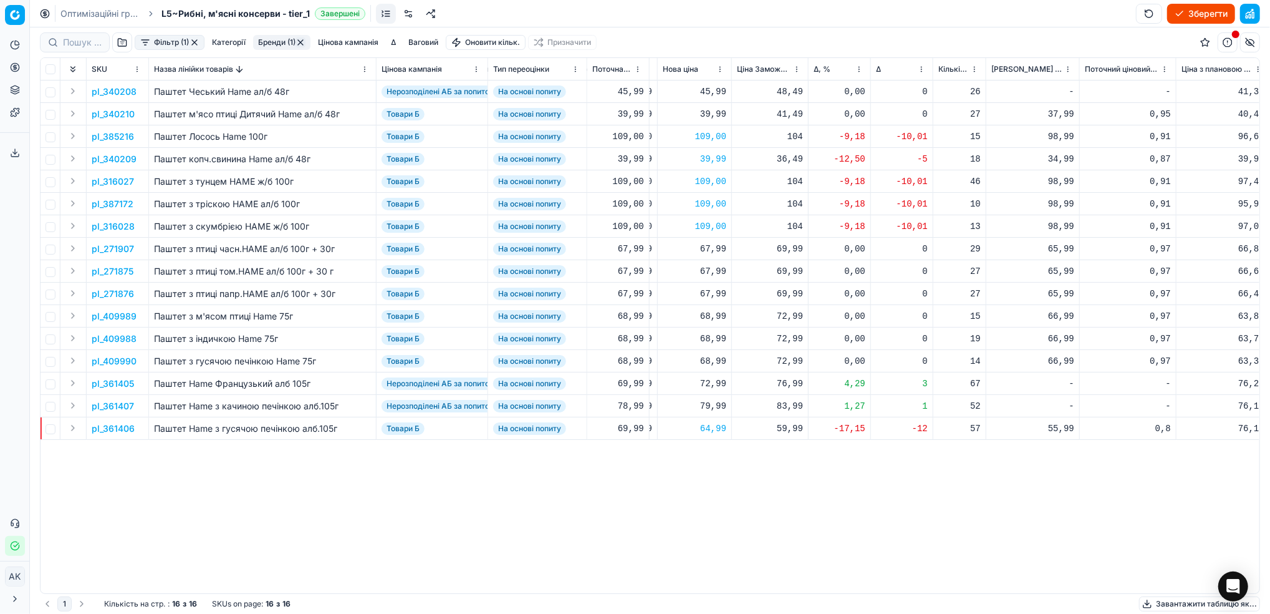
scroll to position [0, 509]
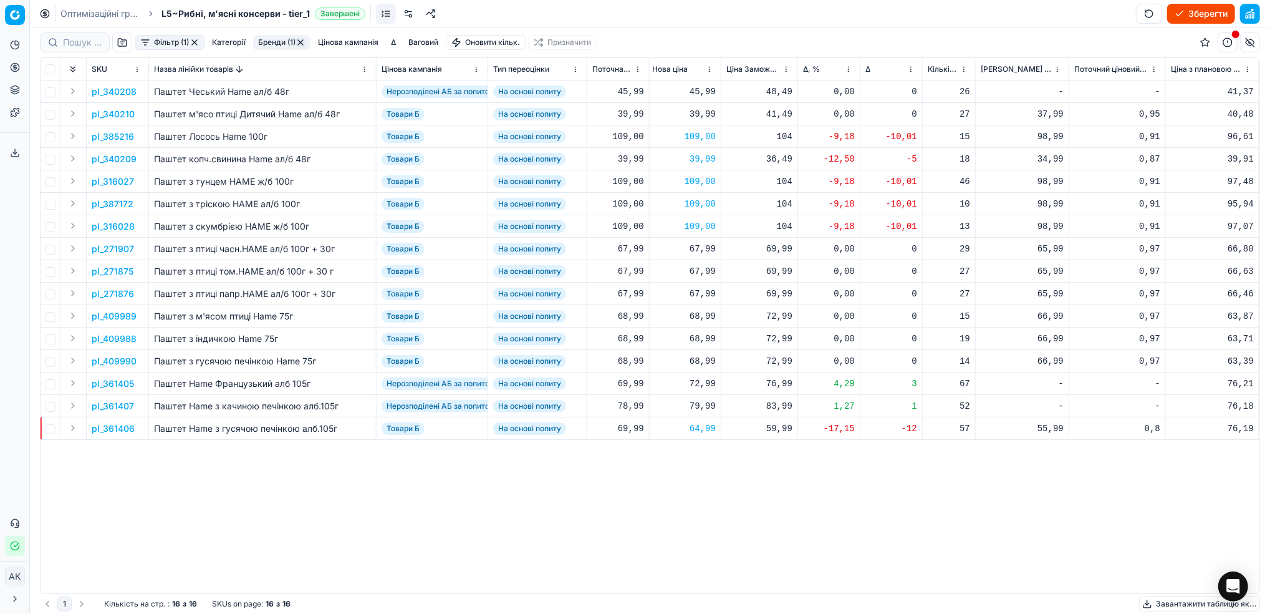
click at [117, 113] on p "pl_340210" at bounding box center [113, 114] width 43 height 12
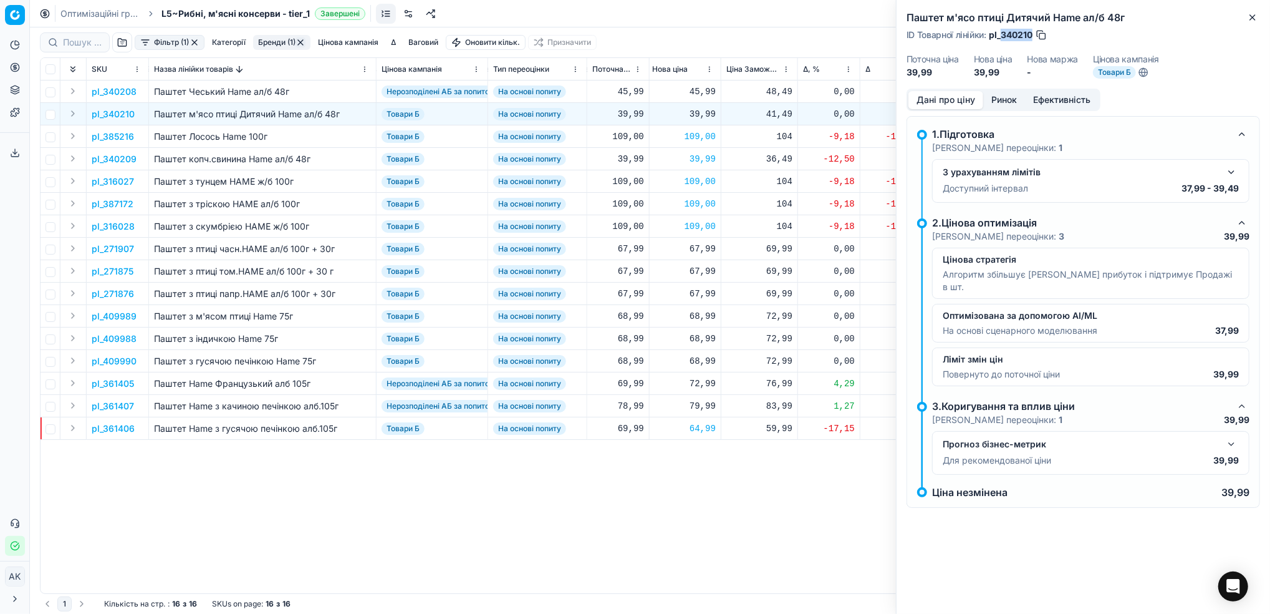
drag, startPoint x: 1033, startPoint y: 37, endPoint x: 1003, endPoint y: 37, distance: 29.9
click at [1003, 37] on span "pl_340210" at bounding box center [1011, 35] width 44 height 12
copy span "340210"
click at [113, 95] on p "pl_340208" at bounding box center [114, 91] width 45 height 12
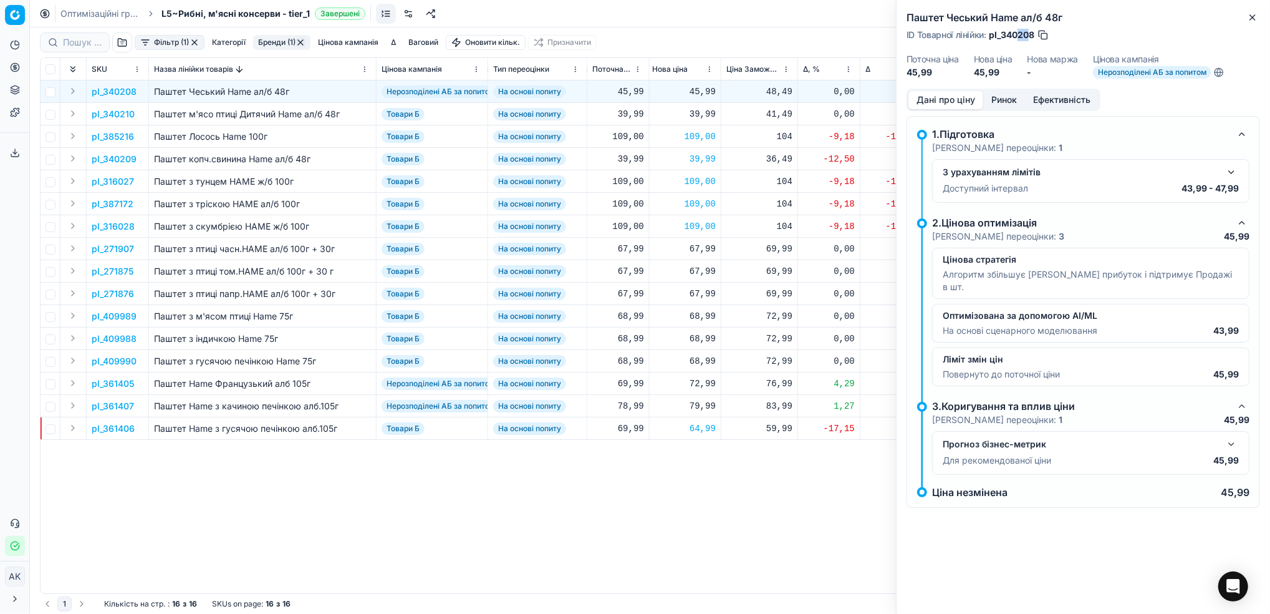
drag, startPoint x: 1032, startPoint y: 35, endPoint x: 1020, endPoint y: 36, distance: 11.9
click at [1020, 36] on span "pl_340208" at bounding box center [1012, 35] width 46 height 12
drag, startPoint x: 1033, startPoint y: 33, endPoint x: 1003, endPoint y: 36, distance: 29.5
click at [1003, 36] on span "pl_340208" at bounding box center [1012, 35] width 46 height 12
copy span "340208"
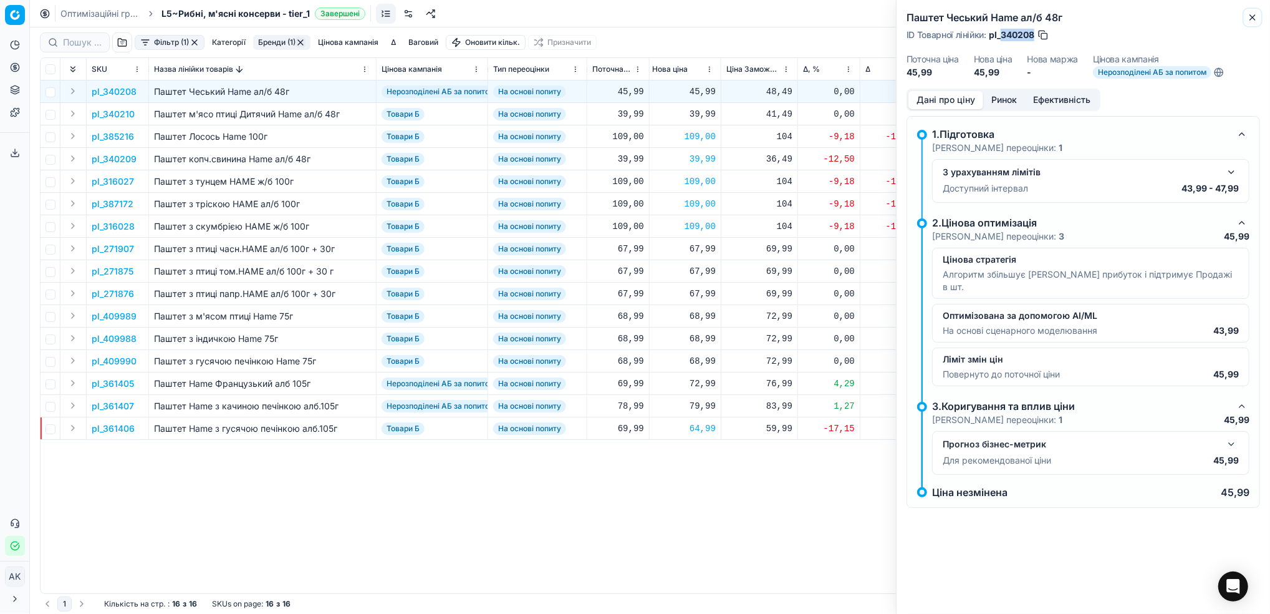
click at [1257, 21] on icon "button" at bounding box center [1253, 17] width 10 height 10
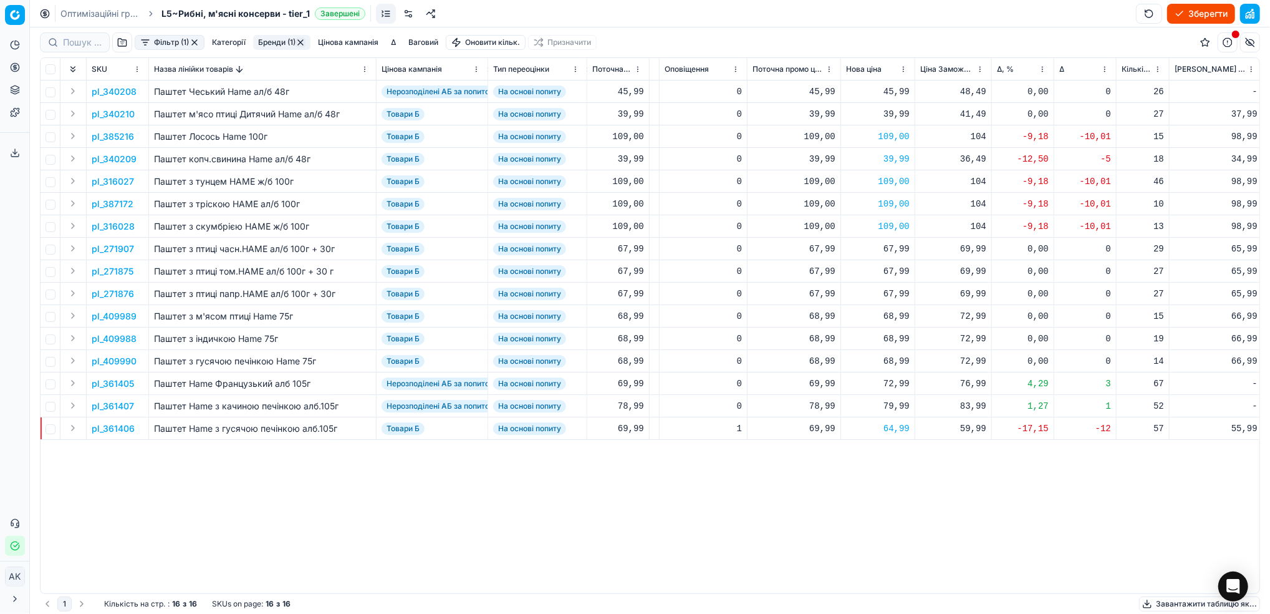
scroll to position [0, 326]
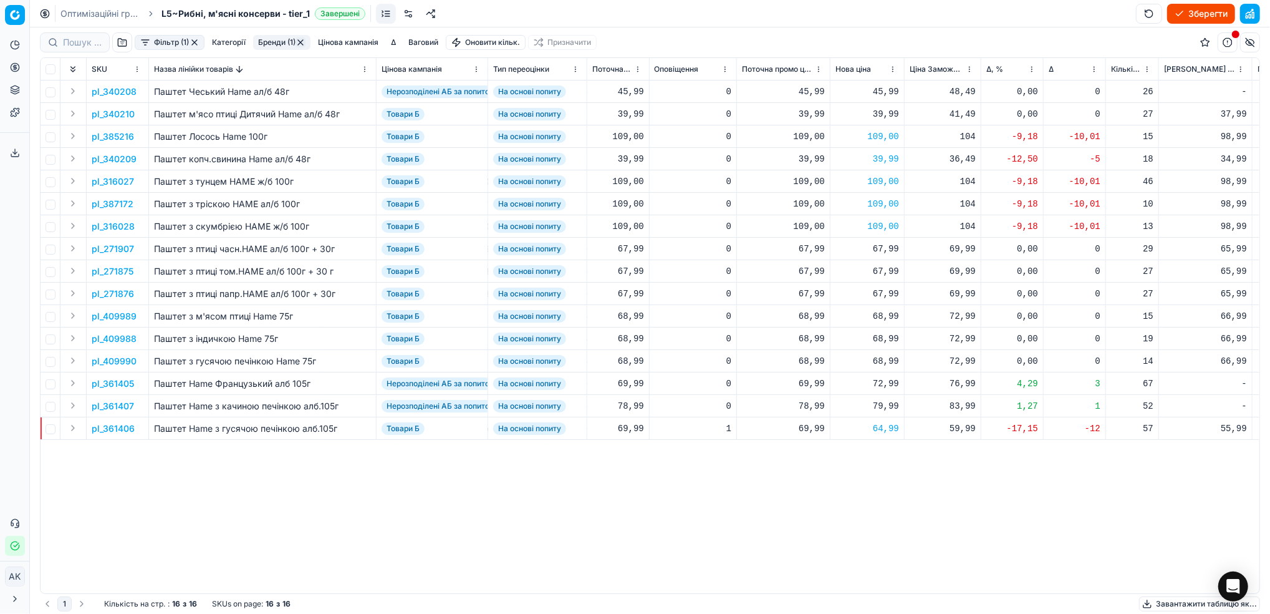
click at [121, 111] on p "pl_340210" at bounding box center [113, 114] width 43 height 12
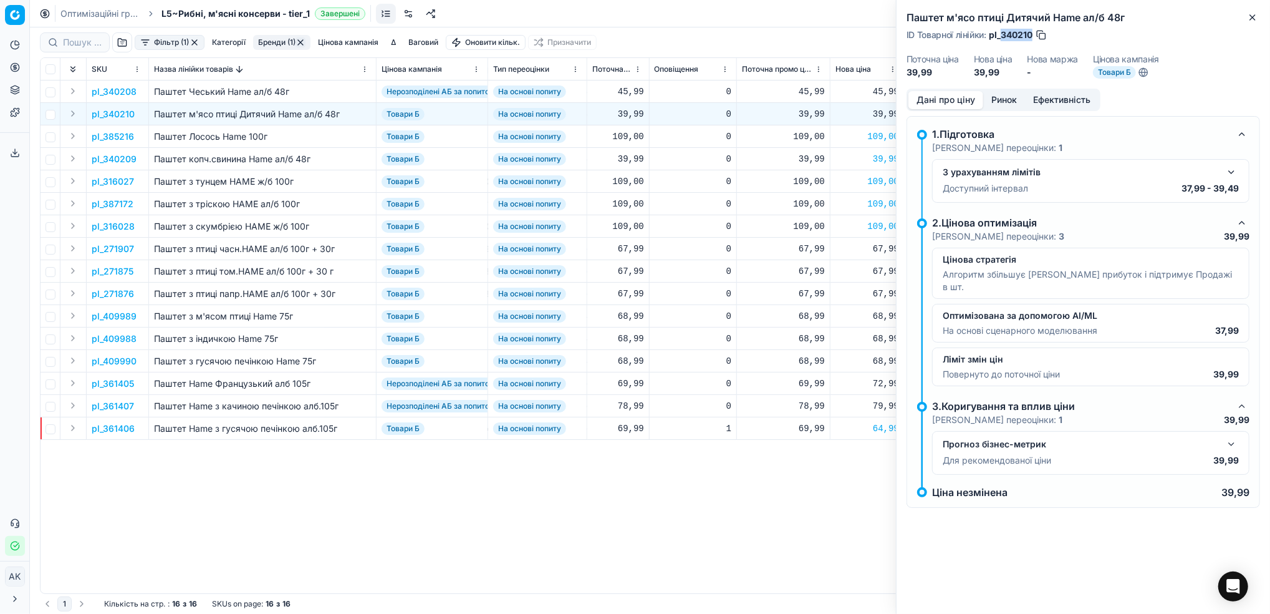
drag, startPoint x: 1034, startPoint y: 31, endPoint x: 1000, endPoint y: 30, distance: 33.7
click at [1000, 30] on div "ID Товарної лінійки : pl_340210" at bounding box center [977, 35] width 141 height 12
copy span "340210"
click at [1253, 13] on icon "button" at bounding box center [1253, 17] width 10 height 10
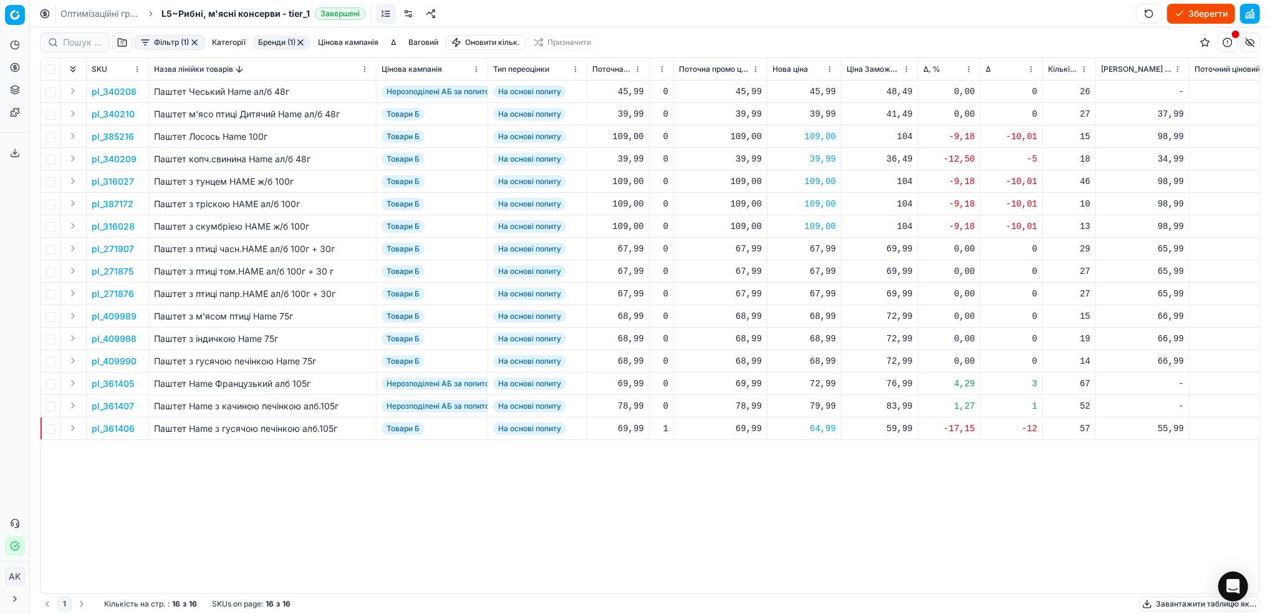
scroll to position [0, 378]
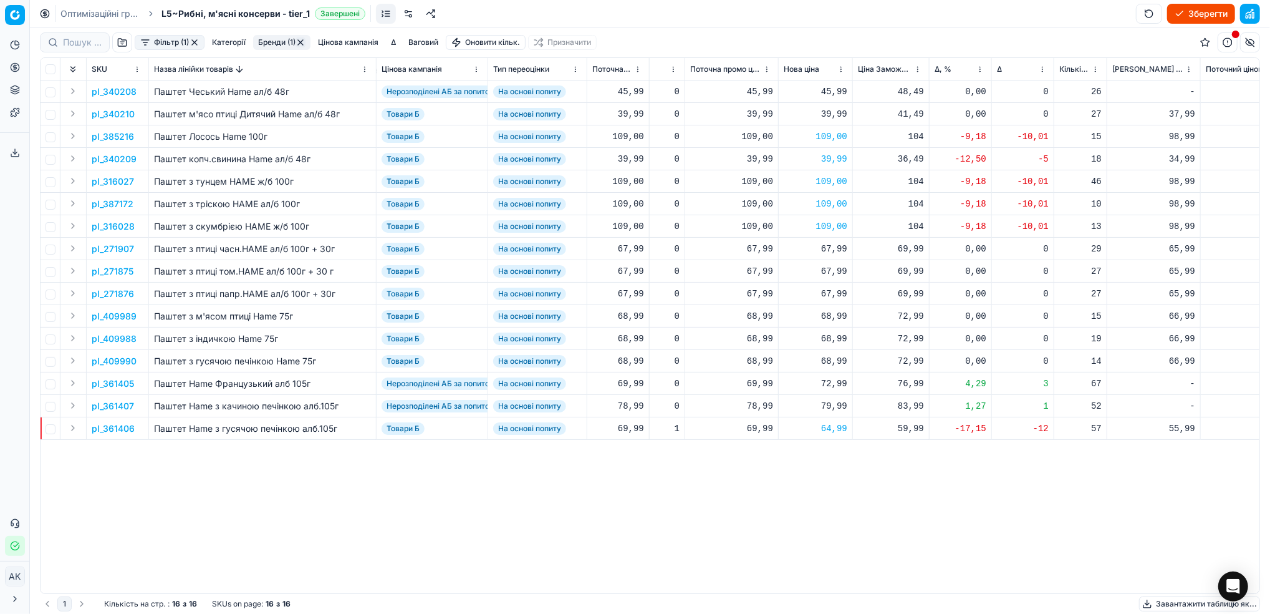
click at [105, 422] on p "pl_361406" at bounding box center [113, 428] width 43 height 12
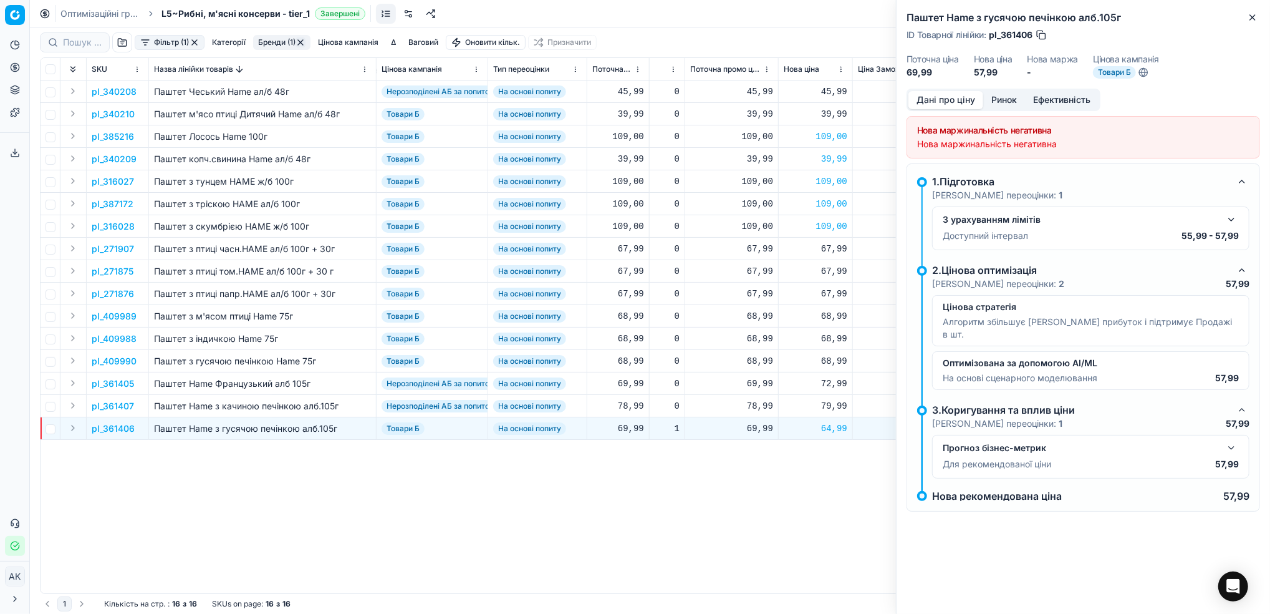
click at [122, 380] on p "pl_361405" at bounding box center [113, 383] width 42 height 12
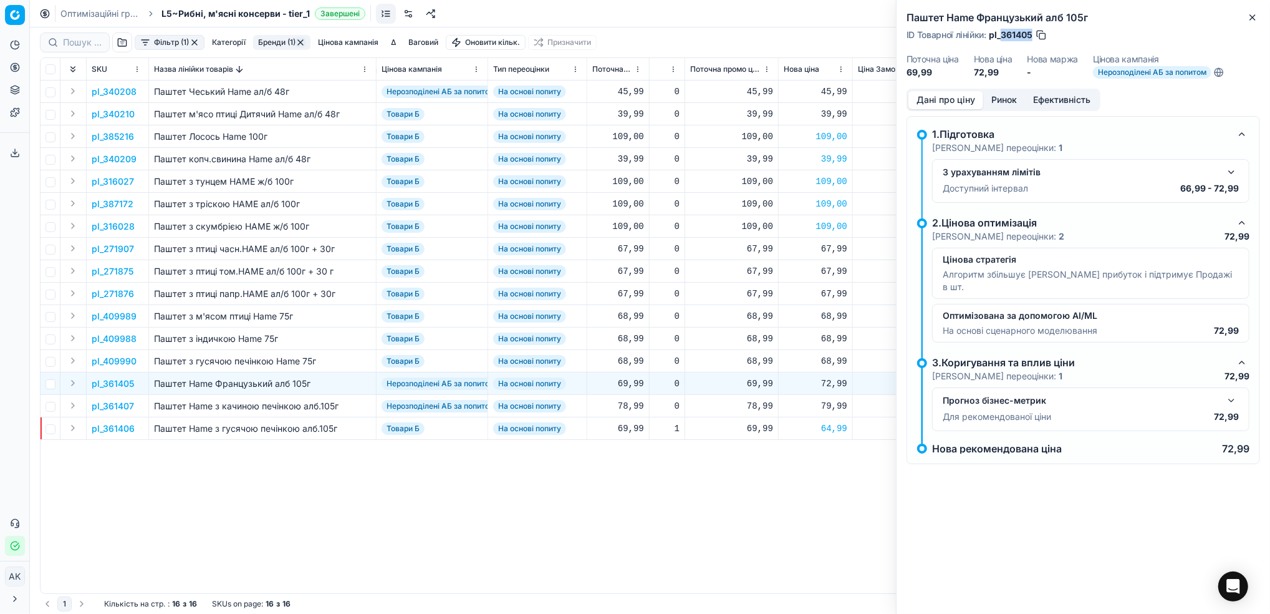
drag, startPoint x: 1032, startPoint y: 34, endPoint x: 1003, endPoint y: 37, distance: 29.5
click at [1003, 37] on span "pl_361405" at bounding box center [1011, 35] width 44 height 12
copy span "361405"
click at [117, 423] on p "pl_361406" at bounding box center [113, 428] width 43 height 12
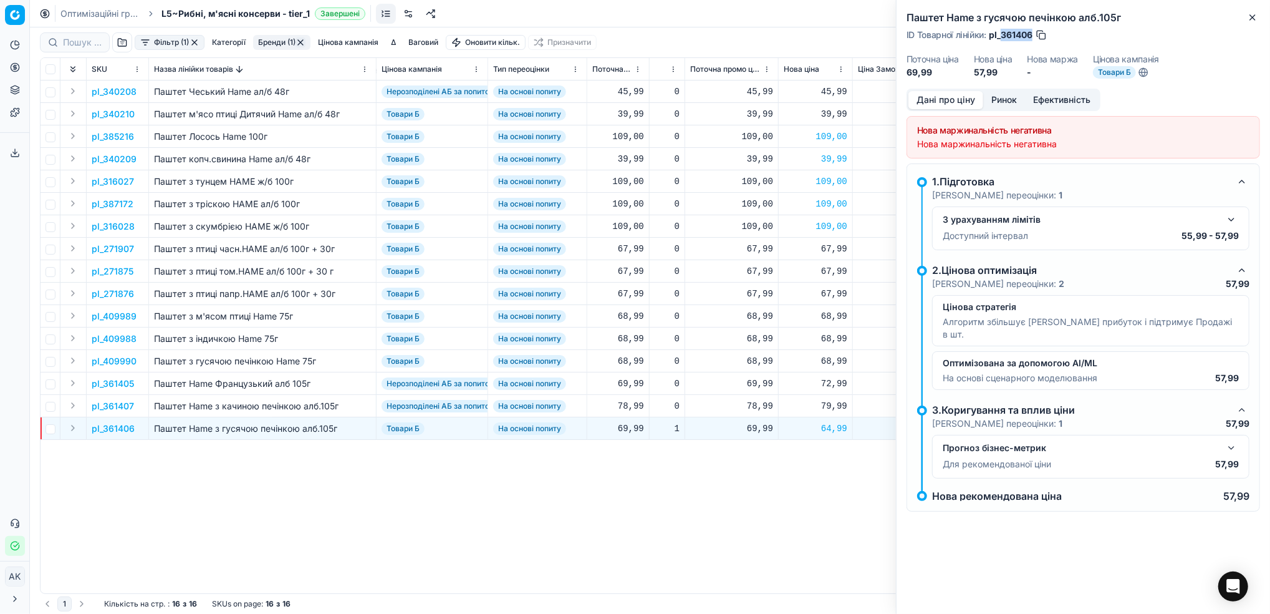
drag, startPoint x: 1032, startPoint y: 32, endPoint x: 1003, endPoint y: 34, distance: 29.3
click at [1003, 34] on span "pl_361406" at bounding box center [1011, 35] width 44 height 12
copy span "361406"
click at [121, 407] on p "pl_361407" at bounding box center [113, 406] width 42 height 12
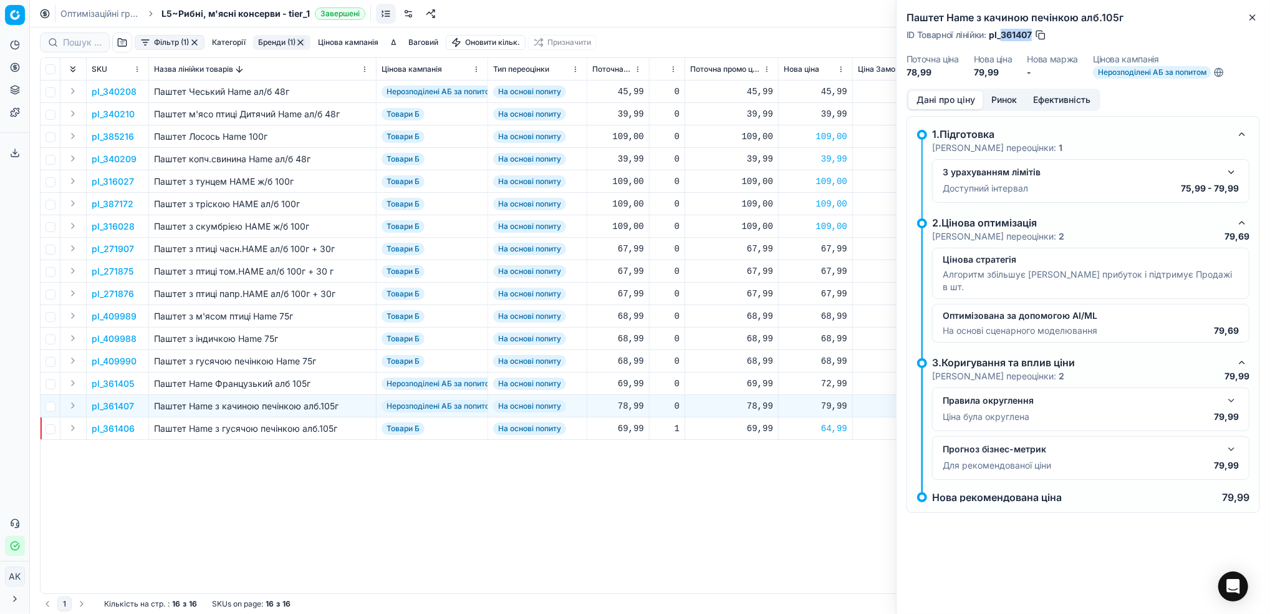
drag, startPoint x: 1032, startPoint y: 34, endPoint x: 1003, endPoint y: 30, distance: 29.5
click at [1003, 30] on span "pl_361407" at bounding box center [1010, 35] width 43 height 12
copy span "361407"
click at [1250, 11] on button "Close" at bounding box center [1252, 17] width 15 height 15
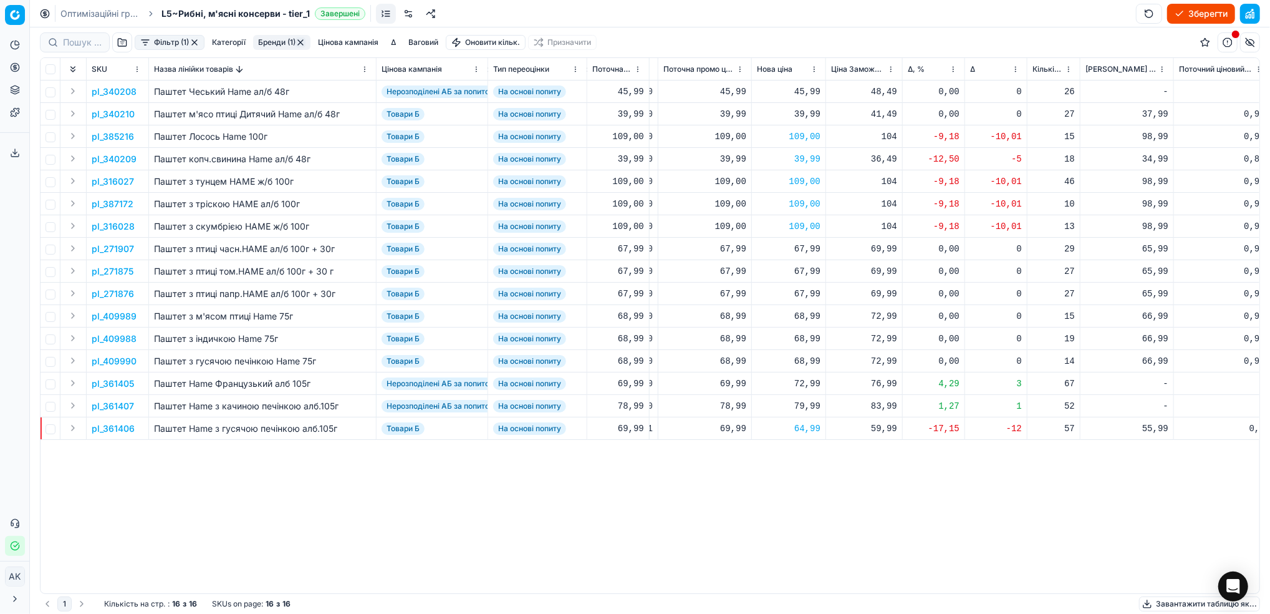
scroll to position [0, 410]
click at [798, 385] on div "72,99" at bounding box center [783, 383] width 64 height 12
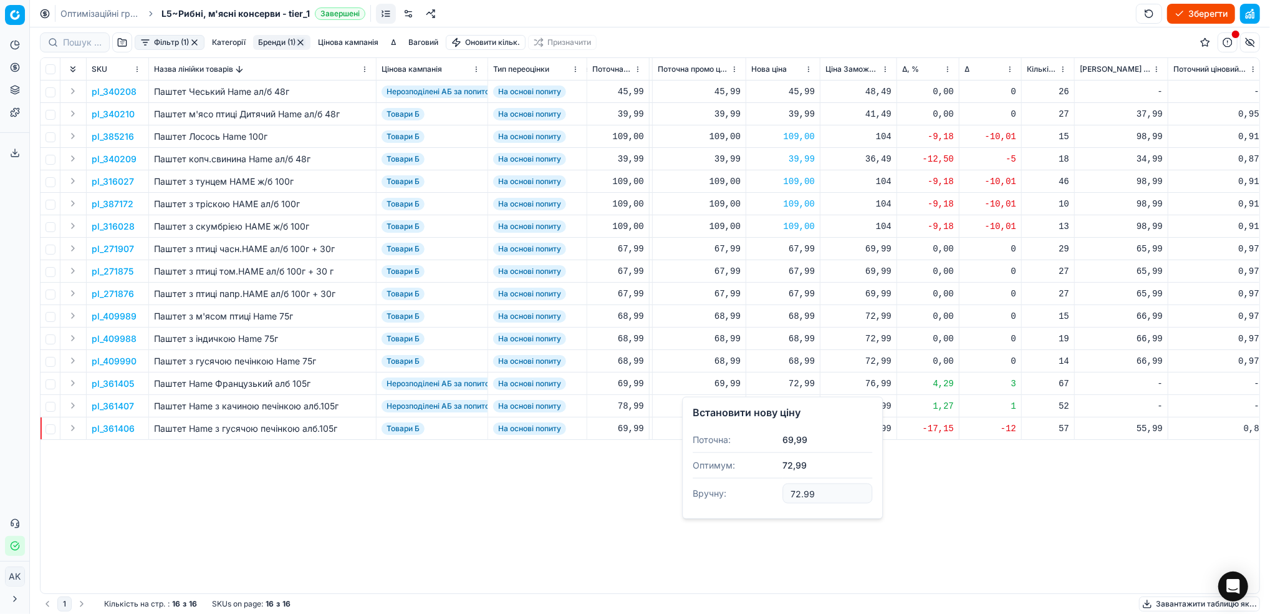
click at [796, 491] on input "72.99" at bounding box center [828, 493] width 90 height 20
type input "74.99"
click at [796, 405] on div "79,99" at bounding box center [783, 406] width 64 height 12
click at [798, 517] on input "79.99" at bounding box center [828, 516] width 90 height 20
type input "74.99"
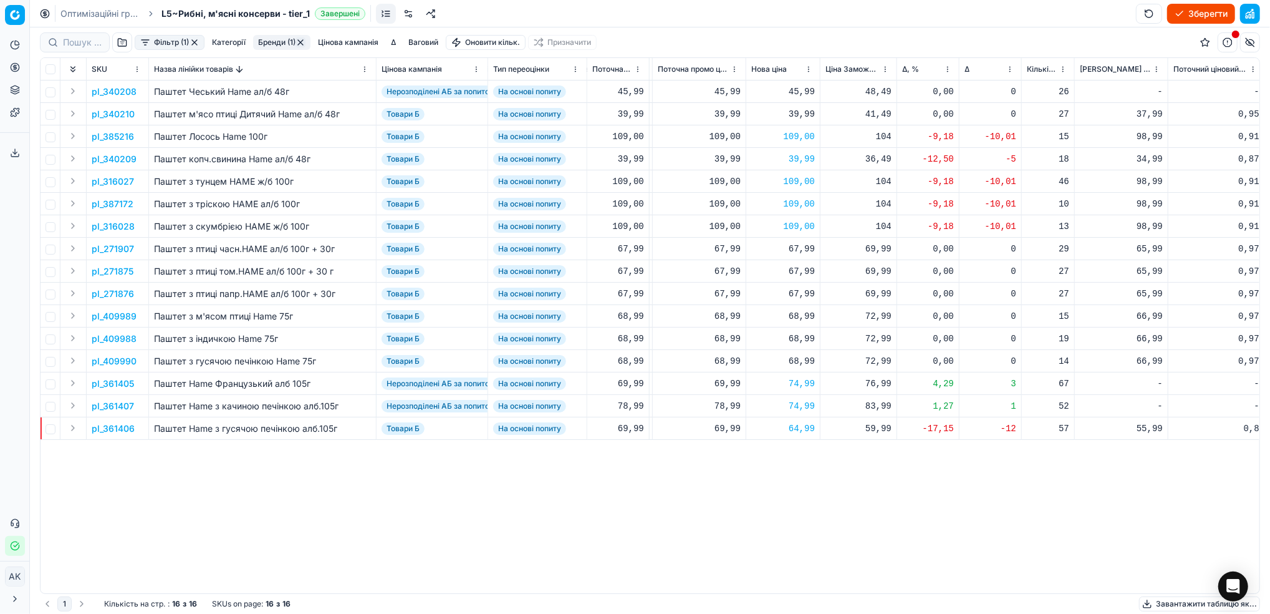
click at [799, 427] on div "64,99" at bounding box center [783, 428] width 64 height 12
drag, startPoint x: 796, startPoint y: 544, endPoint x: 789, endPoint y: 546, distance: 7.0
click at [789, 546] on input "64.99" at bounding box center [828, 538] width 90 height 20
click at [794, 541] on input "64.99" at bounding box center [828, 538] width 90 height 20
type input "74.99"
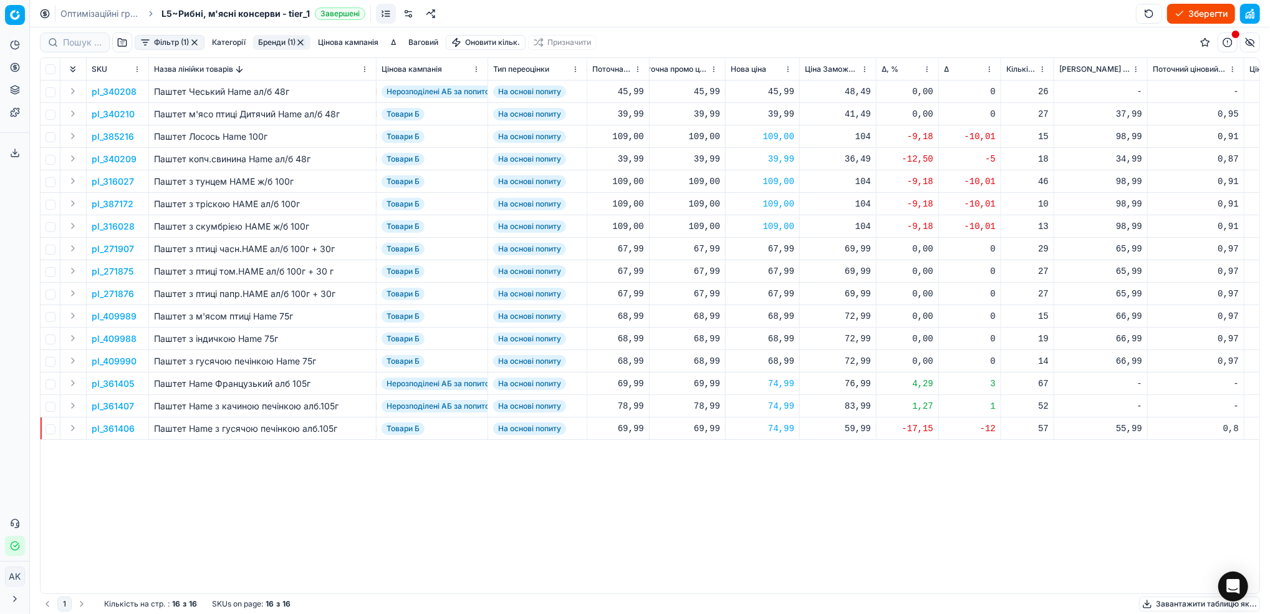
scroll to position [0, 462]
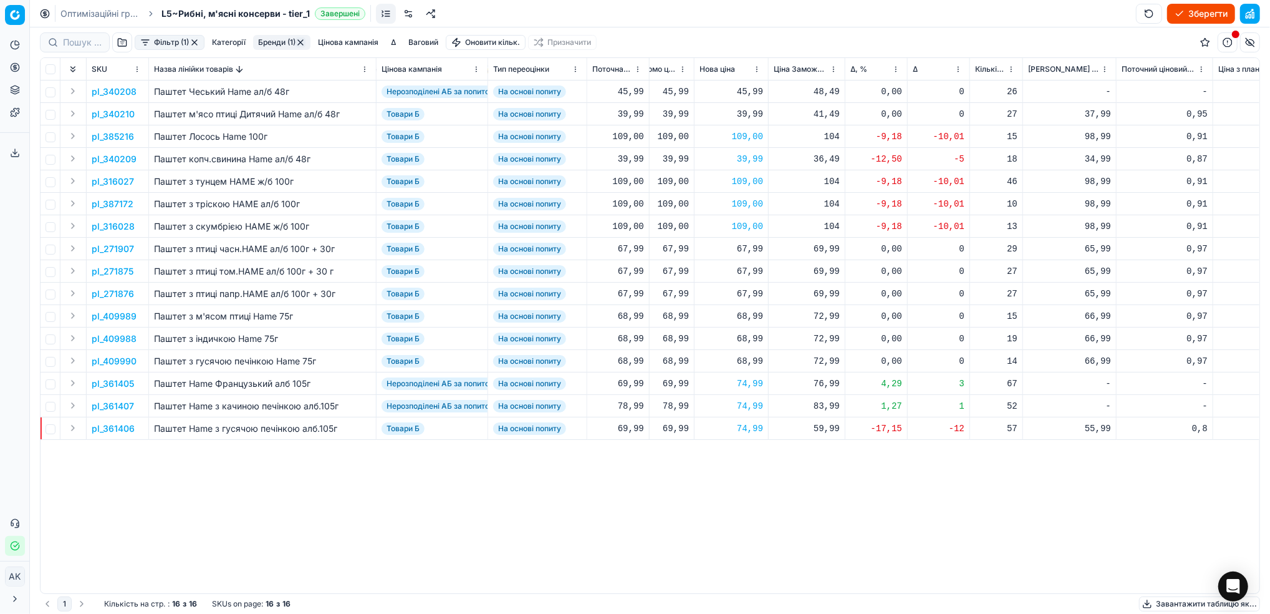
click at [301, 47] on button "button" at bounding box center [301, 42] width 10 height 10
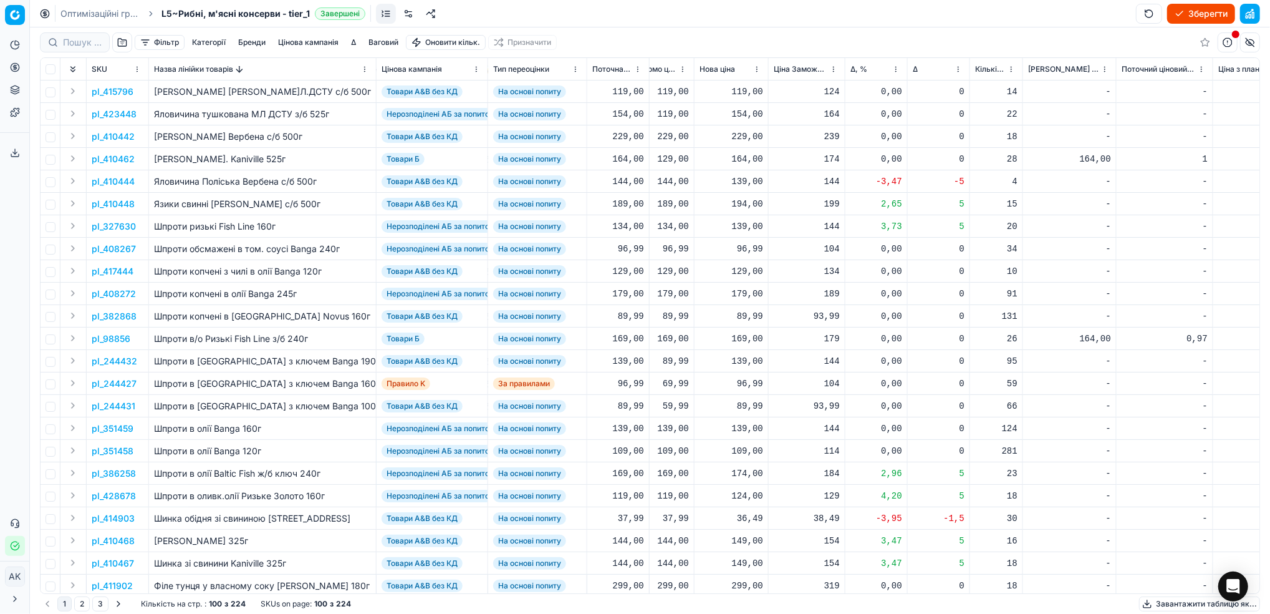
click at [303, 32] on div "Фільтр Категорії Бренди Цінова кампанія Δ Ваговий Оновити кільк. Призначити" at bounding box center [650, 42] width 1220 height 30
click at [303, 41] on button "Цінова кампанія" at bounding box center [308, 42] width 70 height 15
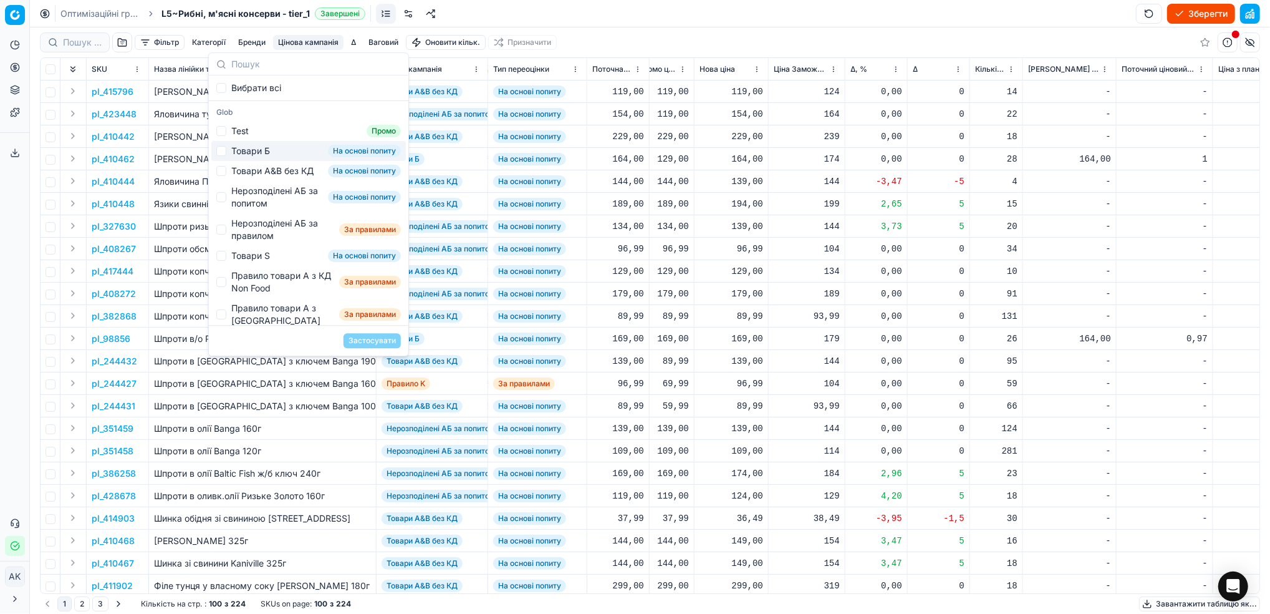
click at [228, 155] on div "Товари Б На основі попиту" at bounding box center [308, 151] width 195 height 20
checkbox input "true"
click at [373, 337] on button "Застосувати" at bounding box center [372, 340] width 57 height 15
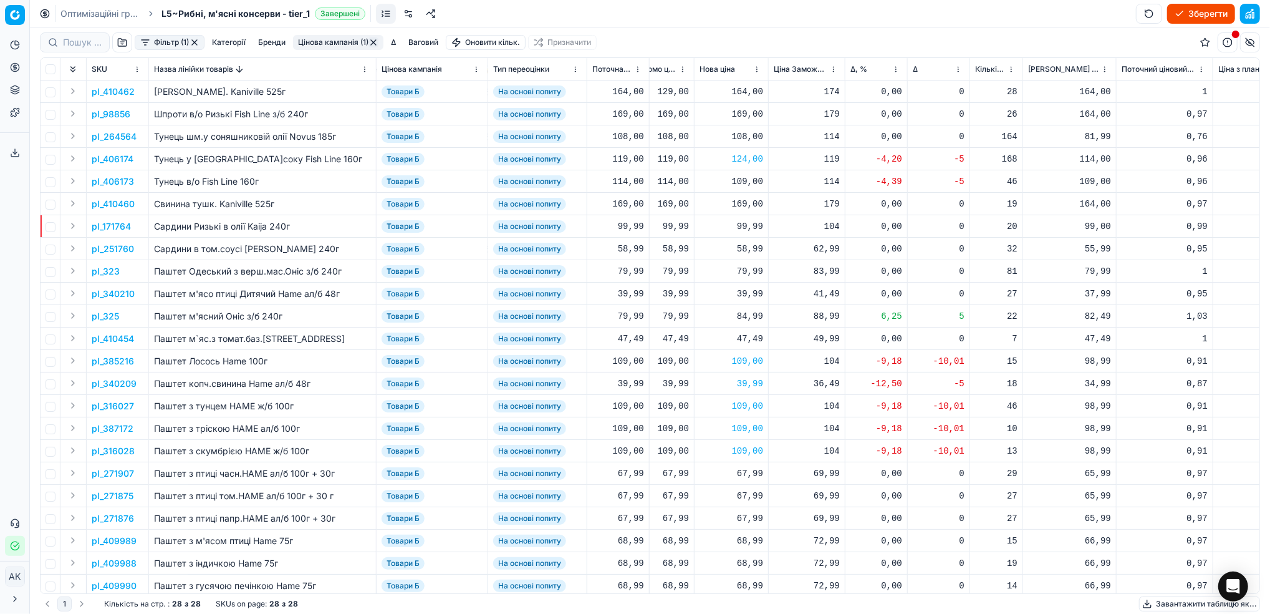
click at [180, 40] on button "Фільтр (1)" at bounding box center [170, 42] width 70 height 15
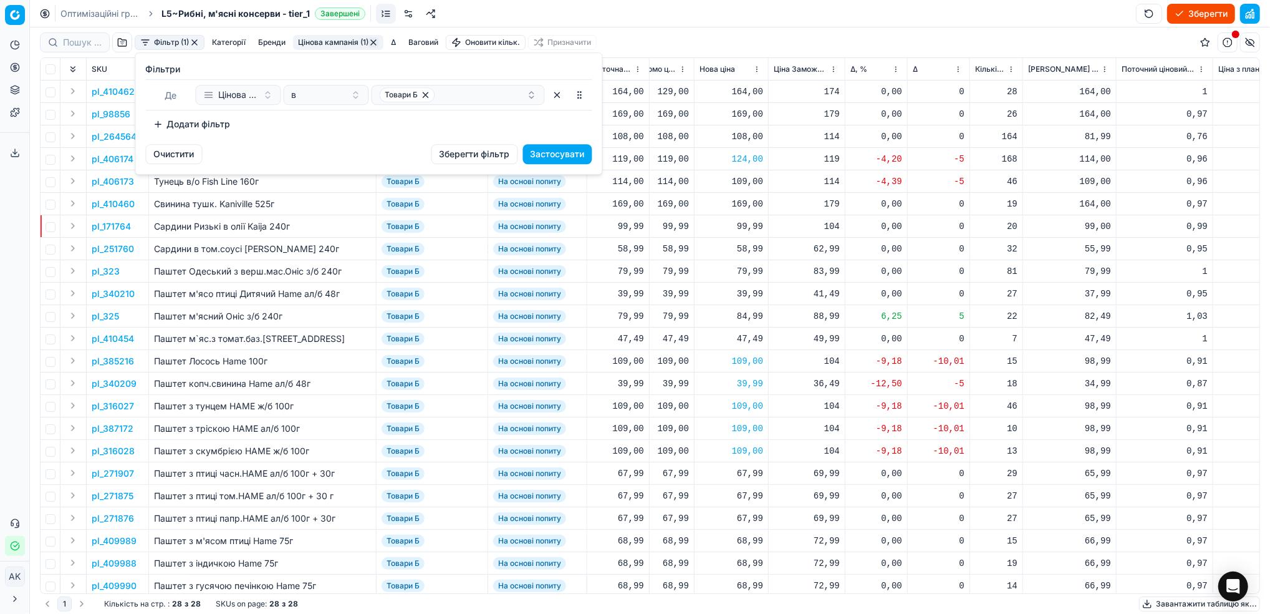
click at [193, 123] on button "Додати фільтр" at bounding box center [192, 124] width 92 height 20
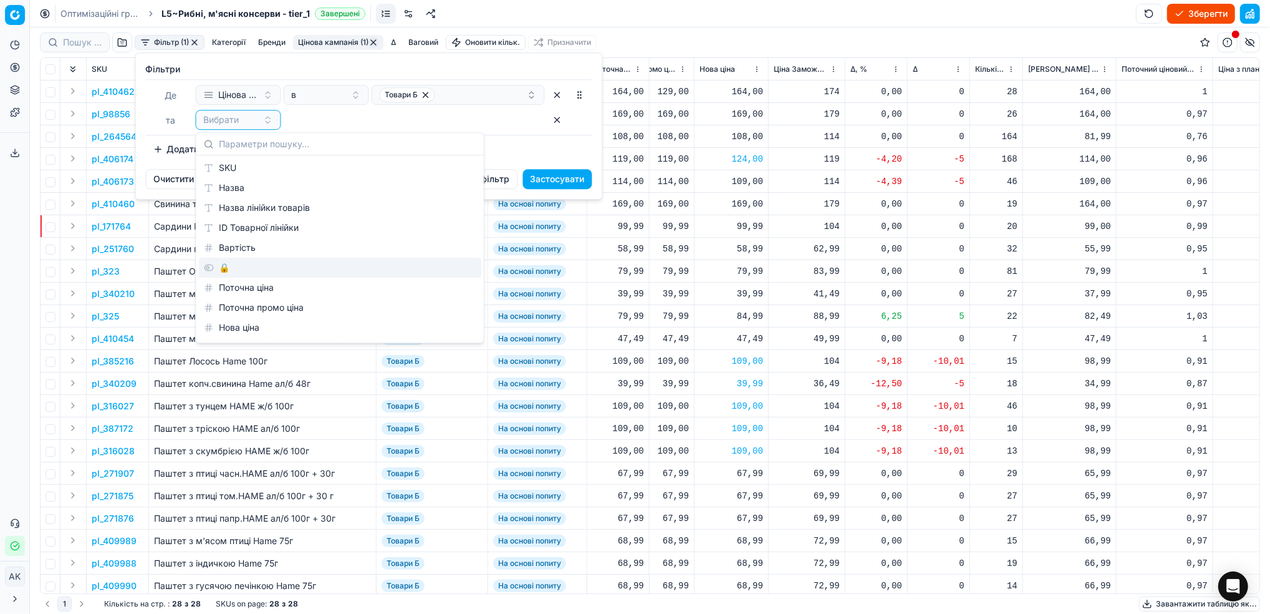
click at [213, 269] on div "🔒" at bounding box center [340, 268] width 282 height 20
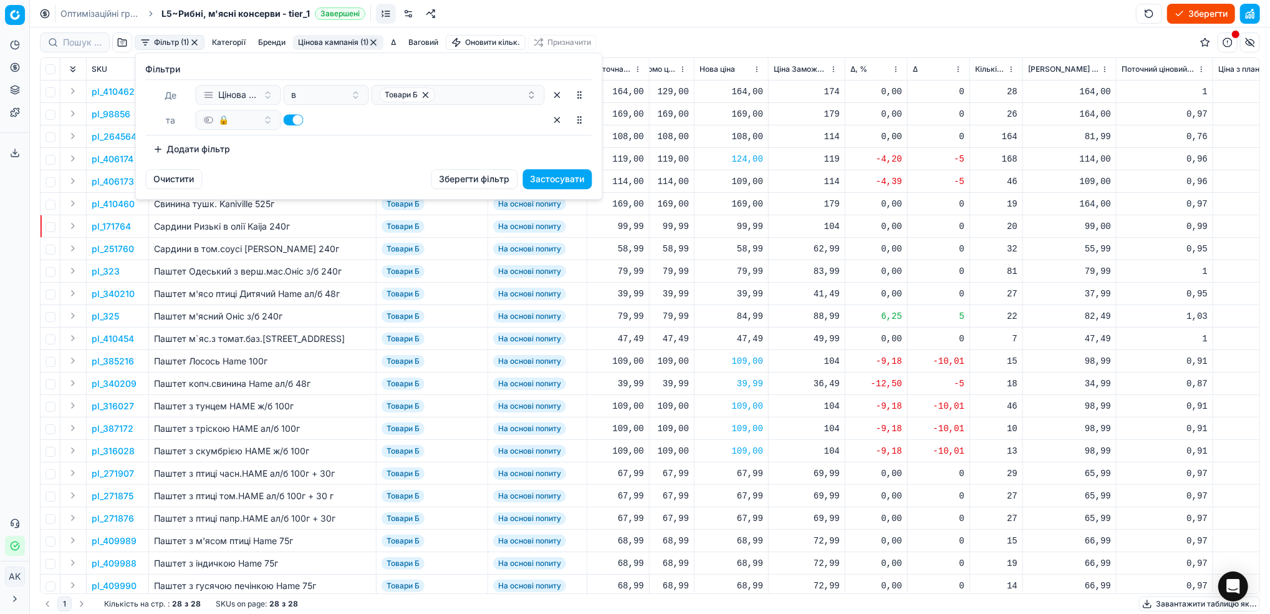
click at [295, 120] on button "button" at bounding box center [294, 119] width 20 height 11
checkbox input "false"
click at [559, 186] on button "Застосувати" at bounding box center [557, 179] width 69 height 20
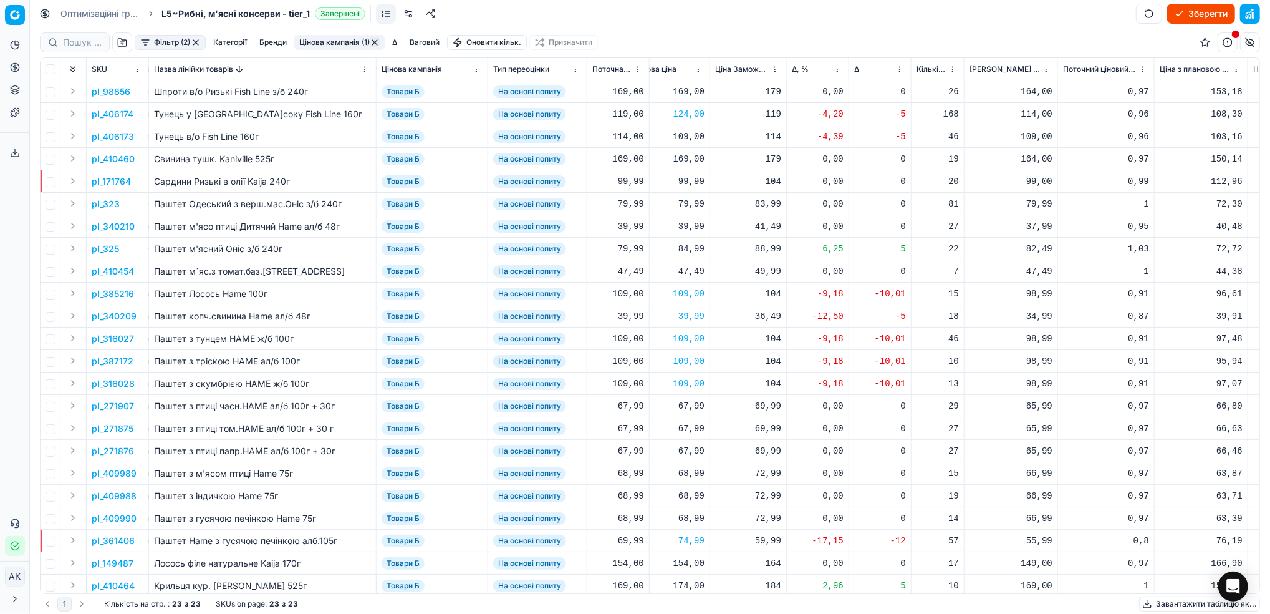
scroll to position [0, 526]
click at [364, 72] on html "Pricing platform Аналітика Цінова оптимізація Асортимент продукції Шаблони Серв…" at bounding box center [635, 307] width 1270 height 614
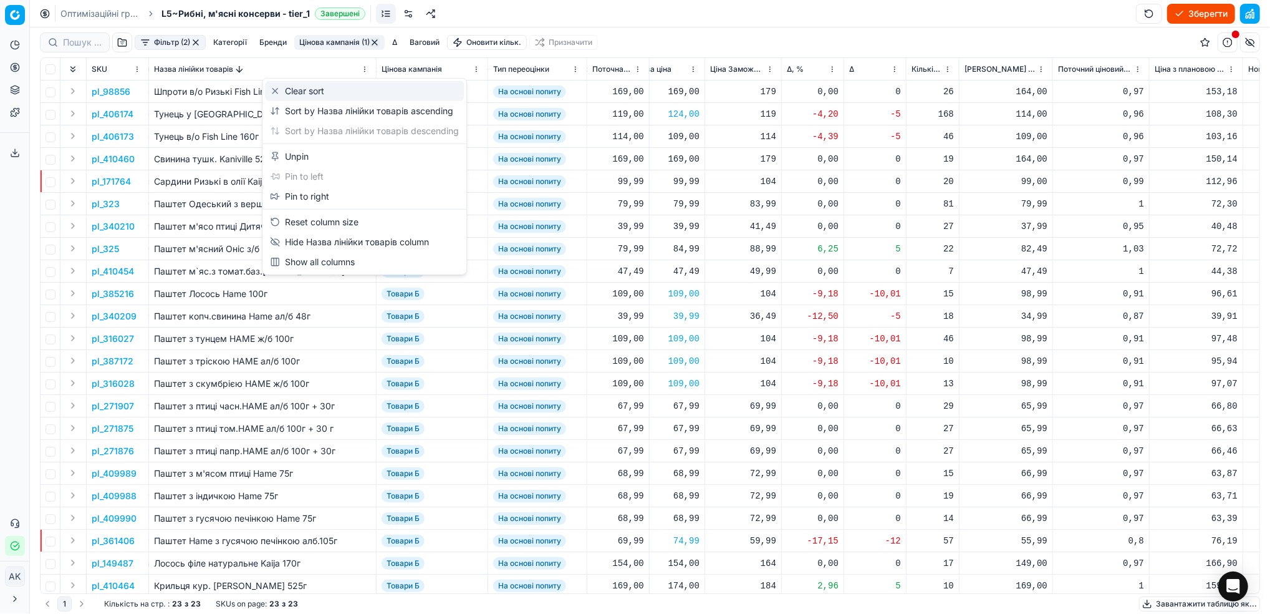
drag, startPoint x: 330, startPoint y: 89, endPoint x: 453, endPoint y: 113, distance: 125.2
click at [329, 89] on div "Clear sort" at bounding box center [364, 91] width 199 height 20
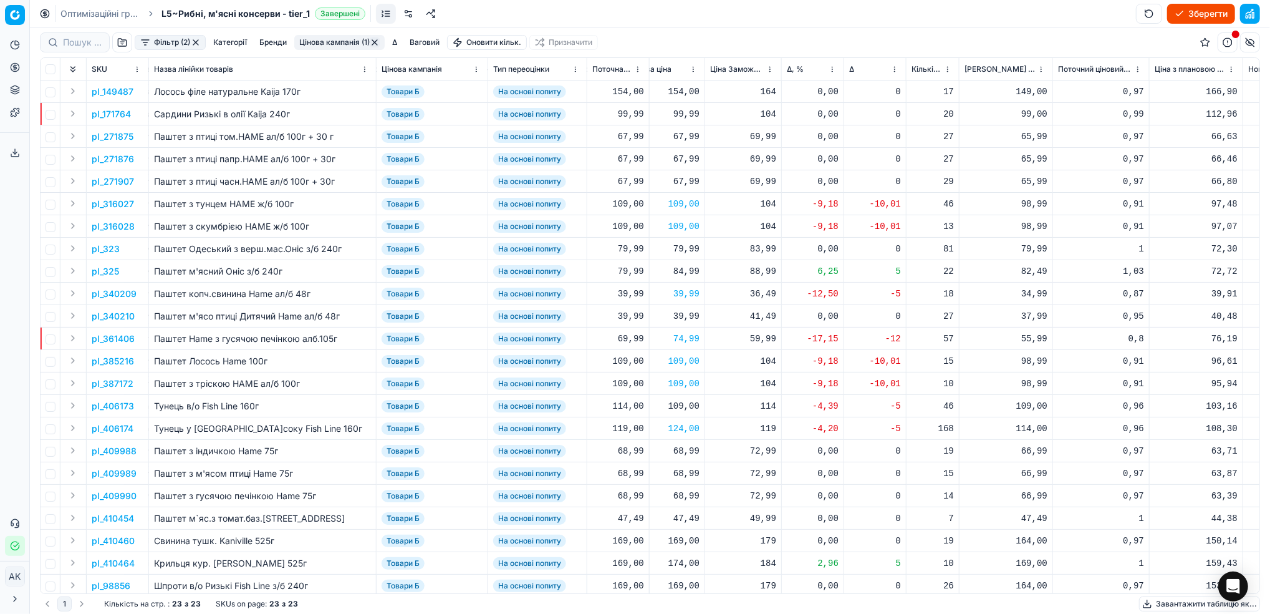
click at [831, 69] on html "Pricing platform Аналітика Цінова оптимізація Асортимент продукції Шаблони Серв…" at bounding box center [635, 307] width 1270 height 614
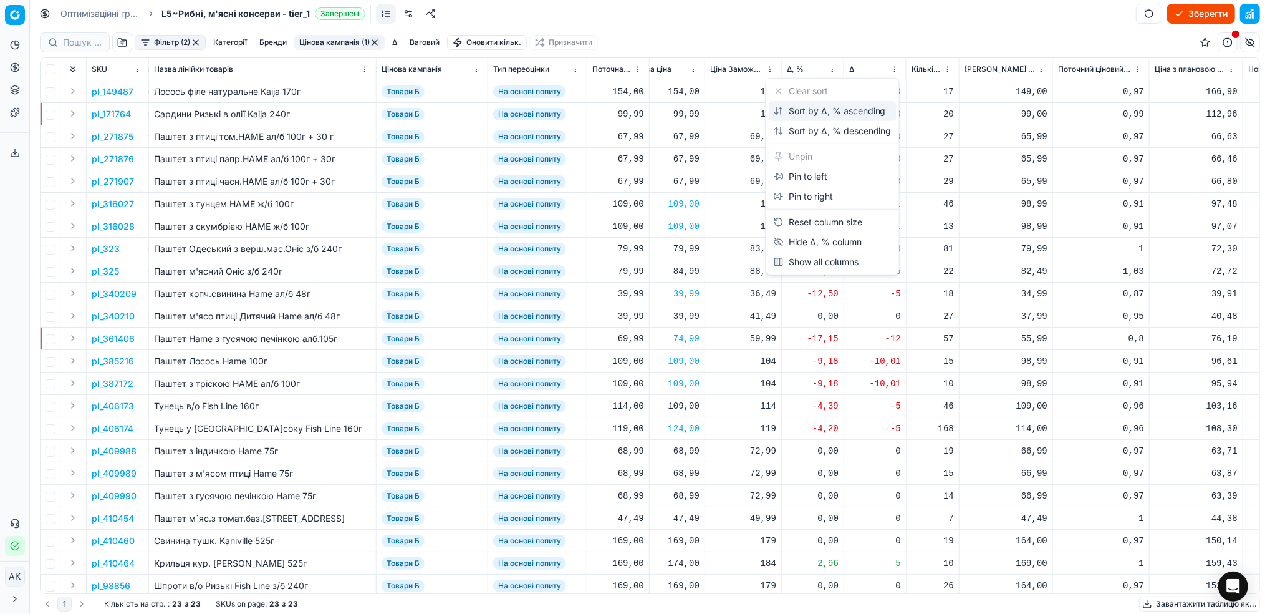
click at [825, 105] on div "Sort by Δ, % ascending" at bounding box center [830, 111] width 112 height 12
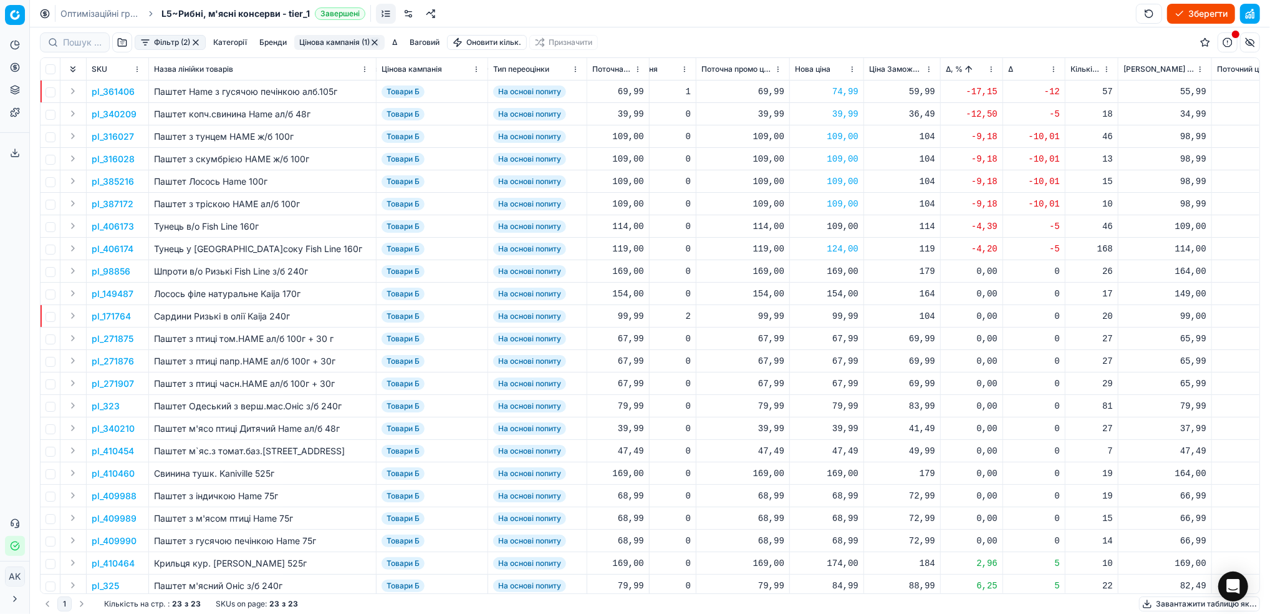
scroll to position [0, 362]
click at [996, 71] on html "Pricing platform Аналітика Цінова оптимізація Асортимент продукції Шаблони Серв…" at bounding box center [635, 307] width 1270 height 614
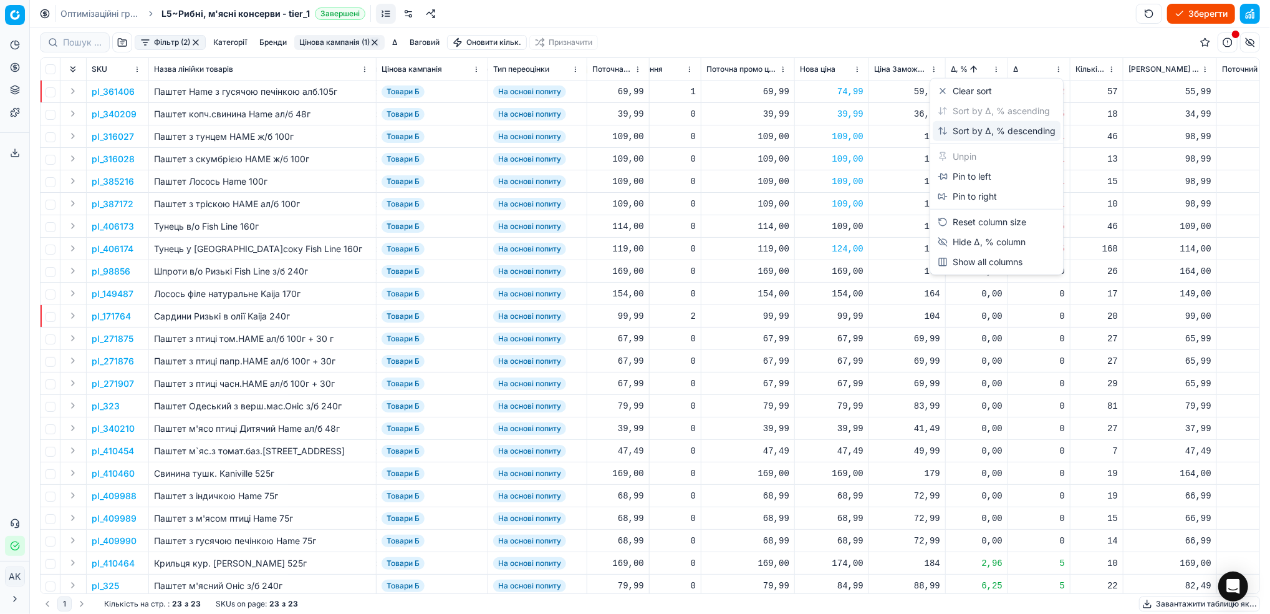
click at [961, 129] on div "Sort by Δ, % descending" at bounding box center [997, 131] width 118 height 12
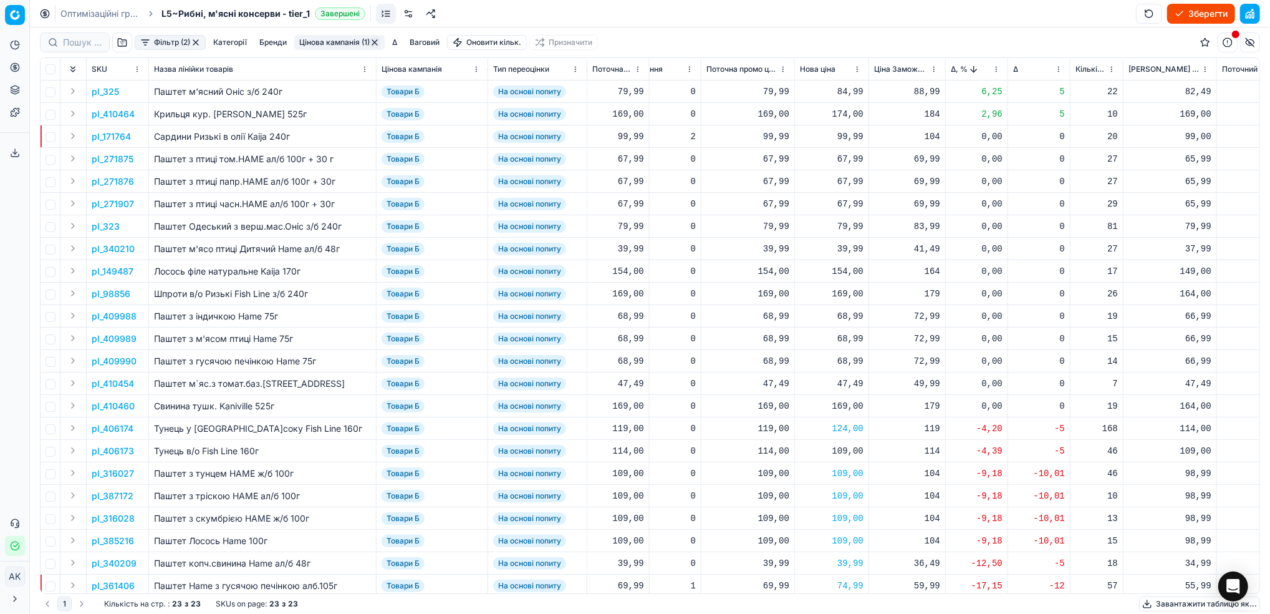
click at [112, 92] on p "pl_325" at bounding box center [105, 91] width 27 height 12
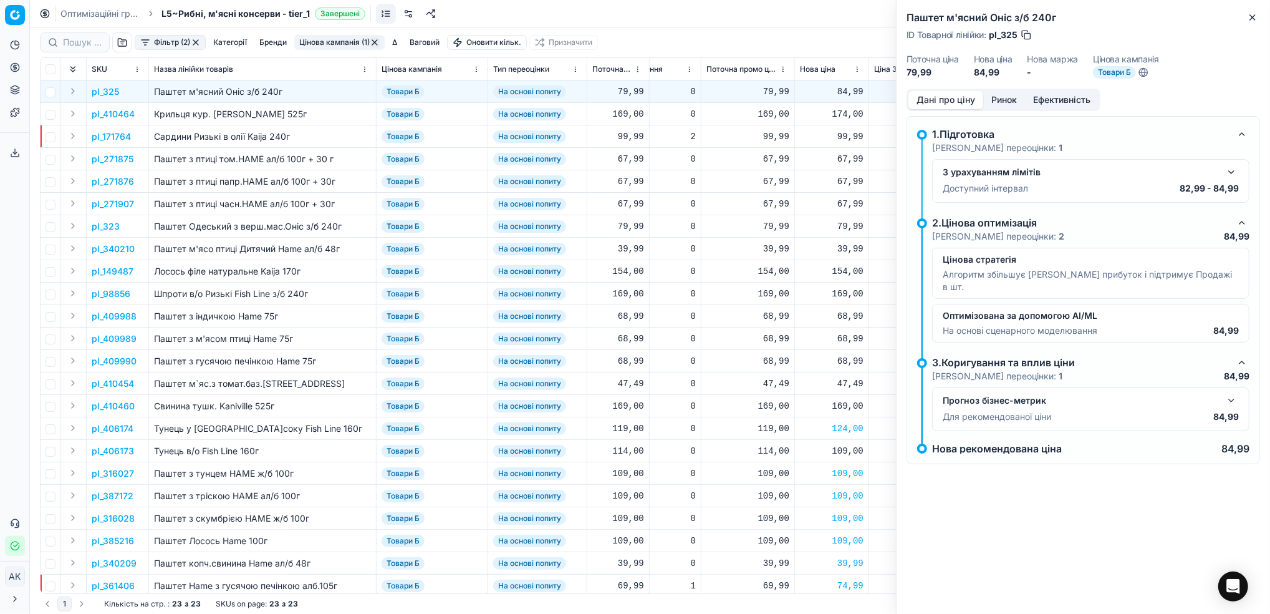
click at [999, 95] on button "Ринок" at bounding box center [1004, 100] width 42 height 18
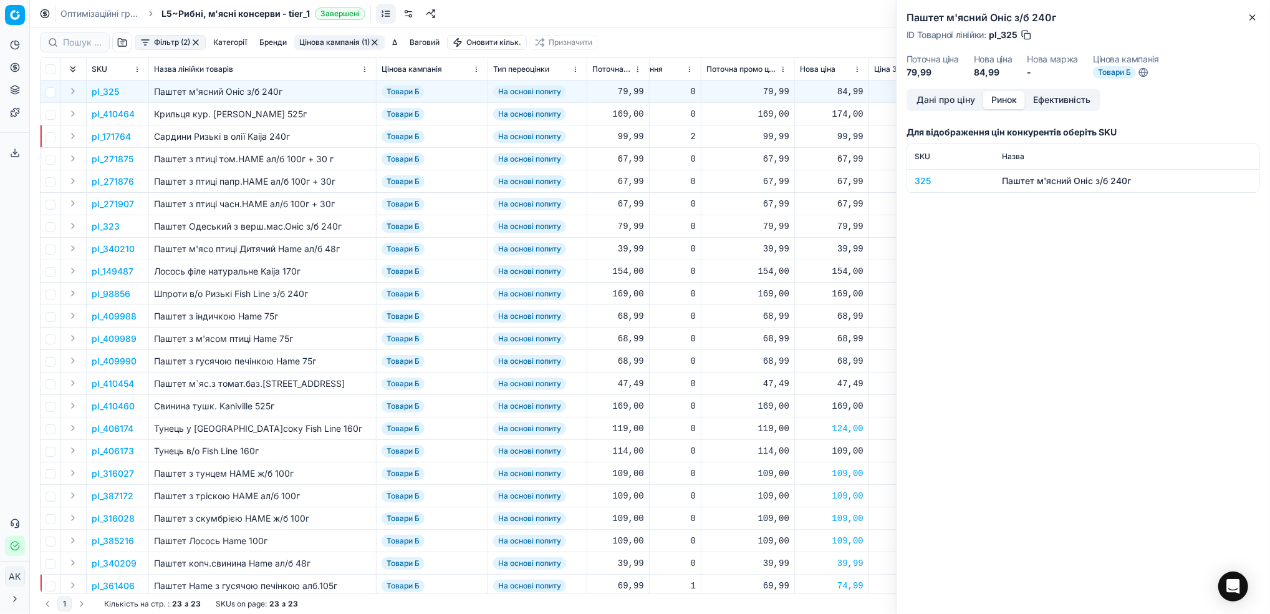
click at [920, 178] on div "325" at bounding box center [951, 181] width 72 height 12
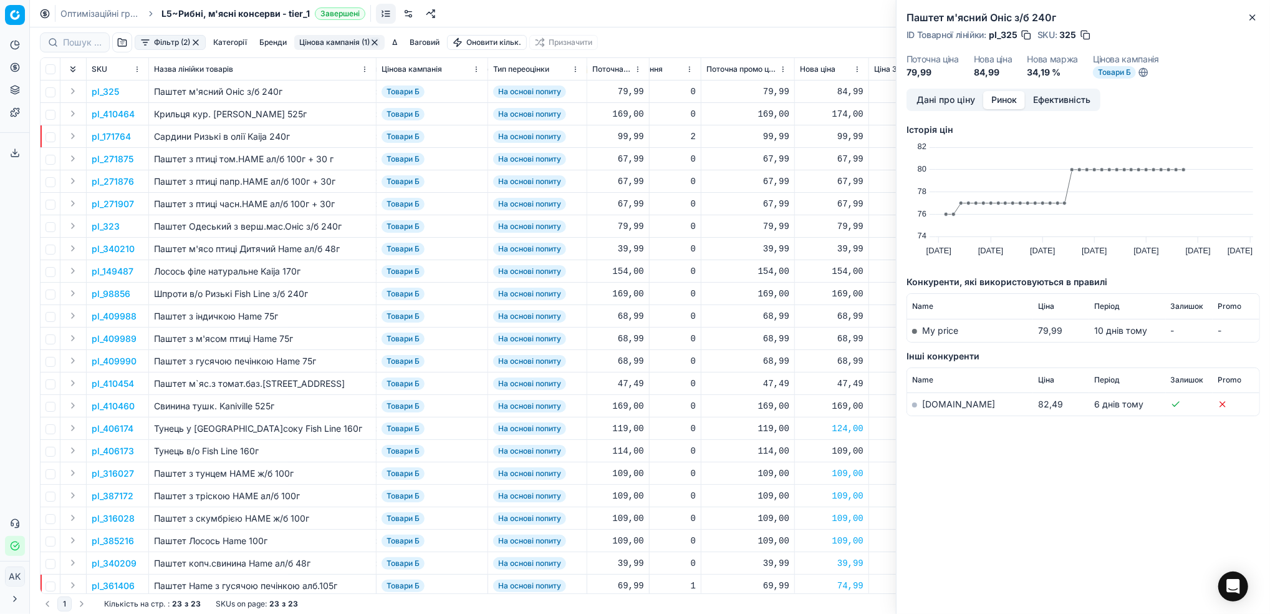
click at [935, 407] on link "silpo.ua" at bounding box center [958, 403] width 73 height 11
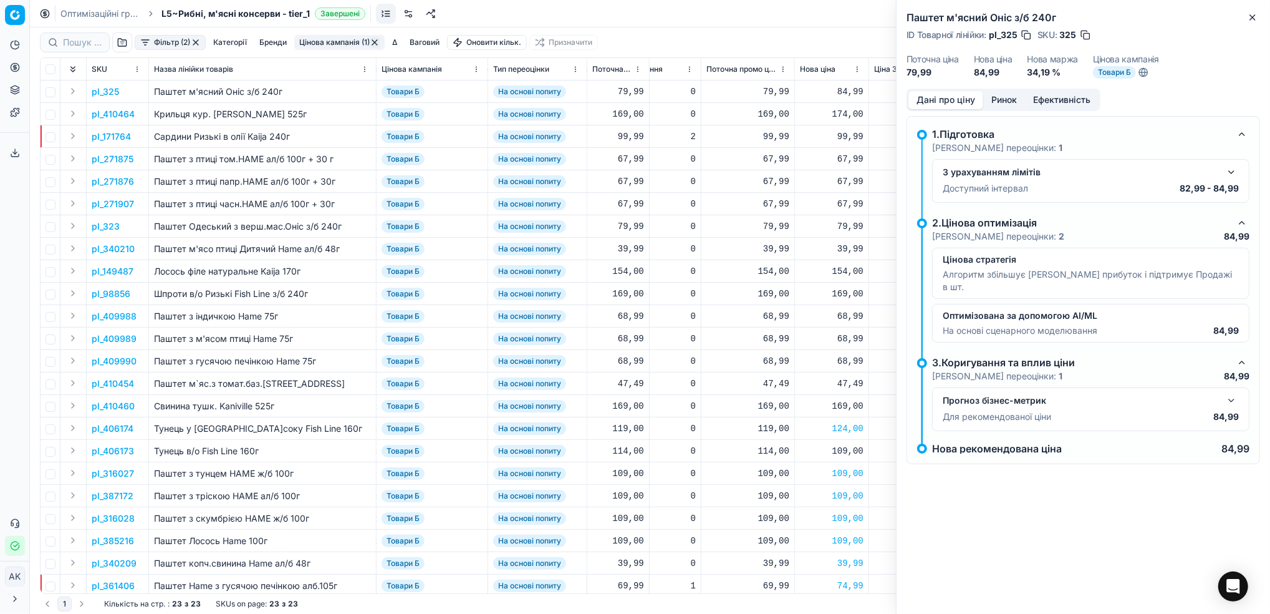
click at [941, 100] on button "Дані про ціну" at bounding box center [946, 100] width 75 height 18
click at [1229, 170] on button "button" at bounding box center [1231, 172] width 15 height 15
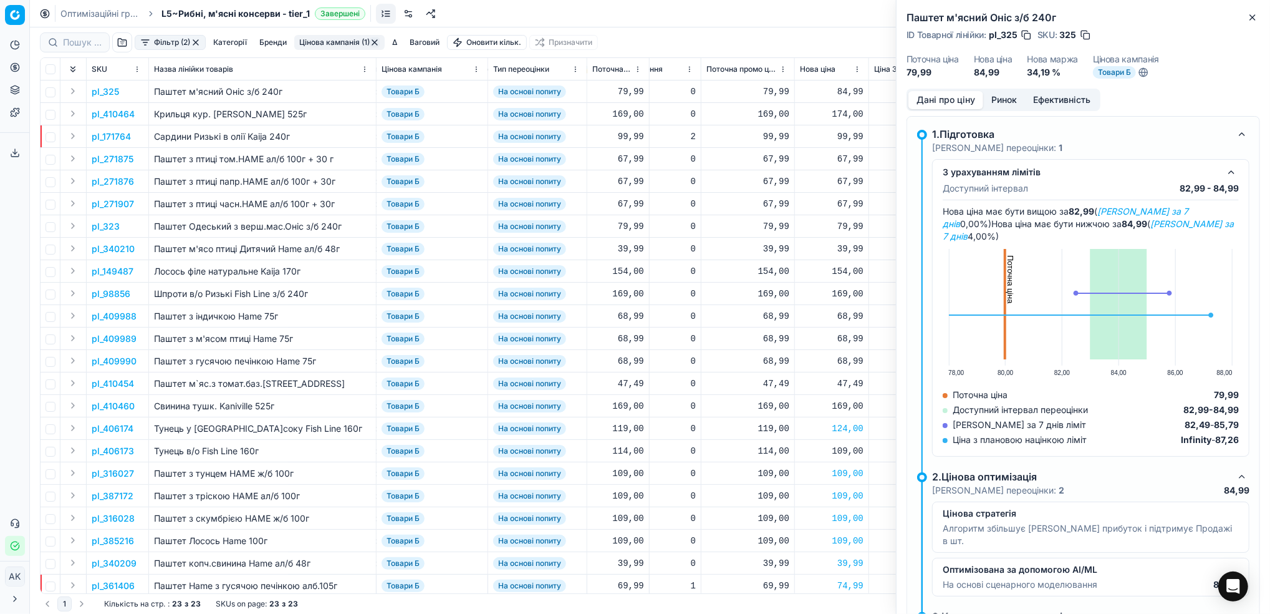
click at [1268, 18] on div "Паштет м'ясний Оніс з/б 240г ID Товарної лінійки : pl_325 SKU : 325 Поточна цін…" at bounding box center [1084, 44] width 374 height 89
click at [1265, 13] on div "Паштет м'ясний Оніс з/б 240г ID Товарної лінійки : pl_325 SKU : 325 Поточна цін…" at bounding box center [1084, 44] width 374 height 89
click at [1246, 18] on button "Close" at bounding box center [1252, 17] width 15 height 15
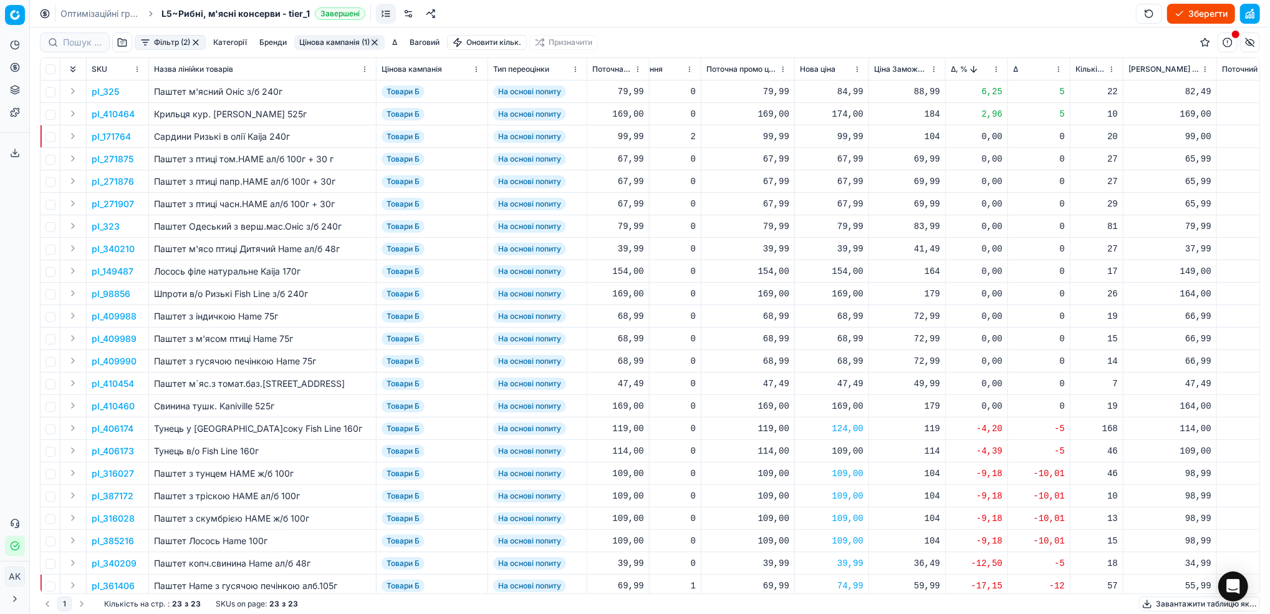
click at [125, 110] on p "pl_410464" at bounding box center [113, 114] width 43 height 12
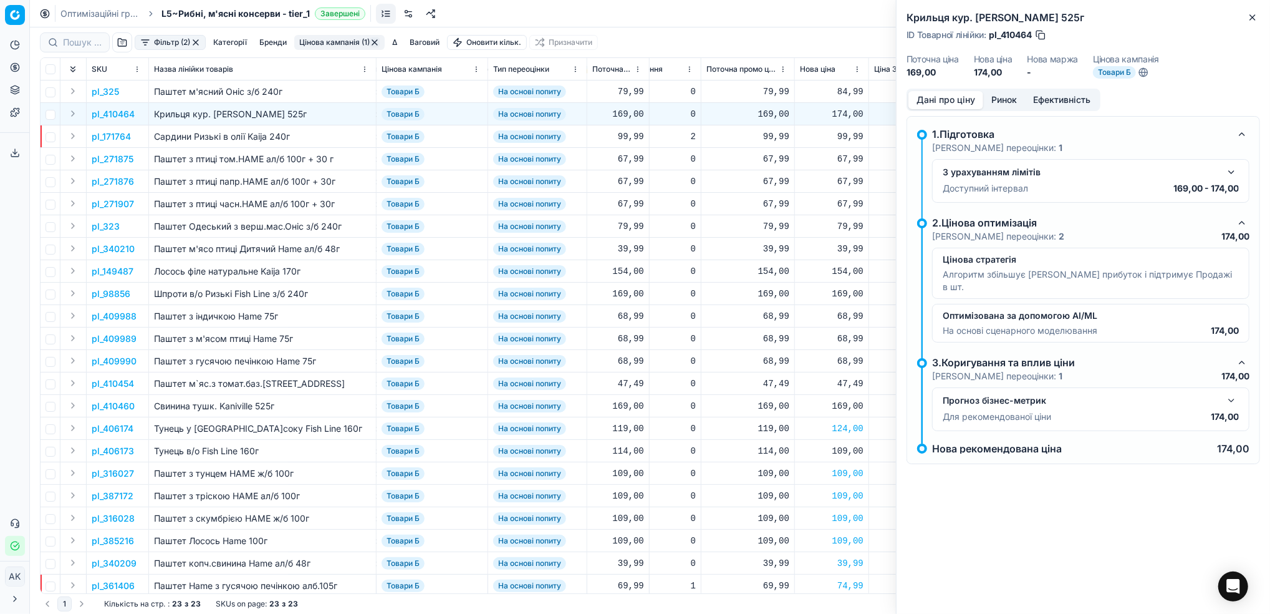
click at [1002, 105] on button "Ринок" at bounding box center [1004, 100] width 42 height 18
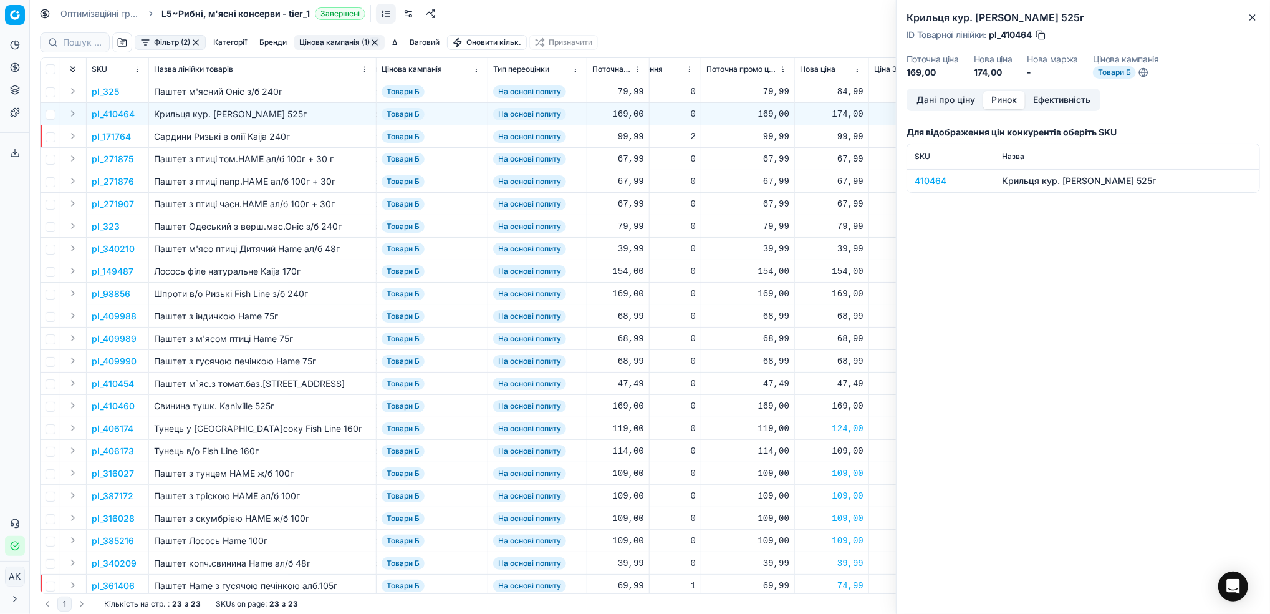
click at [940, 179] on div "410464" at bounding box center [951, 181] width 72 height 12
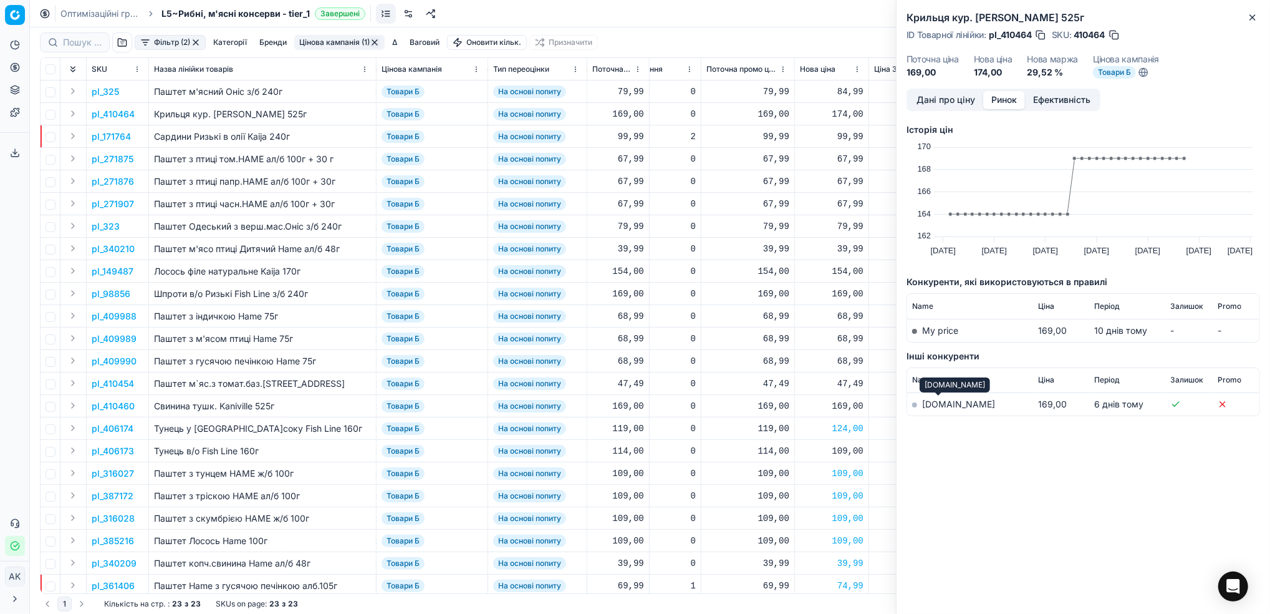
click at [933, 405] on link "silpo.ua" at bounding box center [958, 403] width 73 height 11
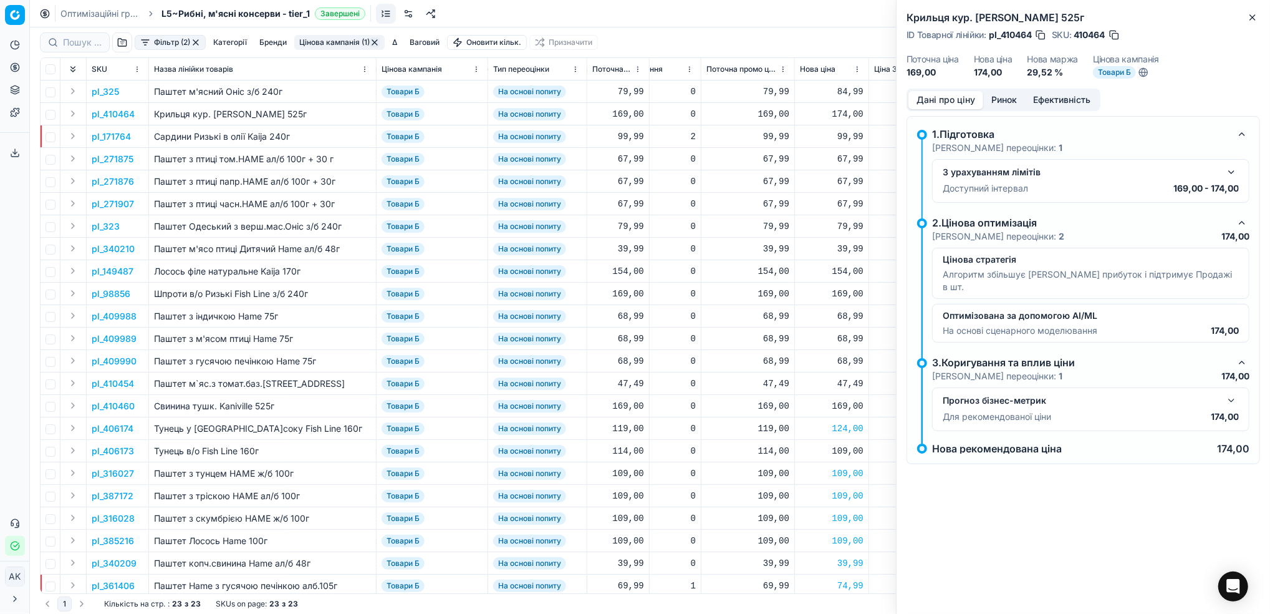
click at [932, 105] on button "Дані про ціну" at bounding box center [946, 100] width 75 height 18
click at [1250, 21] on icon "button" at bounding box center [1253, 17] width 10 height 10
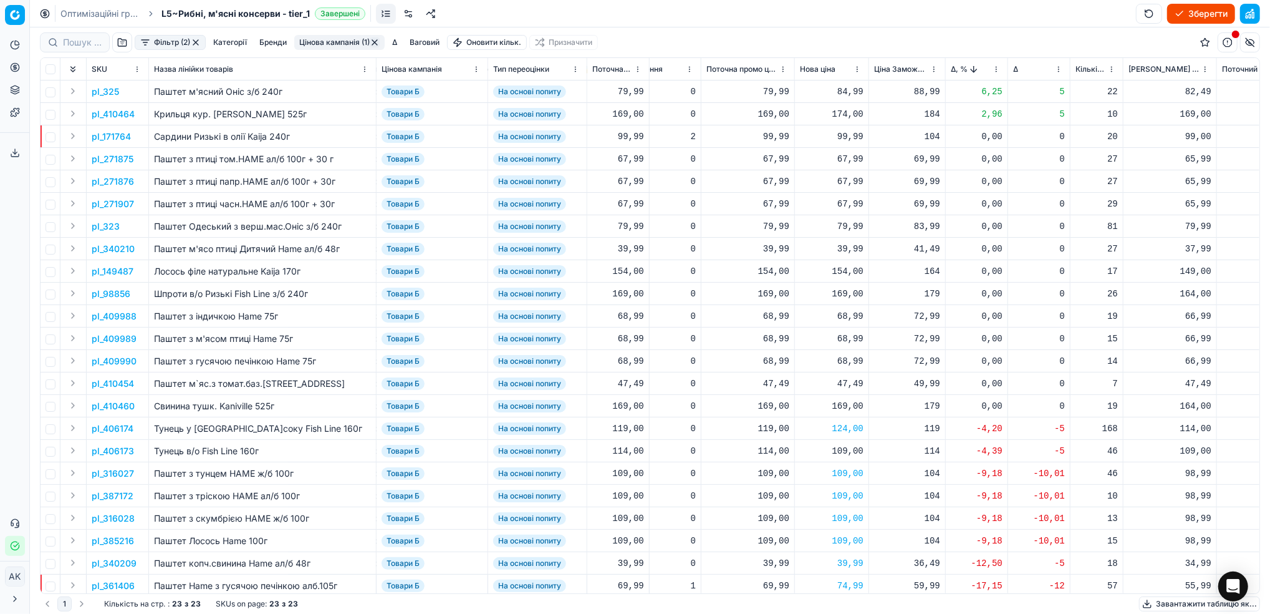
click at [344, 42] on button "Цінова кампанія (1)" at bounding box center [339, 42] width 90 height 15
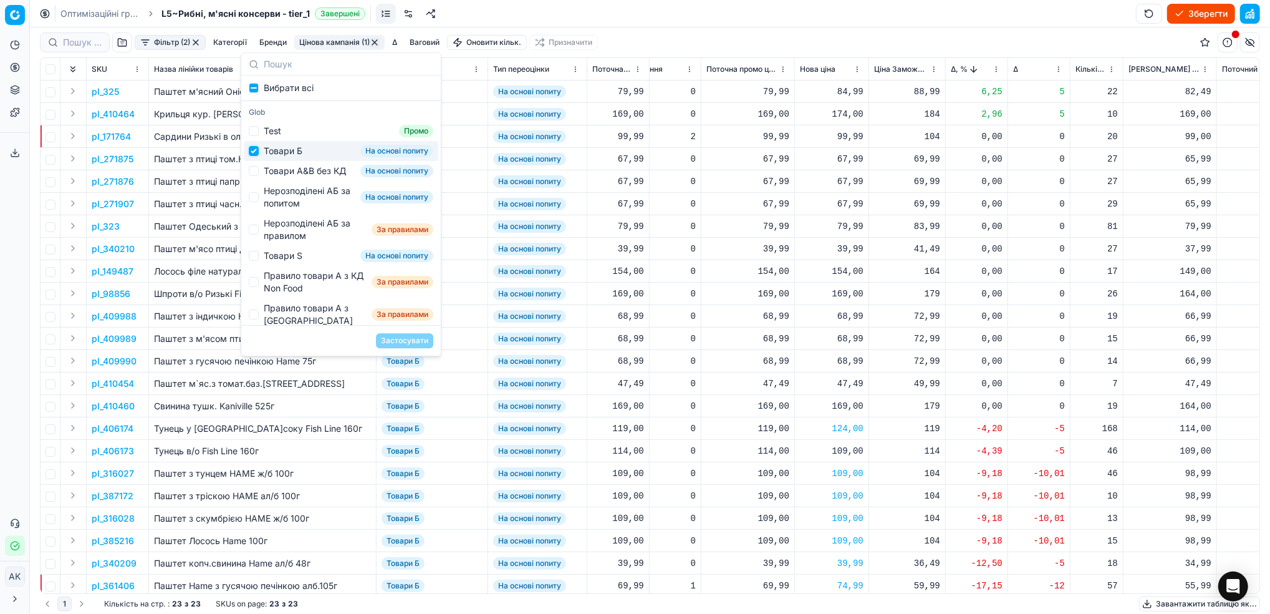
click at [251, 155] on input "Suggestions" at bounding box center [254, 151] width 10 height 10
checkbox input "false"
click at [264, 177] on div "Товари А&B без КД" at bounding box center [305, 171] width 82 height 12
checkbox input "true"
click at [410, 344] on button "Застосувати" at bounding box center [404, 340] width 57 height 15
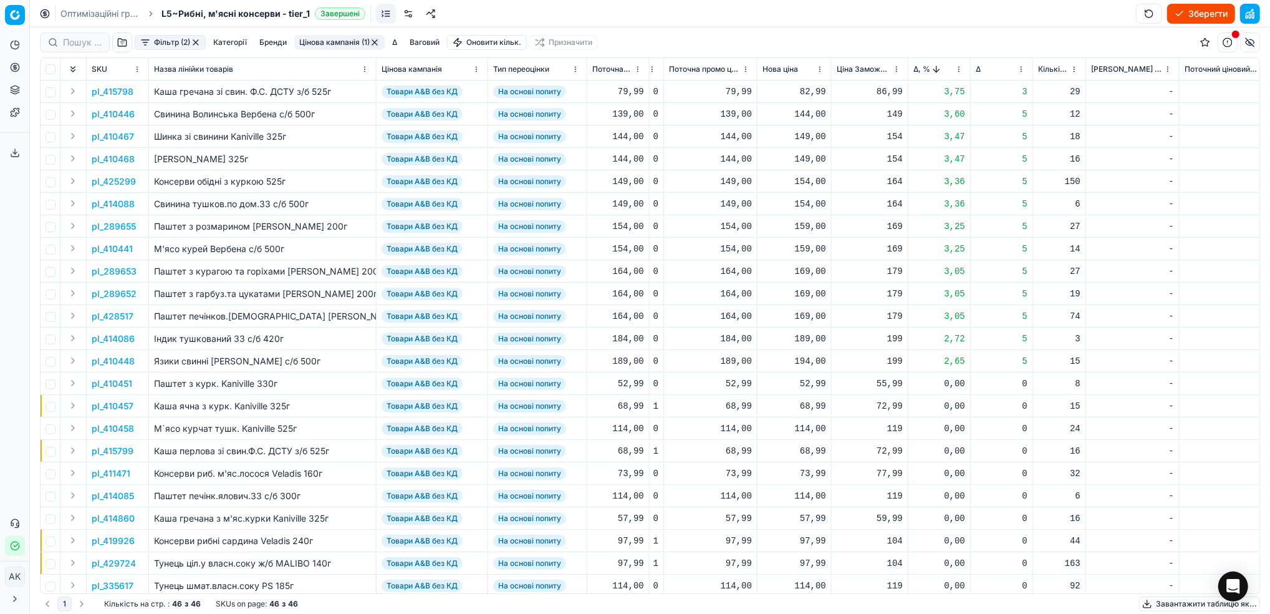
scroll to position [0, 393]
click at [118, 92] on p "pl_415798" at bounding box center [113, 91] width 42 height 12
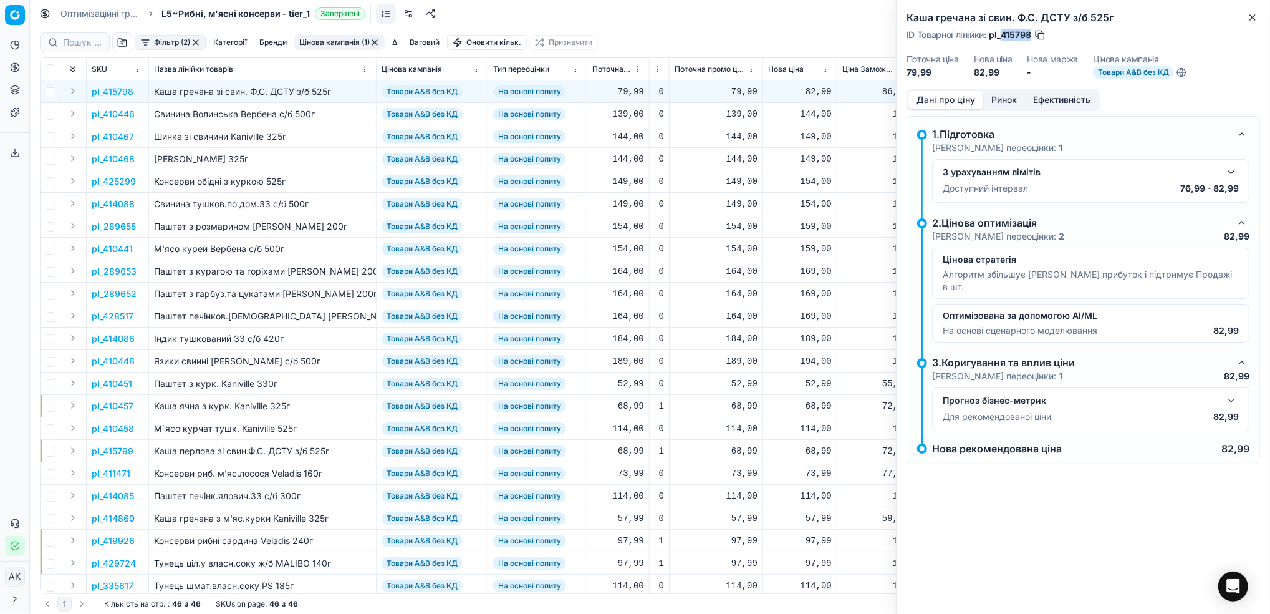
drag, startPoint x: 1032, startPoint y: 33, endPoint x: 1003, endPoint y: 33, distance: 29.3
click at [1003, 33] on div "ID Товарної лінійки : pl_415798" at bounding box center [977, 35] width 140 height 12
copy span "415798"
click at [1251, 19] on icon "button" at bounding box center [1252, 17] width 5 height 5
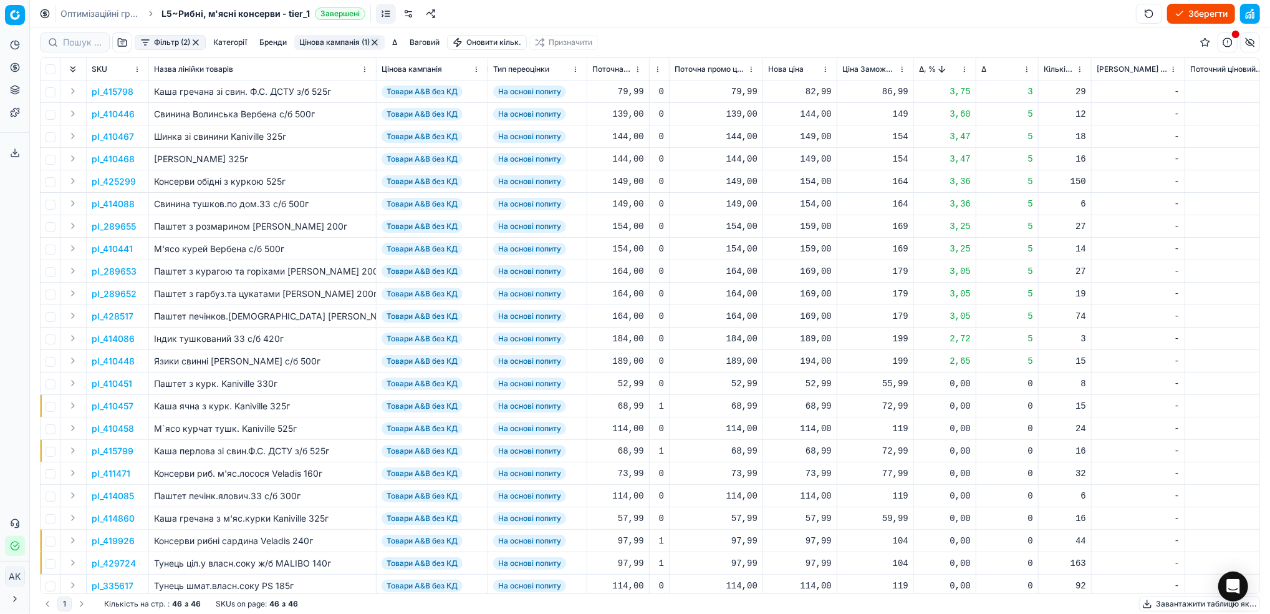
click at [812, 89] on div "82,99" at bounding box center [800, 91] width 64 height 12
drag, startPoint x: 819, startPoint y: 201, endPoint x: 793, endPoint y: 202, distance: 25.6
click at [793, 202] on dl "Поточна: 79,99 Оптимум: 82,99 Вручну: 82.99" at bounding box center [800, 176] width 180 height 81
type input "79.99"
click at [109, 112] on p "pl_410446" at bounding box center [113, 114] width 43 height 12
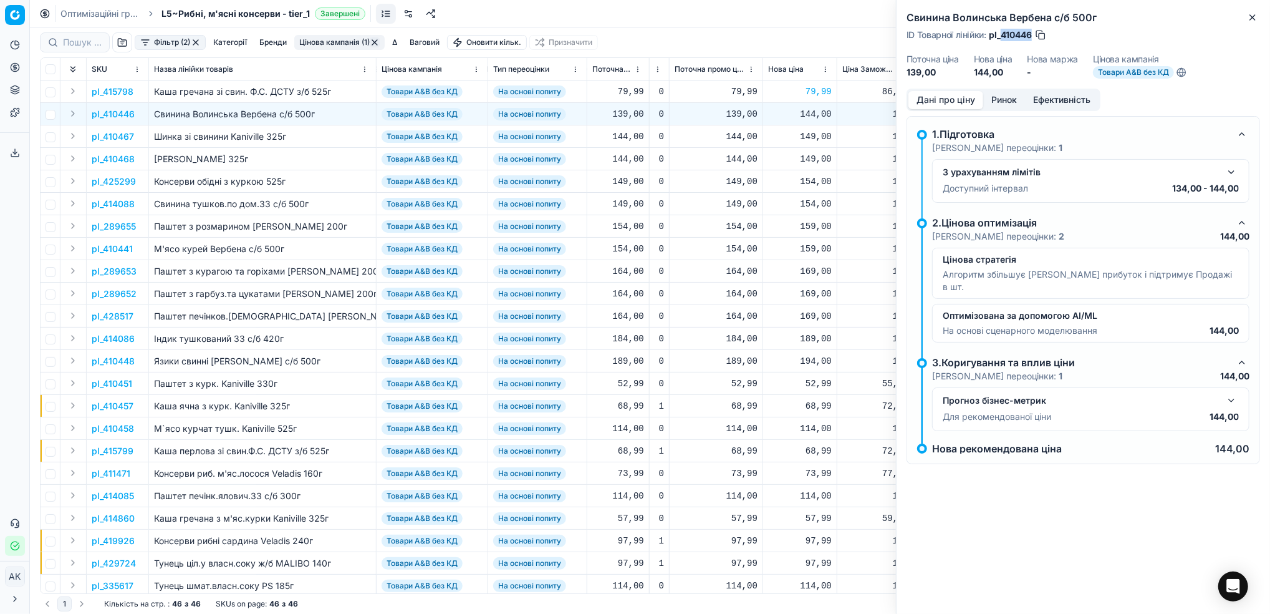
drag, startPoint x: 1033, startPoint y: 35, endPoint x: 1002, endPoint y: 31, distance: 30.9
click at [1002, 31] on span "pl_410446" at bounding box center [1010, 35] width 43 height 12
copy span "410446"
click at [1251, 13] on icon "button" at bounding box center [1253, 17] width 10 height 10
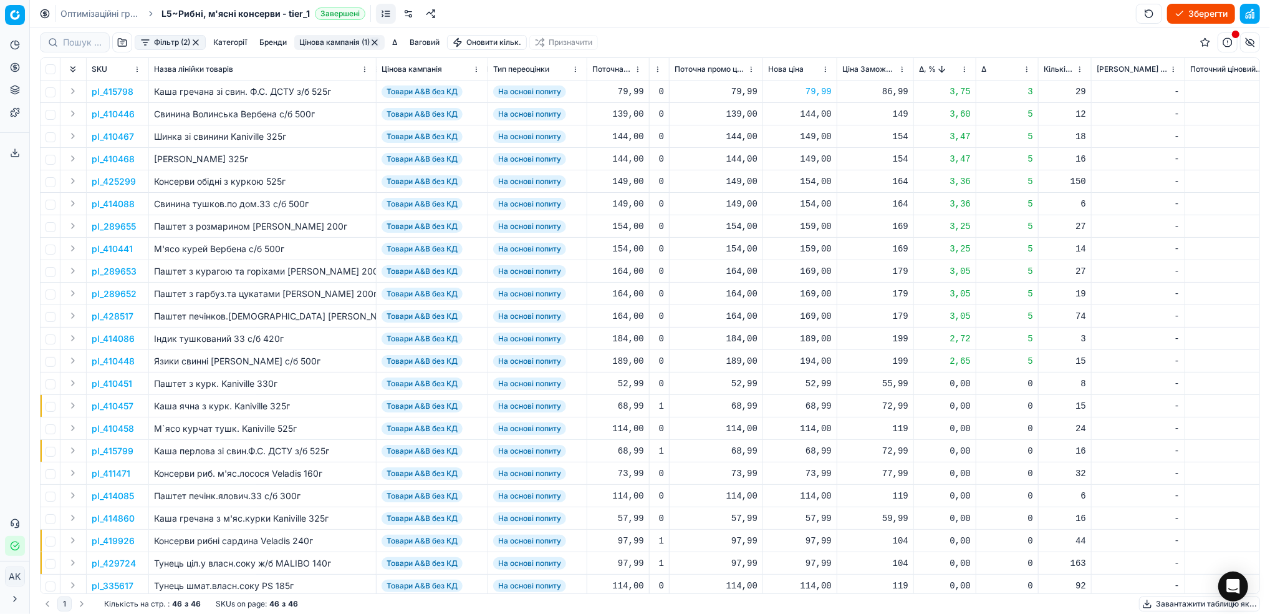
click at [104, 137] on p "pl_410467" at bounding box center [113, 136] width 42 height 12
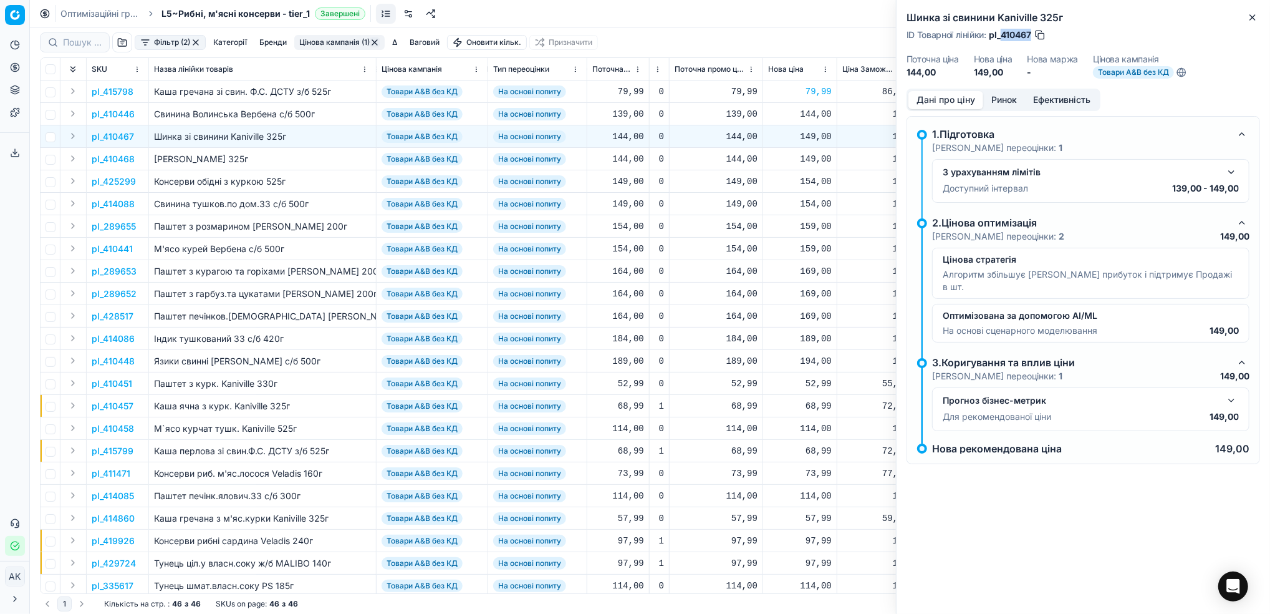
drag, startPoint x: 1032, startPoint y: 35, endPoint x: 1003, endPoint y: 35, distance: 28.7
click at [1003, 35] on span "pl_410467" at bounding box center [1010, 35] width 42 height 12
click at [114, 160] on p "pl_410468" at bounding box center [113, 159] width 43 height 12
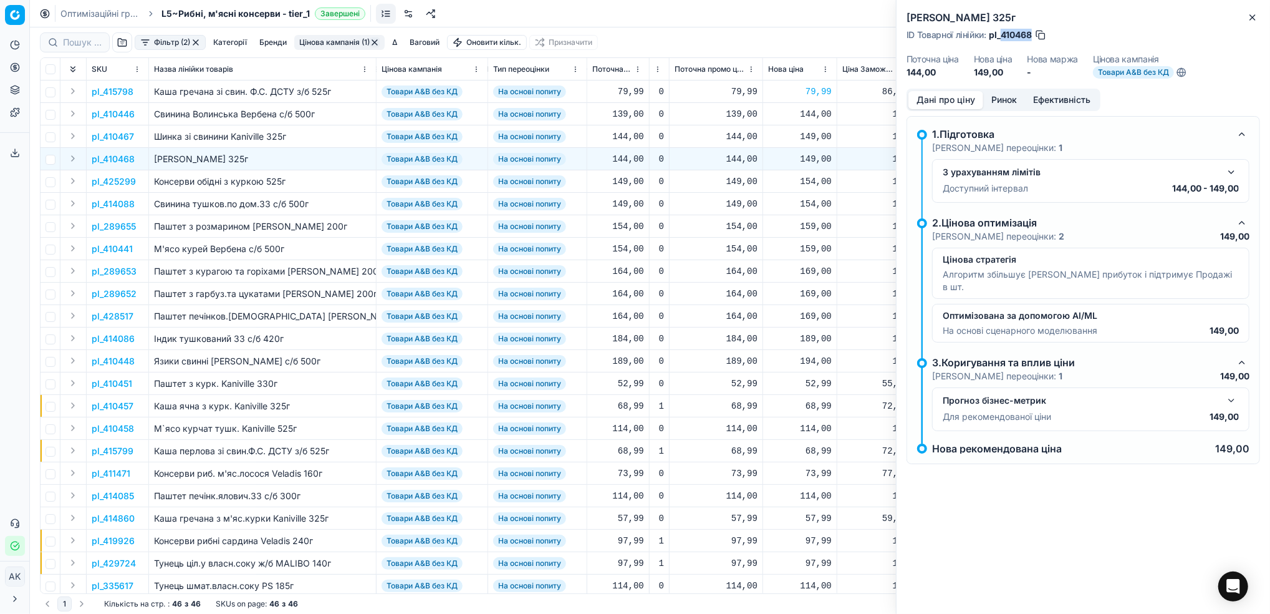
drag, startPoint x: 1033, startPoint y: 32, endPoint x: 1000, endPoint y: 36, distance: 33.2
click at [1000, 36] on div "ID Товарної лінійки : pl_410468" at bounding box center [977, 35] width 140 height 12
click at [1258, 21] on icon "button" at bounding box center [1253, 17] width 10 height 10
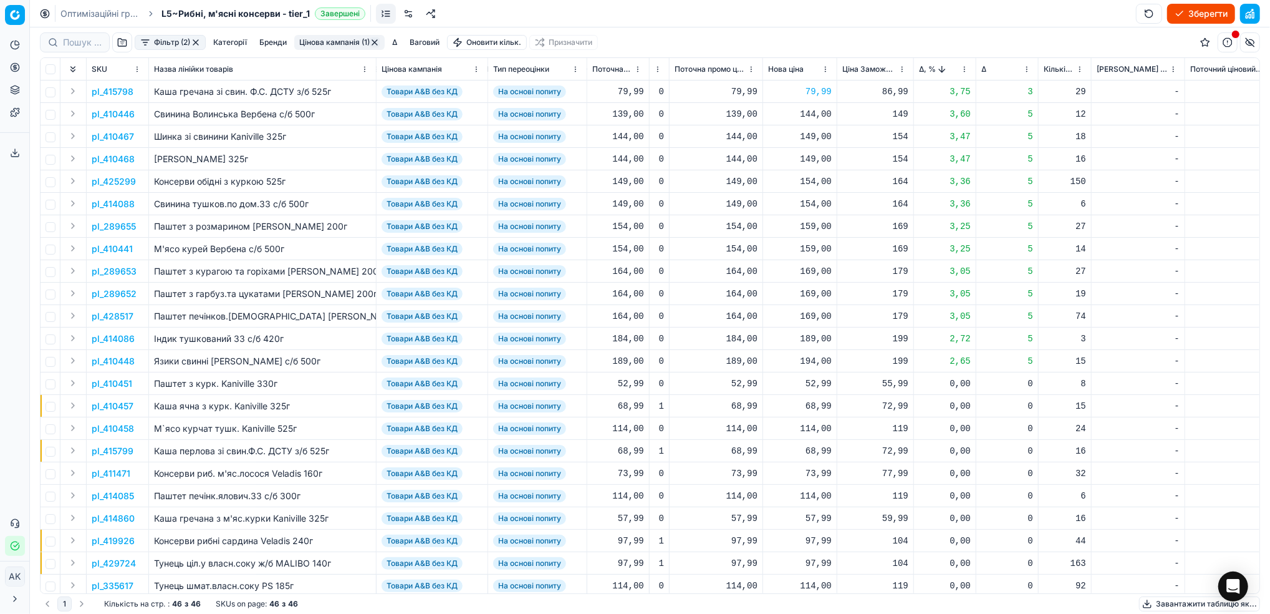
click at [122, 342] on p "pl_414086" at bounding box center [113, 338] width 43 height 12
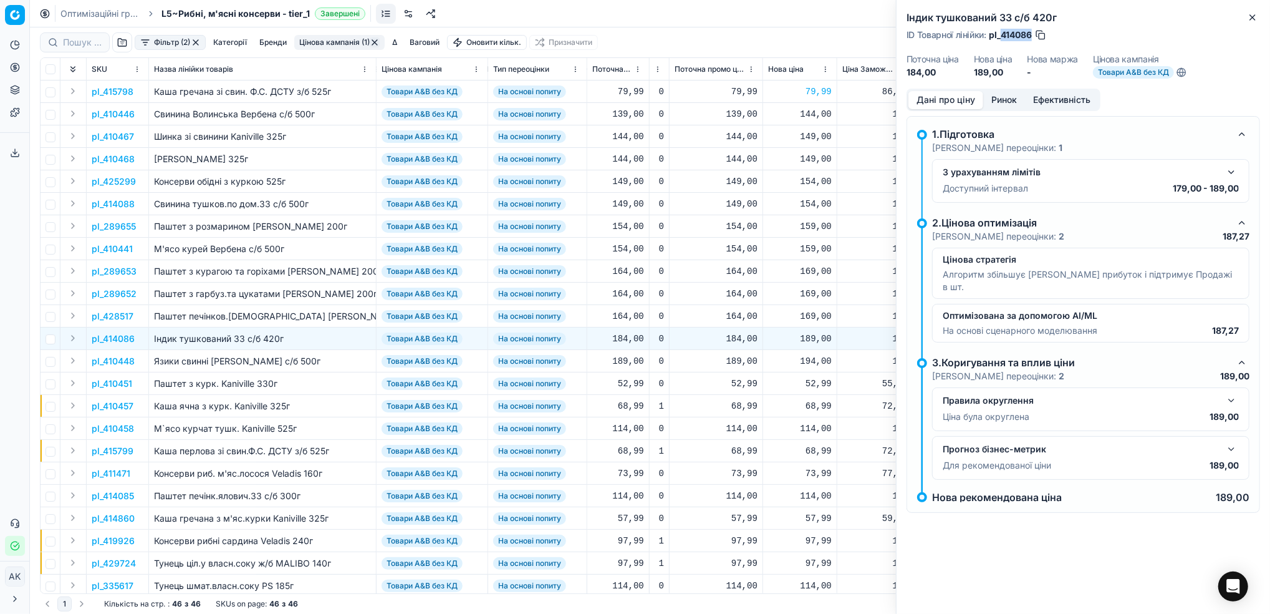
drag, startPoint x: 1032, startPoint y: 36, endPoint x: 1002, endPoint y: 36, distance: 30.6
click at [1002, 36] on div "ID Товарної лінійки : pl_414086" at bounding box center [977, 35] width 140 height 12
click at [1251, 11] on button "Close" at bounding box center [1252, 17] width 15 height 15
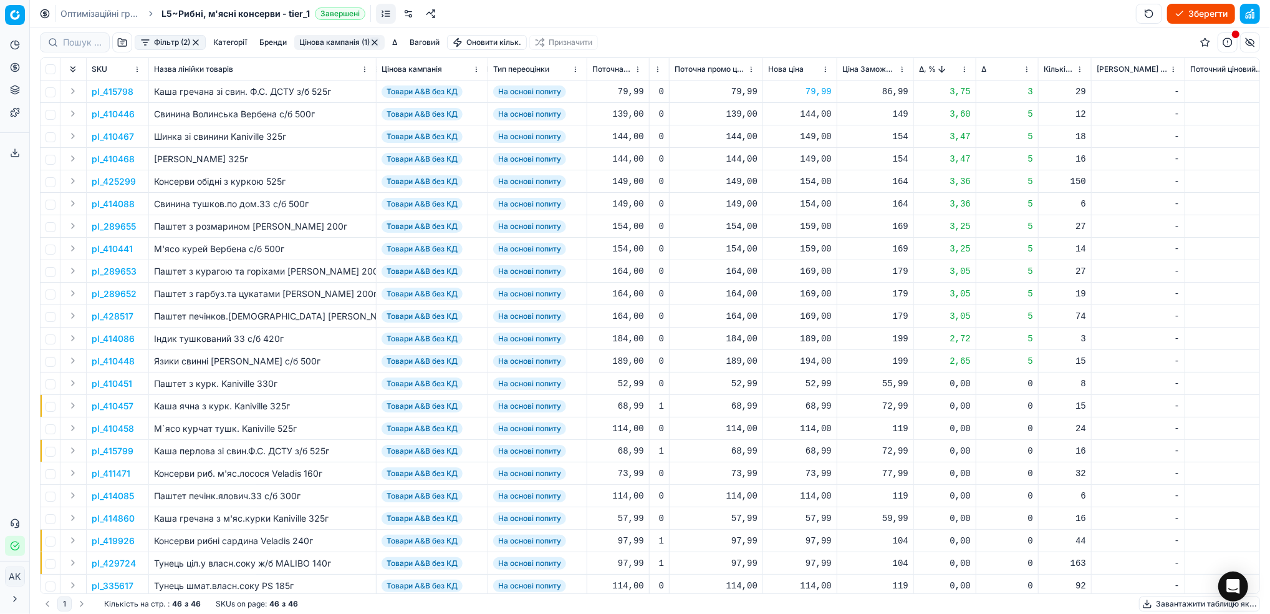
click at [965, 70] on html "Pricing platform Аналітика Цінова оптимізація Асортимент продукції Шаблони Серв…" at bounding box center [635, 307] width 1270 height 614
click at [922, 112] on div "Sort by Δ, % ascending" at bounding box center [962, 111] width 112 height 12
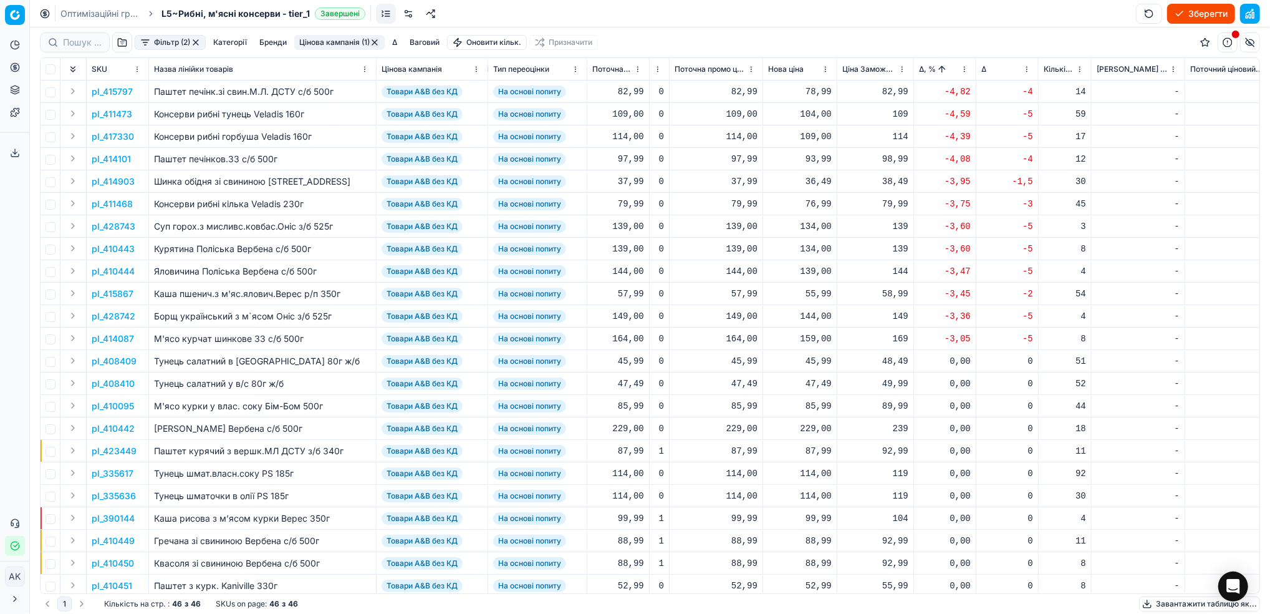
click at [126, 90] on p "pl_415797" at bounding box center [112, 91] width 41 height 12
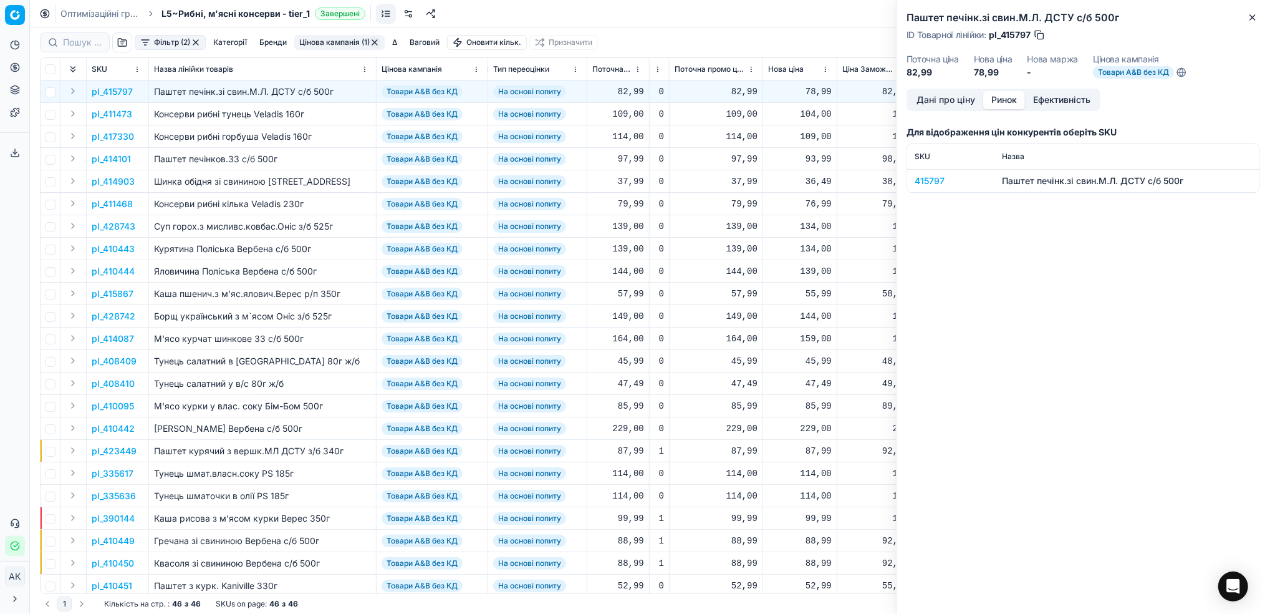
click at [1011, 96] on button "Ринок" at bounding box center [1004, 100] width 42 height 18
click at [931, 176] on div "415797" at bounding box center [951, 181] width 72 height 12
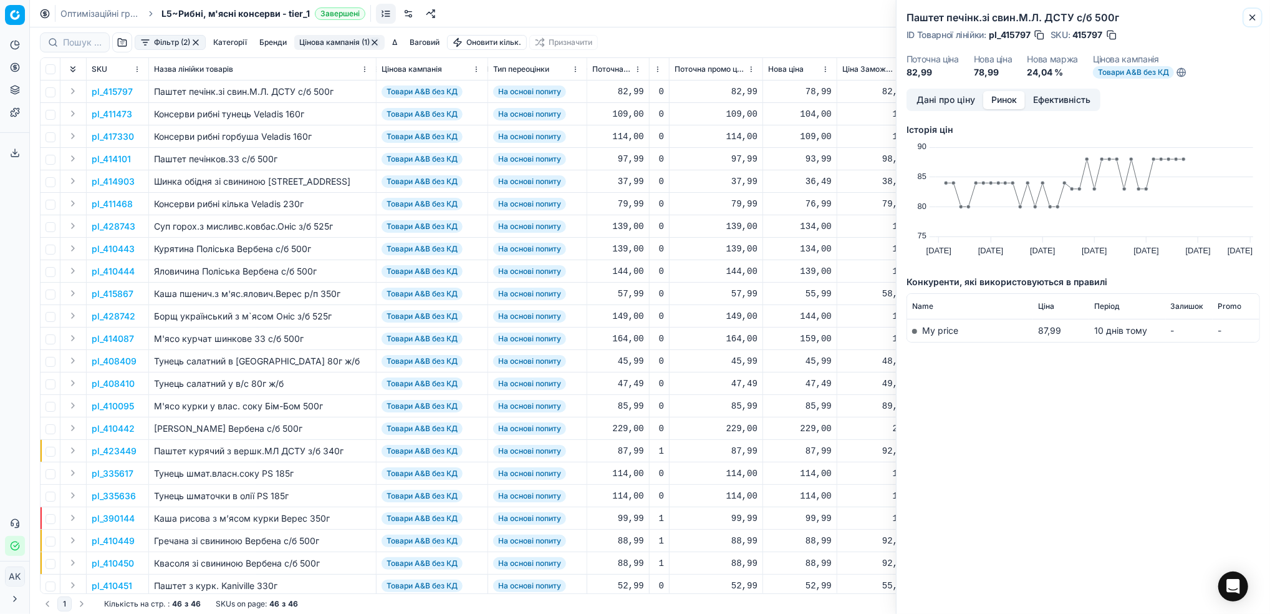
click at [1255, 17] on icon "button" at bounding box center [1253, 17] width 10 height 10
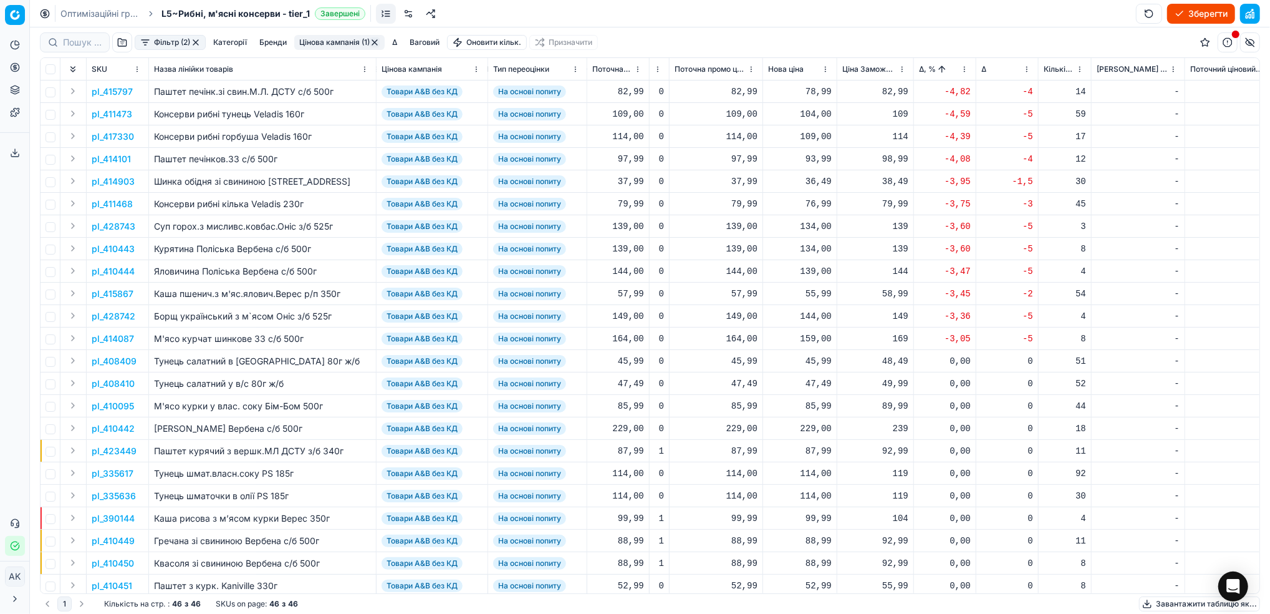
click at [110, 92] on p "pl_415797" at bounding box center [112, 91] width 41 height 12
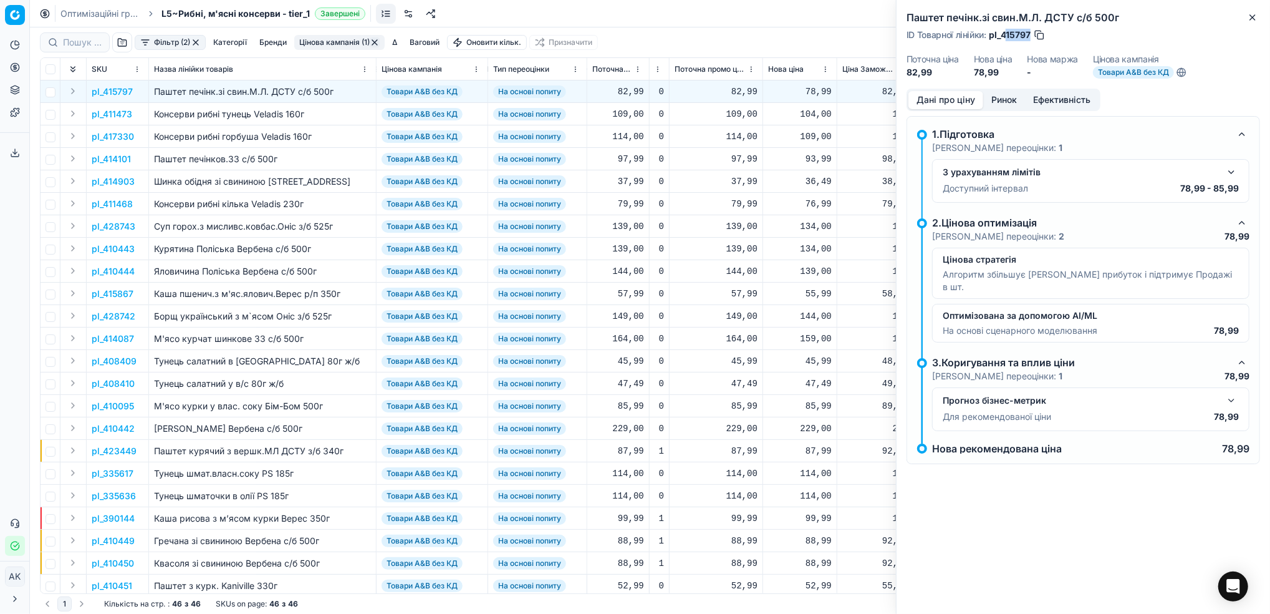
drag, startPoint x: 1031, startPoint y: 35, endPoint x: 1006, endPoint y: 37, distance: 24.4
click at [1006, 37] on div "ID Товарної лінійки : pl_415797" at bounding box center [976, 35] width 139 height 12
click at [1006, 37] on span "pl_415797" at bounding box center [1010, 35] width 42 height 12
drag, startPoint x: 1031, startPoint y: 33, endPoint x: 1002, endPoint y: 34, distance: 29.3
click at [1002, 34] on span "pl_415797" at bounding box center [1010, 35] width 42 height 12
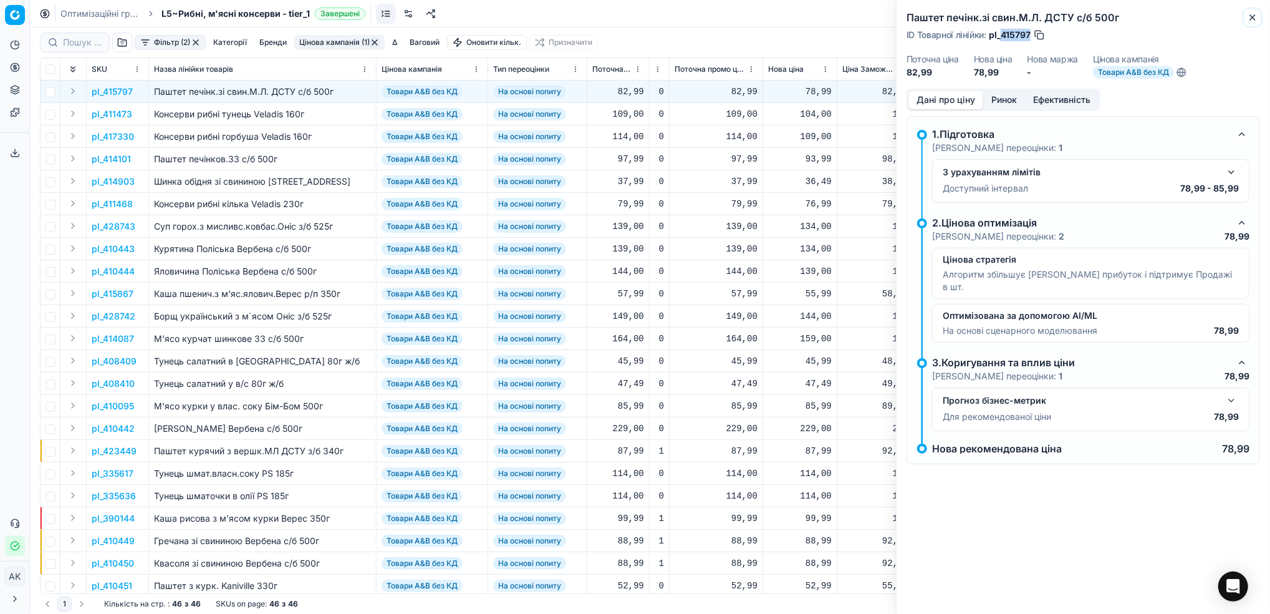
drag, startPoint x: 1249, startPoint y: 19, endPoint x: 1229, endPoint y: 27, distance: 22.4
click at [1249, 19] on icon "button" at bounding box center [1253, 17] width 10 height 10
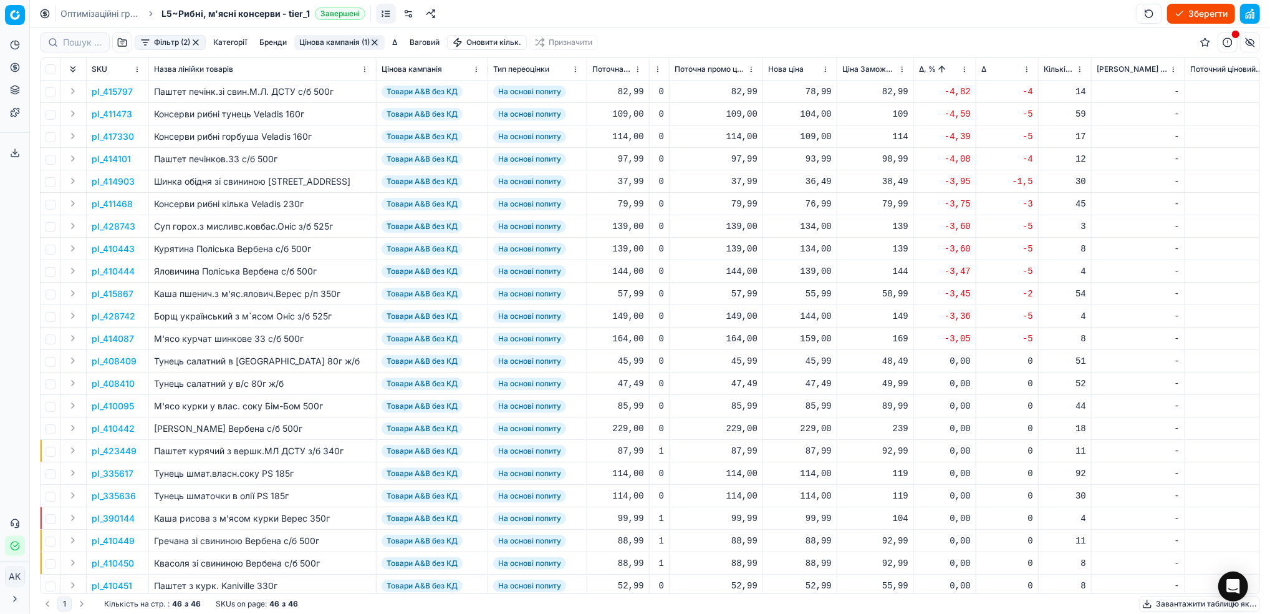
click at [813, 90] on div "78,99" at bounding box center [800, 91] width 64 height 12
drag, startPoint x: 816, startPoint y: 205, endPoint x: 801, endPoint y: 200, distance: 16.4
click at [801, 200] on input "78.99" at bounding box center [844, 202] width 90 height 20
type input "82.99"
click at [111, 110] on p "pl_411473" at bounding box center [112, 114] width 41 height 12
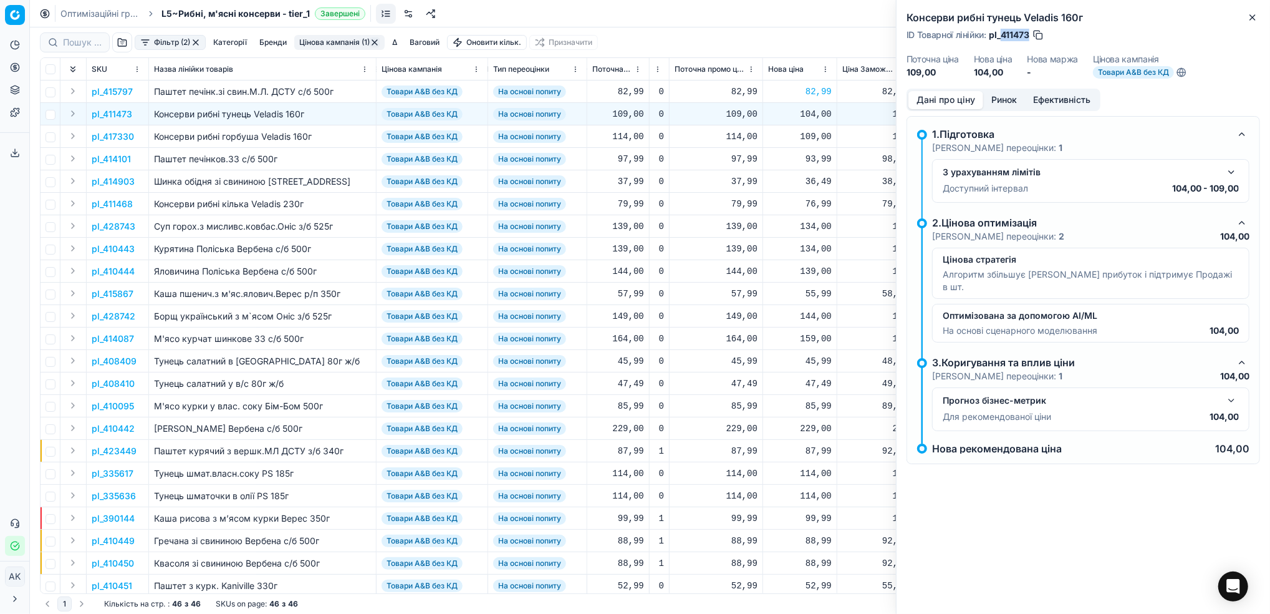
drag, startPoint x: 1030, startPoint y: 32, endPoint x: 1000, endPoint y: 36, distance: 30.2
click at [1000, 36] on span "pl_411473" at bounding box center [1009, 35] width 41 height 12
click at [1252, 24] on button "Close" at bounding box center [1252, 17] width 15 height 15
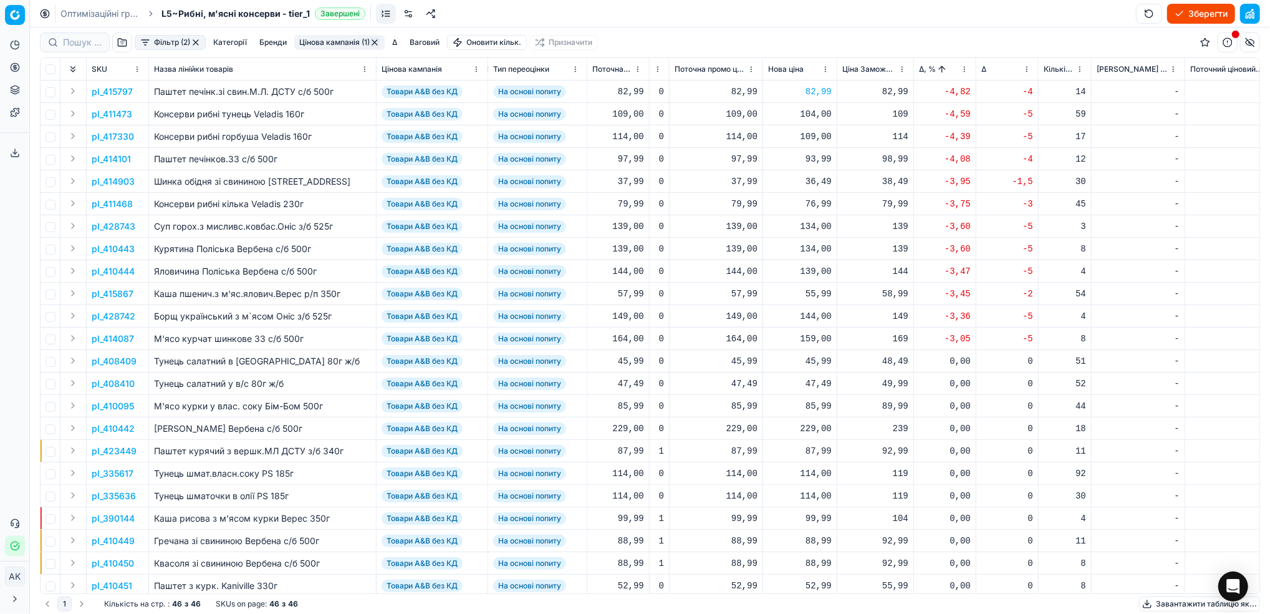
click at [104, 135] on p "pl_417330" at bounding box center [113, 136] width 42 height 12
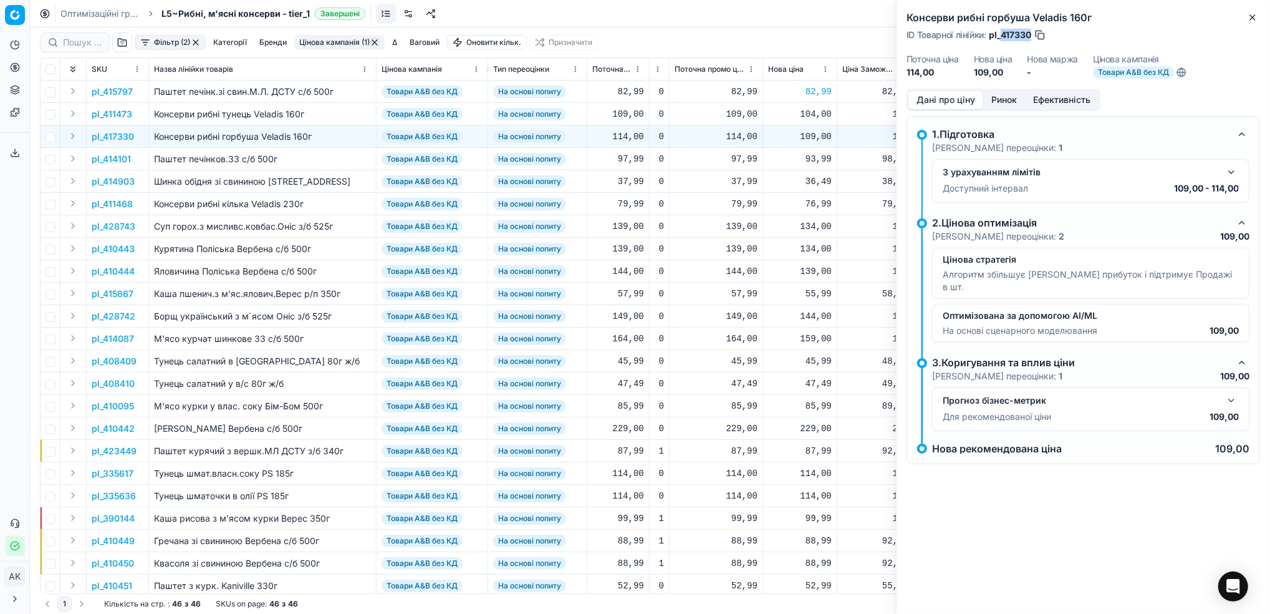
drag, startPoint x: 1032, startPoint y: 34, endPoint x: 1002, endPoint y: 31, distance: 30.7
click at [1002, 31] on span "pl_417330" at bounding box center [1010, 35] width 42 height 12
click at [1258, 17] on icon "button" at bounding box center [1253, 17] width 10 height 10
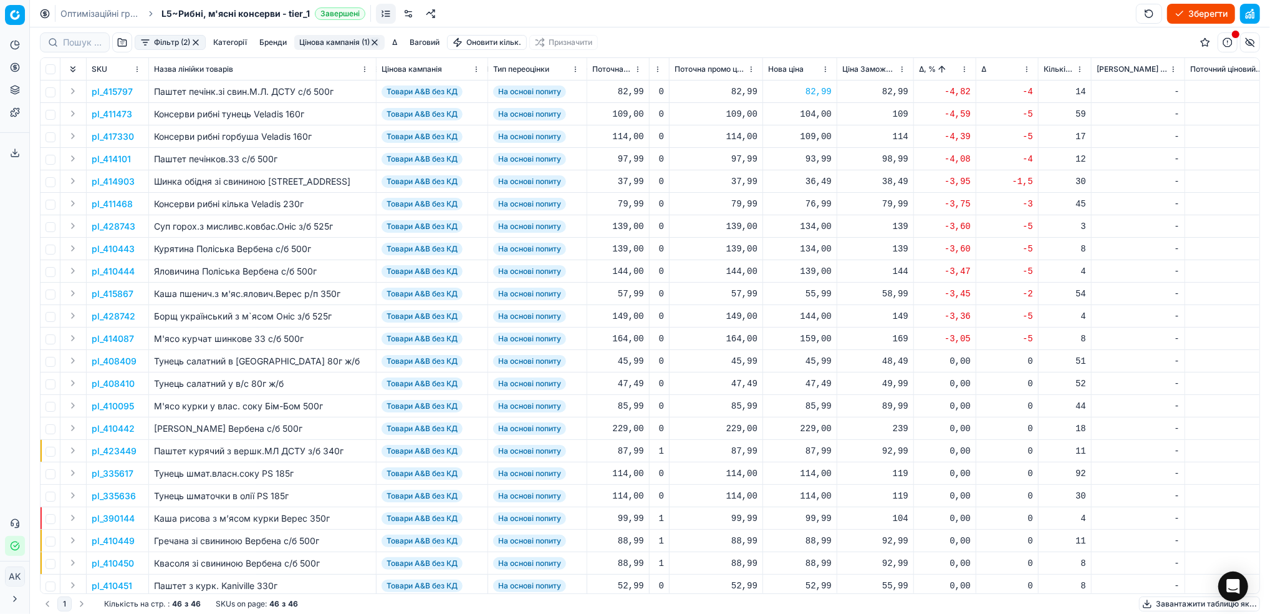
click at [111, 310] on p "pl_428742" at bounding box center [114, 316] width 44 height 12
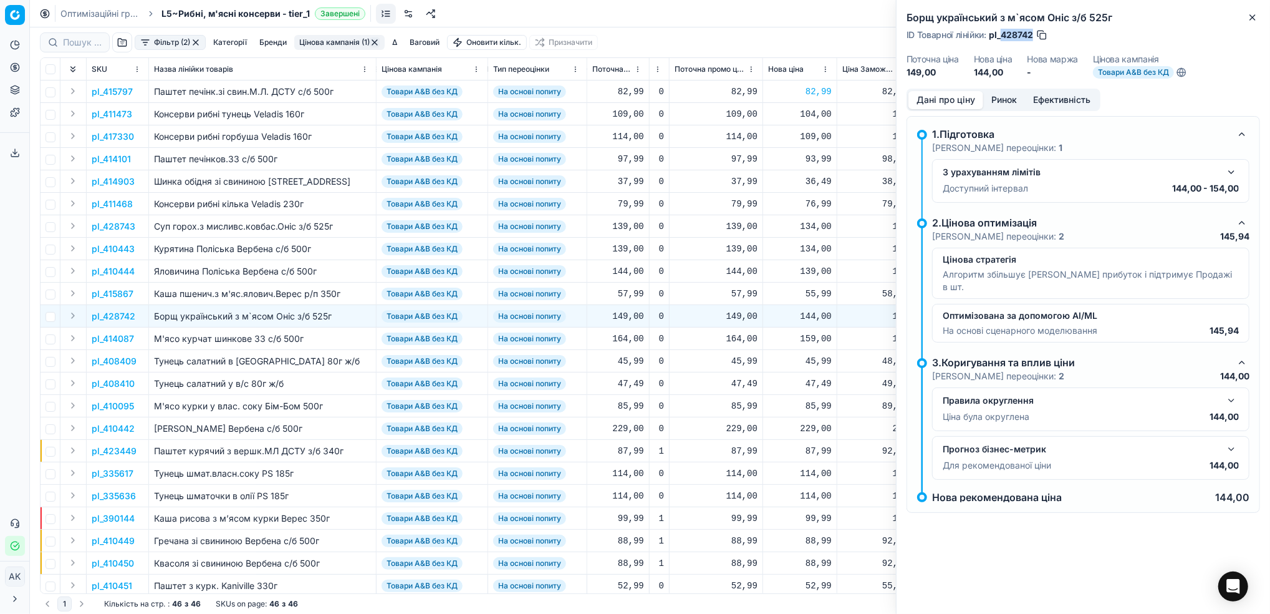
drag, startPoint x: 1032, startPoint y: 37, endPoint x: 1000, endPoint y: 36, distance: 32.5
click at [1000, 36] on span "pl_428742" at bounding box center [1011, 35] width 44 height 12
click at [1246, 19] on button "Close" at bounding box center [1252, 17] width 15 height 15
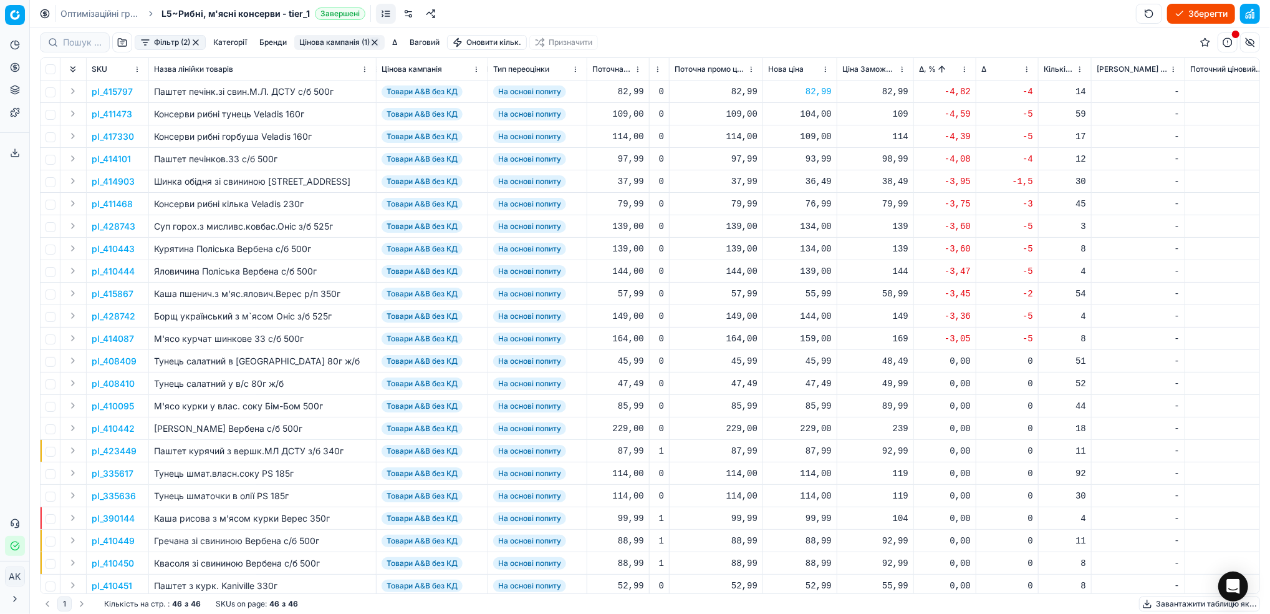
click at [124, 340] on p "pl_414087" at bounding box center [113, 338] width 42 height 12
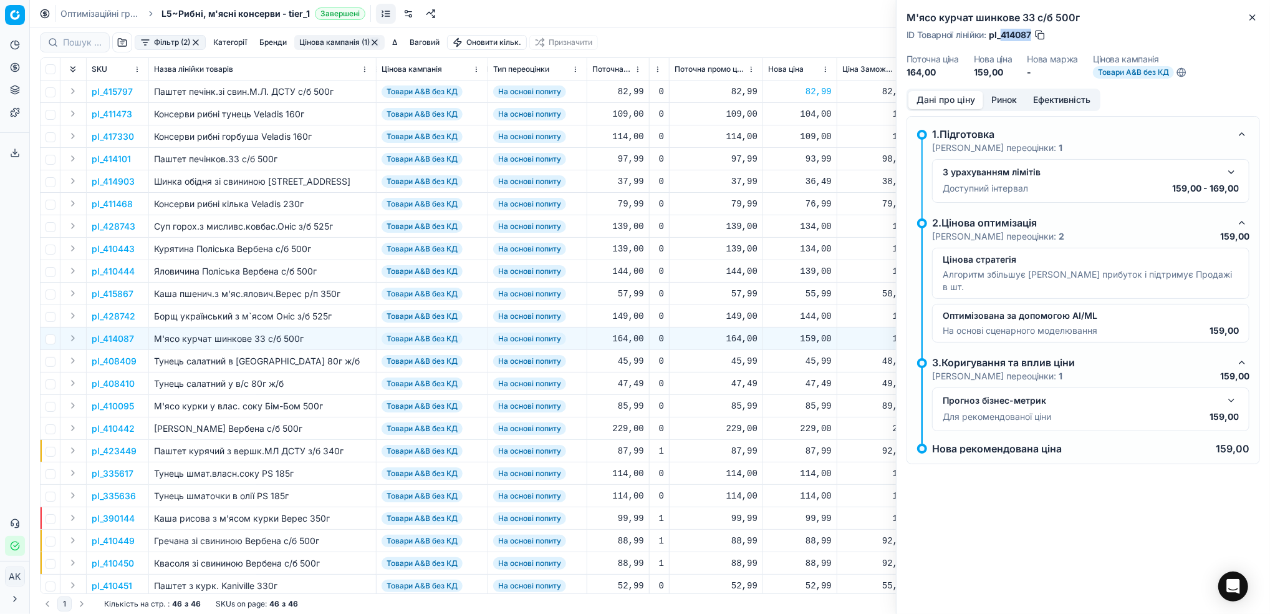
drag, startPoint x: 1031, startPoint y: 33, endPoint x: 1000, endPoint y: 36, distance: 32.0
click at [1000, 36] on span "pl_414087" at bounding box center [1010, 35] width 42 height 12
click at [1258, 20] on button "Close" at bounding box center [1252, 17] width 15 height 15
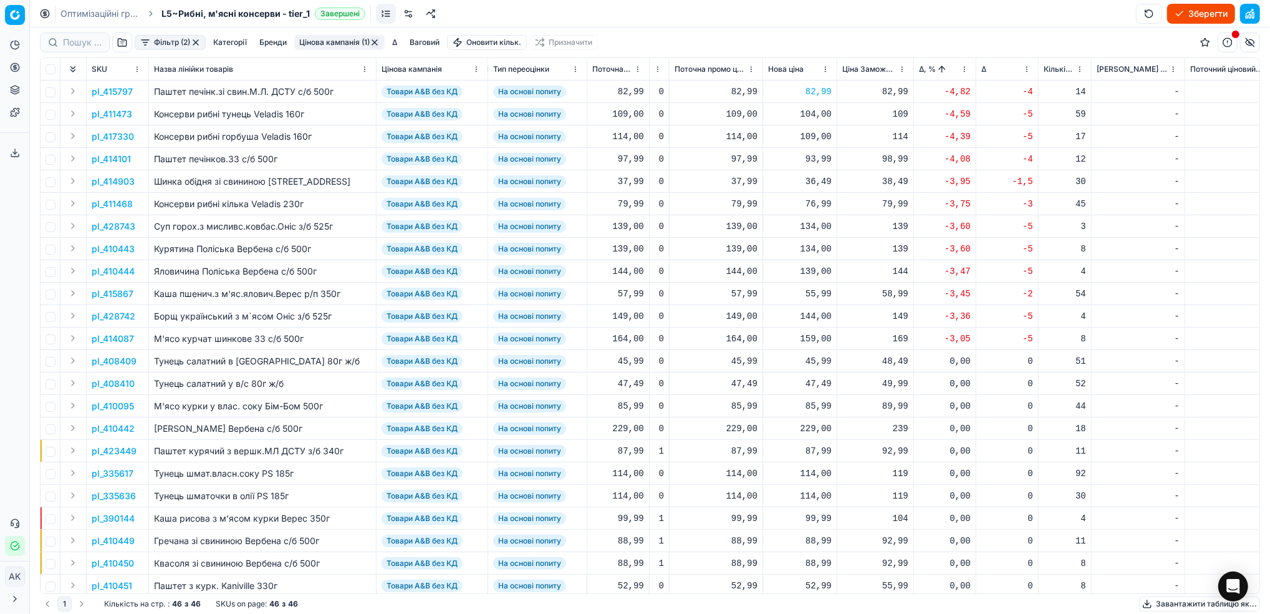
click at [331, 41] on button "Цінова кампанія (1)" at bounding box center [339, 42] width 90 height 15
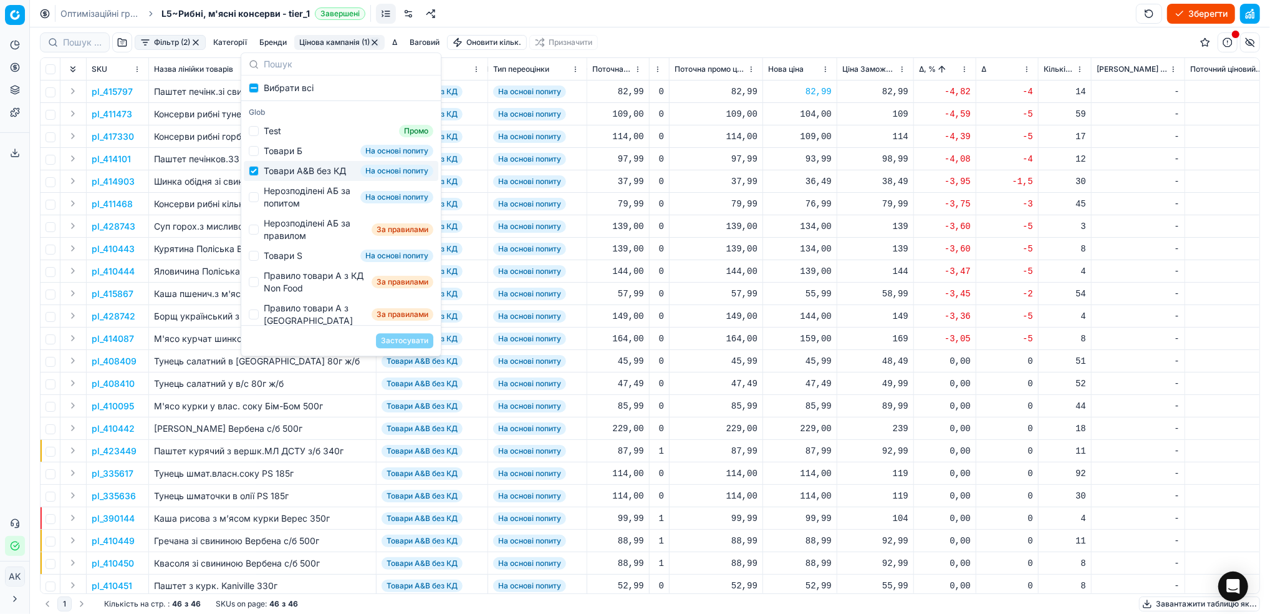
click at [256, 181] on div "Товари А&B без КД На основі попиту" at bounding box center [341, 171] width 195 height 20
checkbox input "false"
click at [256, 198] on div "Нерозподілені АБ за попитом На основі попиту" at bounding box center [341, 197] width 195 height 32
checkbox input "true"
click at [417, 339] on button "Застосувати" at bounding box center [404, 340] width 57 height 15
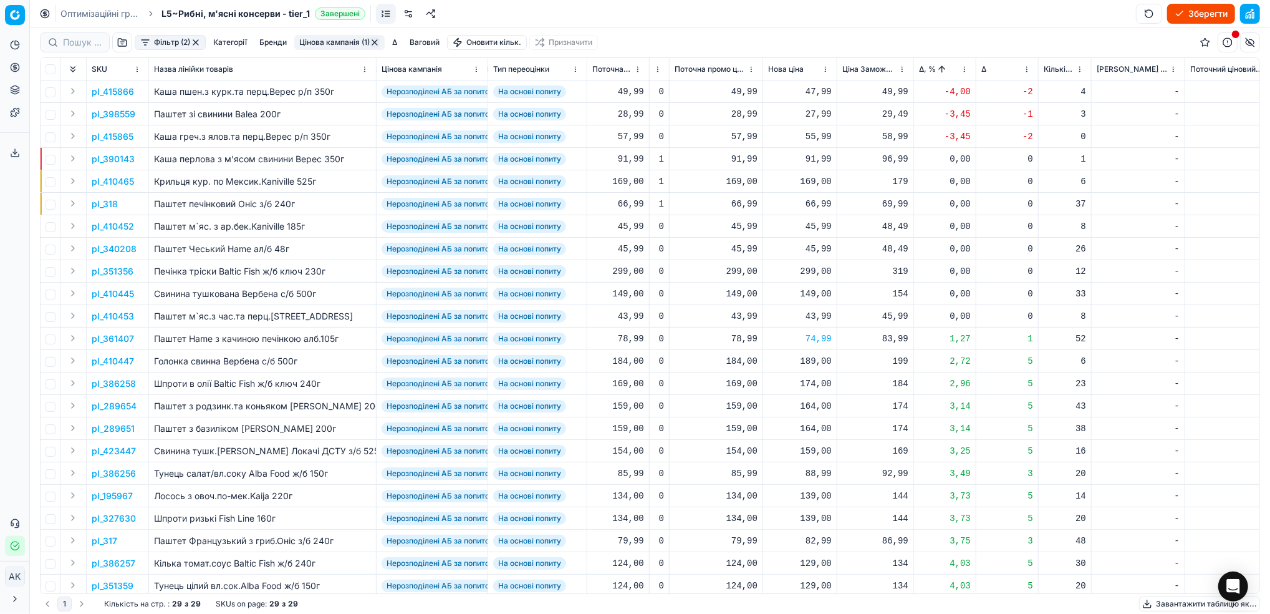
click at [822, 141] on div "55,99" at bounding box center [800, 136] width 64 height 12
click at [814, 249] on input "55.99" at bounding box center [844, 246] width 90 height 20
type input "57.99"
click at [125, 95] on p "pl_415866" at bounding box center [113, 91] width 42 height 12
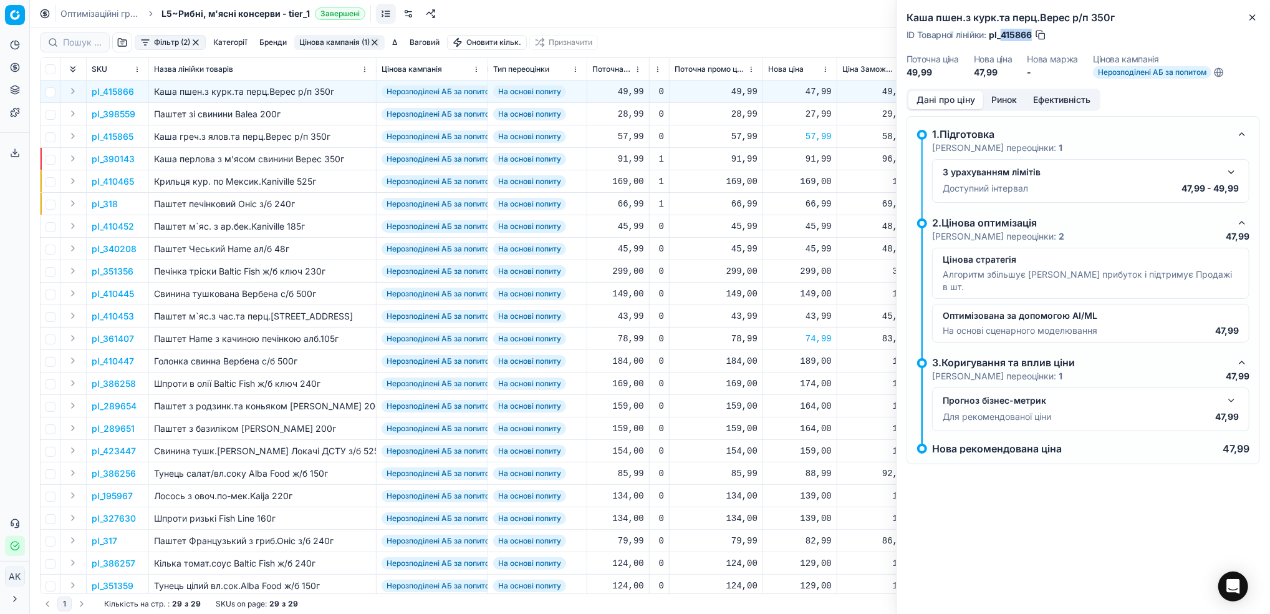
drag, startPoint x: 1030, startPoint y: 36, endPoint x: 1003, endPoint y: 36, distance: 27.4
click at [1003, 36] on span "pl_415866" at bounding box center [1010, 35] width 43 height 12
click at [1252, 17] on icon "button" at bounding box center [1253, 17] width 10 height 10
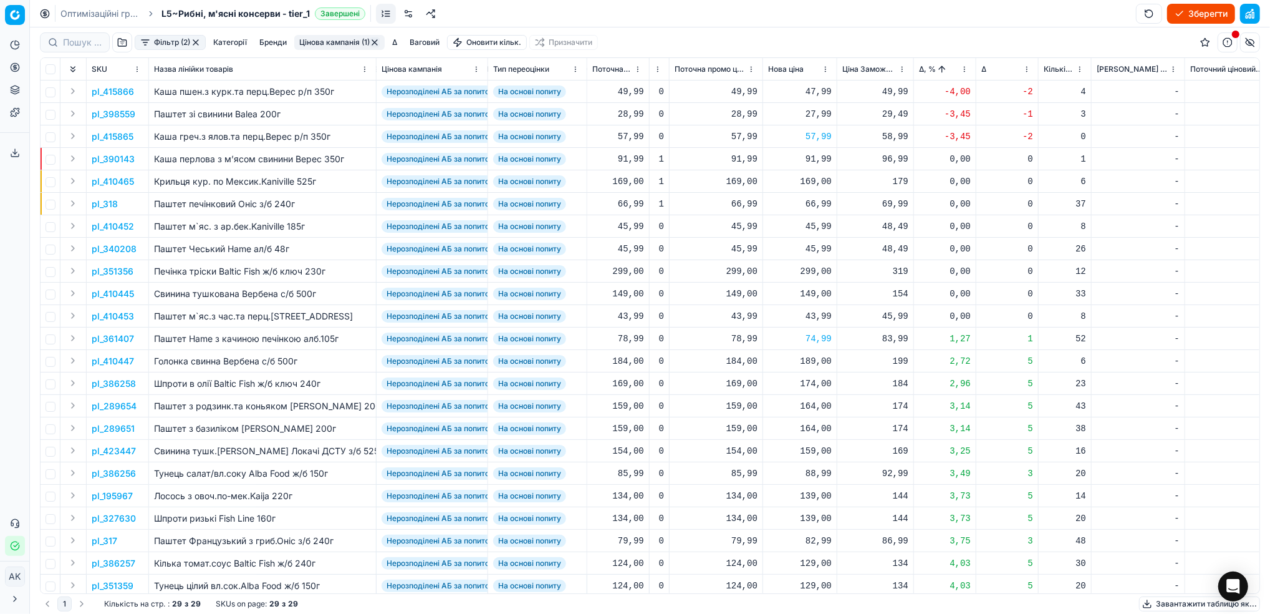
click at [814, 90] on div "47,99" at bounding box center [800, 91] width 64 height 12
click at [813, 201] on input "47.99" at bounding box center [844, 202] width 90 height 20
type input "49.99"
click at [112, 113] on p "pl_398559" at bounding box center [114, 114] width 44 height 12
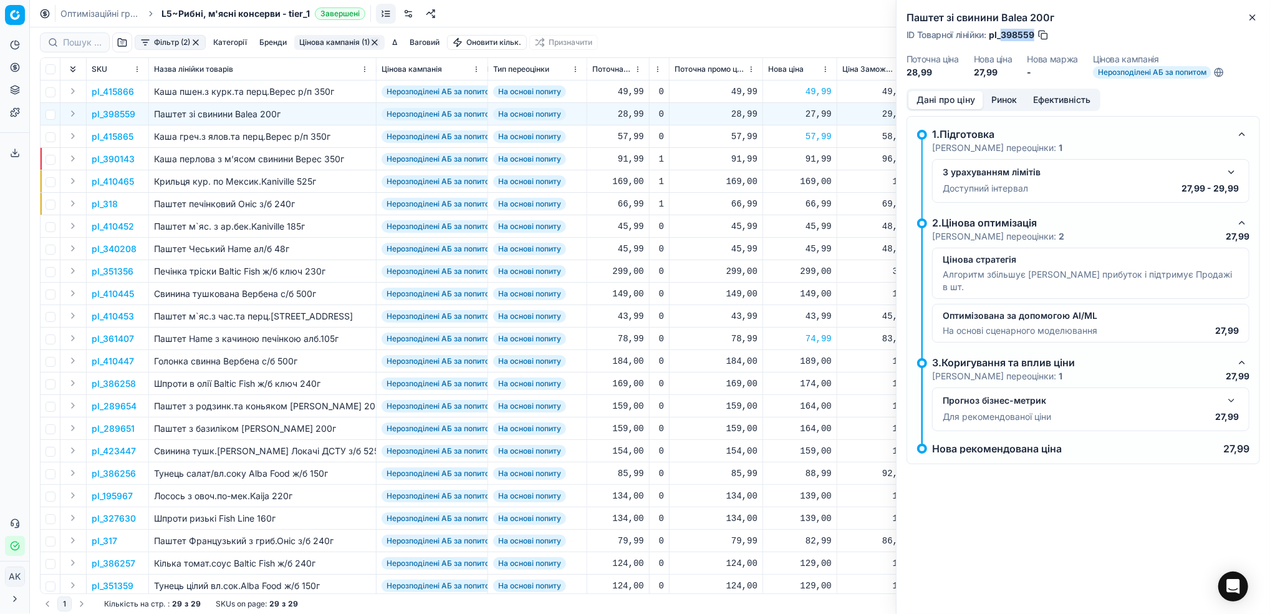
drag, startPoint x: 1034, startPoint y: 35, endPoint x: 1003, endPoint y: 36, distance: 31.2
click at [1003, 36] on span "pl_398559" at bounding box center [1012, 35] width 46 height 12
click at [1248, 16] on button "Close" at bounding box center [1252, 17] width 15 height 15
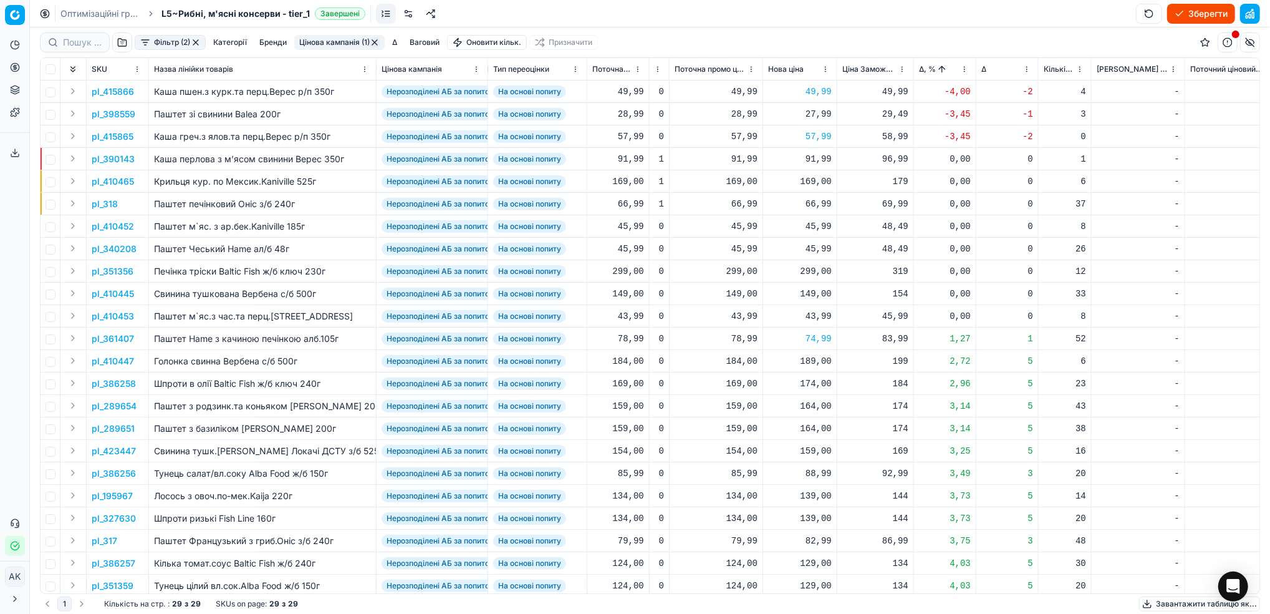
click at [109, 116] on p "pl_398559" at bounding box center [114, 114] width 44 height 12
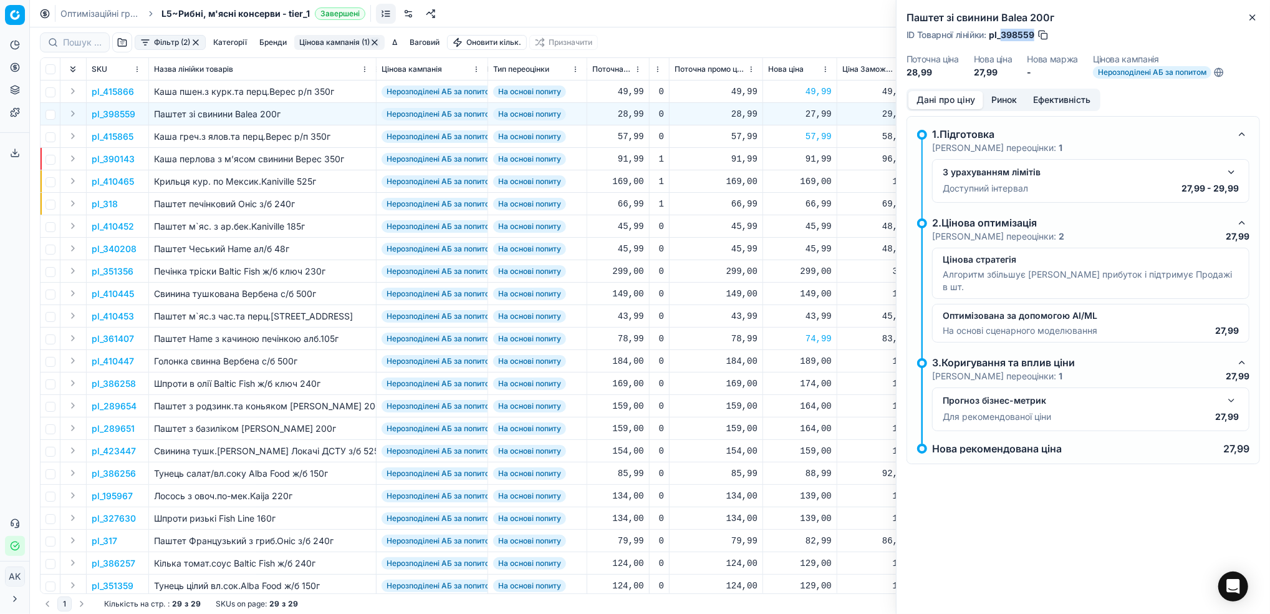
drag, startPoint x: 1034, startPoint y: 31, endPoint x: 1000, endPoint y: 31, distance: 33.7
click at [1000, 31] on div "ID Товарної лінійки : pl_398559" at bounding box center [978, 35] width 143 height 12
click at [1268, 21] on div "Паштет зі свинини Balea 200г ID Товарної лінійки : pl_398559 Поточна ціна 28,99…" at bounding box center [1084, 44] width 374 height 89
click at [1249, 17] on icon "button" at bounding box center [1253, 17] width 10 height 10
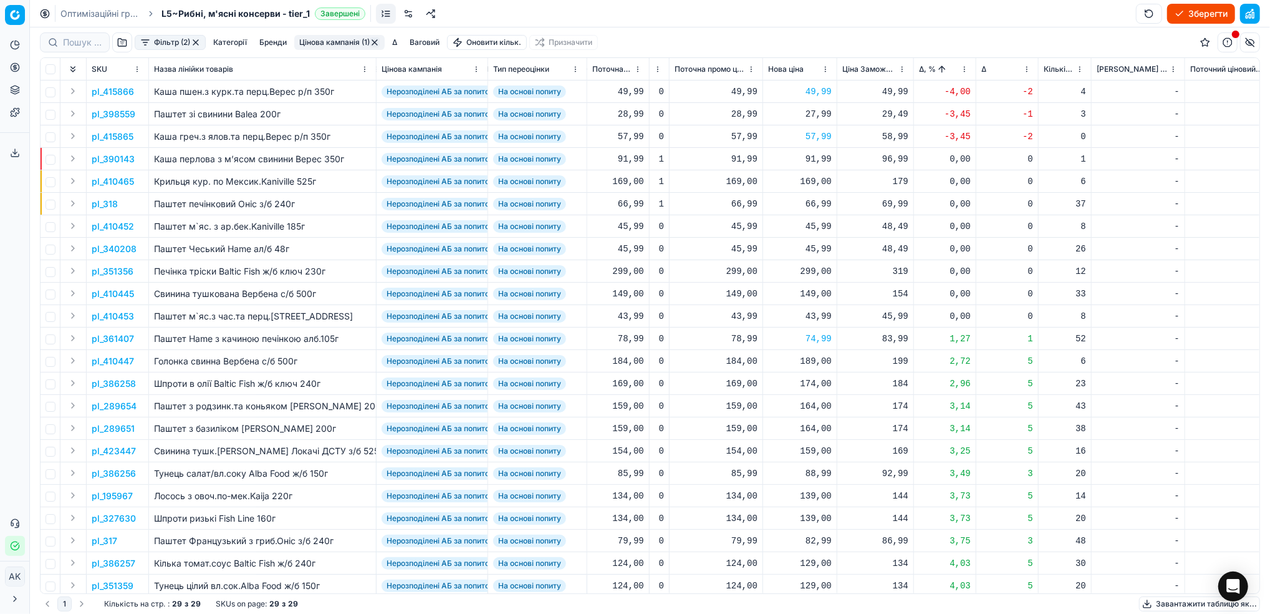
click at [962, 68] on html "Pricing platform Аналітика Цінова оптимізація Асортимент продукції Шаблони Серв…" at bounding box center [635, 307] width 1270 height 614
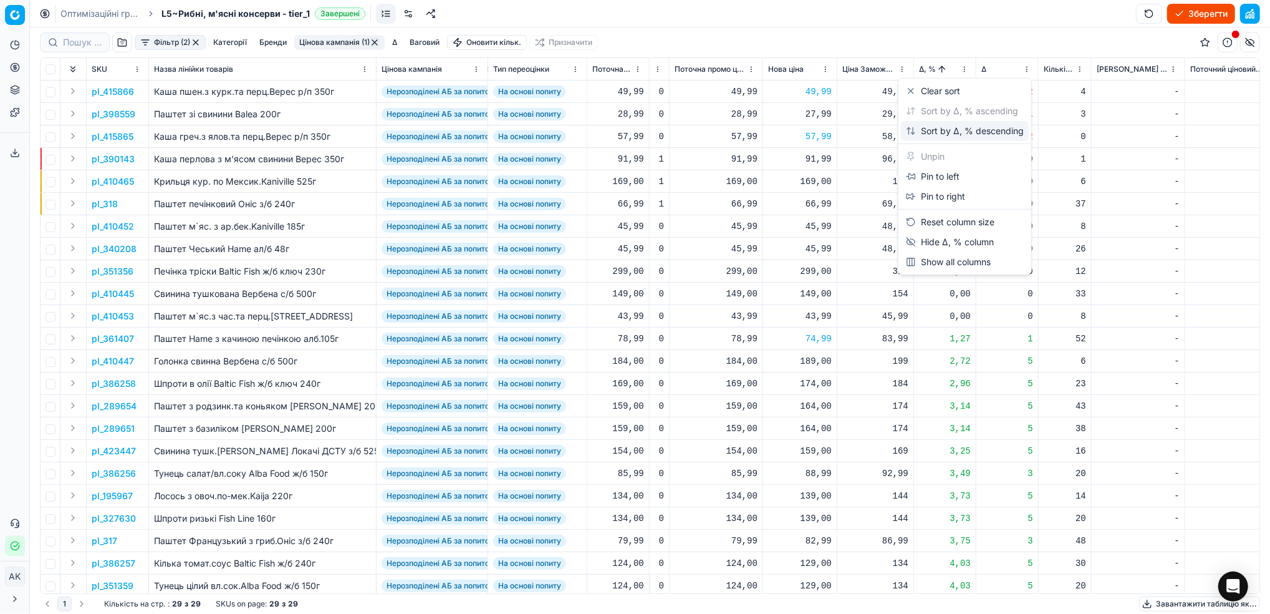
click at [938, 136] on div "Sort by Δ, % descending" at bounding box center [965, 131] width 118 height 12
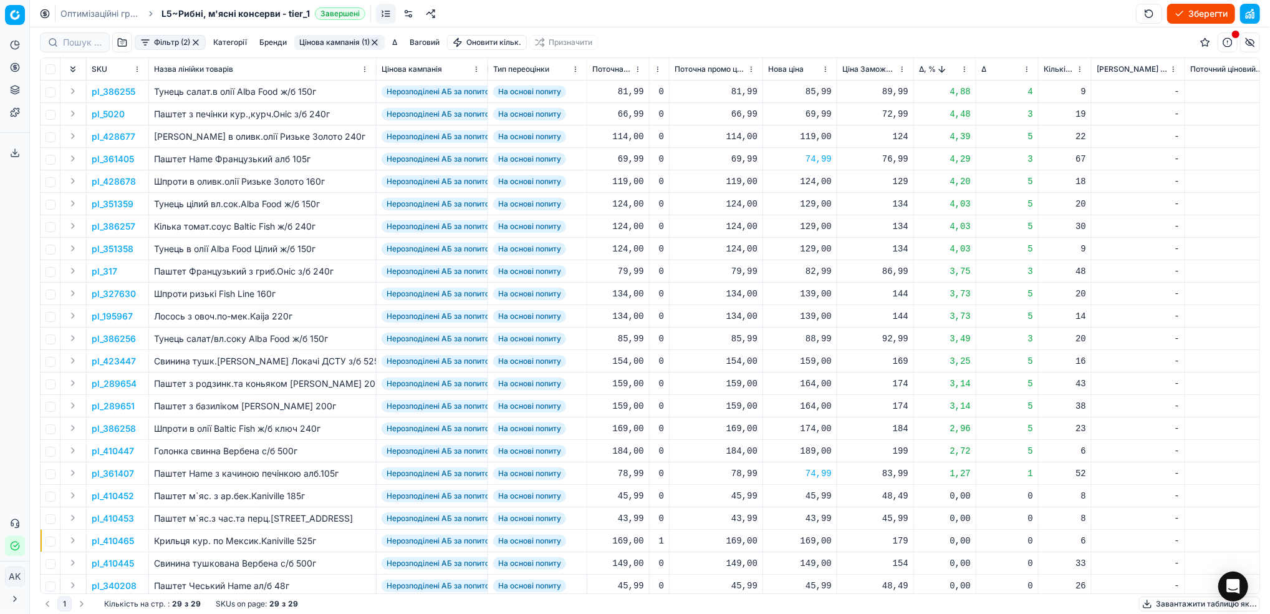
click at [121, 90] on p "pl_386255" at bounding box center [114, 91] width 44 height 12
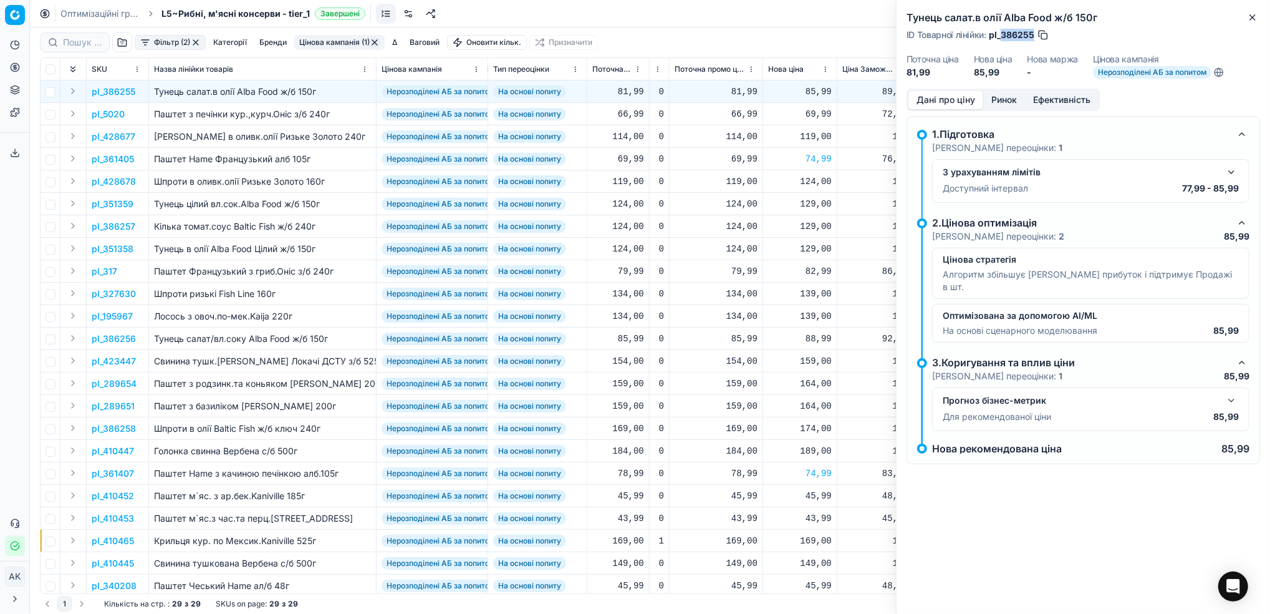
drag, startPoint x: 1034, startPoint y: 35, endPoint x: 1002, endPoint y: 39, distance: 32.0
click at [1002, 39] on span "pl_386255" at bounding box center [1012, 35] width 46 height 12
click at [1253, 13] on icon "button" at bounding box center [1253, 17] width 10 height 10
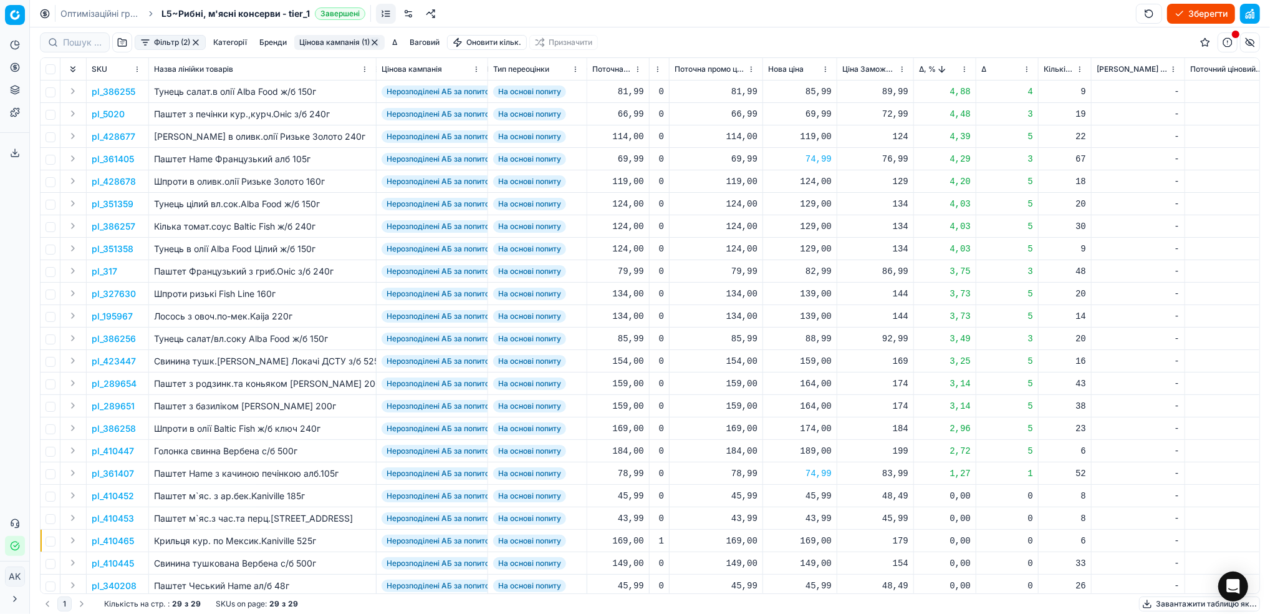
click at [337, 41] on button "Цінова кампанія (1)" at bounding box center [339, 42] width 90 height 15
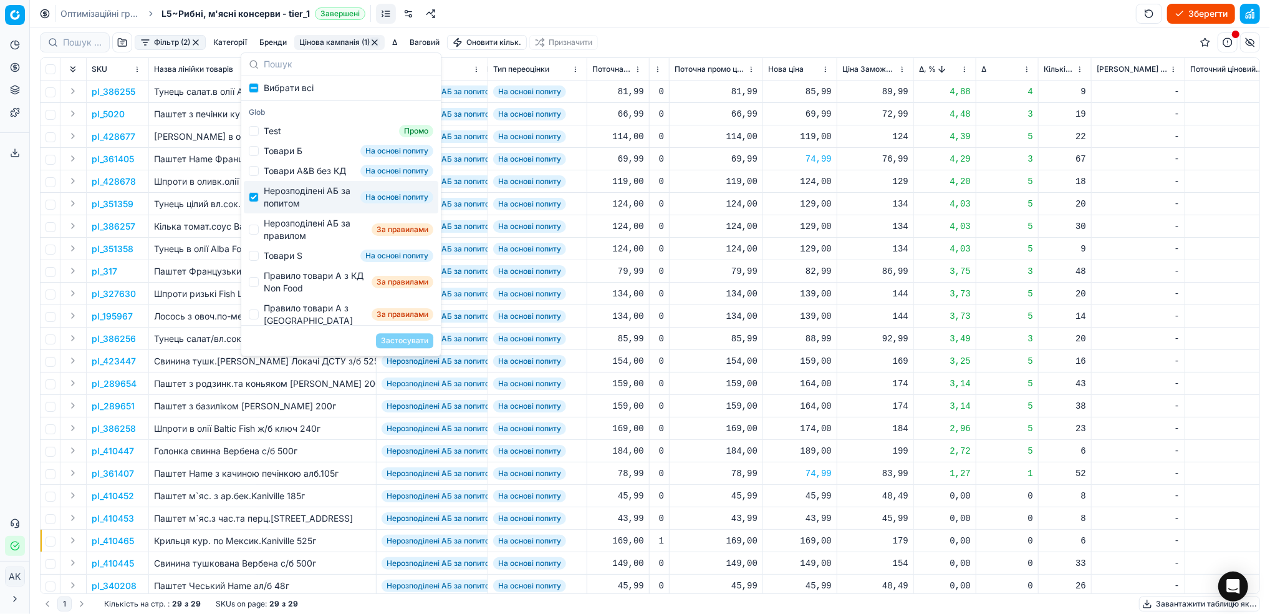
click at [258, 212] on div "Нерозподілені АБ за попитом На основі попиту" at bounding box center [341, 197] width 195 height 32
checkbox input "false"
click at [253, 234] on input "Suggestions" at bounding box center [254, 229] width 10 height 10
checkbox input "true"
click at [416, 345] on button "Застосувати" at bounding box center [404, 340] width 57 height 15
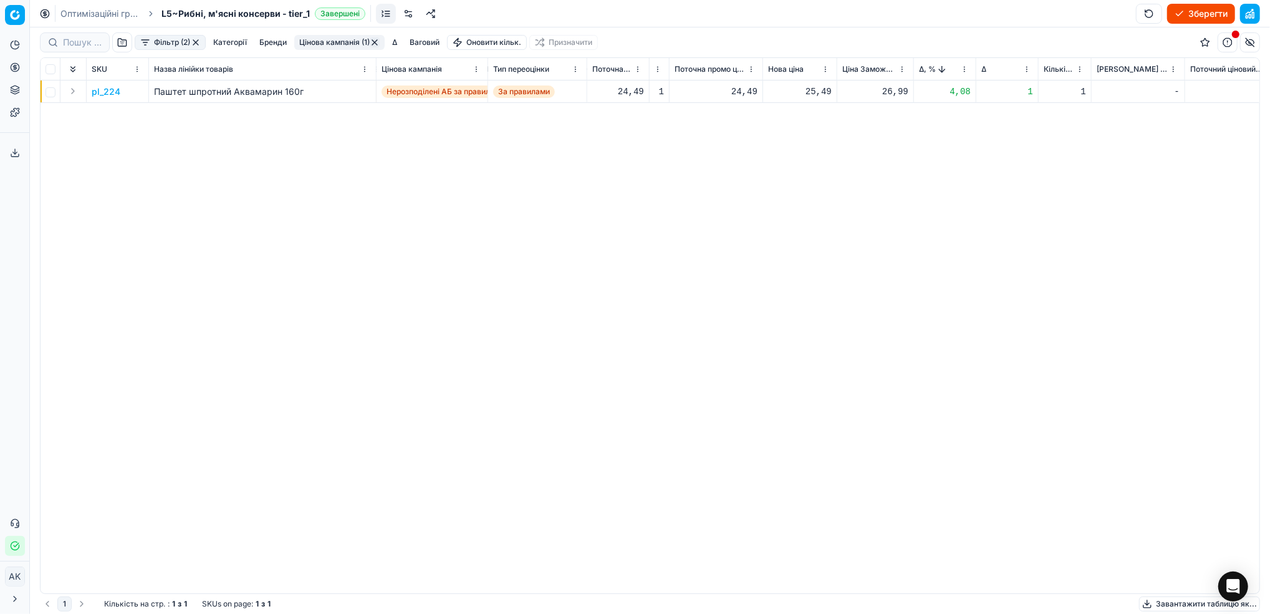
click at [172, 44] on button "Фільтр (2)" at bounding box center [170, 42] width 71 height 15
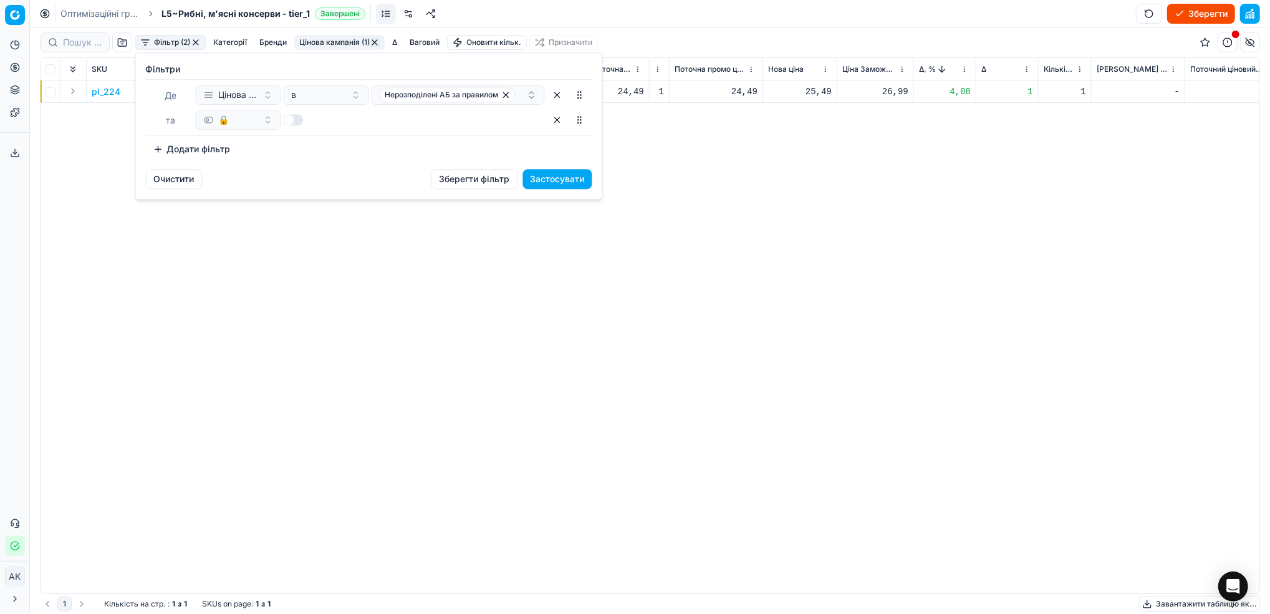
click at [285, 311] on html "Pricing platform Аналітика Цінова оптимізація Асортимент продукції Шаблони Серв…" at bounding box center [635, 307] width 1270 height 614
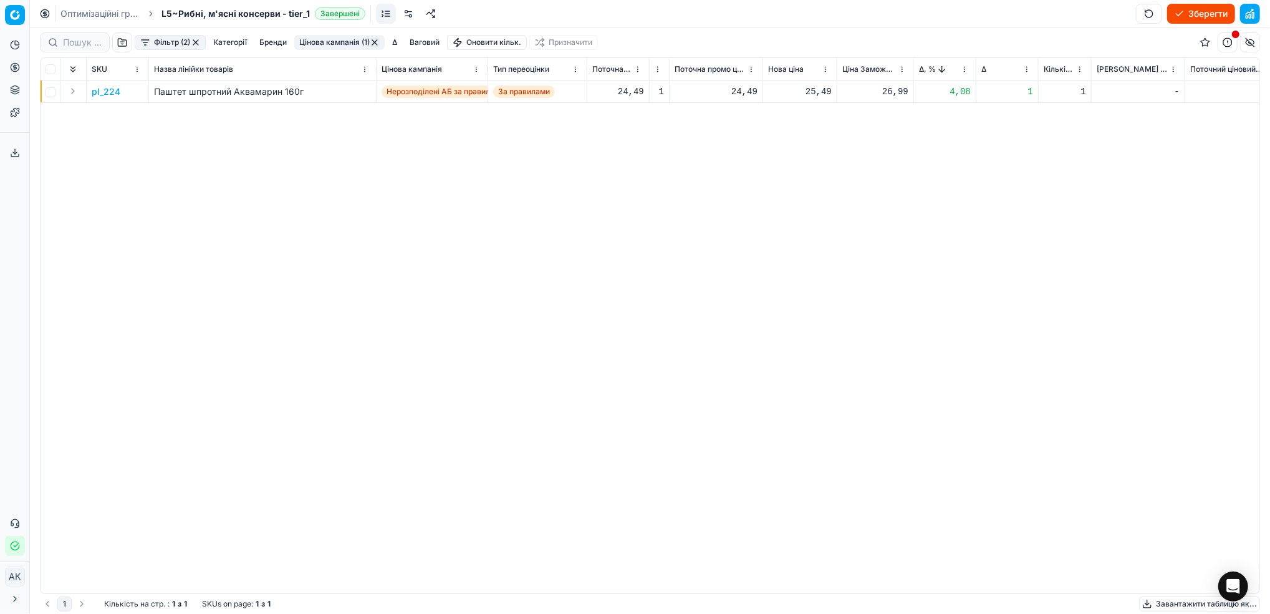
click at [107, 89] on p "pl_224" at bounding box center [106, 91] width 29 height 12
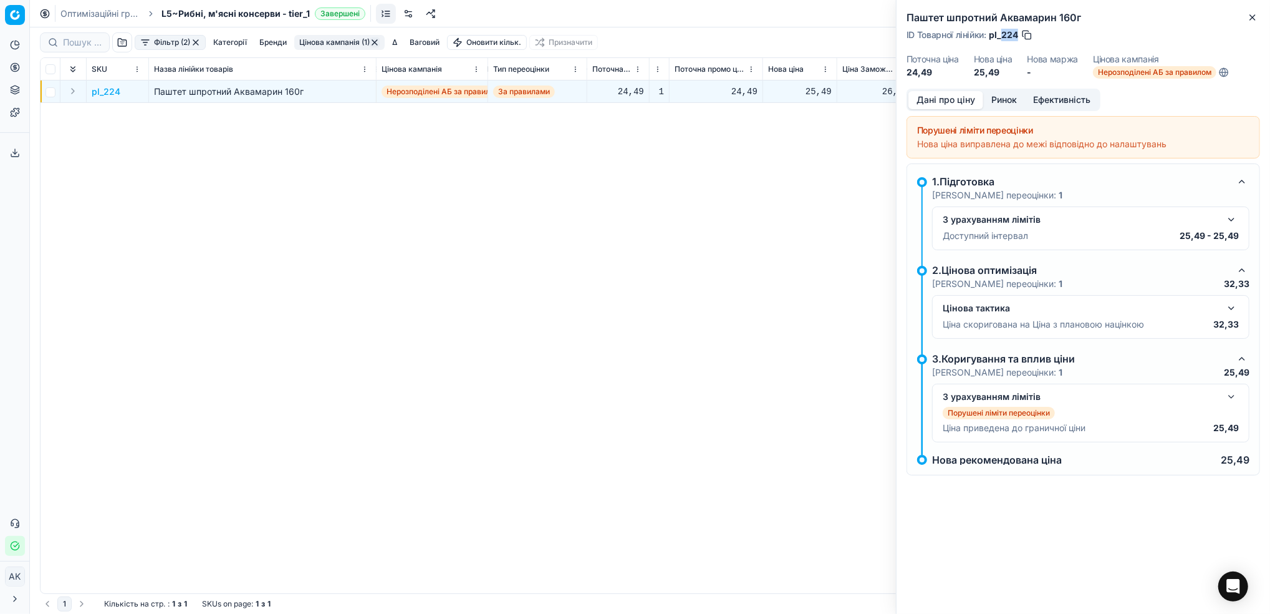
drag, startPoint x: 1018, startPoint y: 35, endPoint x: 1002, endPoint y: 34, distance: 15.6
click at [1002, 34] on span "pl_224" at bounding box center [1003, 35] width 29 height 12
click at [1259, 12] on button "Close" at bounding box center [1252, 17] width 15 height 15
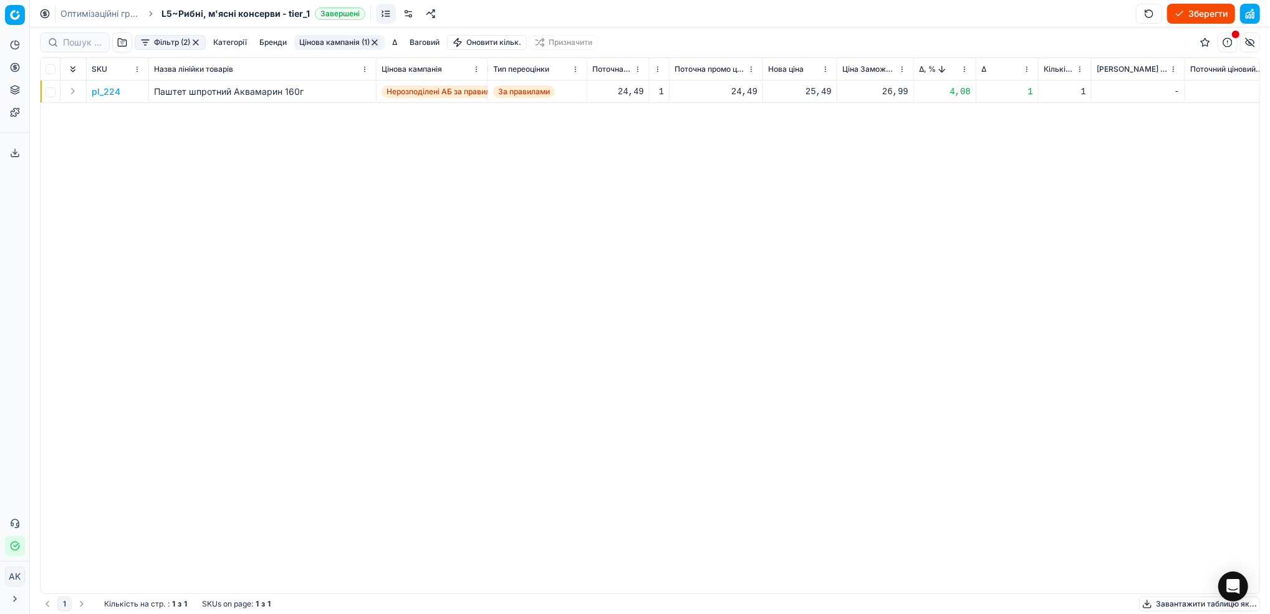
click at [820, 94] on div "25,49" at bounding box center [800, 91] width 64 height 12
drag, startPoint x: 819, startPoint y: 201, endPoint x: 813, endPoint y: 202, distance: 6.4
click at [813, 202] on input "25.49" at bounding box center [844, 202] width 90 height 20
type input "24.49"
click at [196, 43] on button "button" at bounding box center [196, 42] width 10 height 10
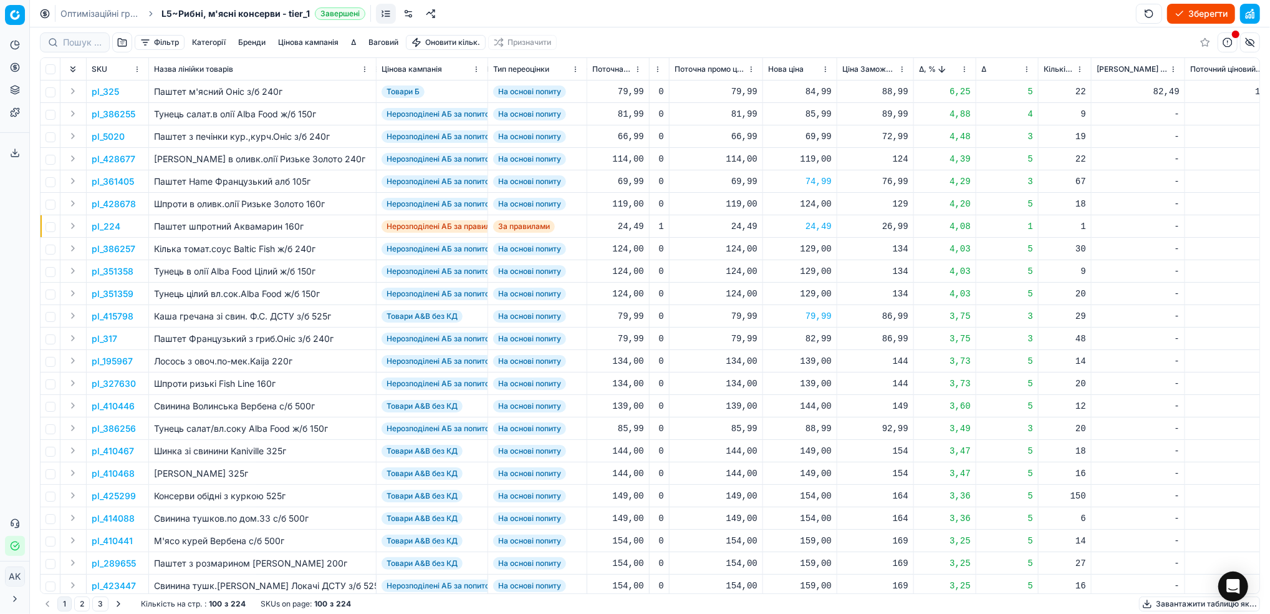
click at [125, 43] on button "button" at bounding box center [122, 42] width 20 height 20
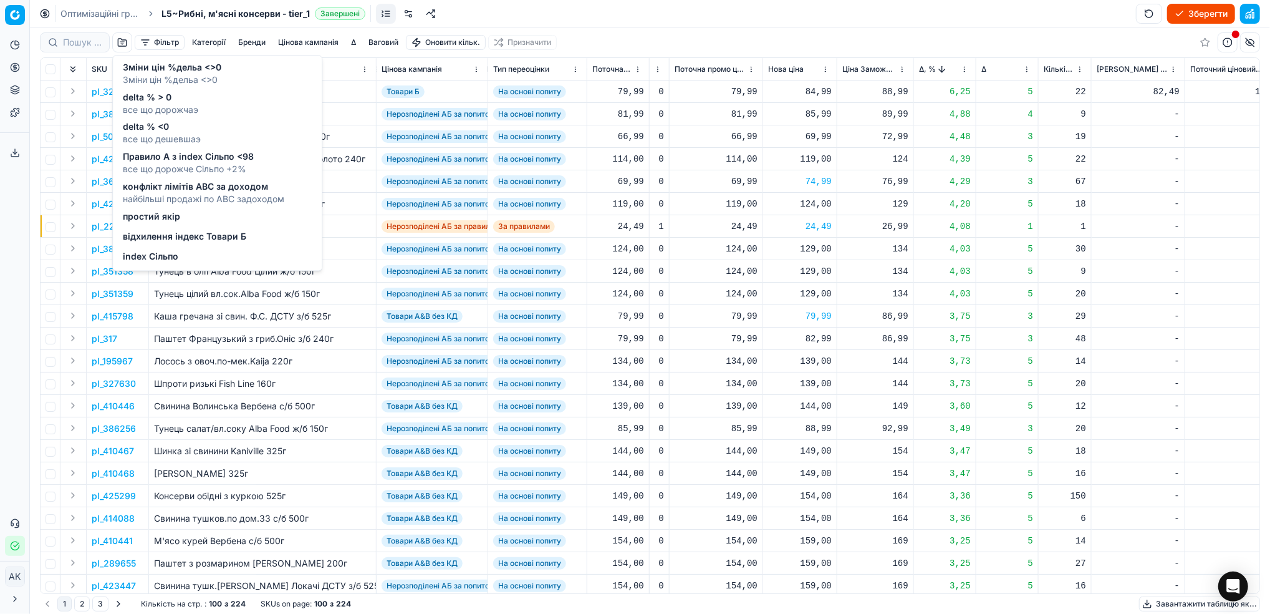
click at [175, 243] on div "відхилення індекс Товари Б" at bounding box center [184, 238] width 123 height 15
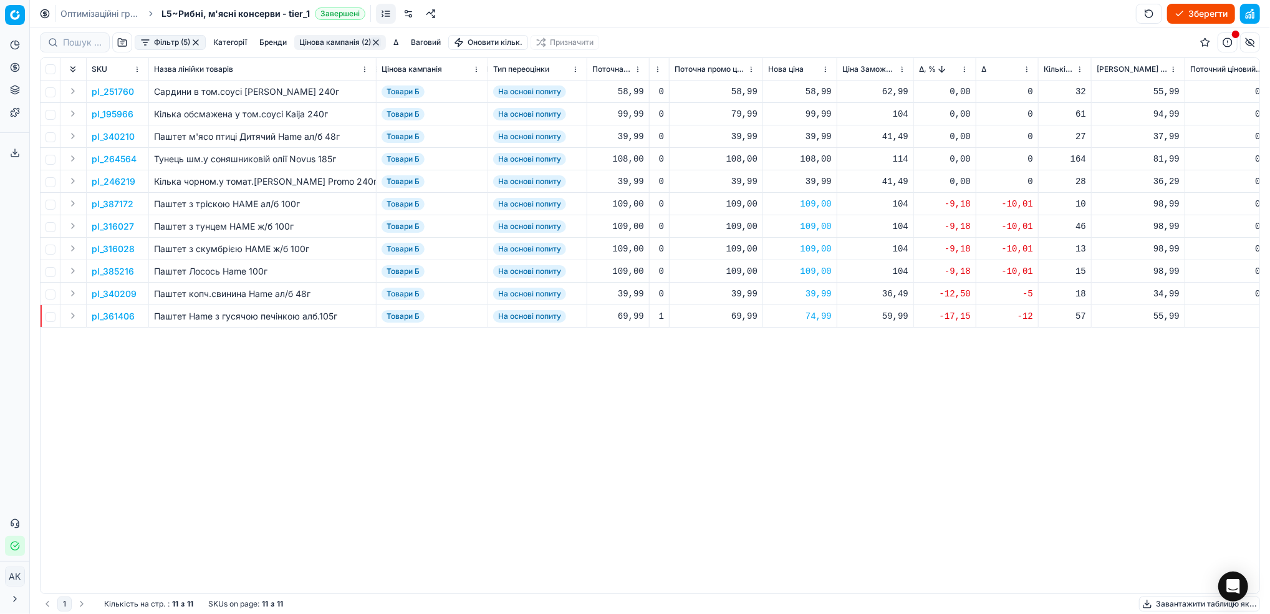
scroll to position [0, 388]
click at [171, 39] on button "Фільтр (5)" at bounding box center [170, 42] width 71 height 15
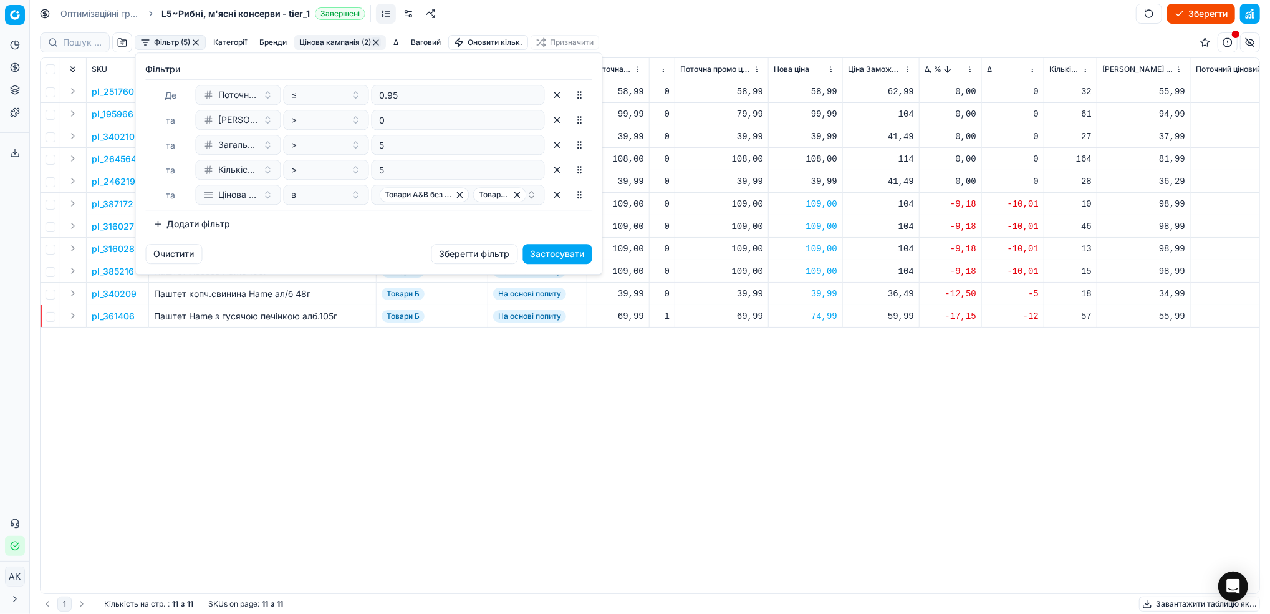
click at [203, 227] on button "Додати фільтр" at bounding box center [192, 224] width 92 height 20
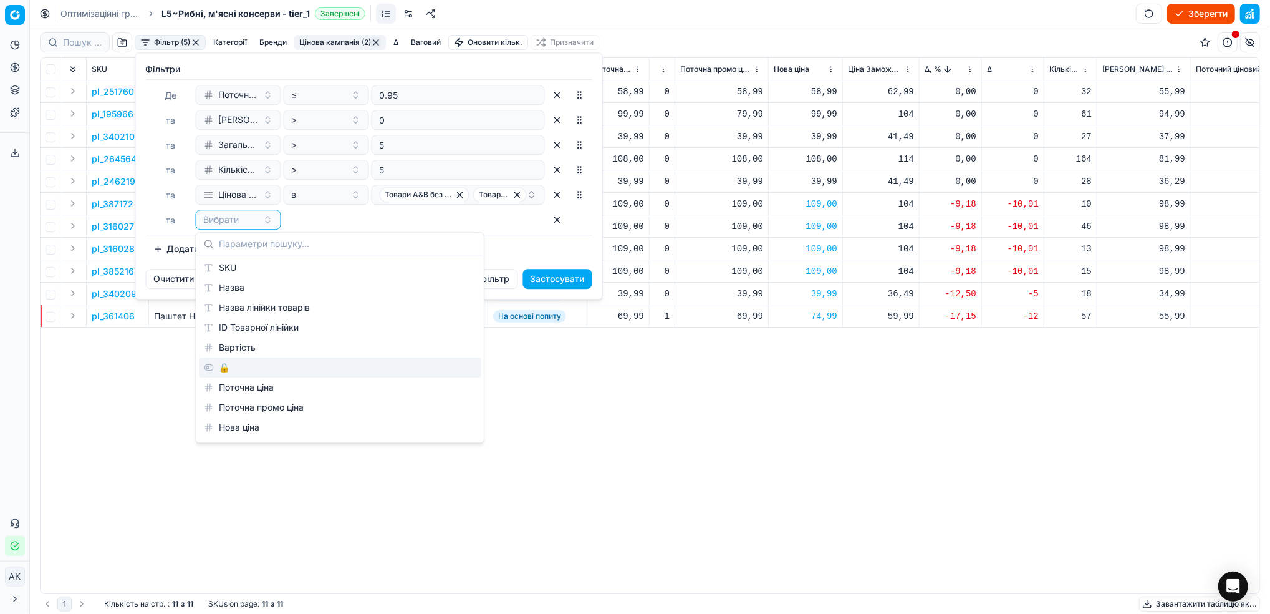
click at [243, 369] on div "🔒" at bounding box center [340, 367] width 282 height 20
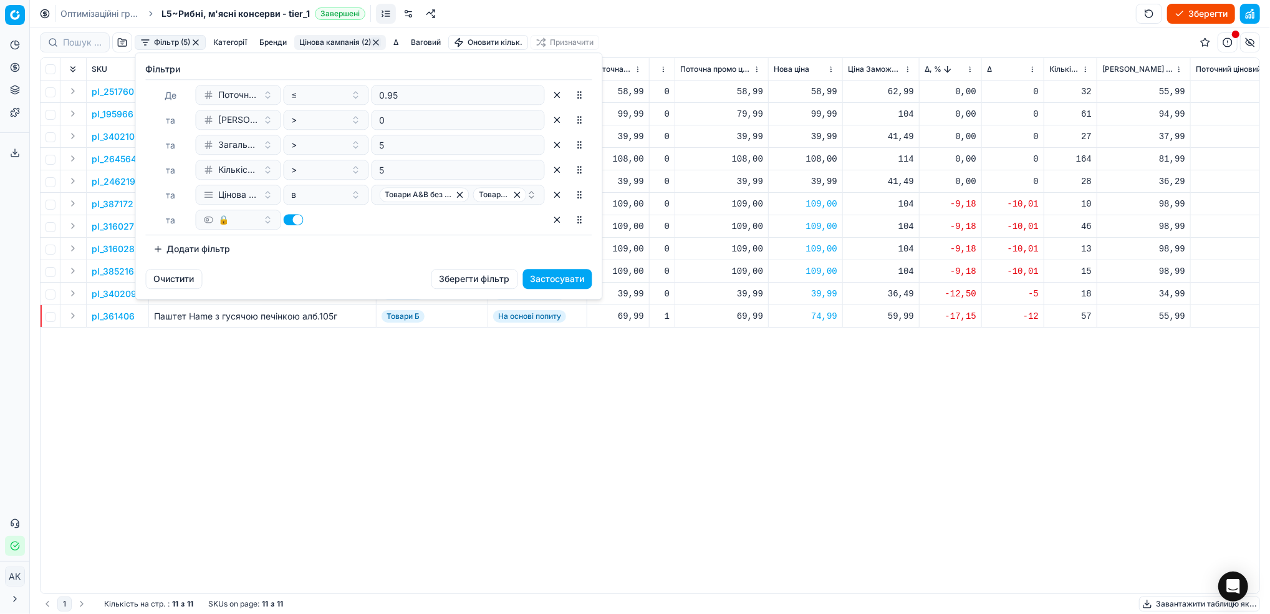
click at [292, 221] on button "button" at bounding box center [294, 219] width 20 height 11
click at [561, 285] on button "Застосувати" at bounding box center [557, 279] width 69 height 20
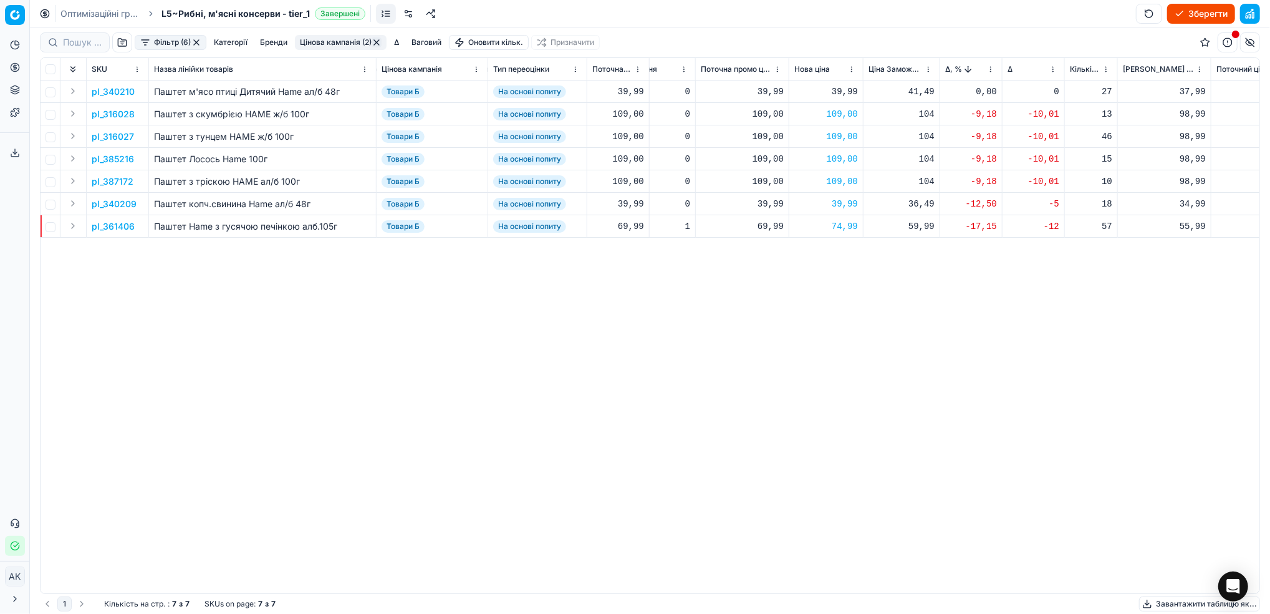
scroll to position [0, 357]
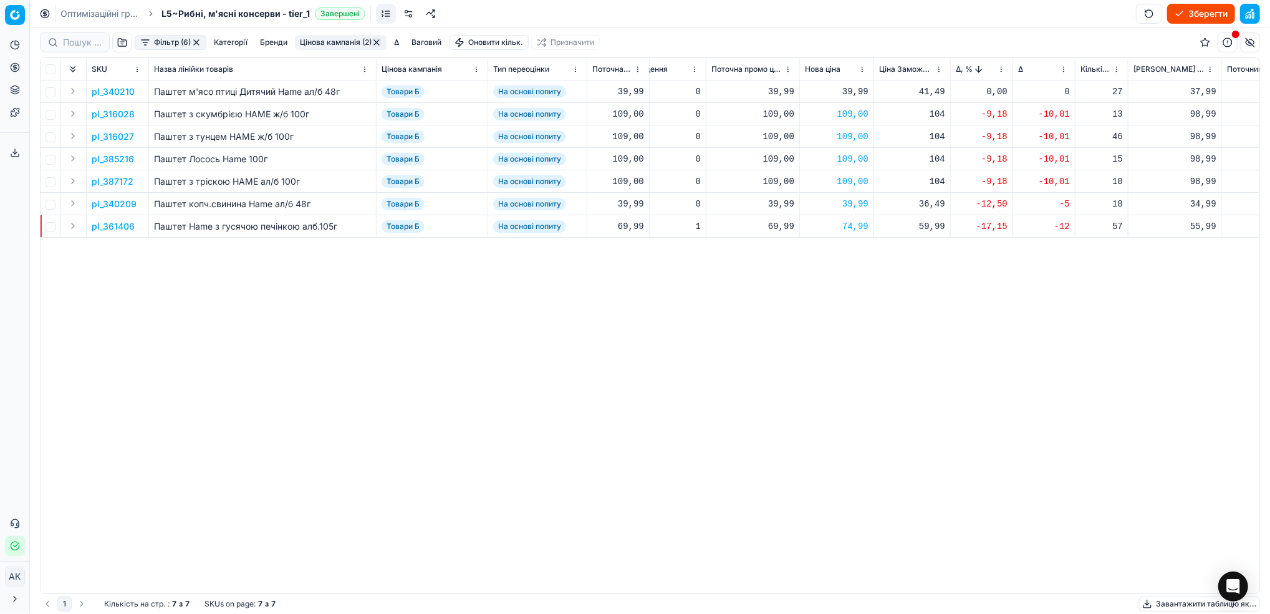
drag, startPoint x: 197, startPoint y: 42, endPoint x: 207, endPoint y: 49, distance: 12.1
click at [196, 42] on button "button" at bounding box center [196, 42] width 10 height 10
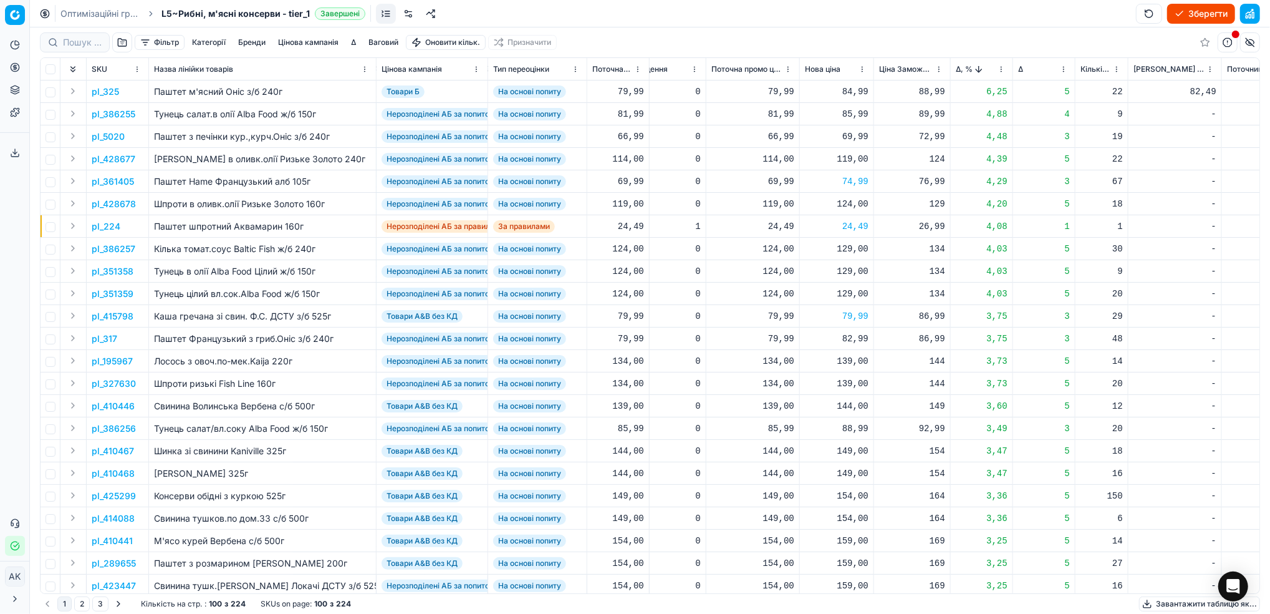
click at [1197, 11] on button "Зберегти" at bounding box center [1201, 14] width 68 height 20
click at [89, 10] on link "Оптимізаційні групи" at bounding box center [100, 13] width 80 height 12
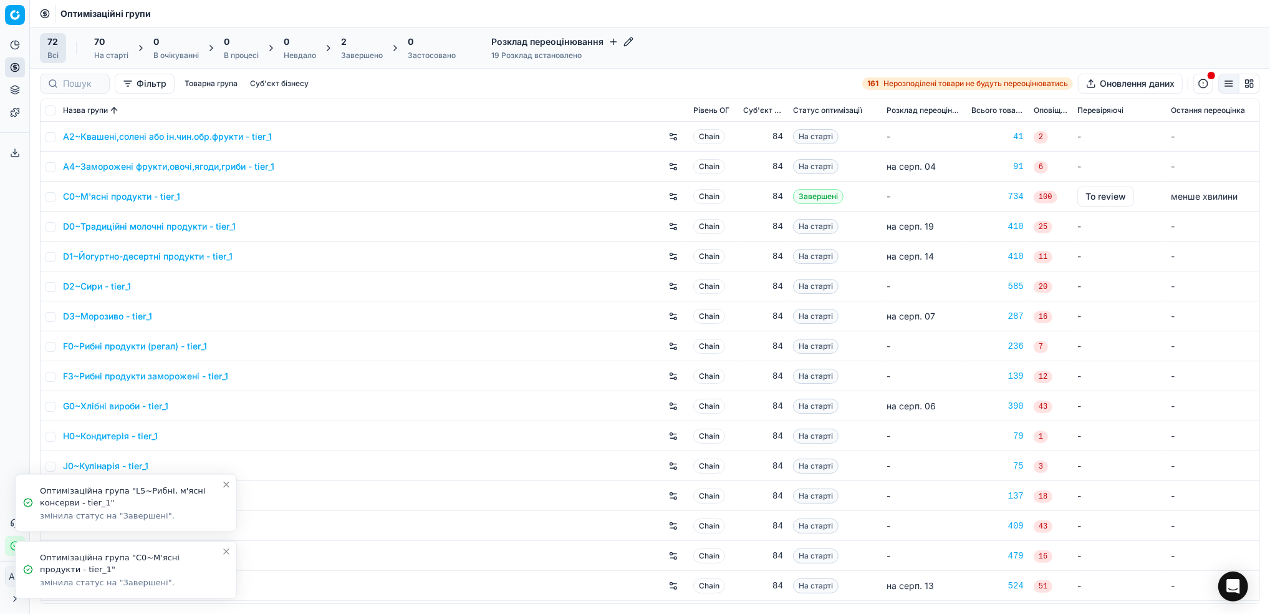
click at [226, 551] on icon "Close toast" at bounding box center [226, 551] width 5 height 5
click at [226, 554] on icon "Close toast" at bounding box center [226, 551] width 10 height 10
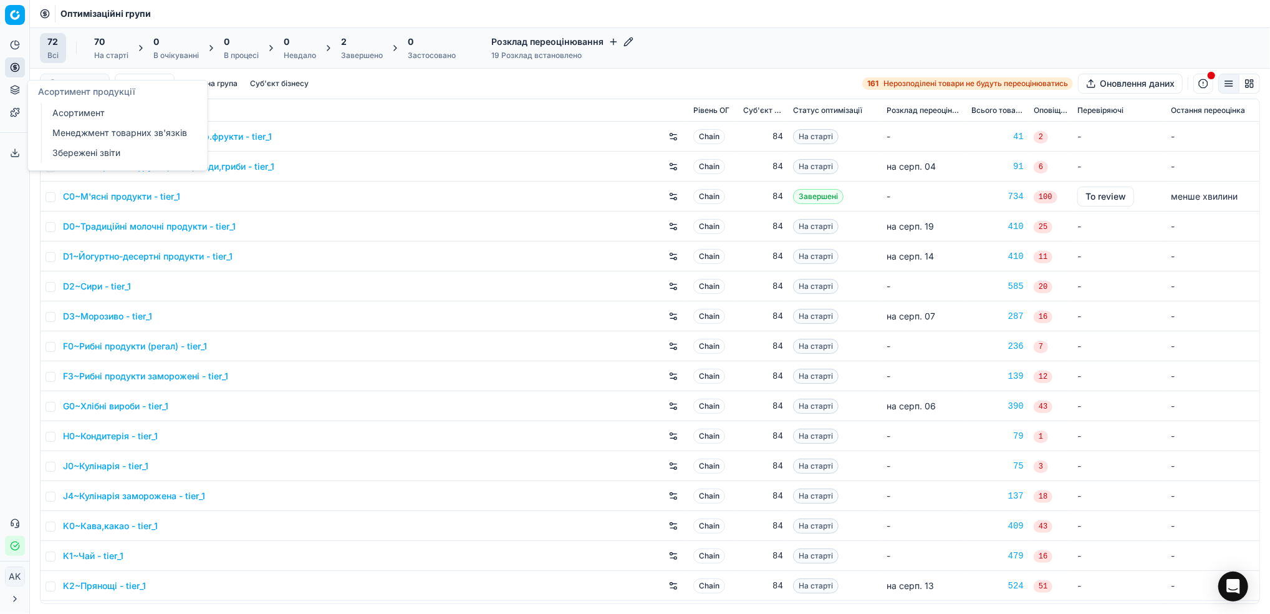
click at [75, 118] on link "Асортимент" at bounding box center [119, 112] width 145 height 17
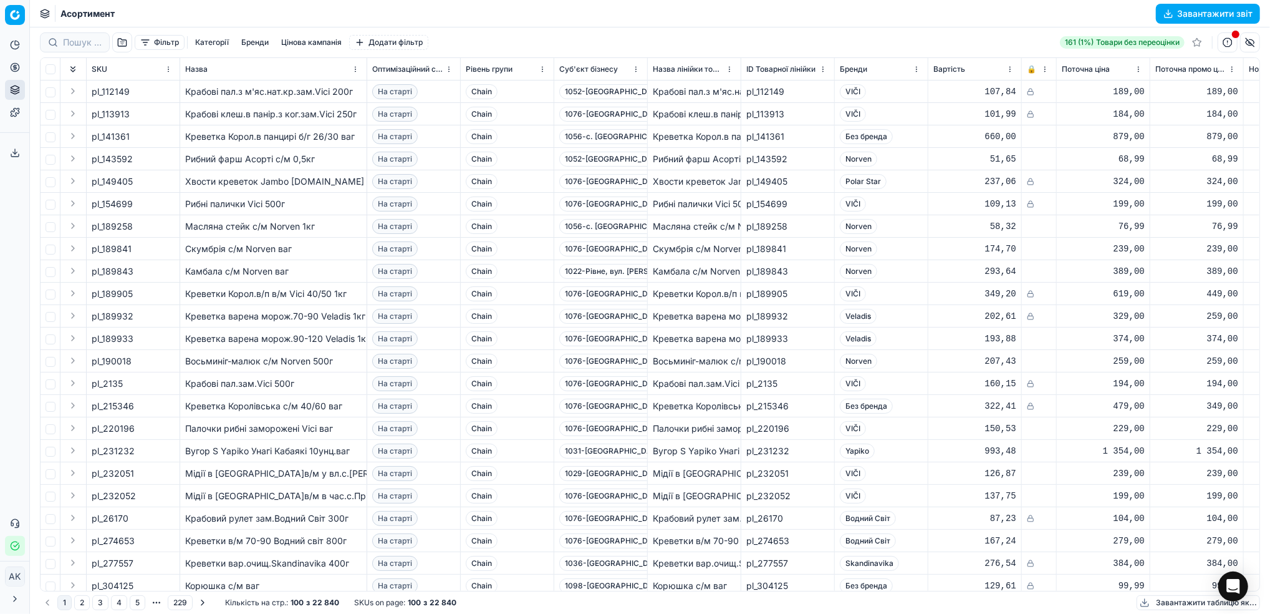
click at [1184, 16] on button "Завантажити звіт" at bounding box center [1208, 14] width 104 height 20
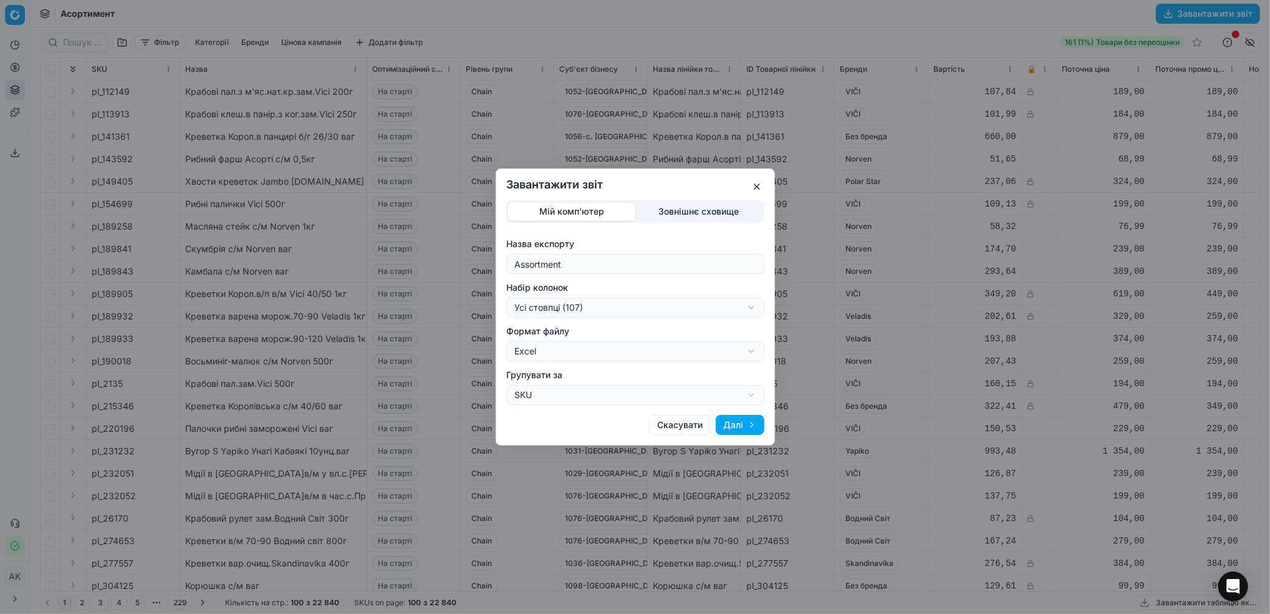
click at [743, 427] on button "Далі" at bounding box center [740, 425] width 49 height 20
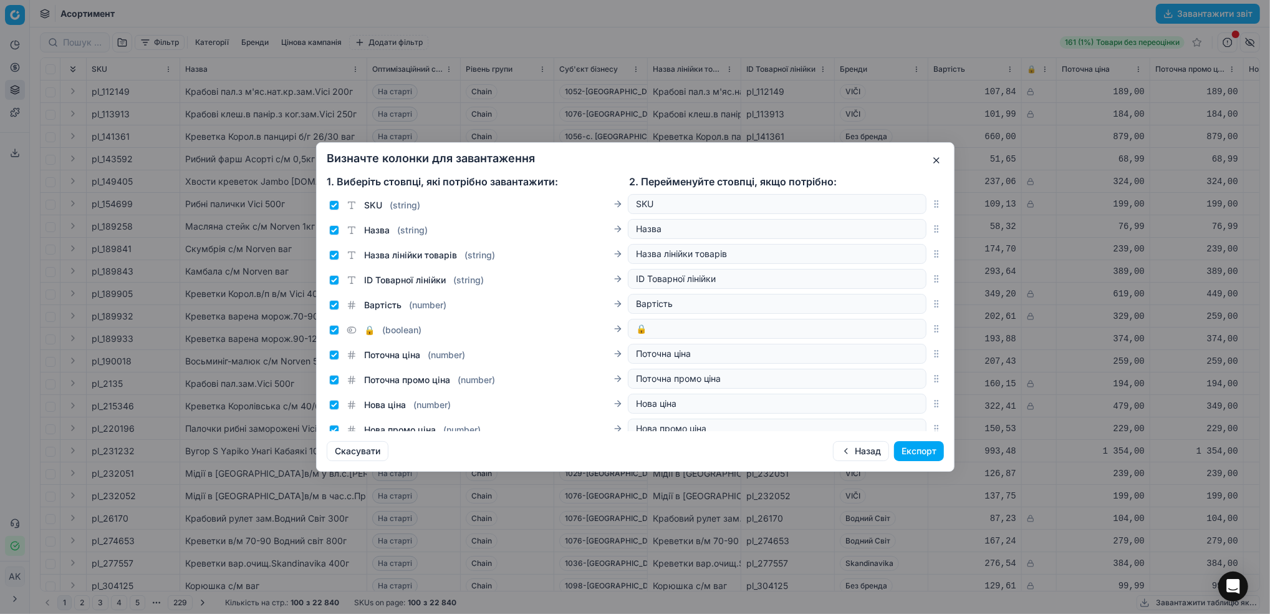
click at [927, 445] on button "Експорт" at bounding box center [919, 451] width 50 height 20
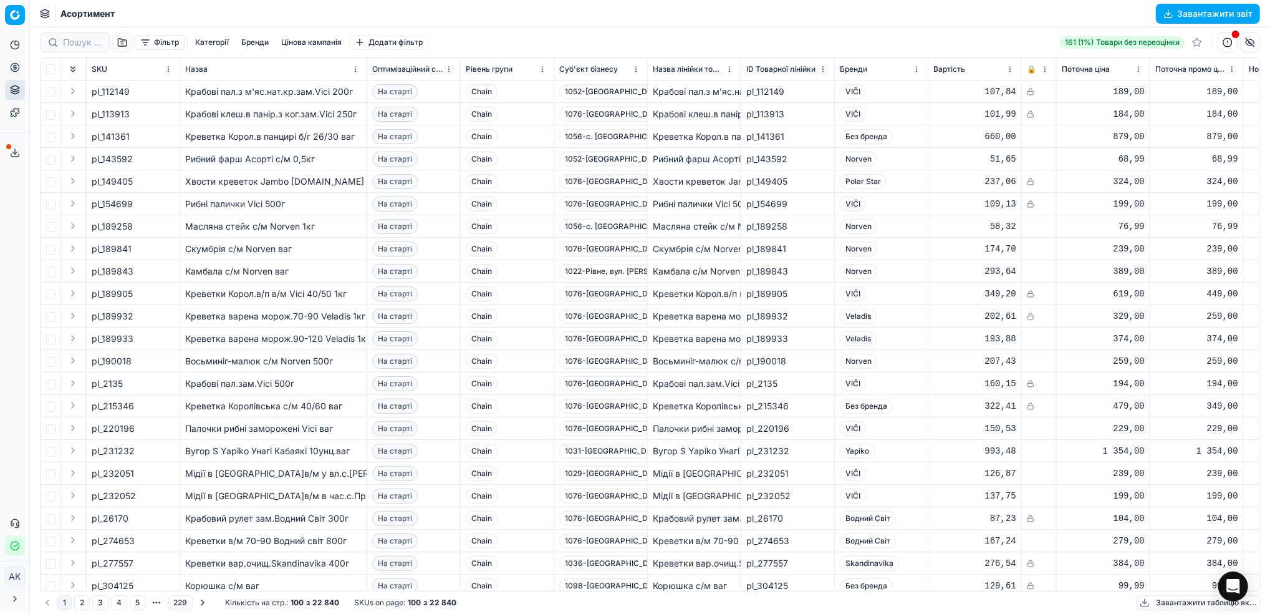
click at [14, 152] on polyline at bounding box center [15, 153] width 4 height 2
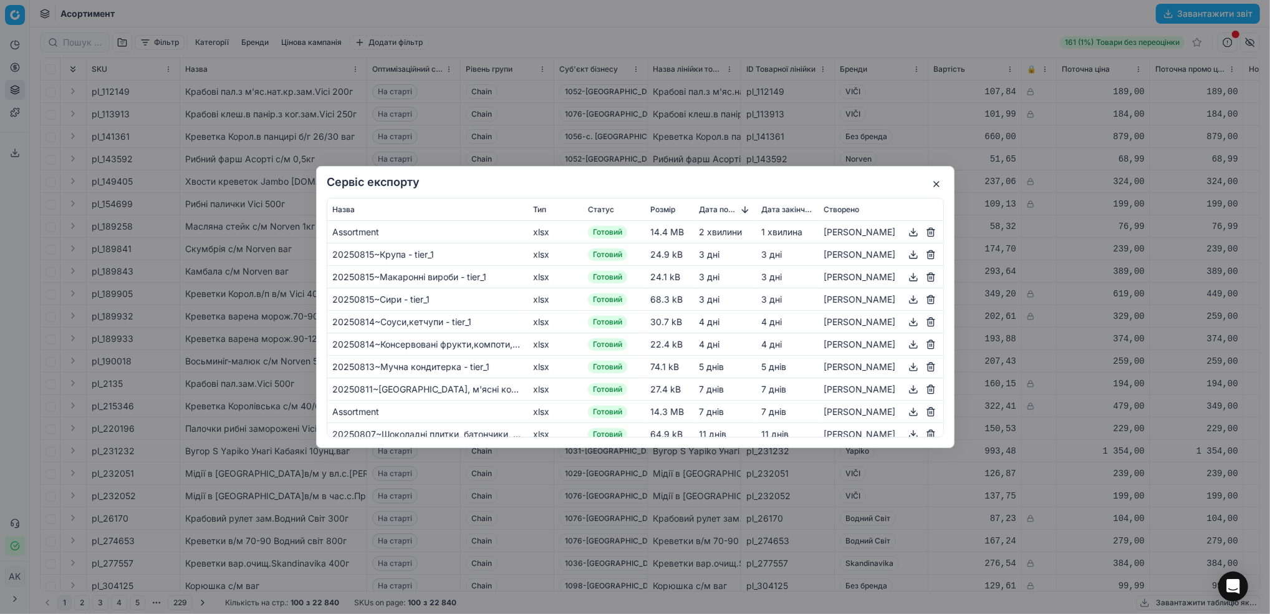
click at [911, 231] on button "button" at bounding box center [913, 231] width 15 height 15
click at [935, 182] on button "button" at bounding box center [936, 183] width 15 height 15
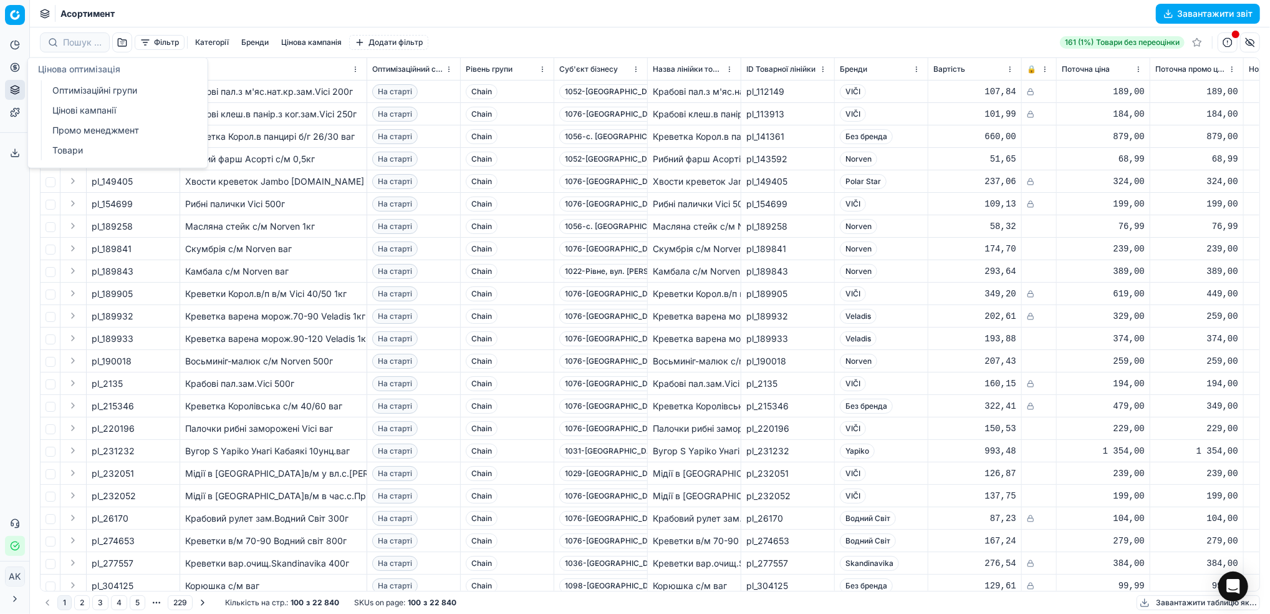
click at [14, 71] on circle at bounding box center [15, 67] width 8 height 8
click at [57, 87] on link "Оптимізаційні групи" at bounding box center [119, 90] width 145 height 17
